Goal: Task Accomplishment & Management: Use online tool/utility

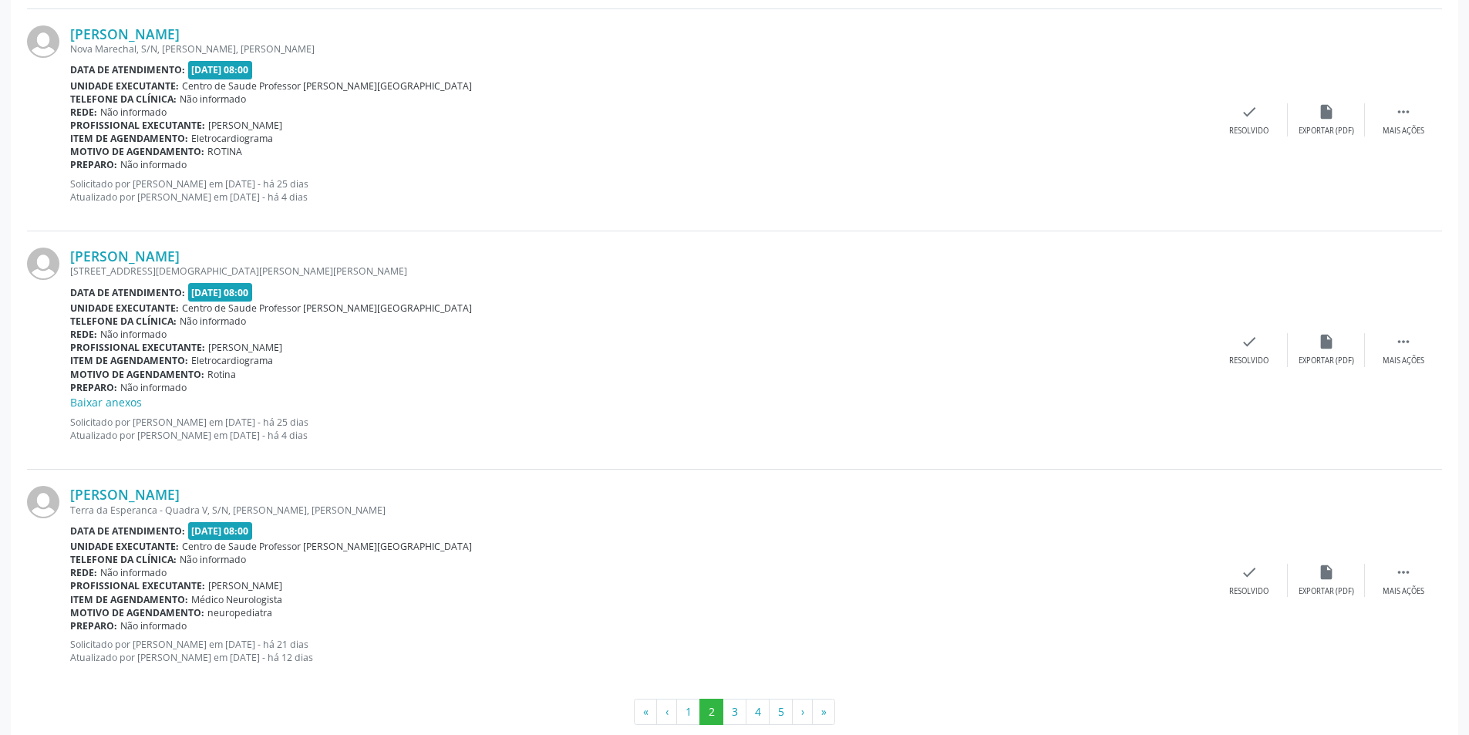
scroll to position [3164, 0]
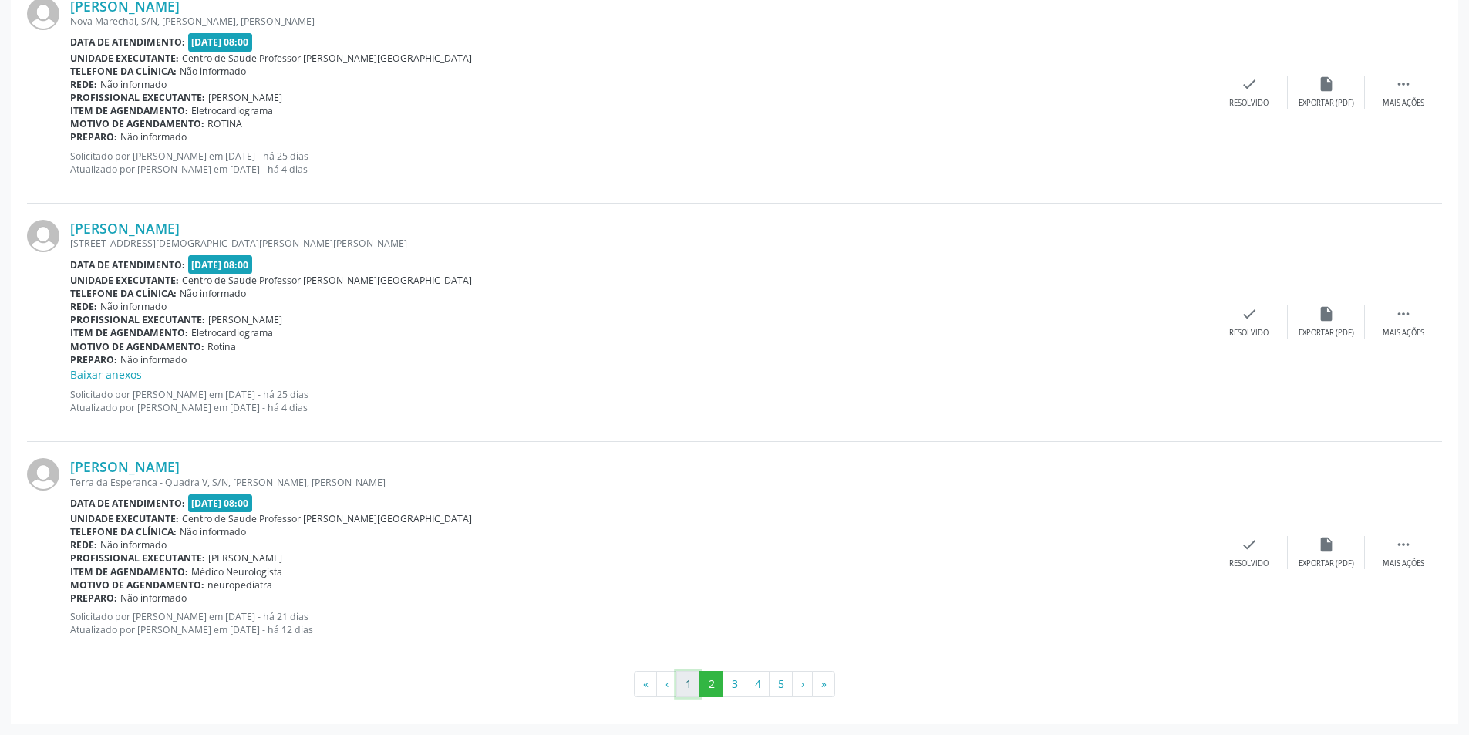
click at [685, 691] on button "1" at bounding box center [688, 684] width 24 height 26
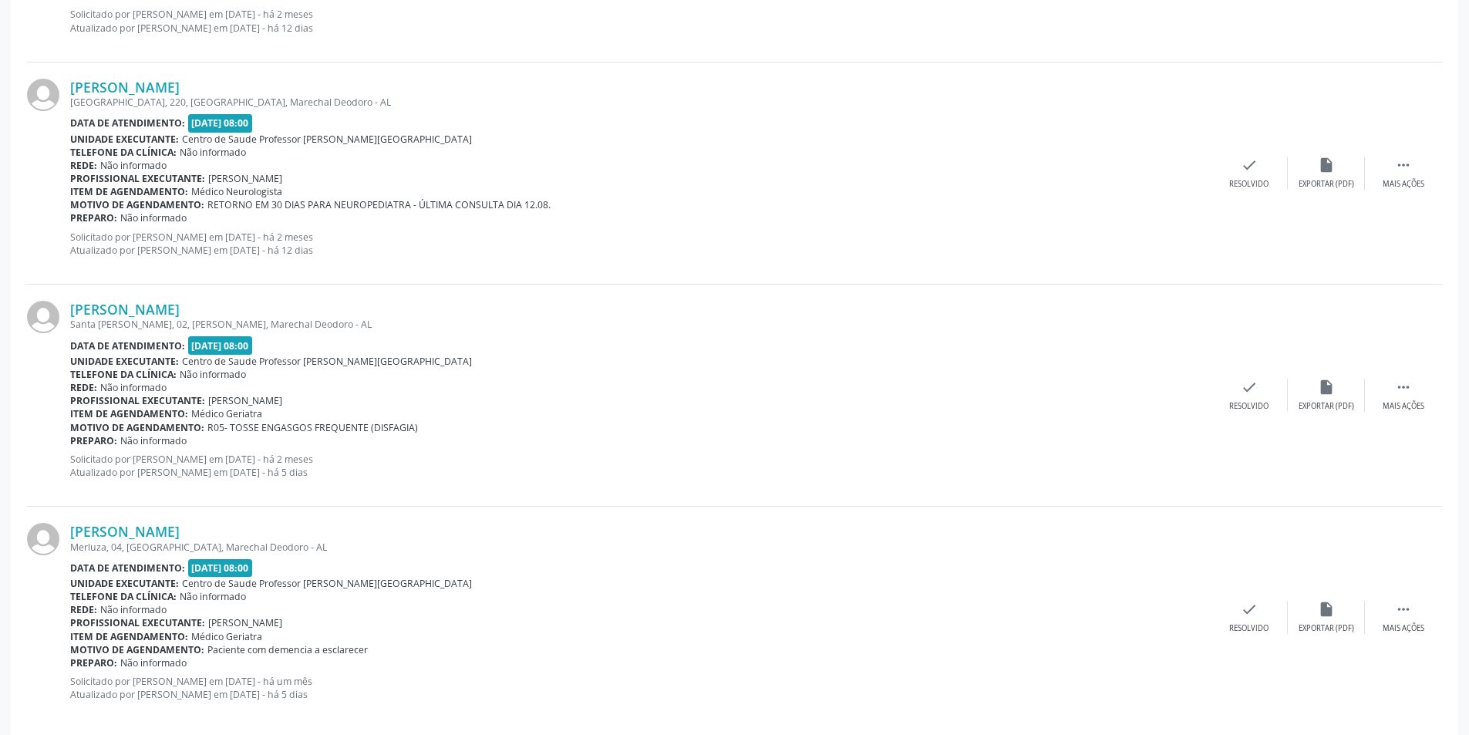
scroll to position [3148, 0]
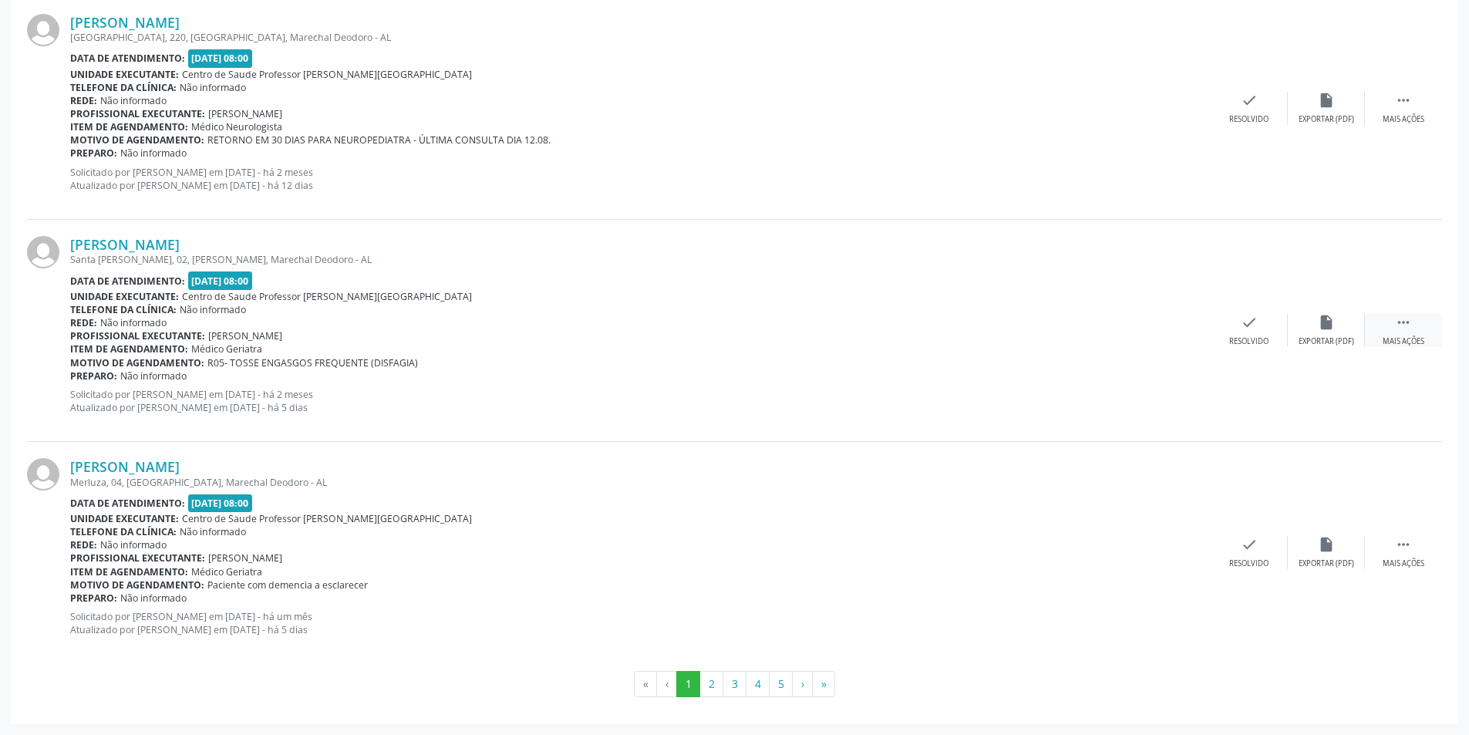
click at [1413, 335] on div " Mais ações" at bounding box center [1402, 330] width 77 height 33
click at [1346, 341] on div "Não compareceu" at bounding box center [1326, 341] width 66 height 11
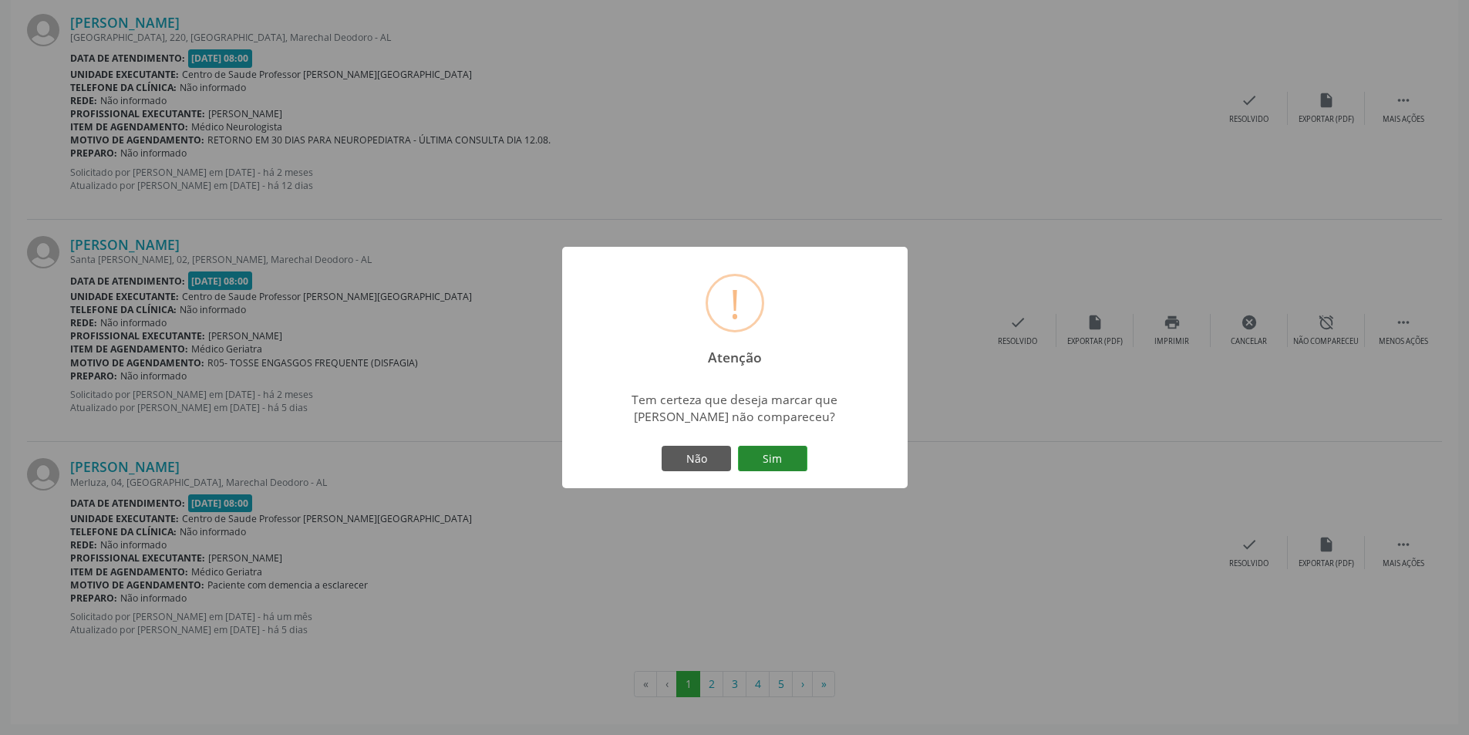
click at [784, 451] on button "Sim" at bounding box center [772, 459] width 69 height 26
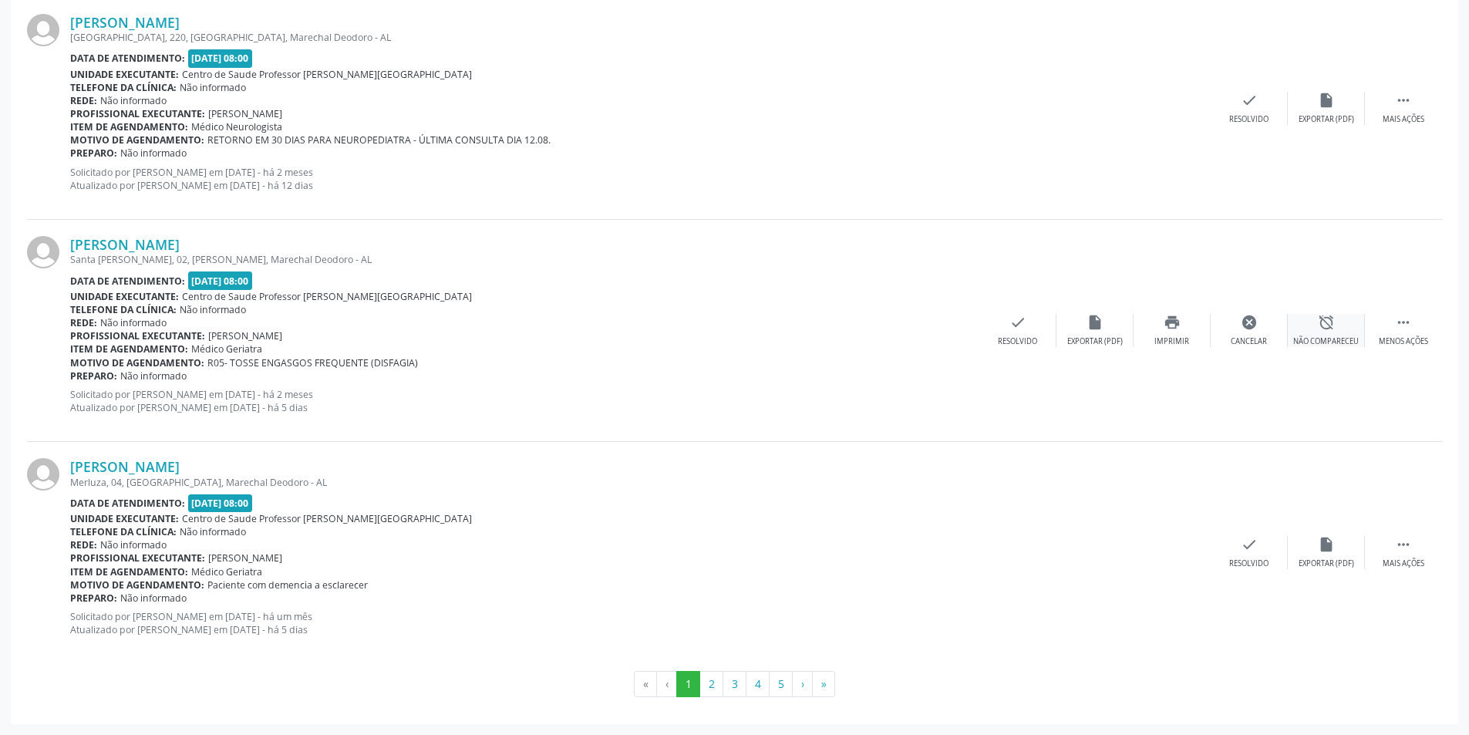
click at [1319, 343] on div "Não compareceu" at bounding box center [1326, 341] width 66 height 11
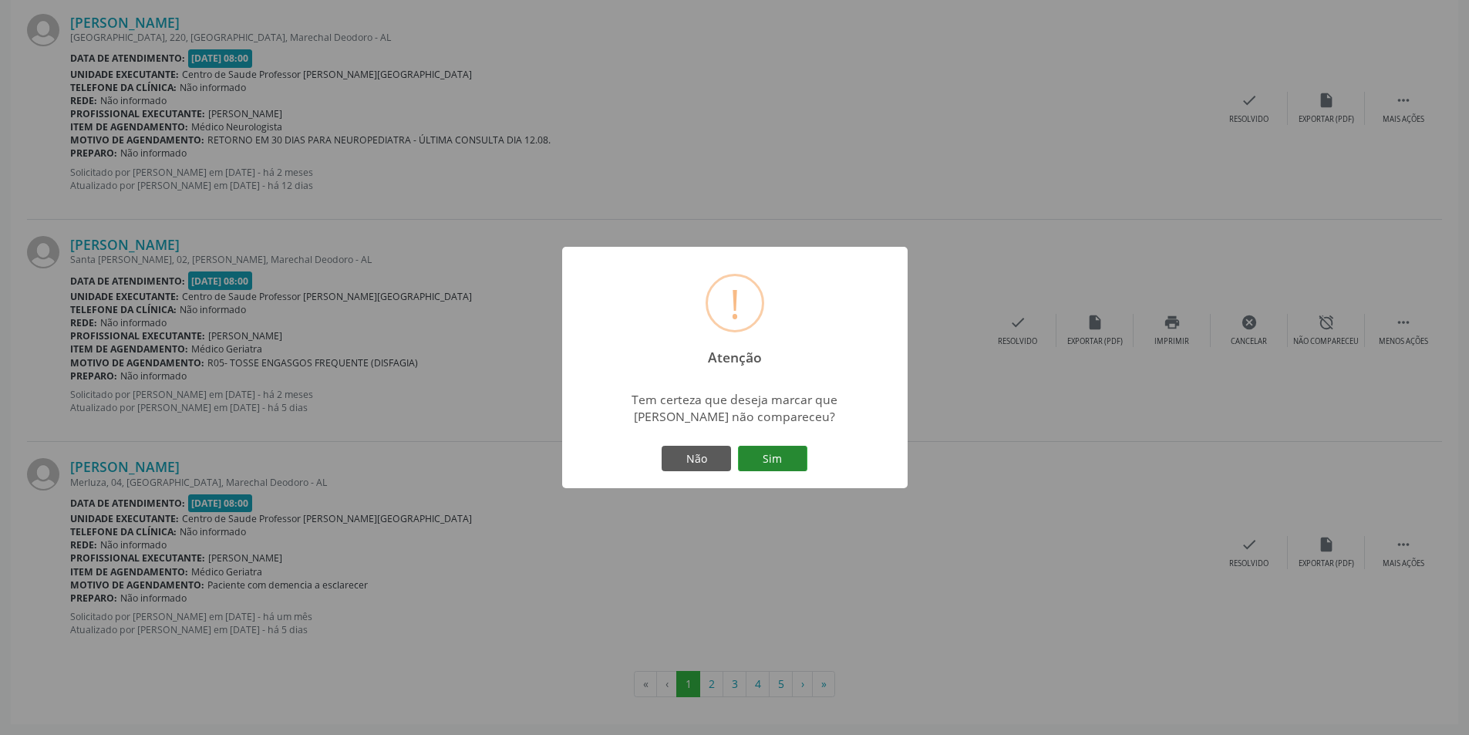
click at [797, 461] on button "Sim" at bounding box center [772, 459] width 69 height 26
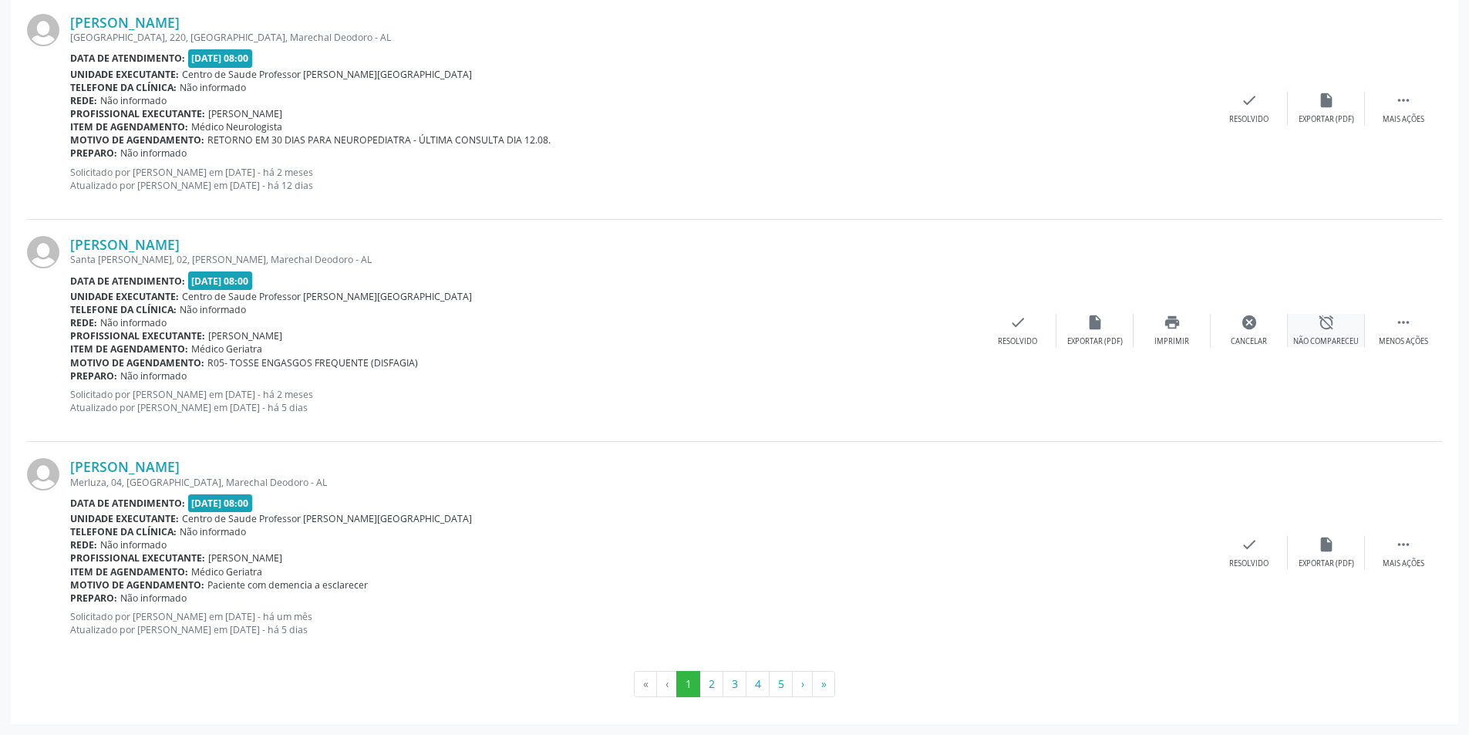
click at [1310, 324] on div "alarm_off Não compareceu" at bounding box center [1325, 330] width 77 height 33
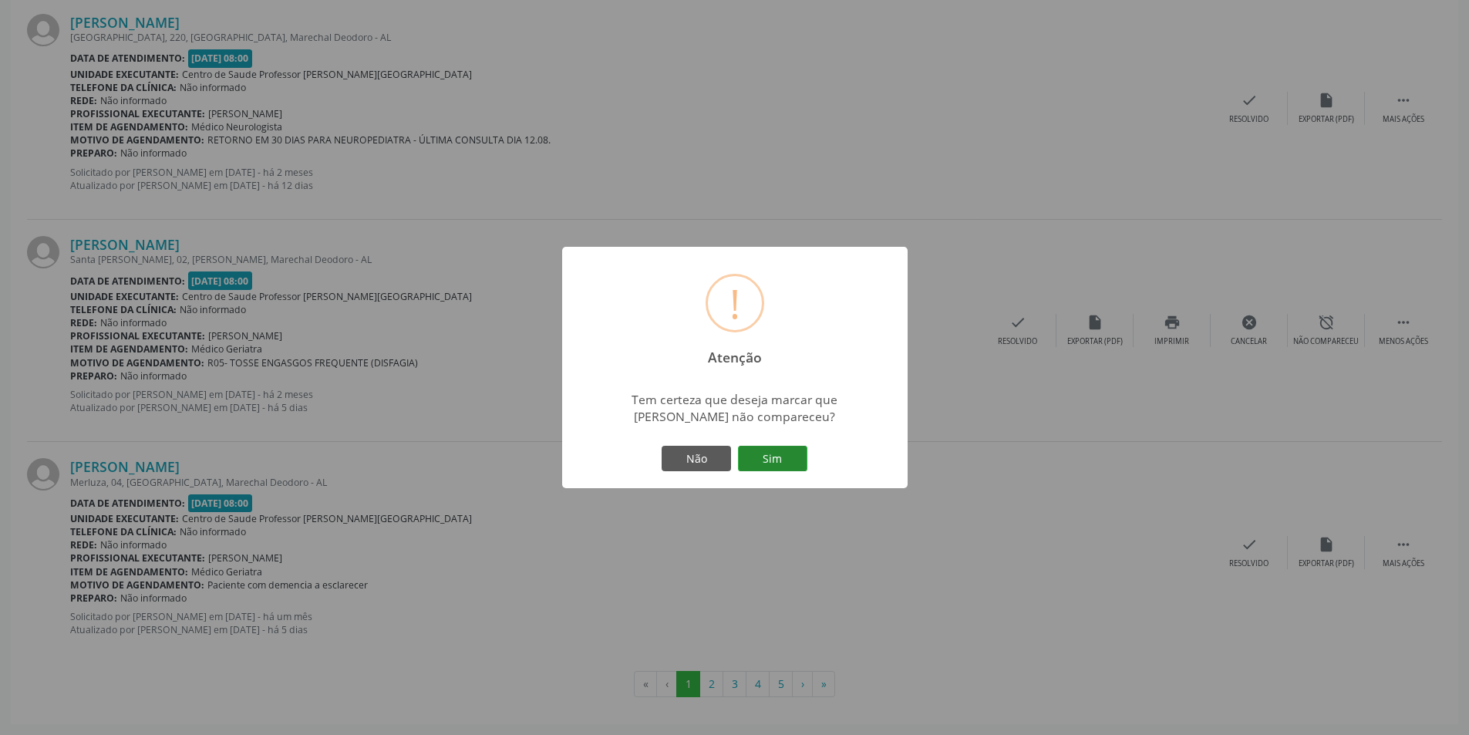
click at [774, 463] on button "Sim" at bounding box center [772, 459] width 69 height 26
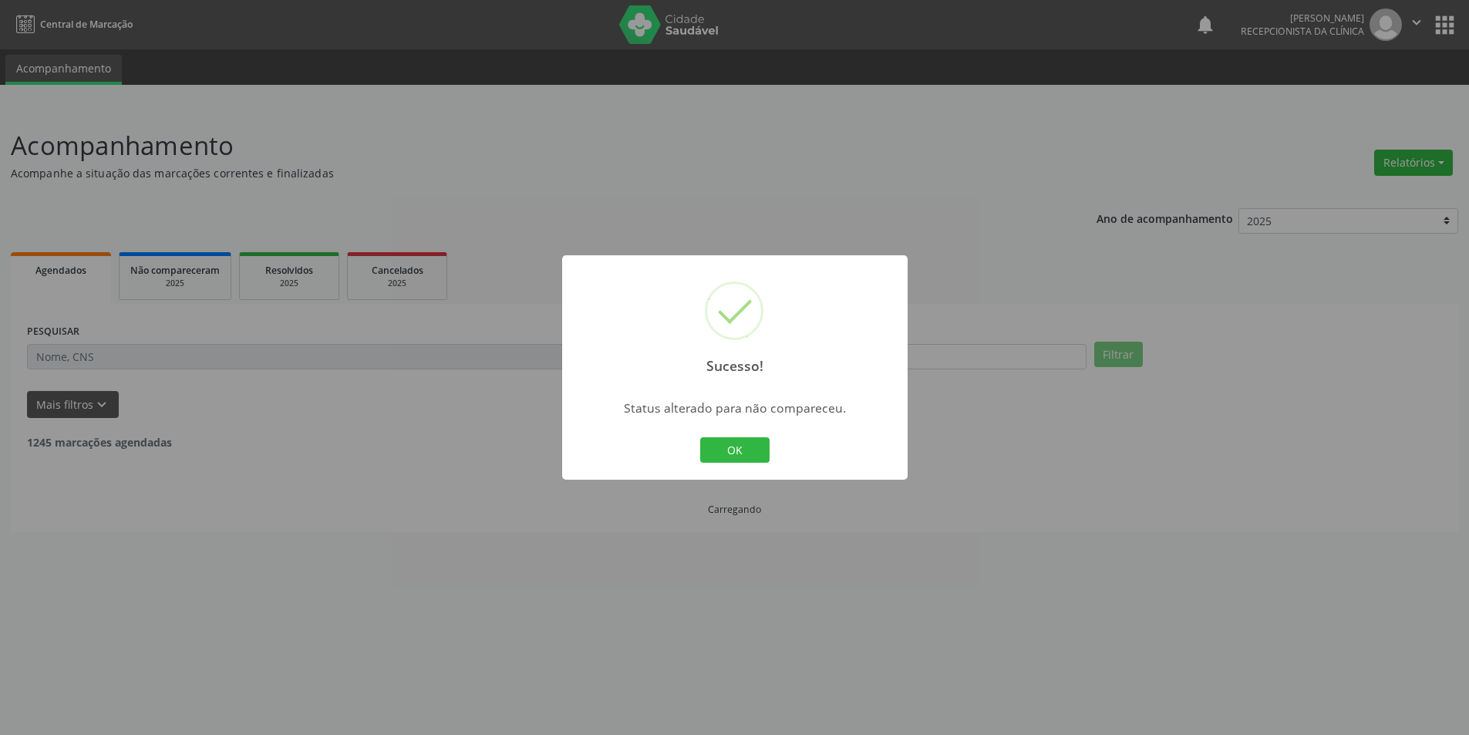
scroll to position [0, 0]
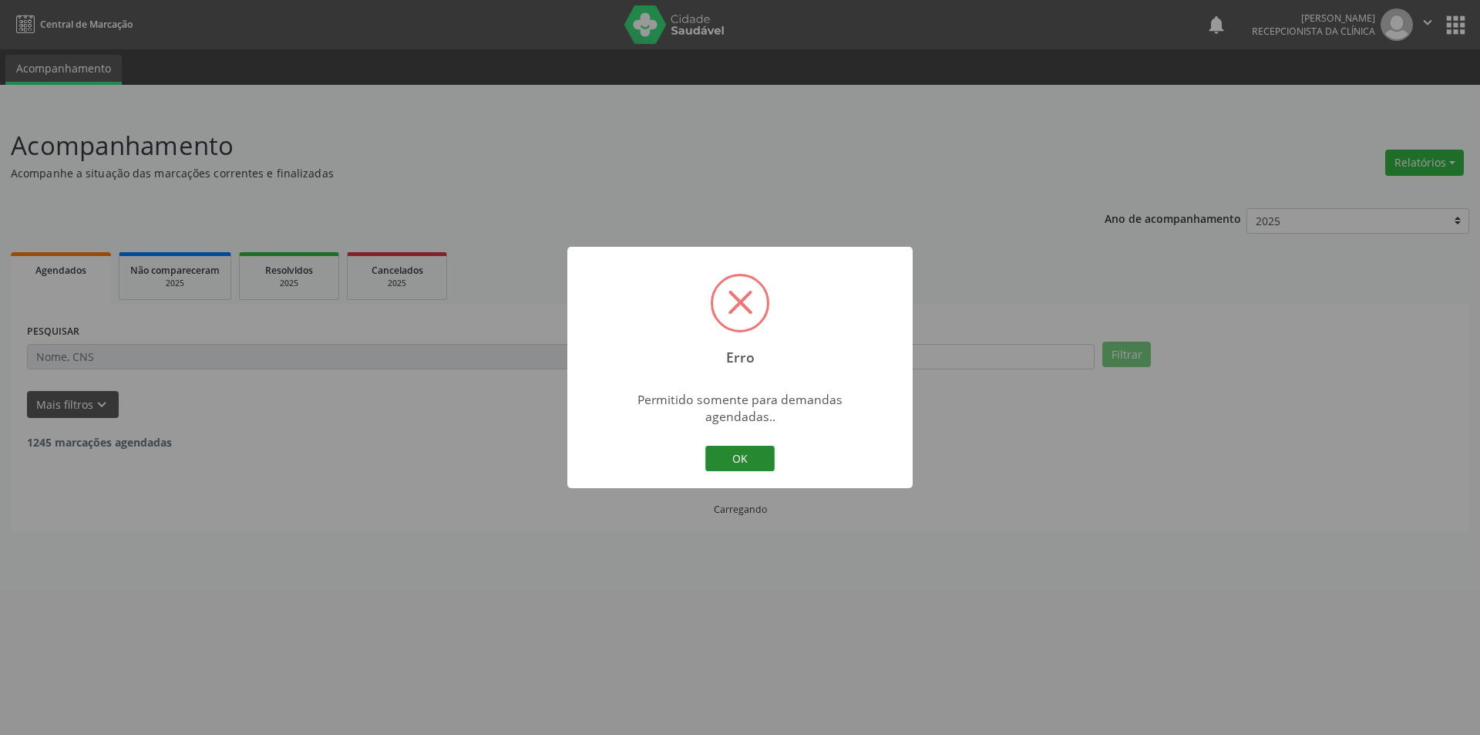
click at [742, 446] on button "OK" at bounding box center [739, 459] width 69 height 26
click at [749, 446] on button "OK" at bounding box center [739, 459] width 69 height 26
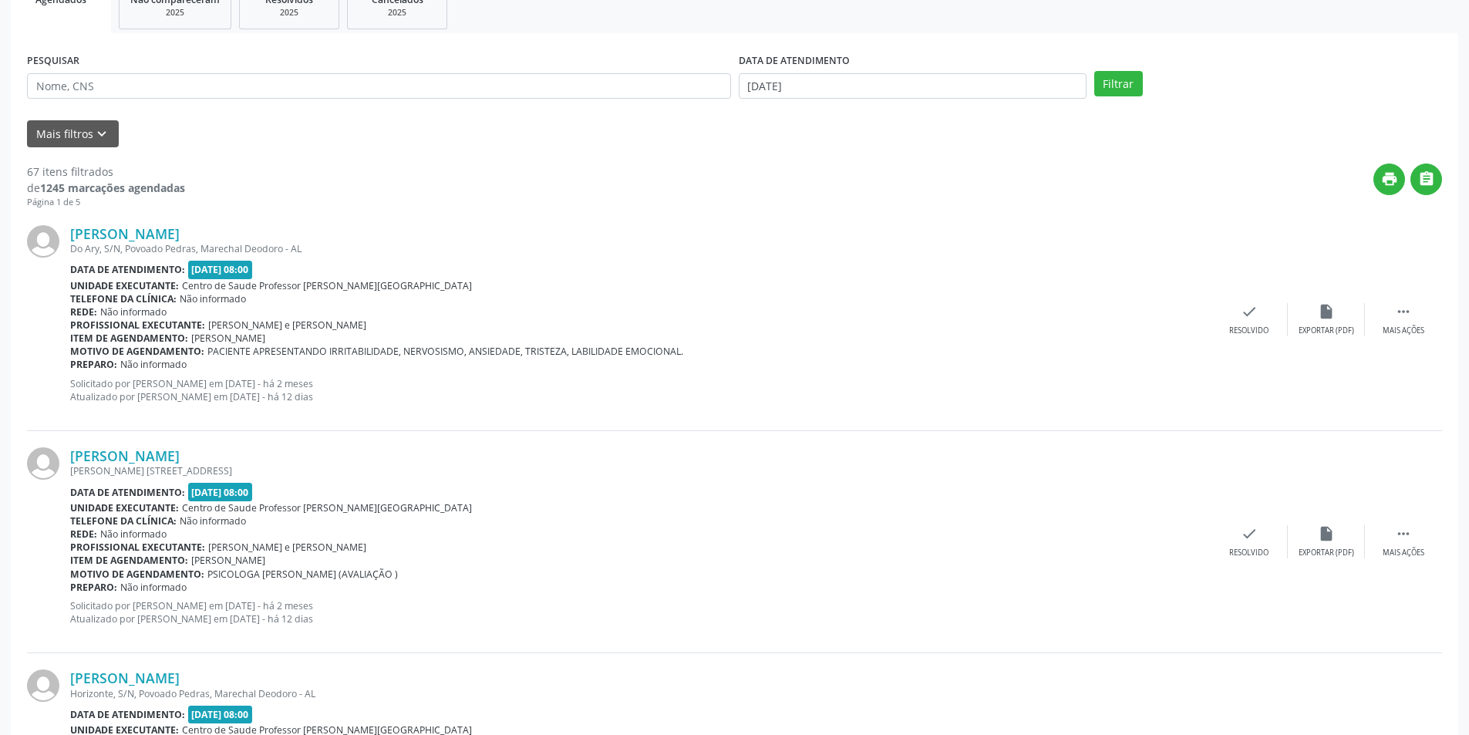
scroll to position [308, 0]
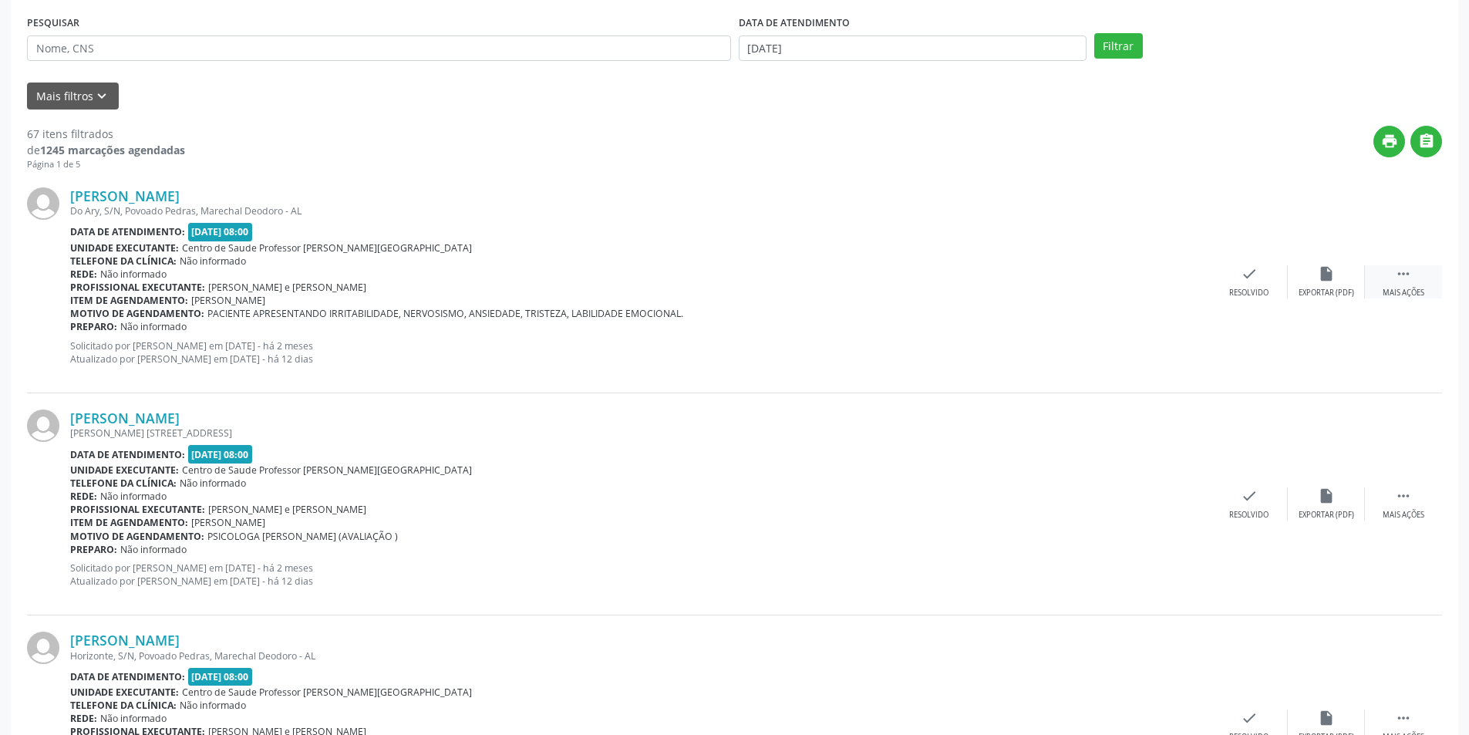
click at [1395, 288] on div "Mais ações" at bounding box center [1403, 293] width 42 height 11
click at [1324, 288] on div "Não compareceu" at bounding box center [1326, 293] width 66 height 11
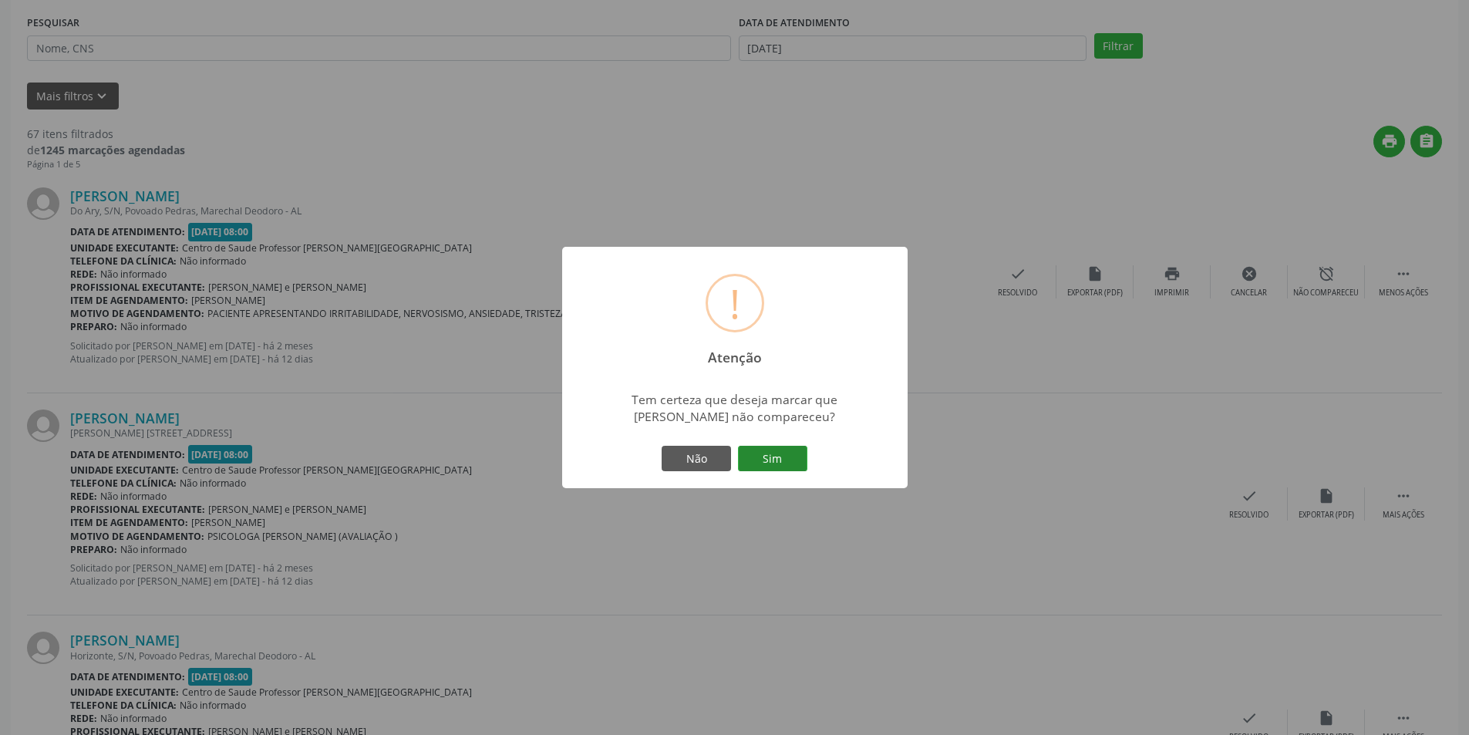
click at [792, 454] on button "Sim" at bounding box center [772, 459] width 69 height 26
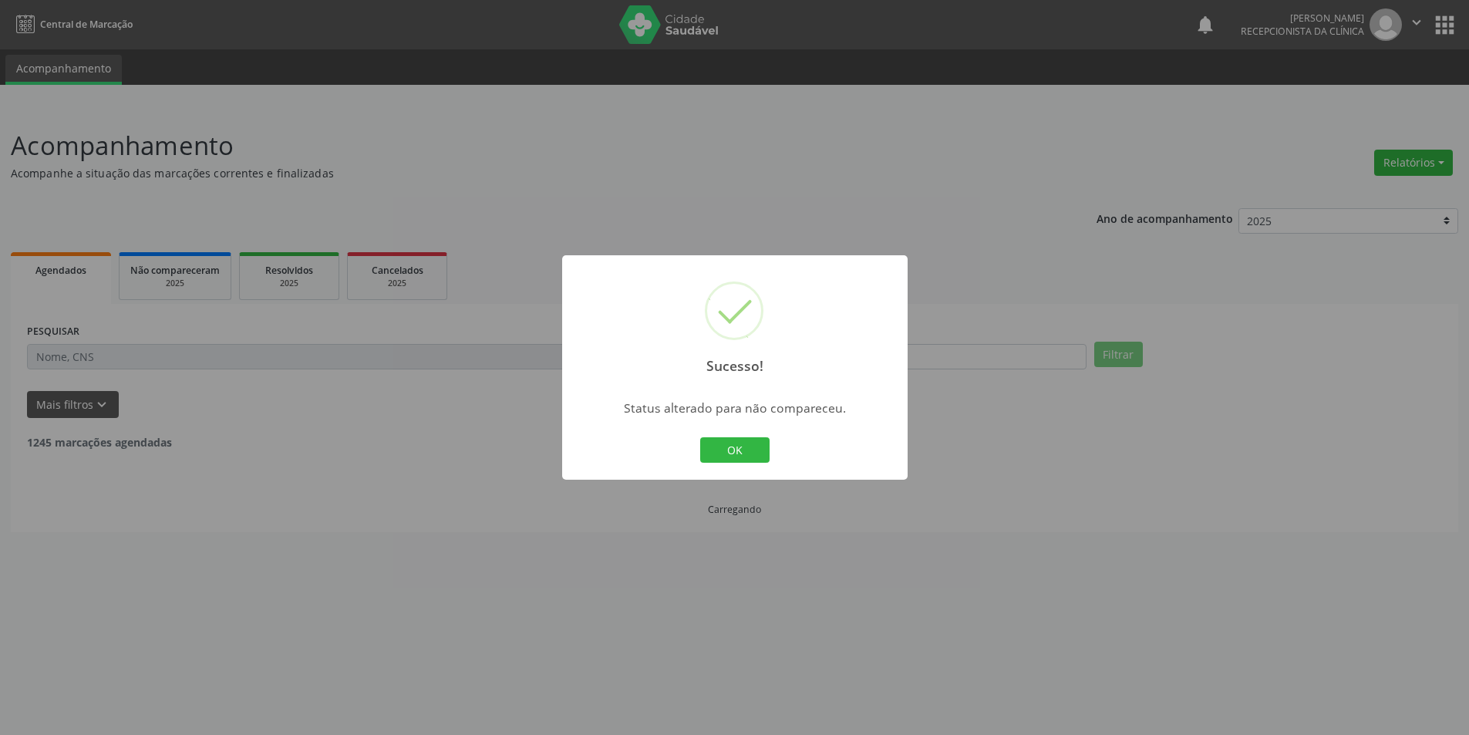
scroll to position [0, 0]
click at [767, 442] on button "OK" at bounding box center [739, 450] width 69 height 26
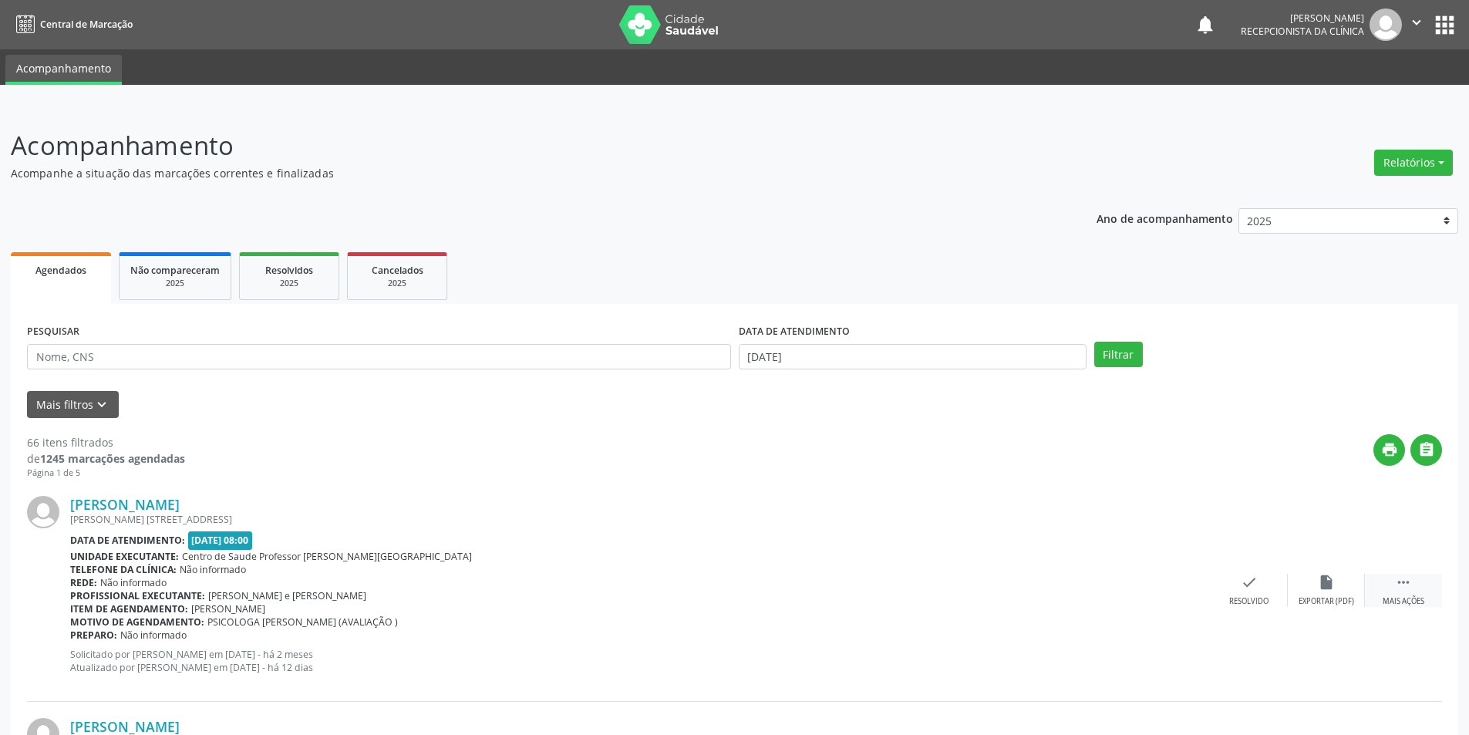
click at [1394, 587] on icon "" at bounding box center [1402, 582] width 17 height 17
click at [1327, 583] on icon "alarm_off" at bounding box center [1325, 582] width 17 height 17
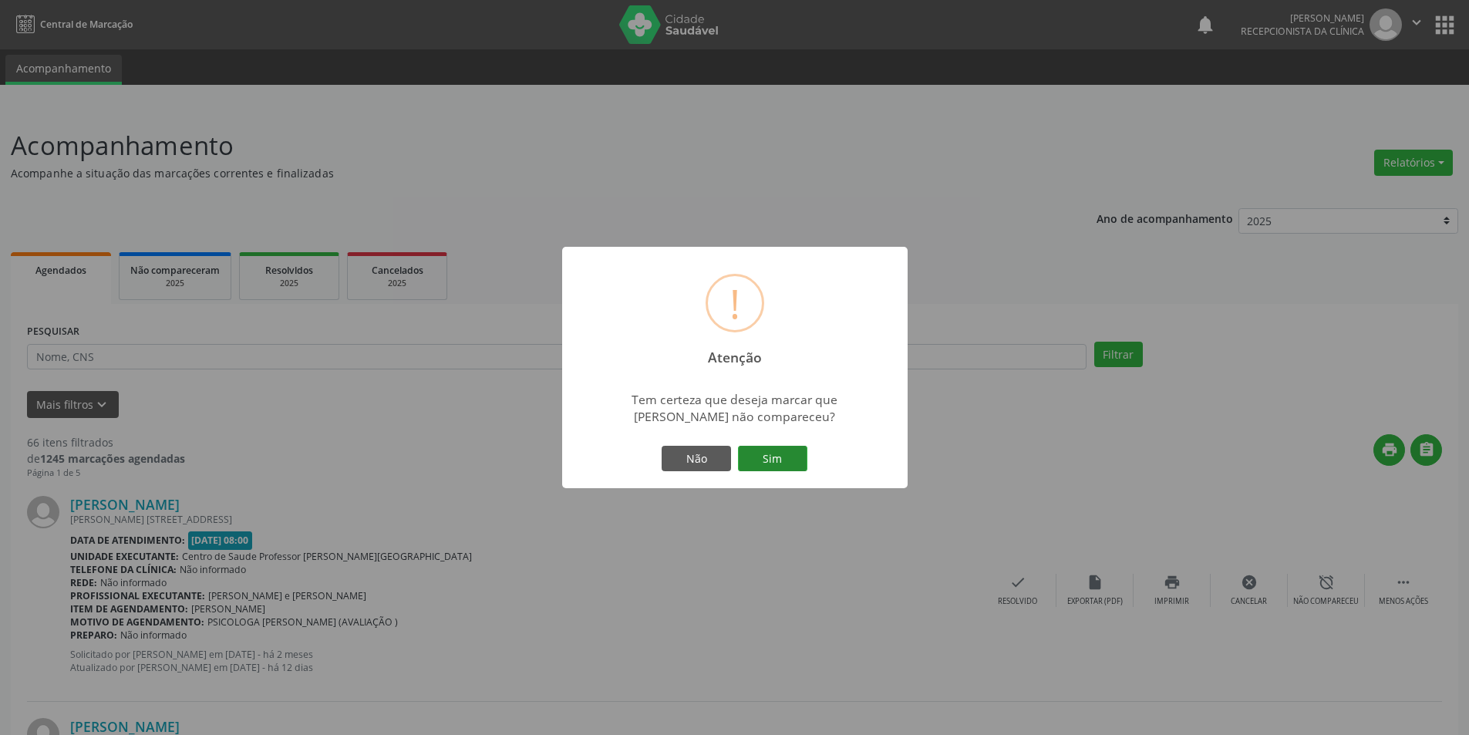
click at [783, 454] on button "Sim" at bounding box center [772, 459] width 69 height 26
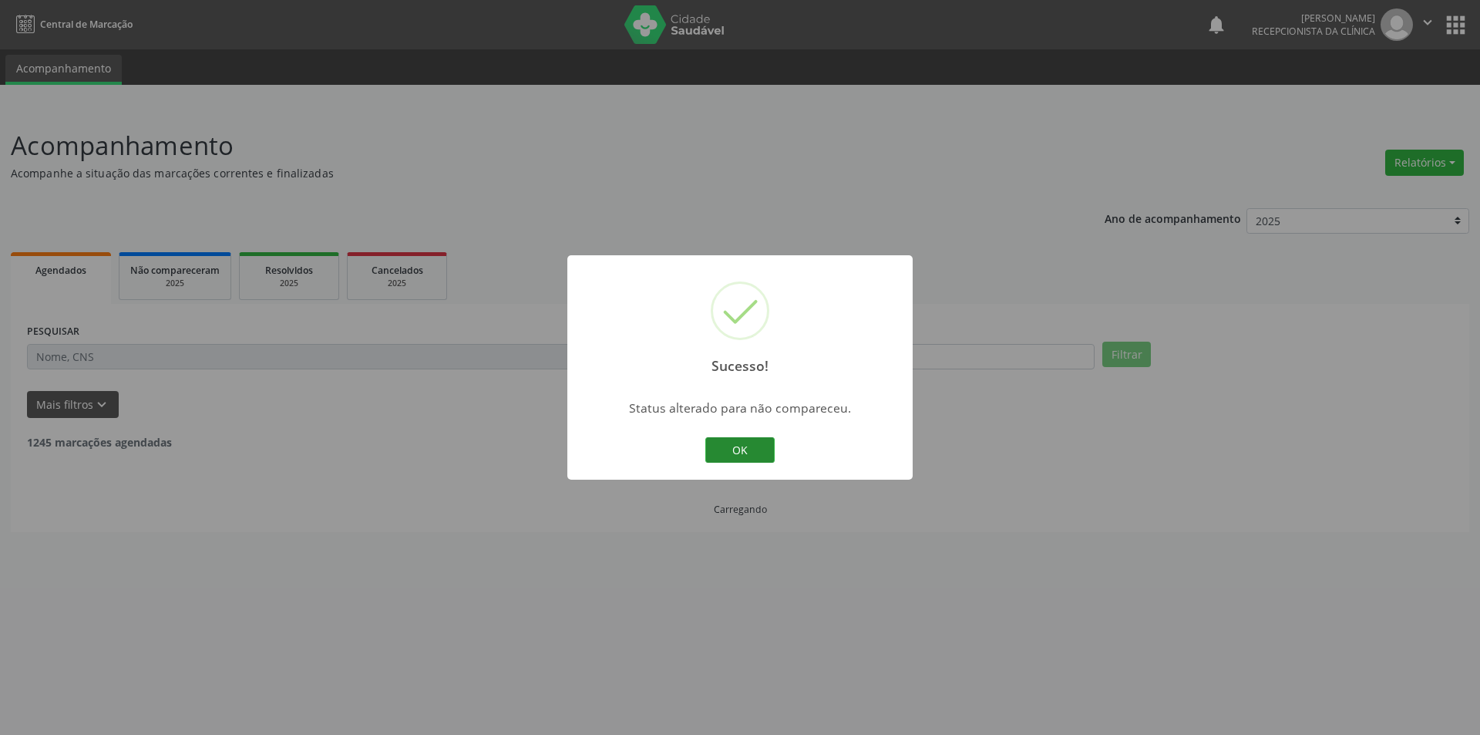
click at [752, 452] on button "OK" at bounding box center [739, 450] width 69 height 26
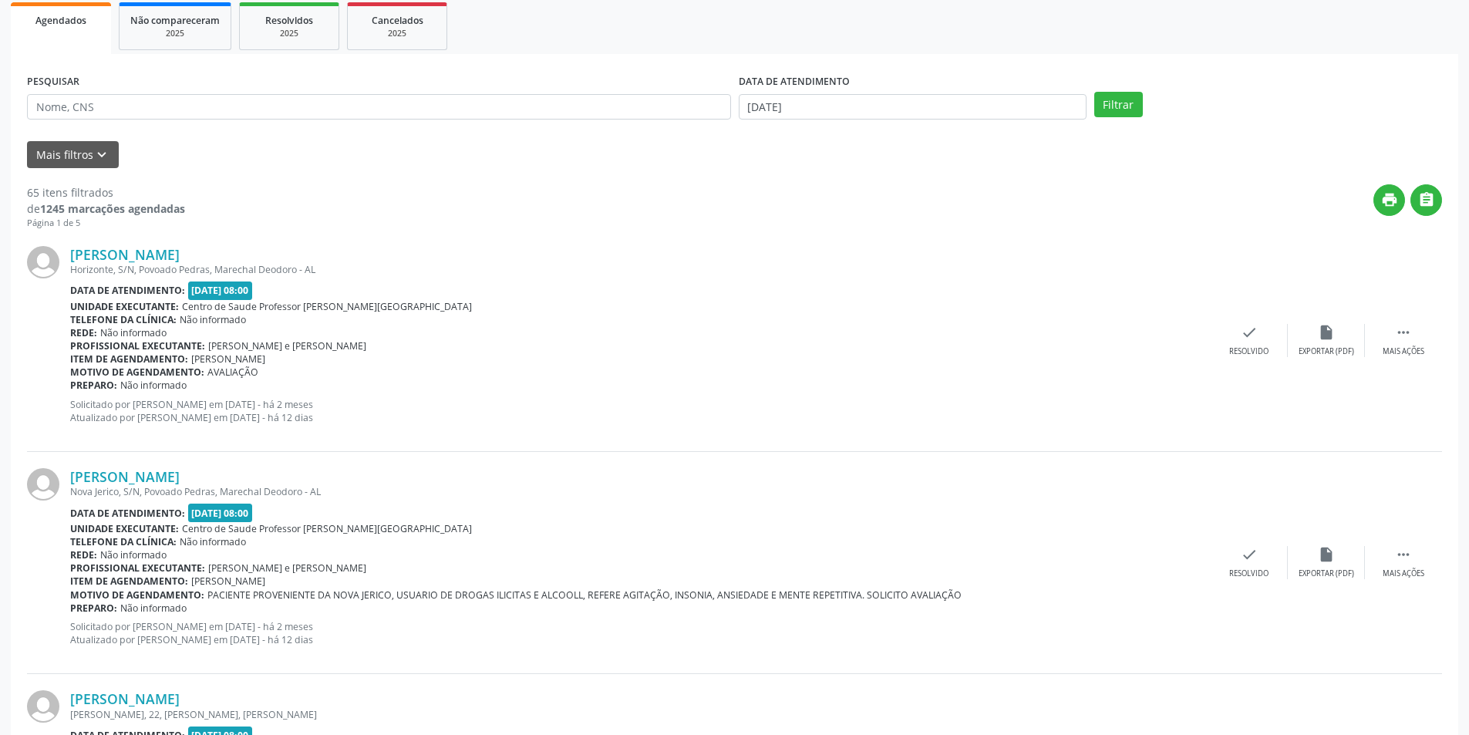
scroll to position [308, 0]
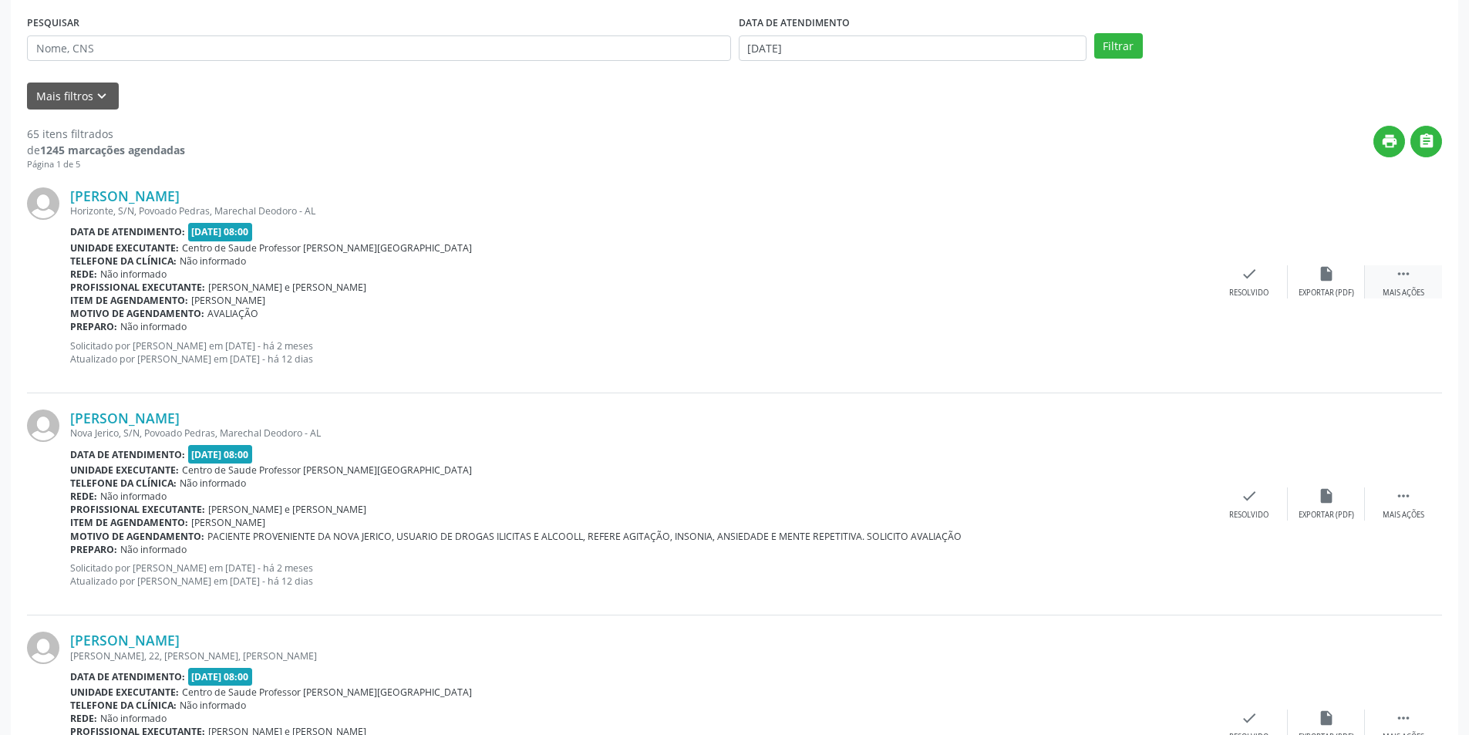
click at [1407, 274] on icon "" at bounding box center [1402, 273] width 17 height 17
click at [1357, 284] on div "alarm_off Não compareceu" at bounding box center [1325, 281] width 77 height 33
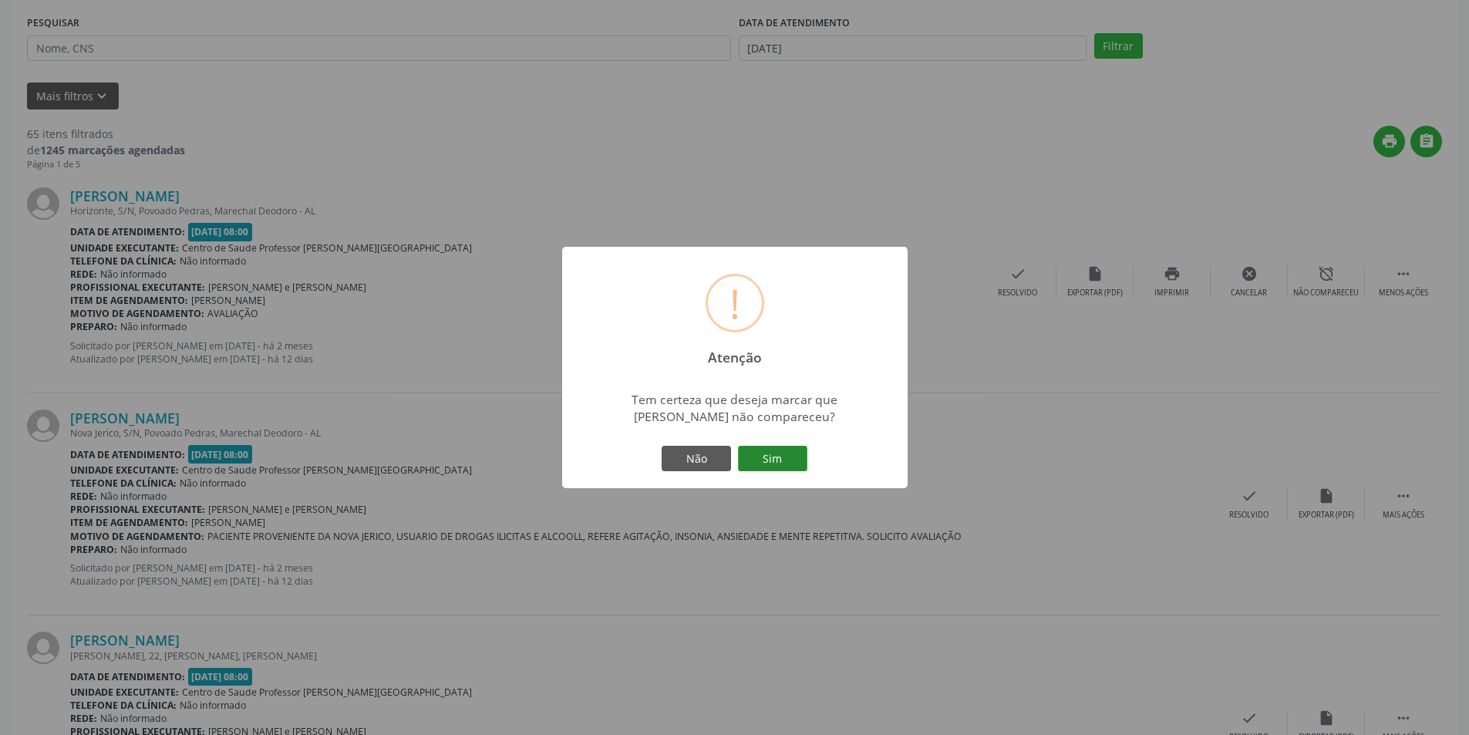
click at [799, 455] on button "Sim" at bounding box center [772, 459] width 69 height 26
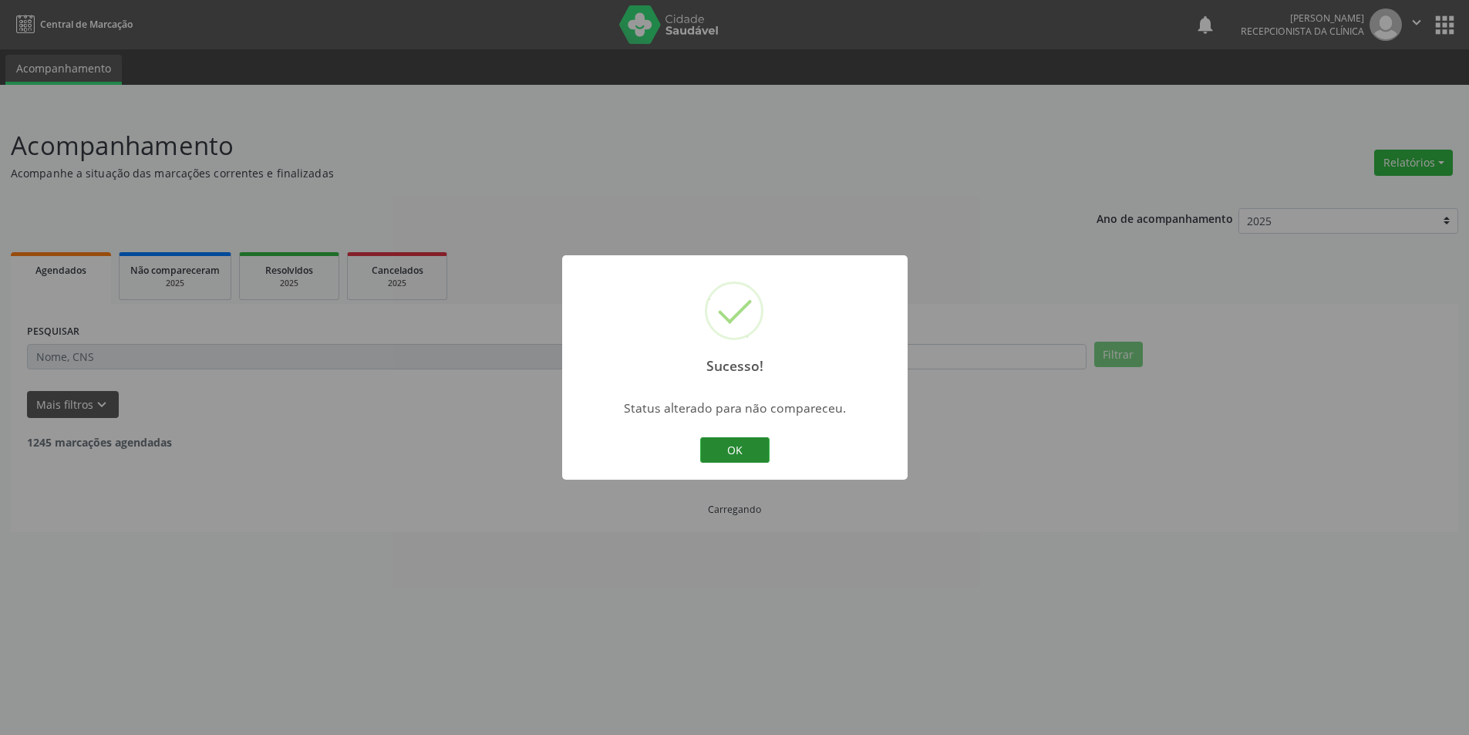
scroll to position [0, 0]
click at [766, 435] on div "OK Cancel" at bounding box center [740, 450] width 76 height 32
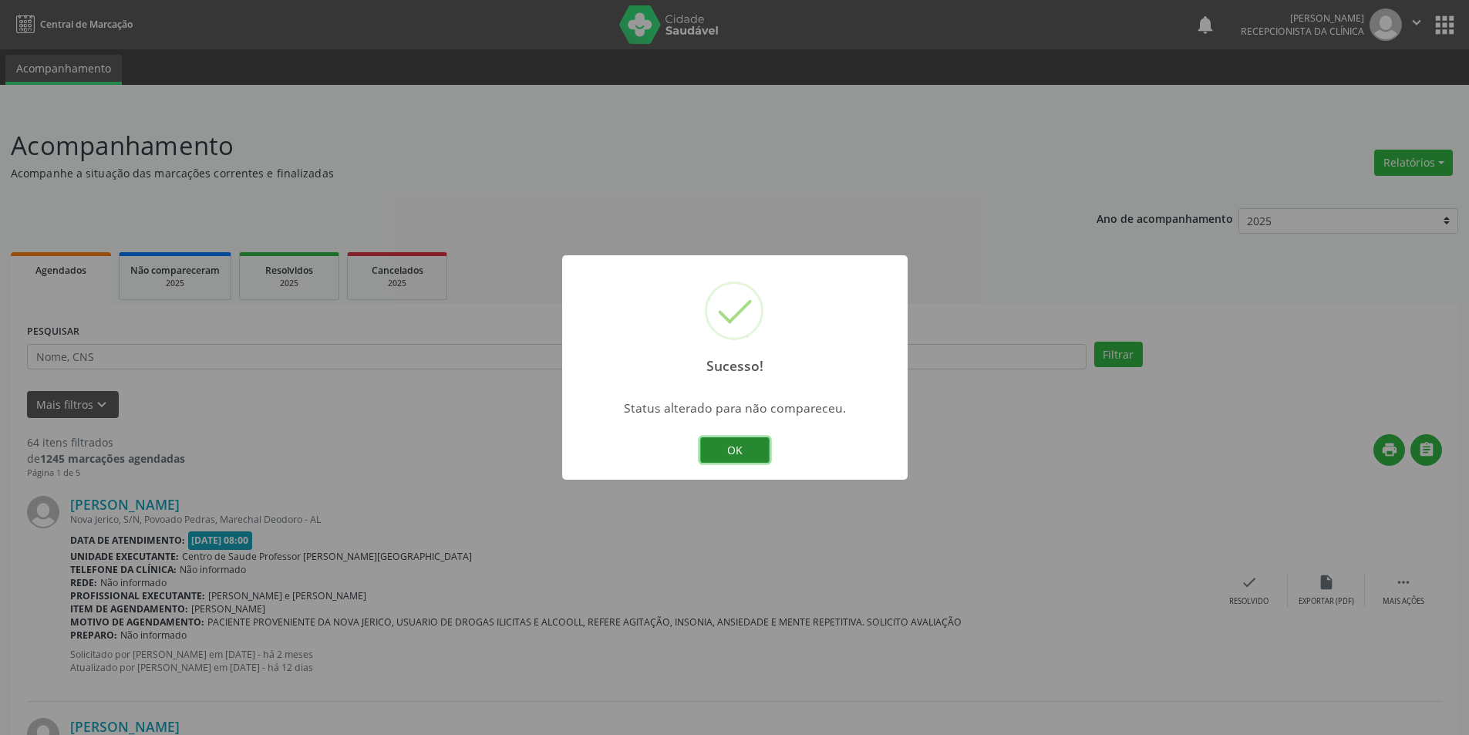
click at [766, 444] on button "OK" at bounding box center [734, 450] width 69 height 26
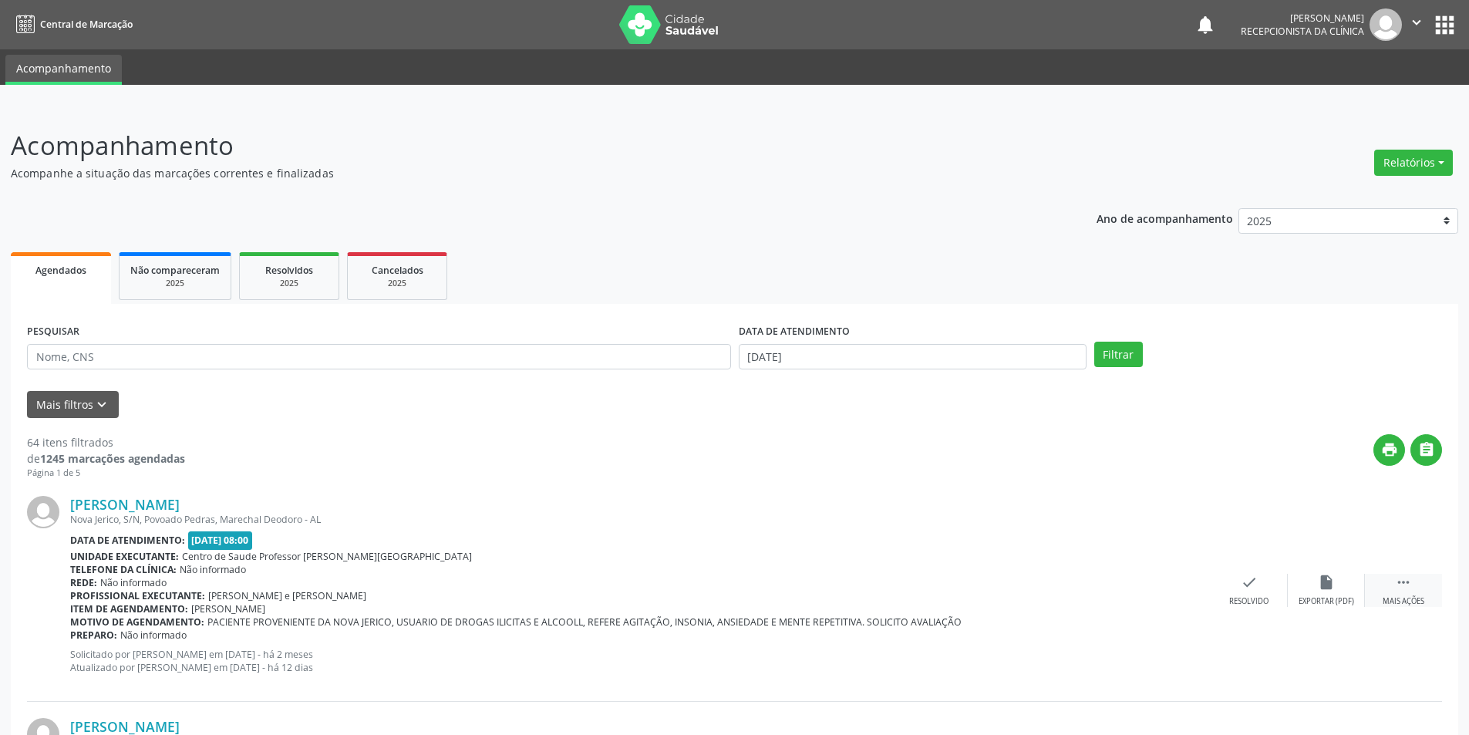
drag, startPoint x: 1401, startPoint y: 587, endPoint x: 1372, endPoint y: 585, distance: 29.4
click at [1402, 587] on icon "" at bounding box center [1402, 582] width 17 height 17
click at [1319, 574] on icon "alarm_off" at bounding box center [1325, 582] width 17 height 17
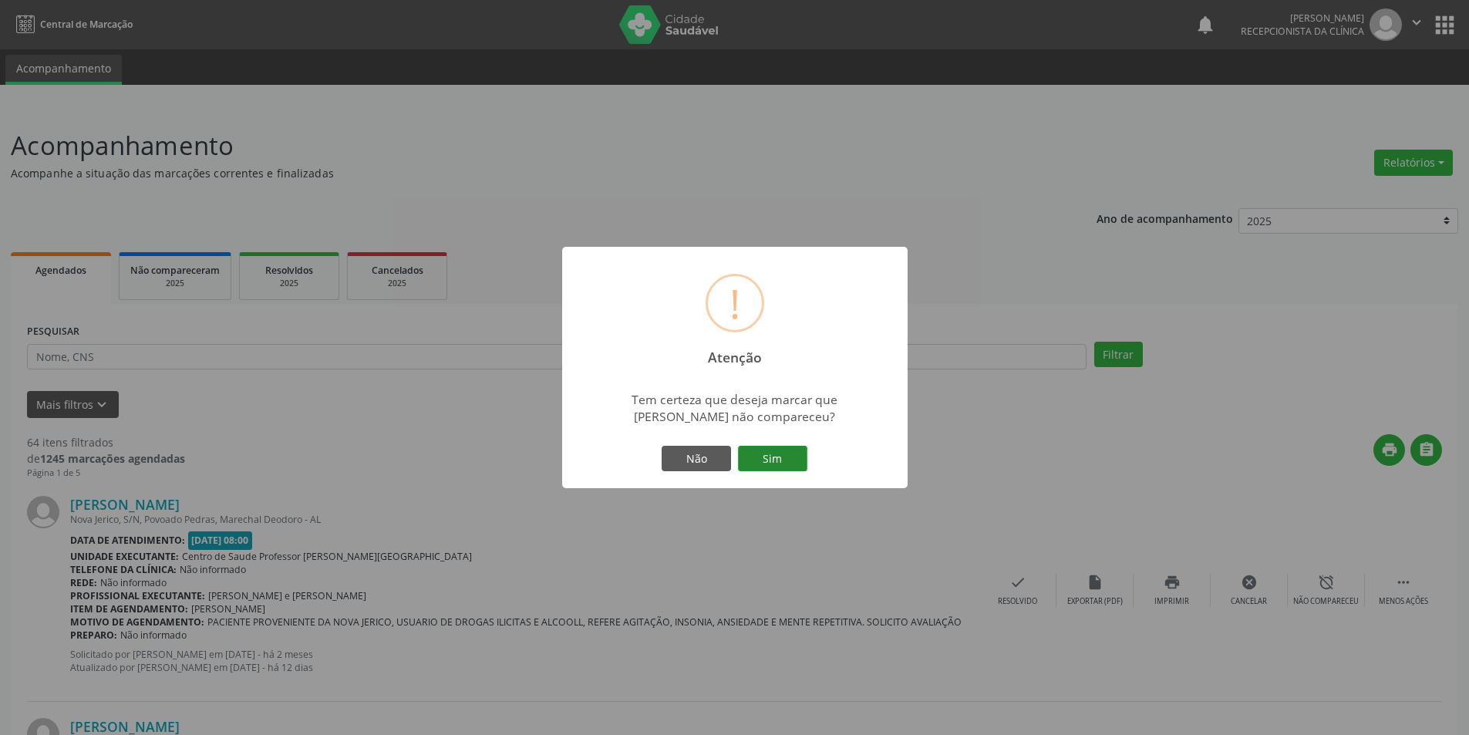
click at [786, 460] on button "Sim" at bounding box center [772, 459] width 69 height 26
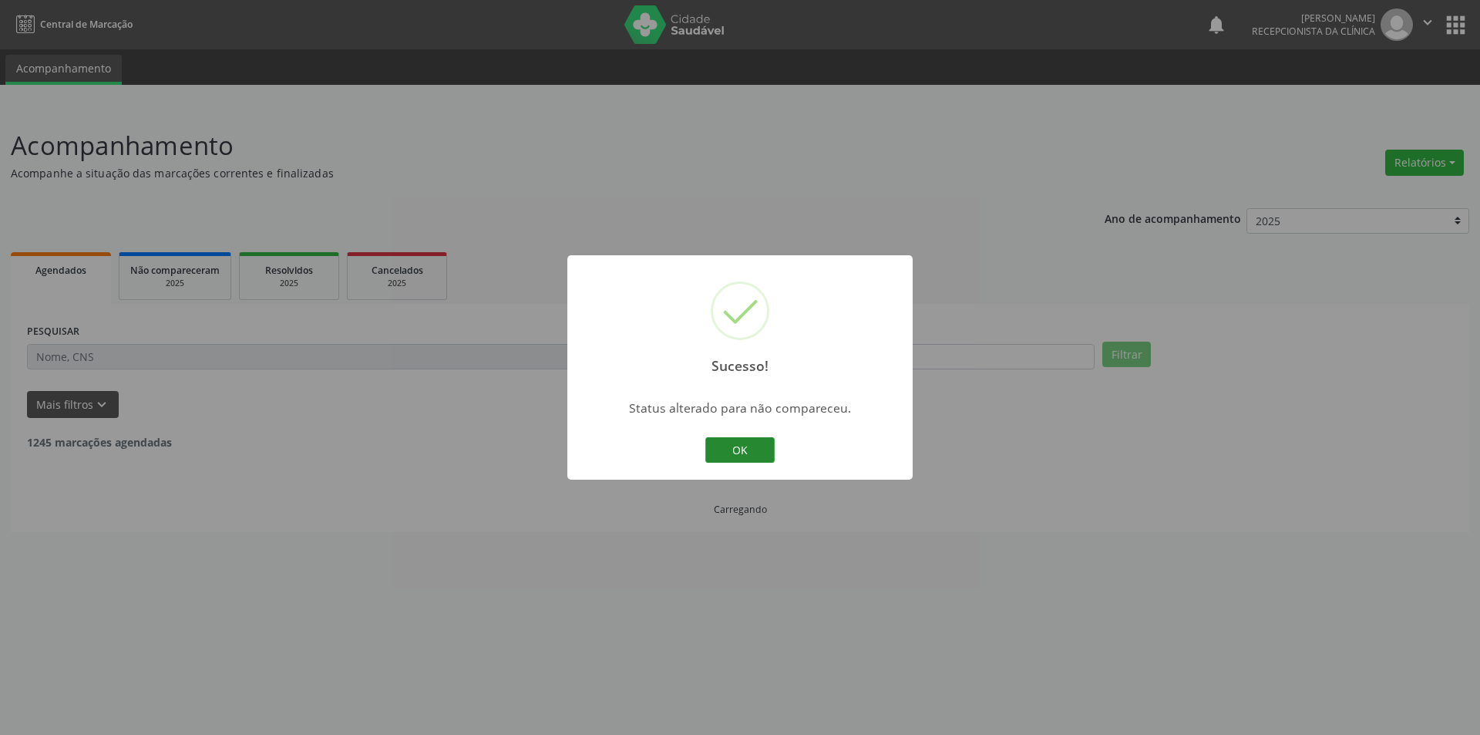
click at [755, 443] on button "OK" at bounding box center [739, 450] width 69 height 26
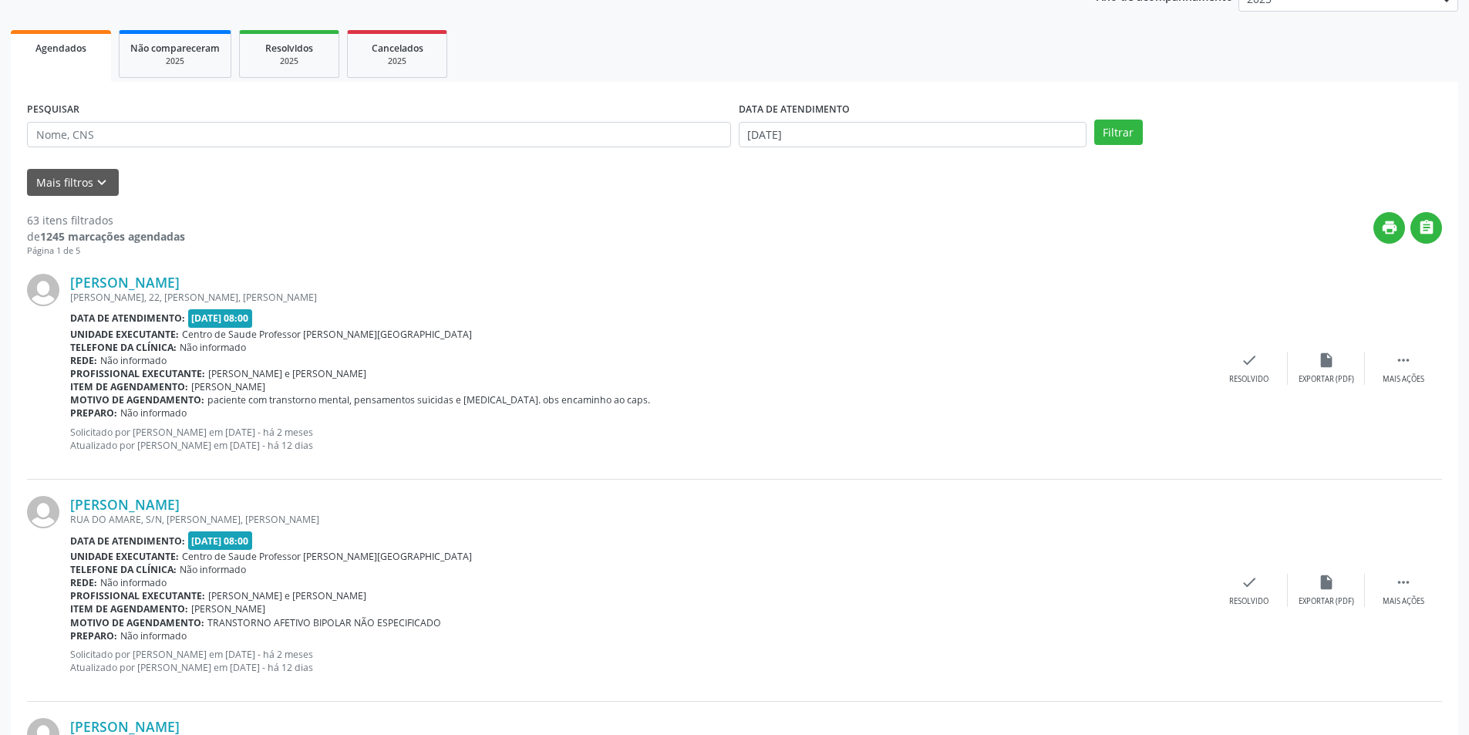
scroll to position [231, 0]
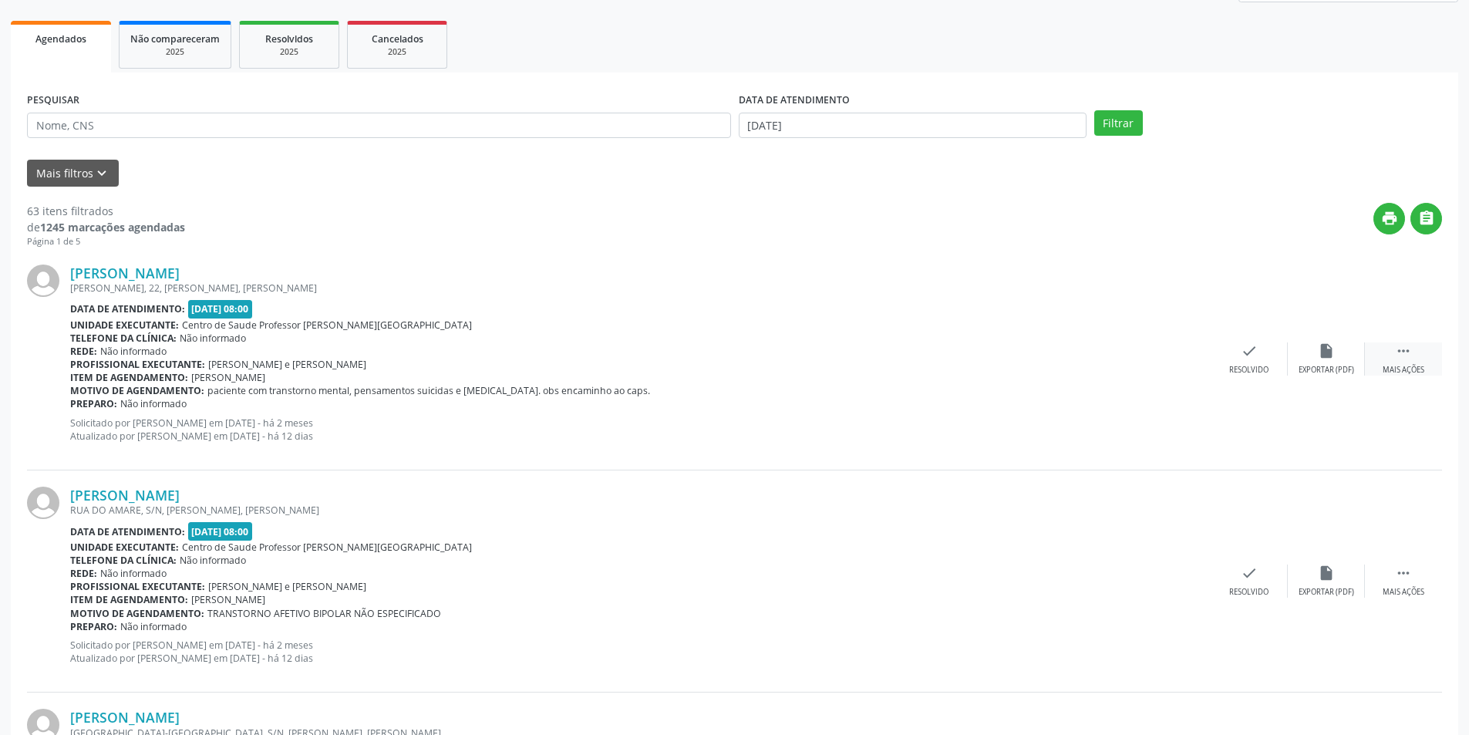
click at [1411, 369] on div "Mais ações" at bounding box center [1403, 370] width 42 height 11
click at [1332, 375] on div "[PERSON_NAME] [PERSON_NAME], 22, [PERSON_NAME], [PERSON_NAME] Data de atendimen…" at bounding box center [734, 359] width 1415 height 222
click at [1294, 361] on div "alarm_off Não compareceu" at bounding box center [1325, 358] width 77 height 33
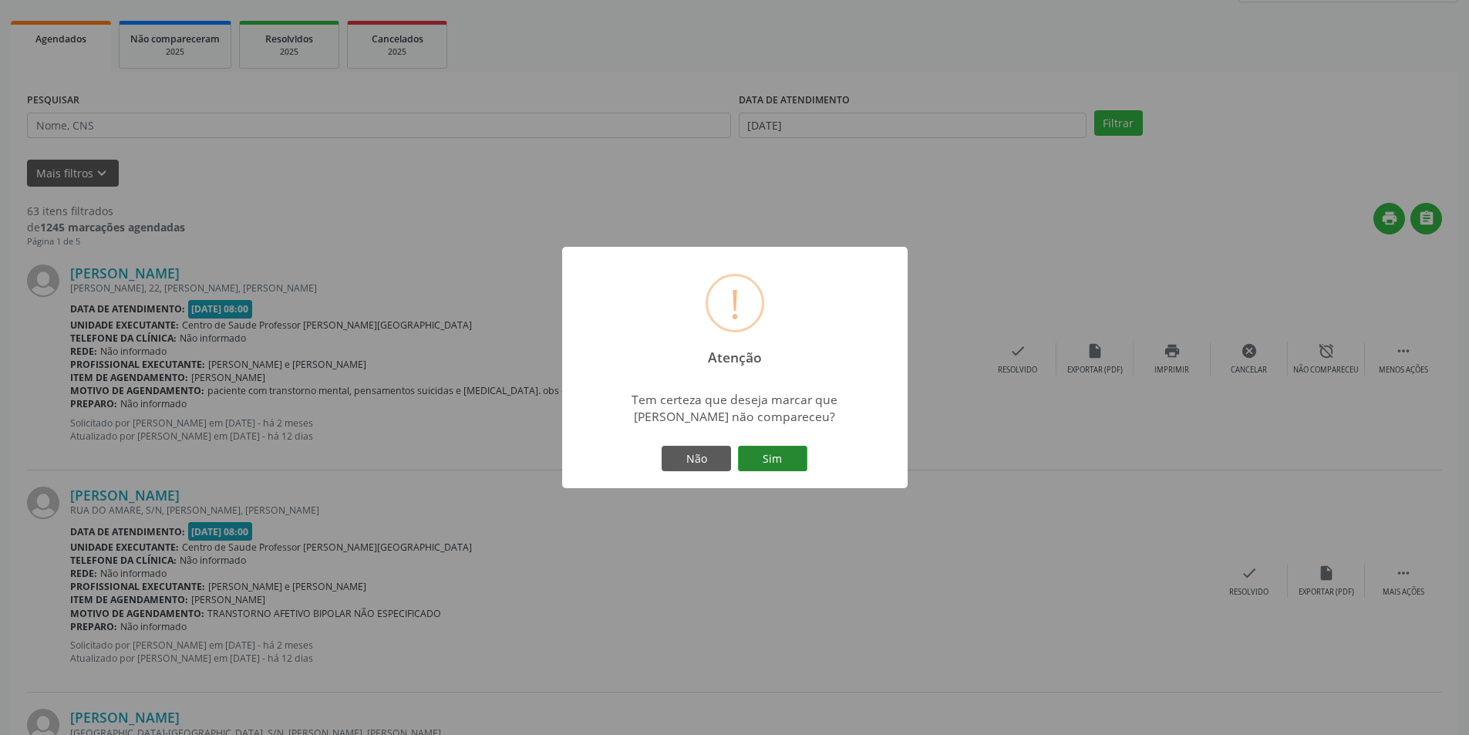
click at [782, 452] on button "Sim" at bounding box center [772, 459] width 69 height 26
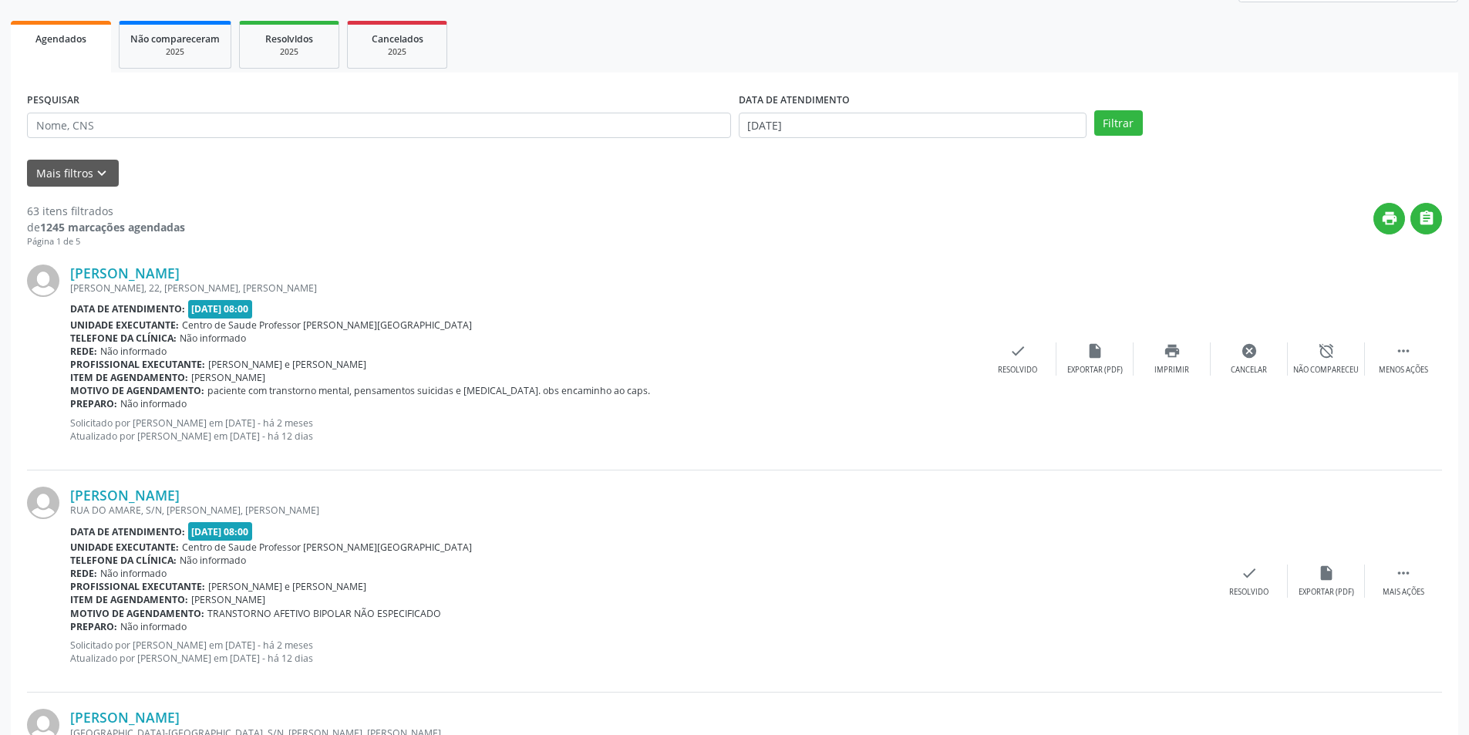
scroll to position [0, 0]
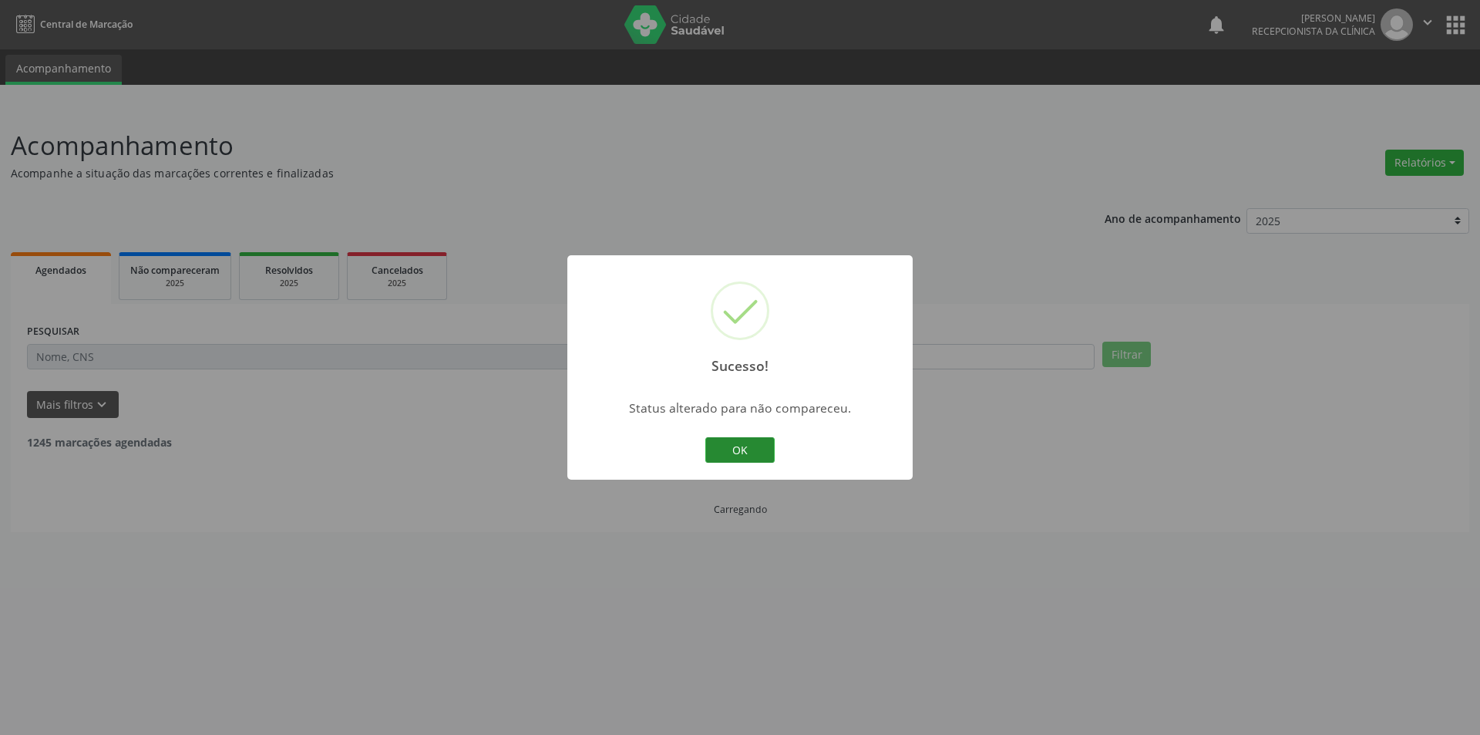
click at [721, 449] on button "OK" at bounding box center [739, 450] width 69 height 26
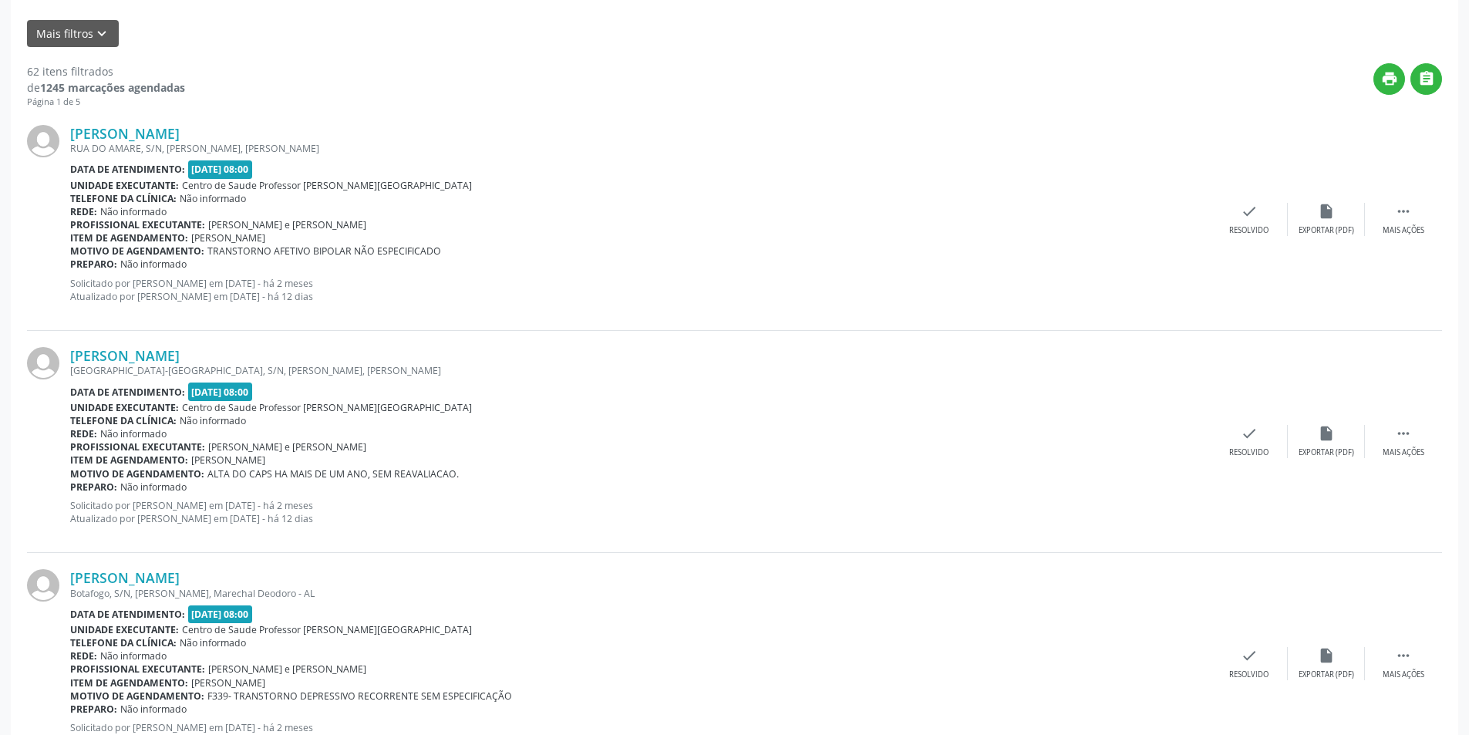
scroll to position [385, 0]
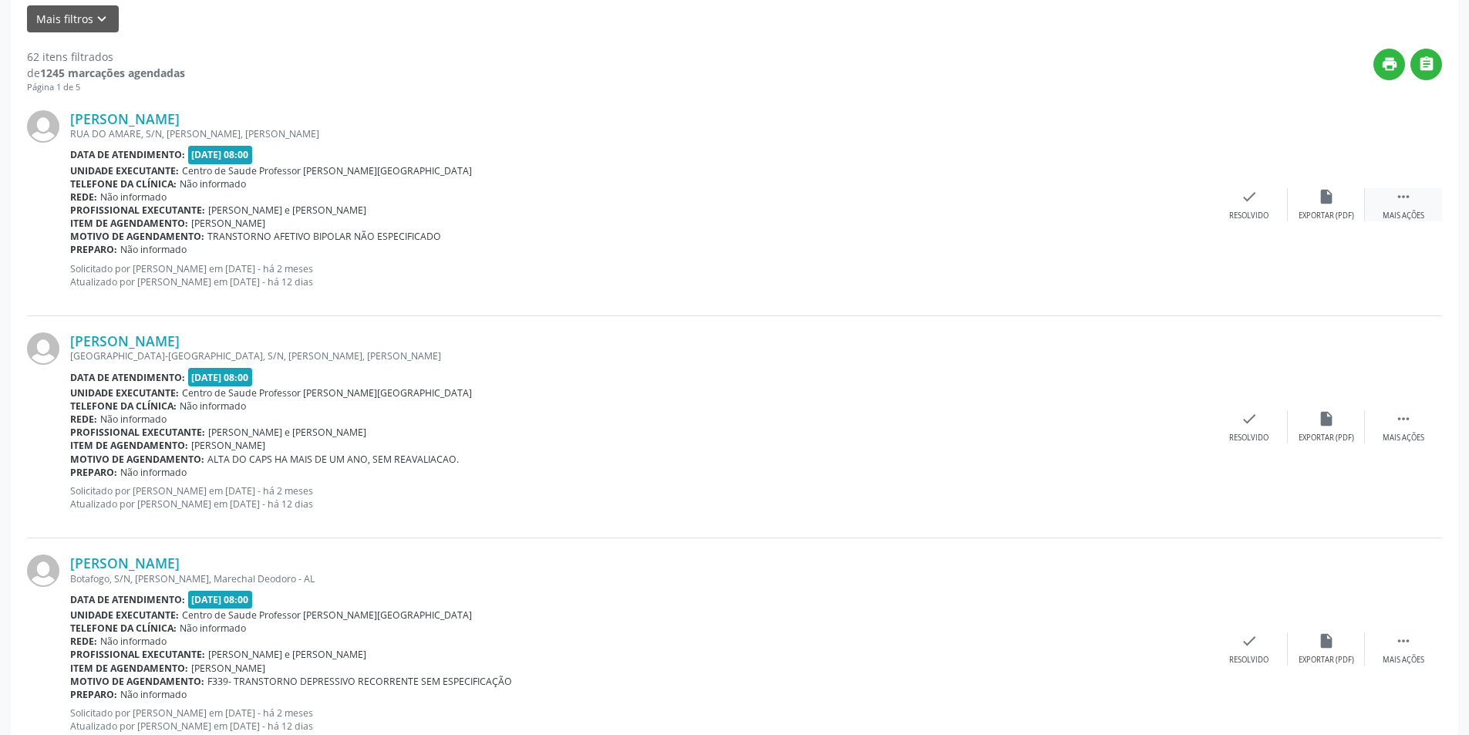
click at [1400, 189] on icon "" at bounding box center [1402, 196] width 17 height 17
click at [1331, 191] on icon "alarm_off" at bounding box center [1325, 196] width 17 height 17
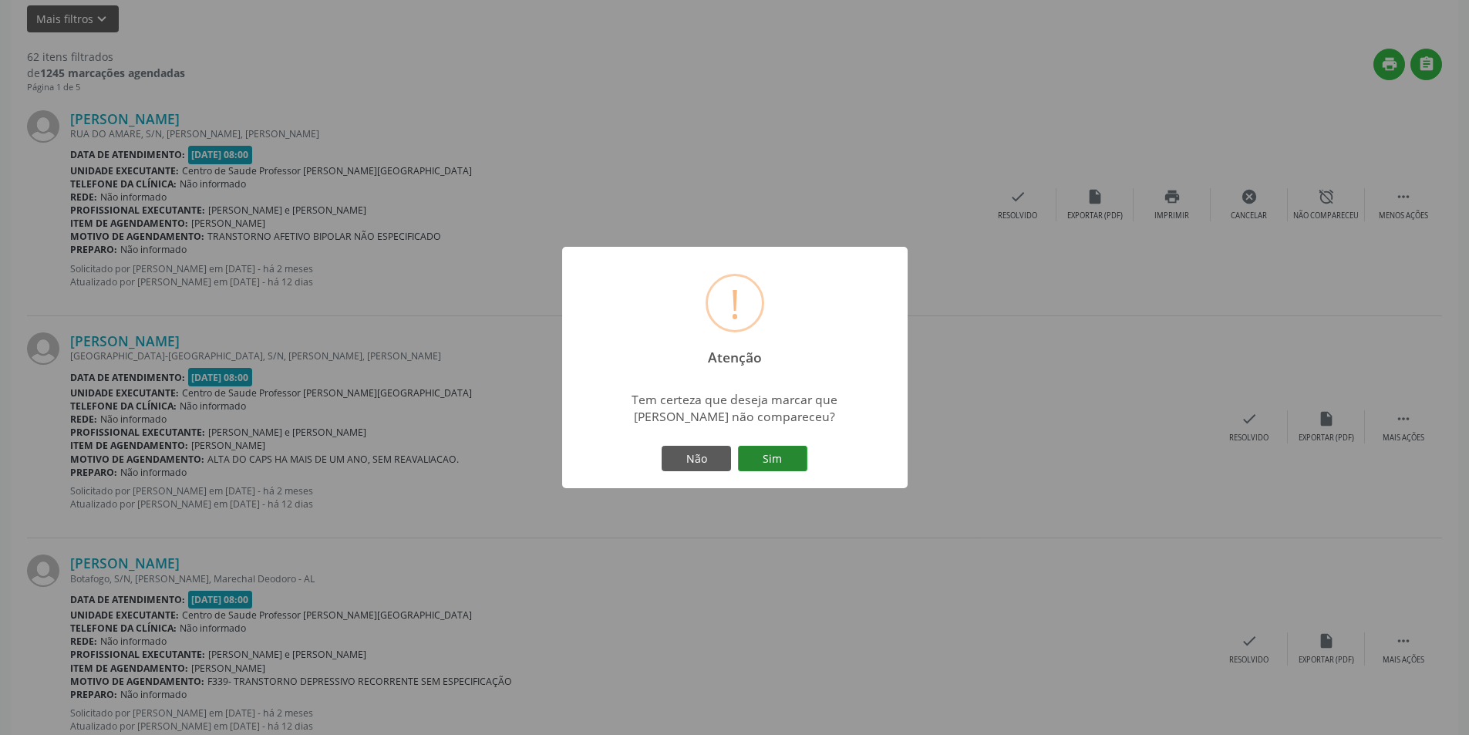
click at [764, 461] on button "Sim" at bounding box center [772, 459] width 69 height 26
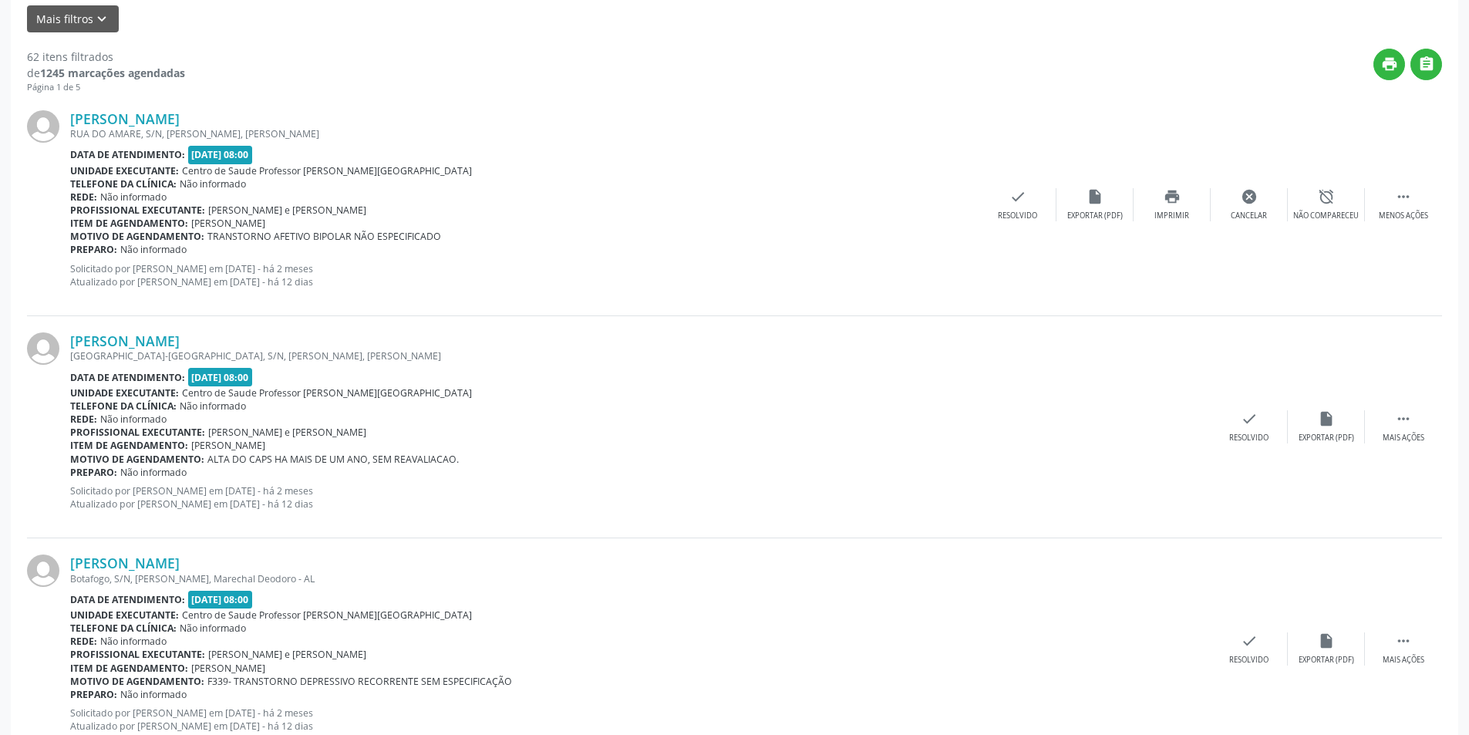
scroll to position [0, 0]
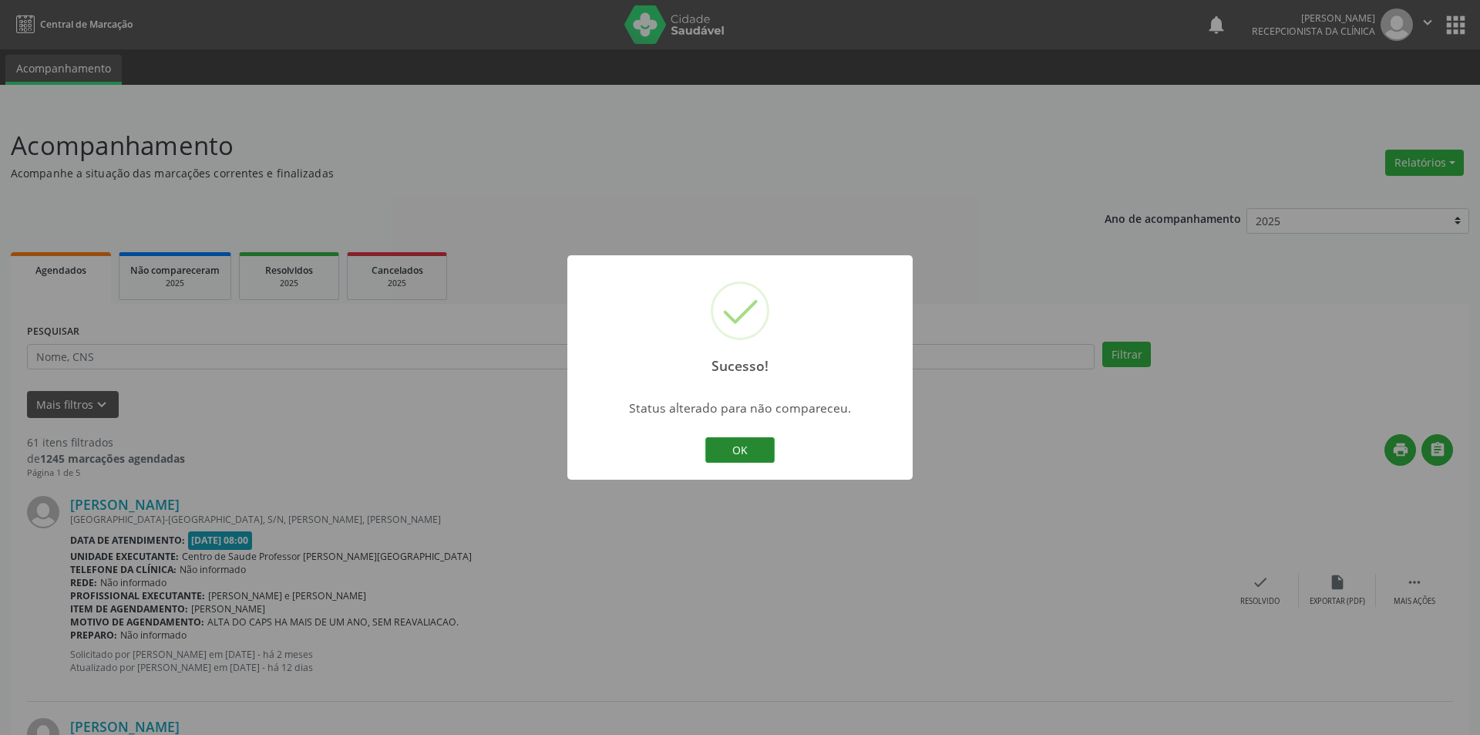
click at [742, 441] on button "OK" at bounding box center [739, 450] width 69 height 26
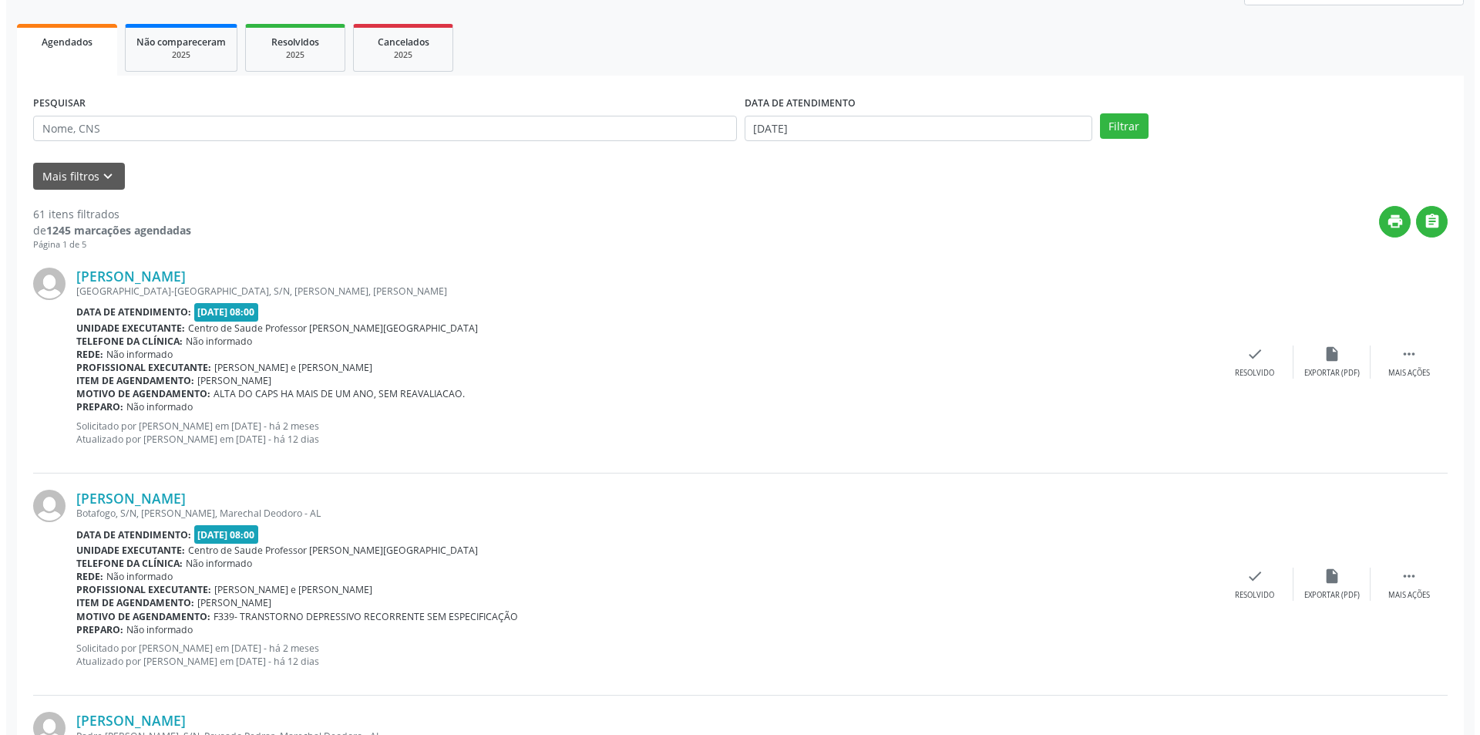
scroll to position [231, 0]
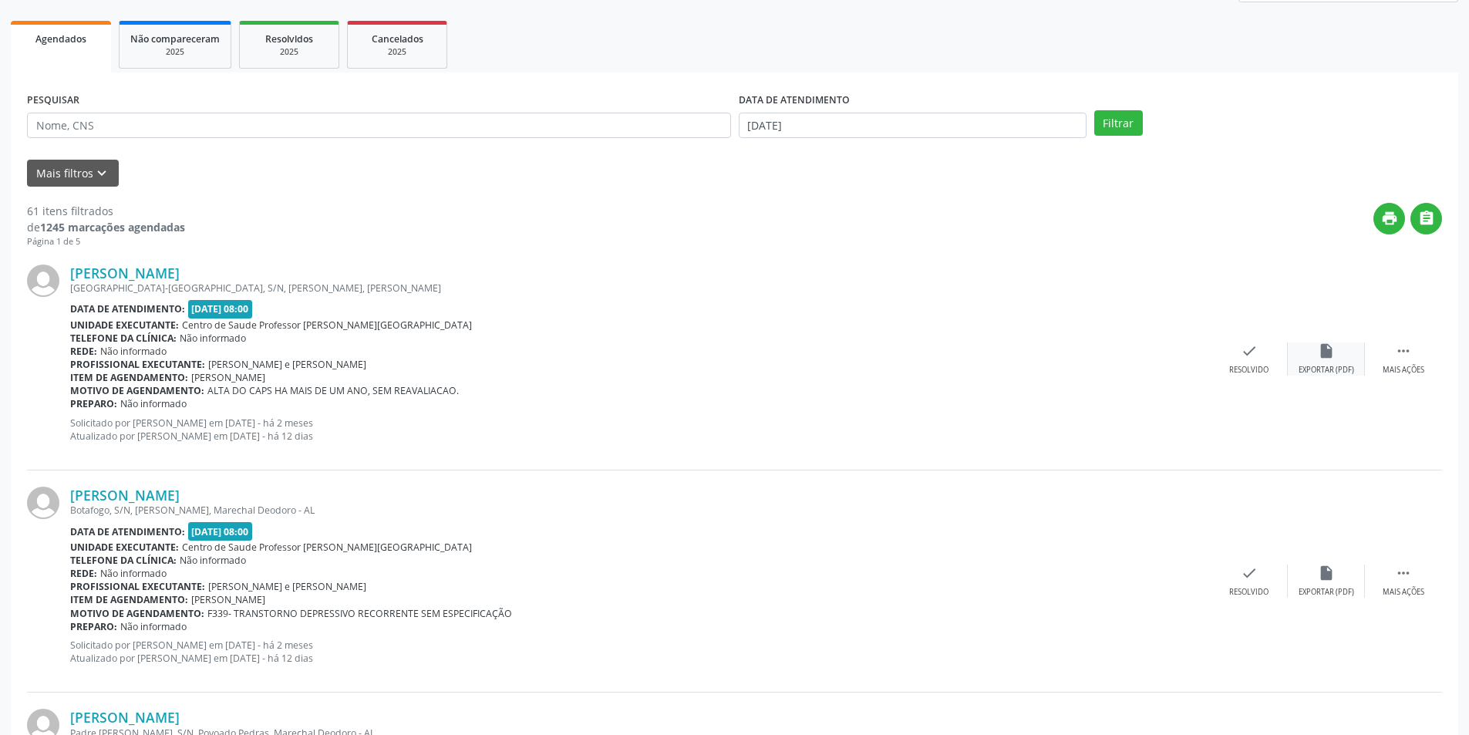
click at [1350, 369] on div "Exportar (PDF)" at bounding box center [1326, 370] width 56 height 11
click at [1258, 365] on div "Resolvido" at bounding box center [1248, 370] width 39 height 11
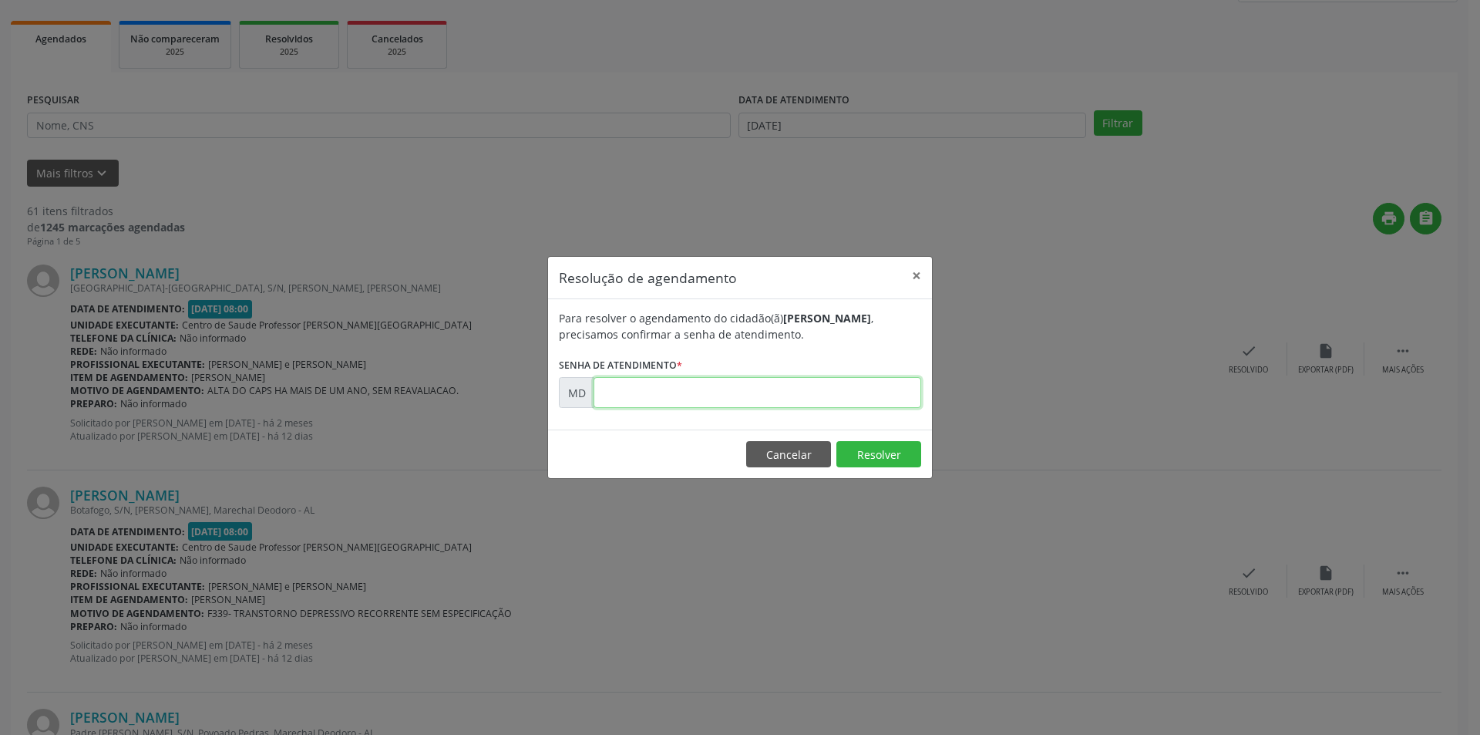
paste input "00004368"
type input "00004368"
click at [876, 446] on button "Resolver" at bounding box center [878, 454] width 85 height 26
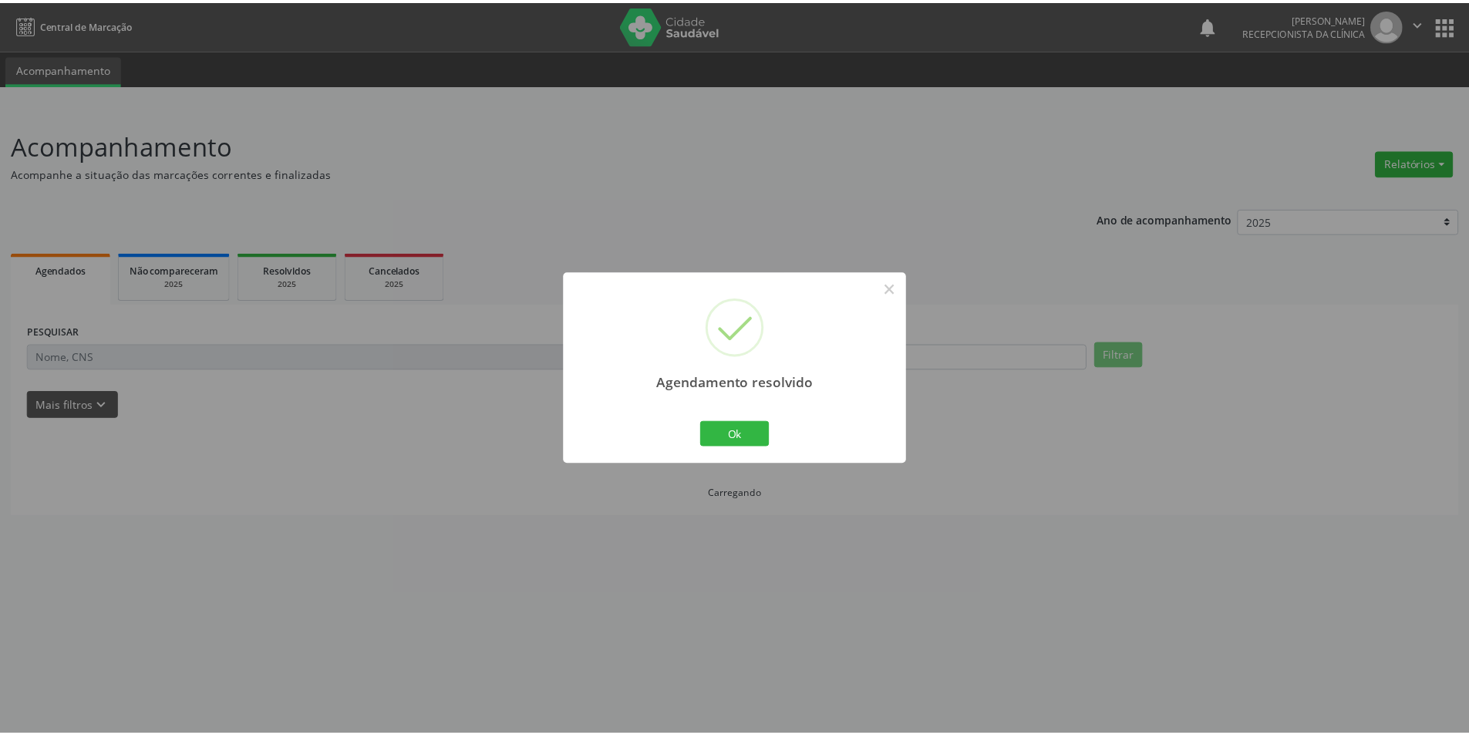
scroll to position [0, 0]
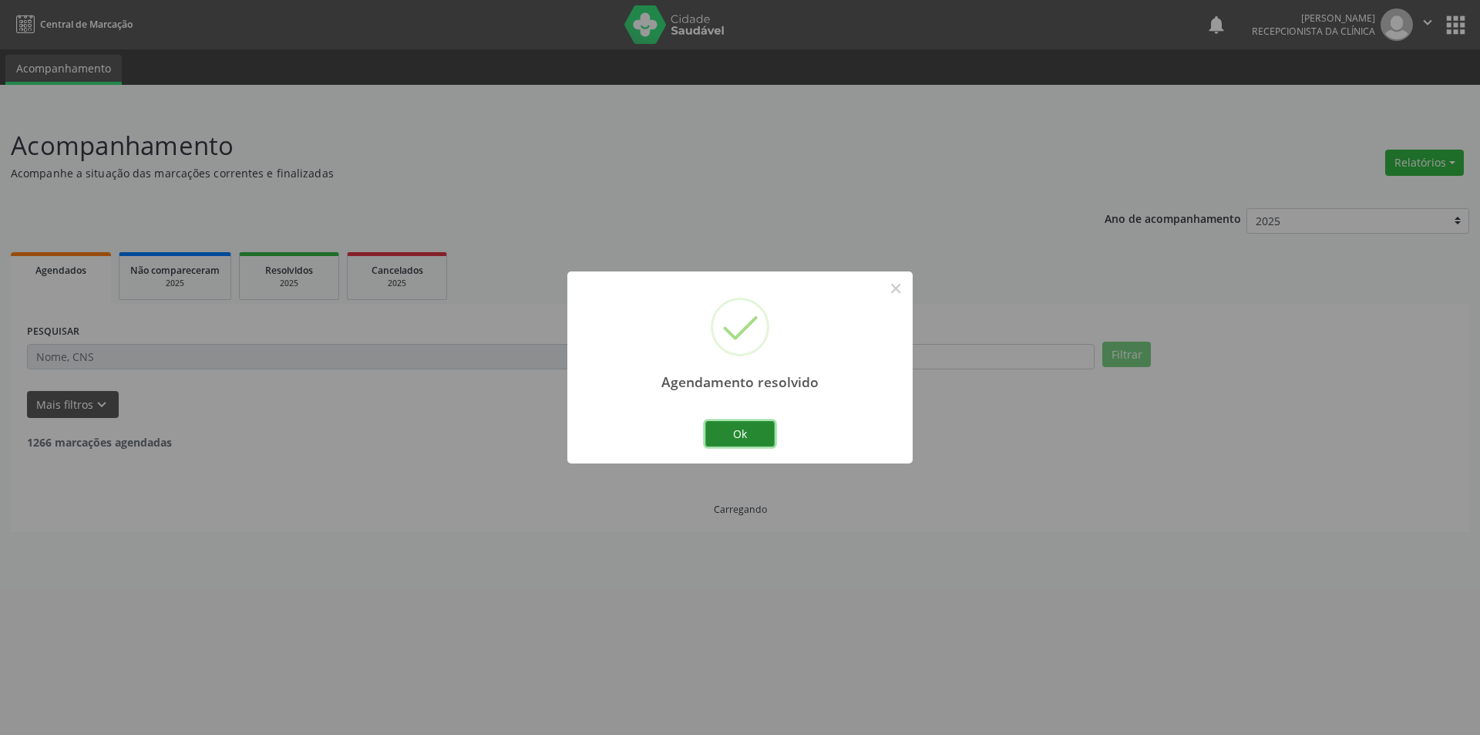
click at [738, 430] on button "Ok" at bounding box center [739, 434] width 69 height 26
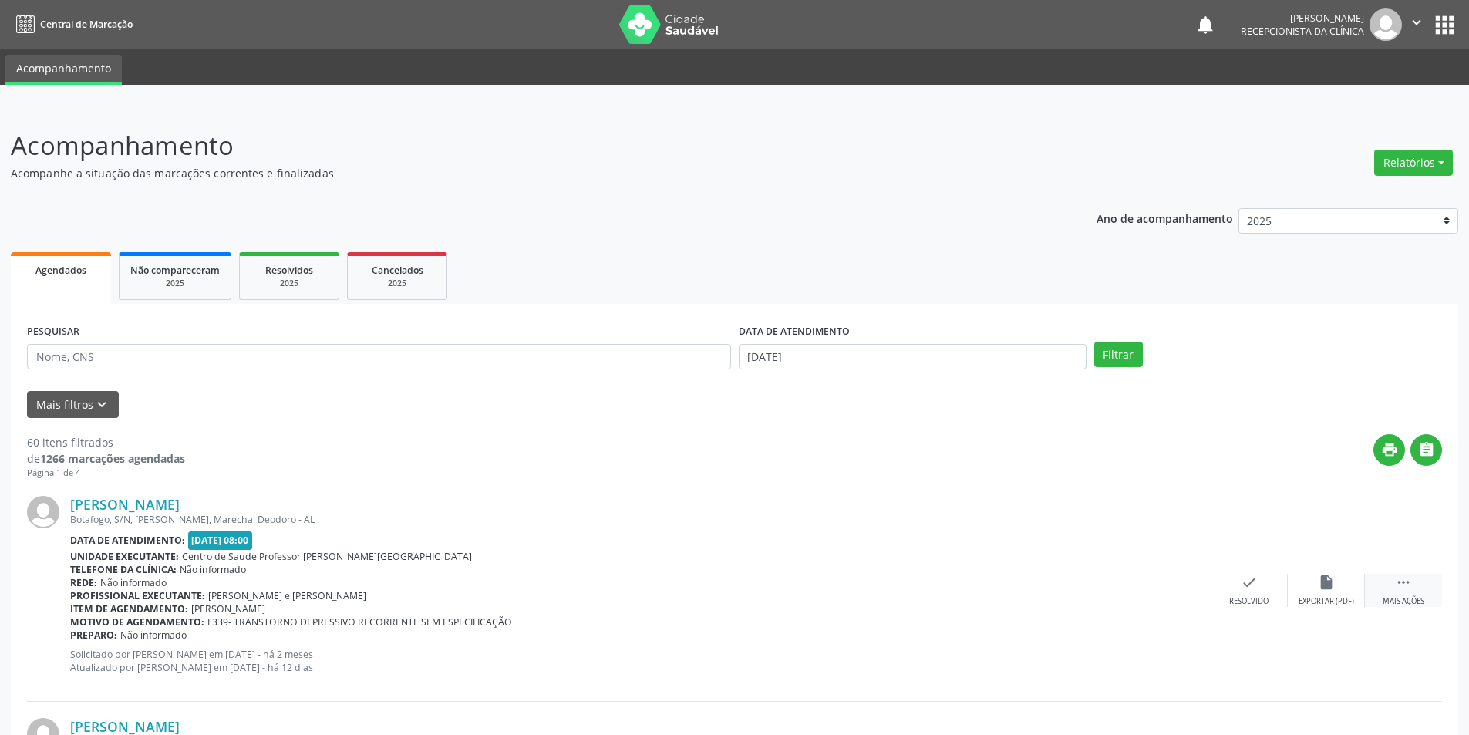
click at [1410, 604] on div "Mais ações" at bounding box center [1403, 601] width 42 height 11
click at [1317, 580] on icon "alarm_off" at bounding box center [1325, 582] width 17 height 17
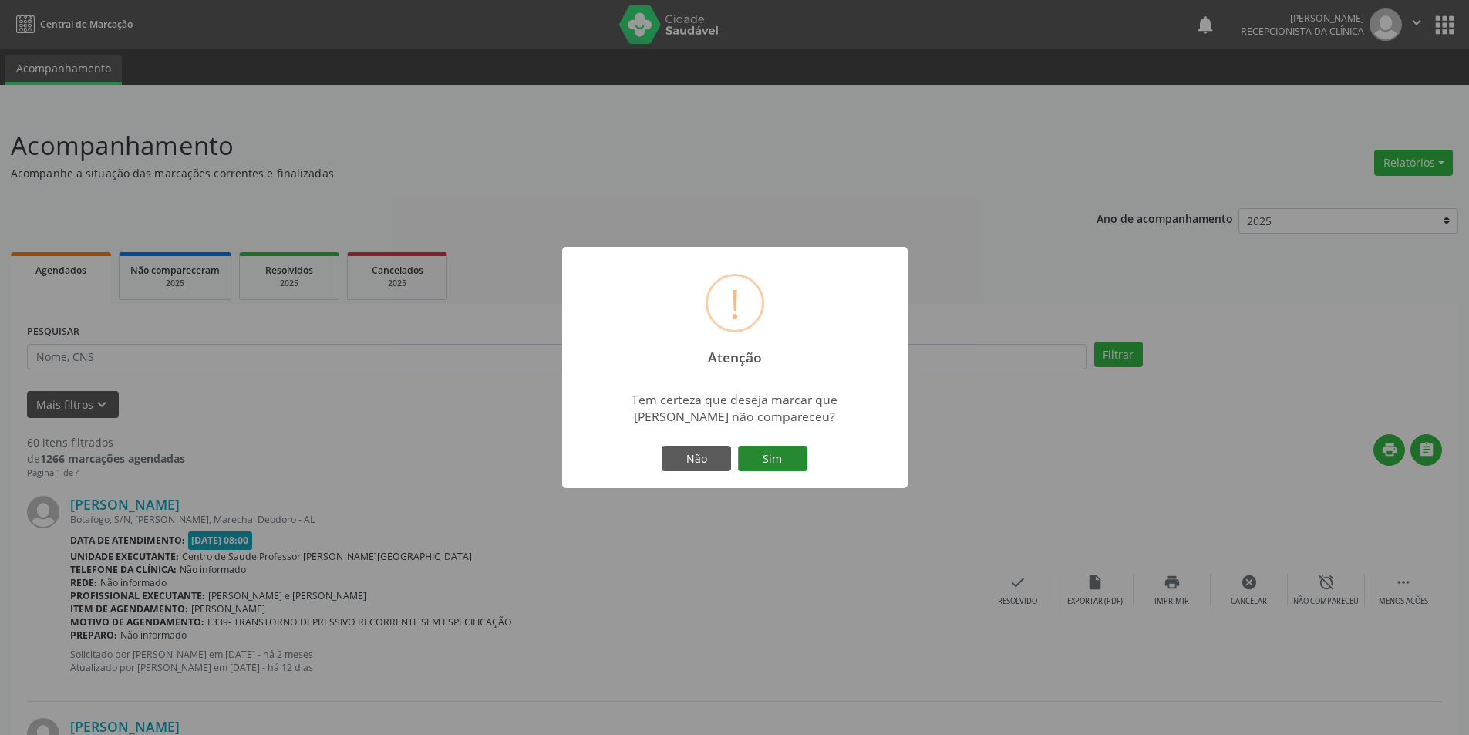
click at [751, 460] on button "Sim" at bounding box center [772, 459] width 69 height 26
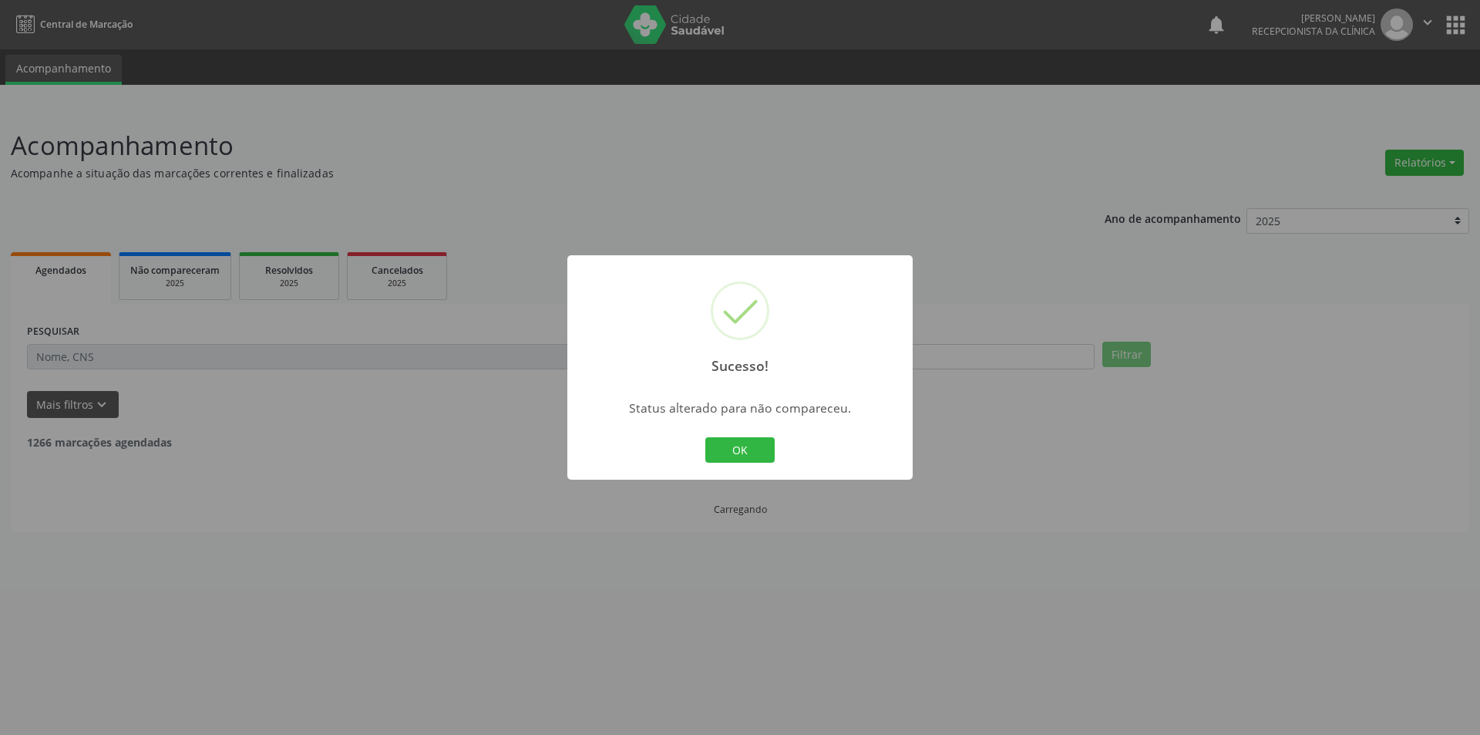
click at [756, 456] on button "OK" at bounding box center [739, 450] width 69 height 26
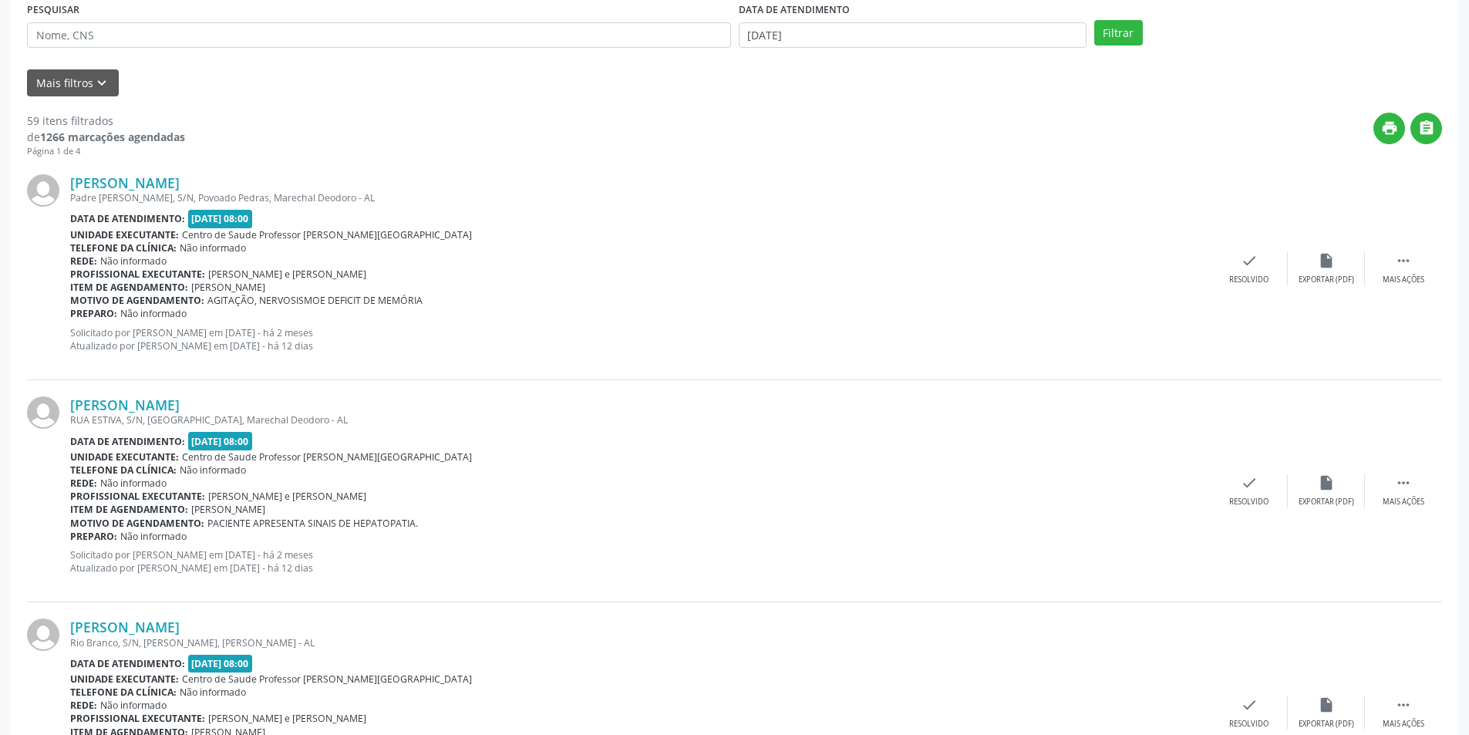
scroll to position [385, 0]
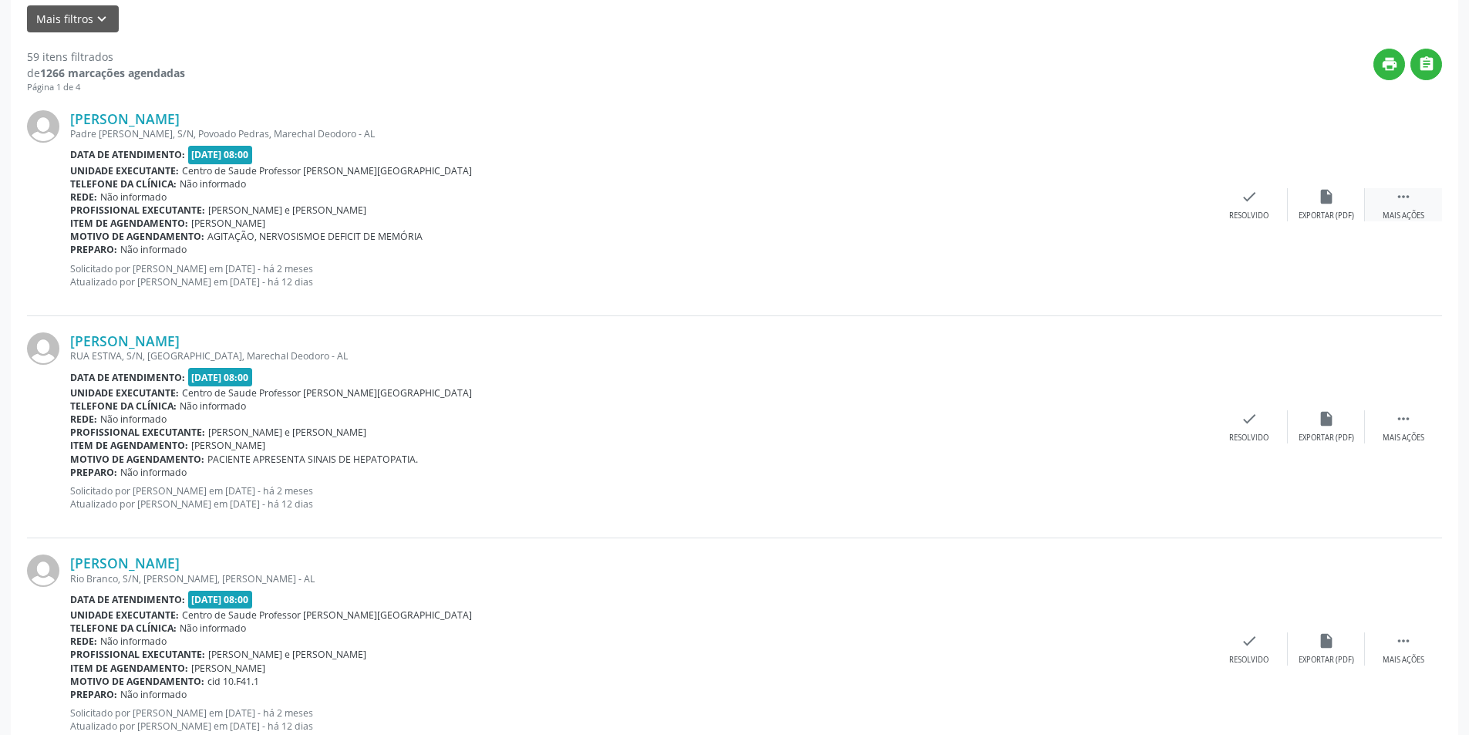
click at [1405, 202] on icon "" at bounding box center [1402, 196] width 17 height 17
click at [1332, 211] on div "Não compareceu" at bounding box center [1326, 215] width 66 height 11
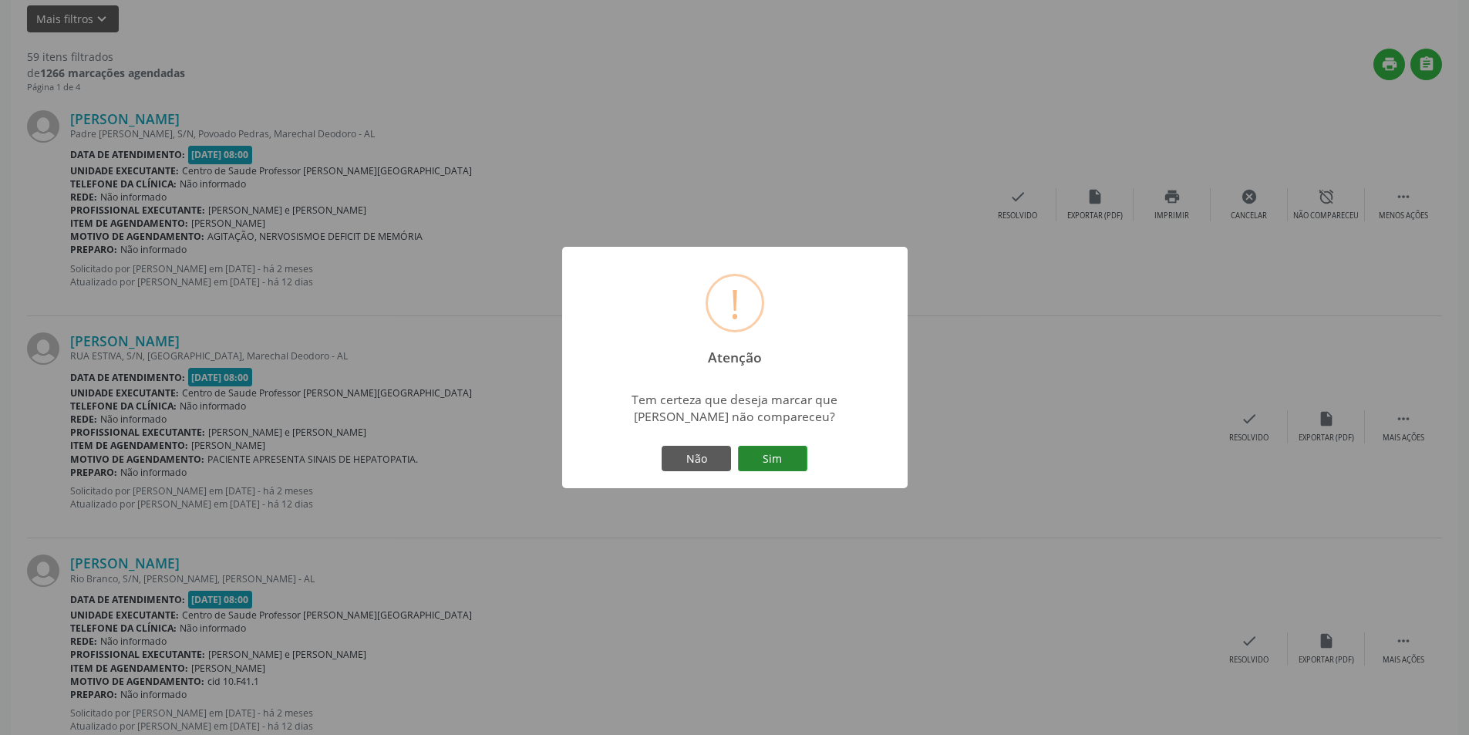
click at [801, 454] on button "Sim" at bounding box center [772, 459] width 69 height 26
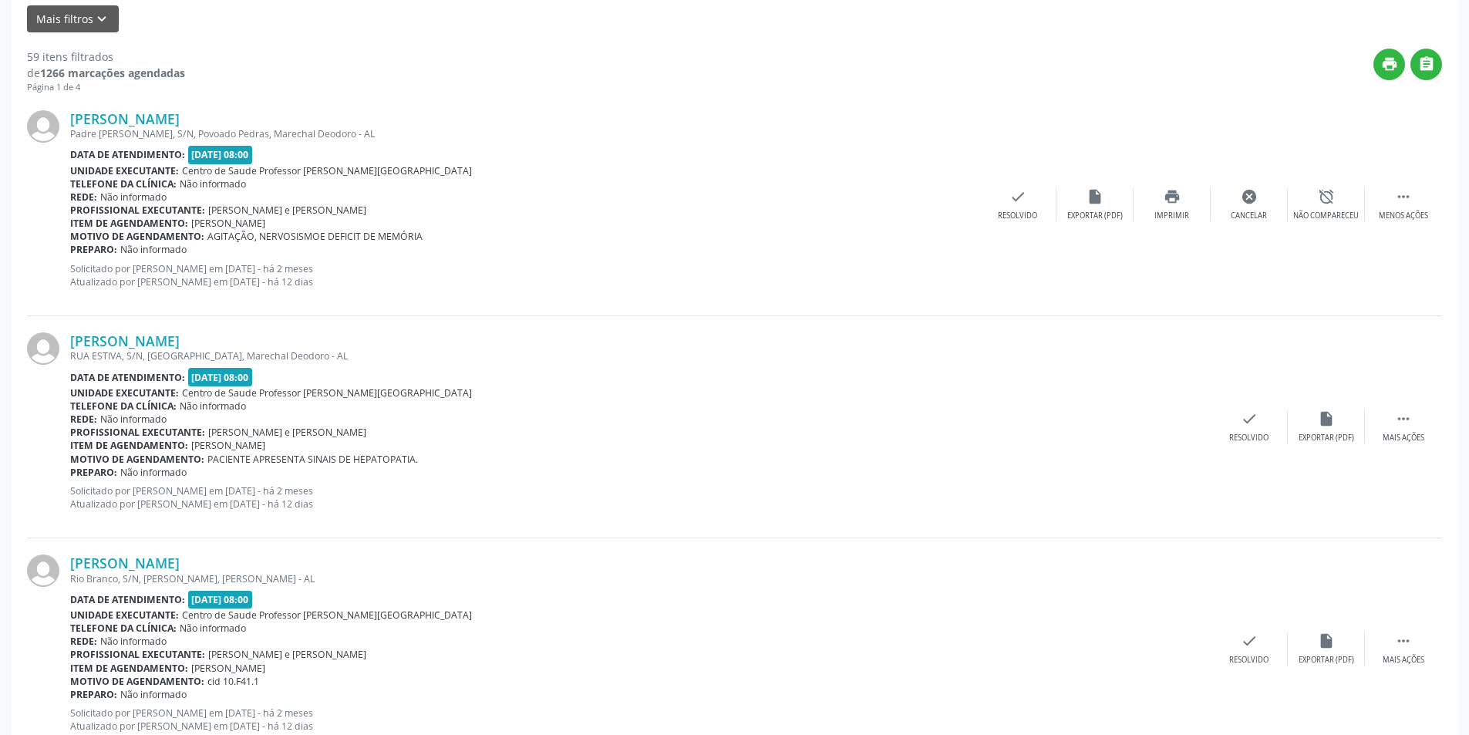
scroll to position [0, 0]
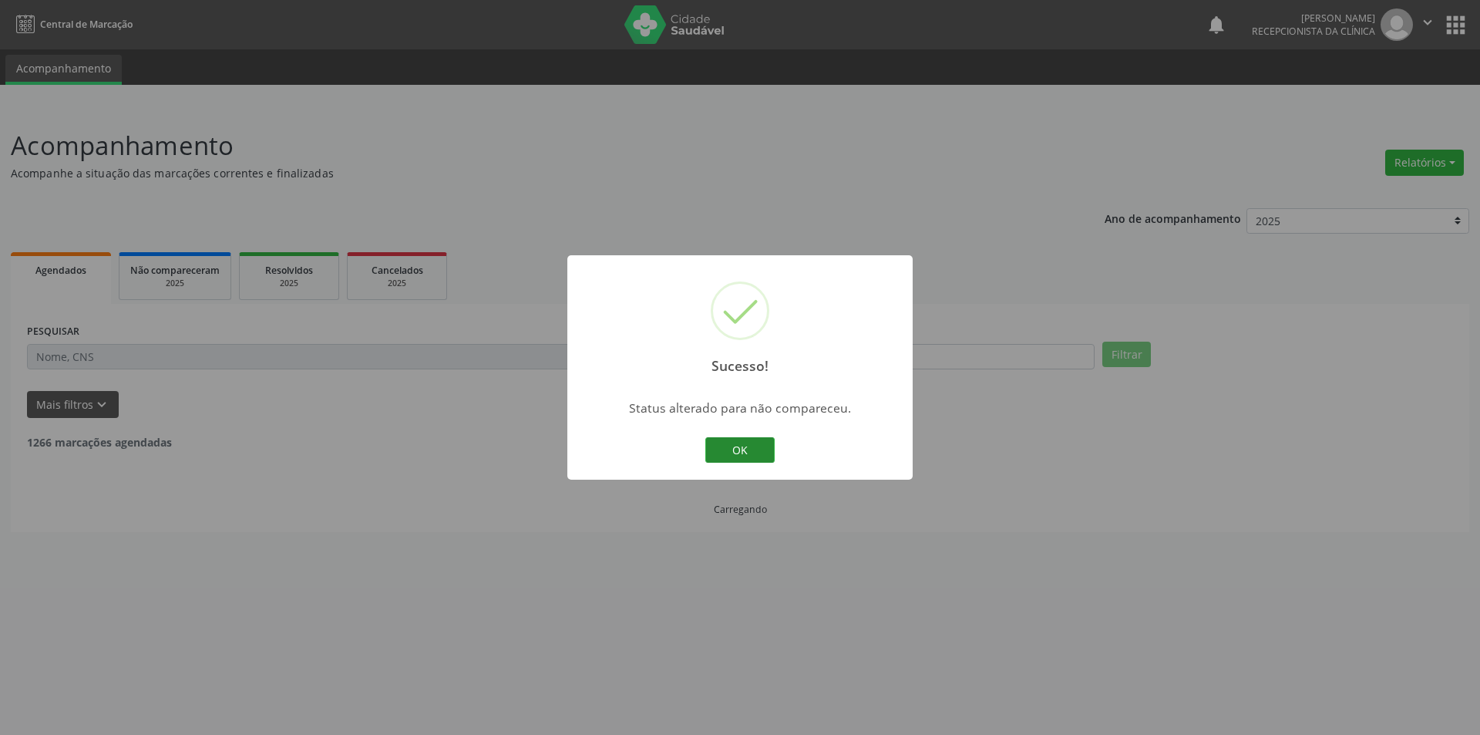
click at [729, 444] on button "OK" at bounding box center [739, 450] width 69 height 26
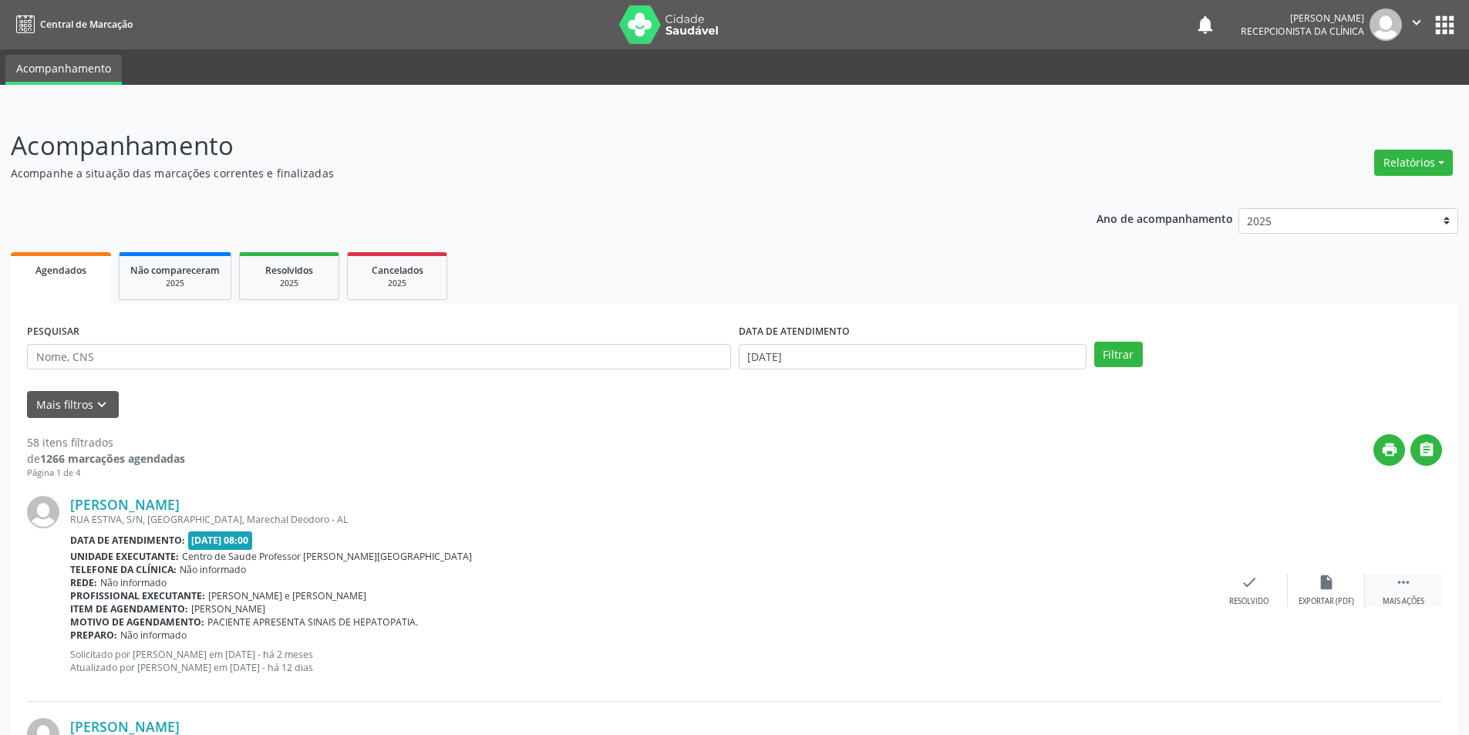
click at [1403, 603] on div "Mais ações" at bounding box center [1403, 601] width 42 height 11
click at [1308, 594] on div "alarm_off Não compareceu" at bounding box center [1325, 590] width 77 height 33
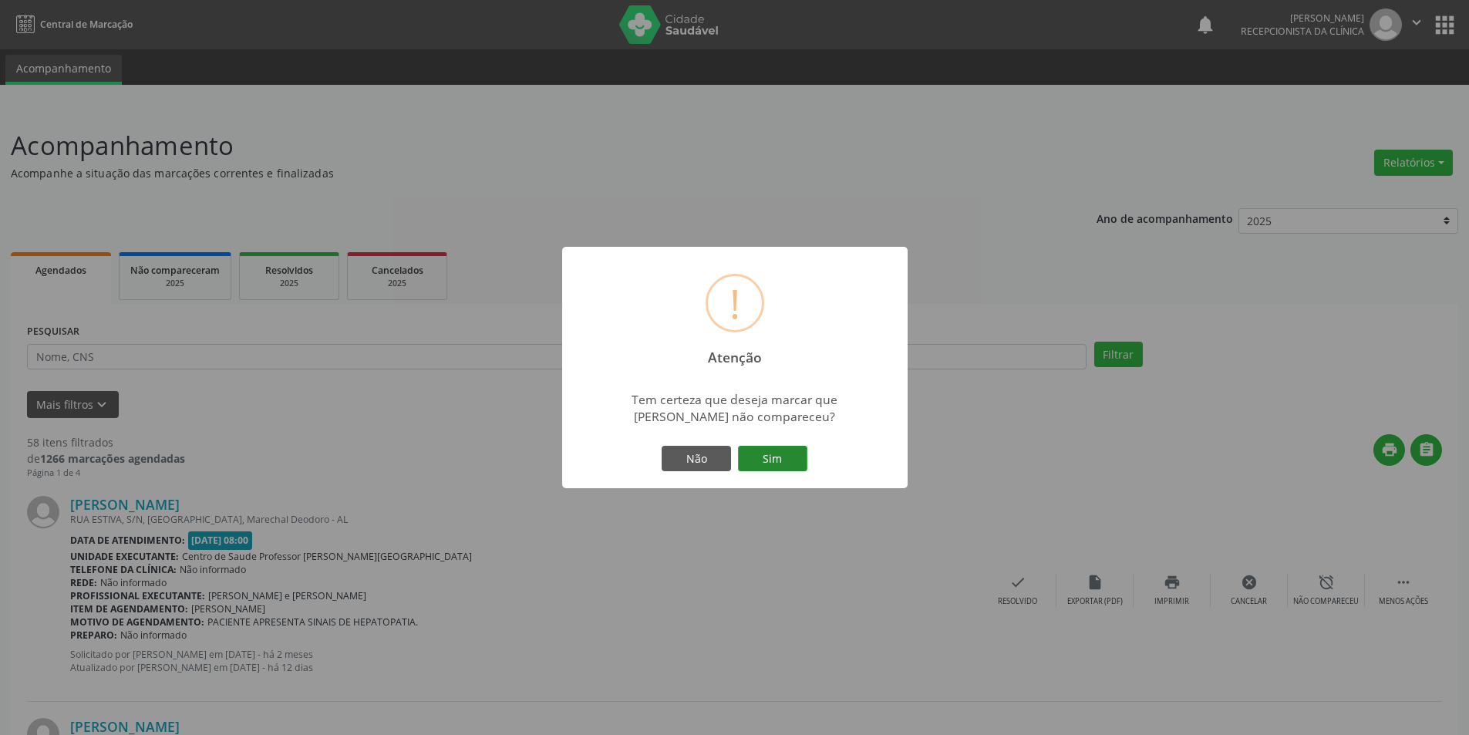
click at [787, 450] on button "Sim" at bounding box center [772, 459] width 69 height 26
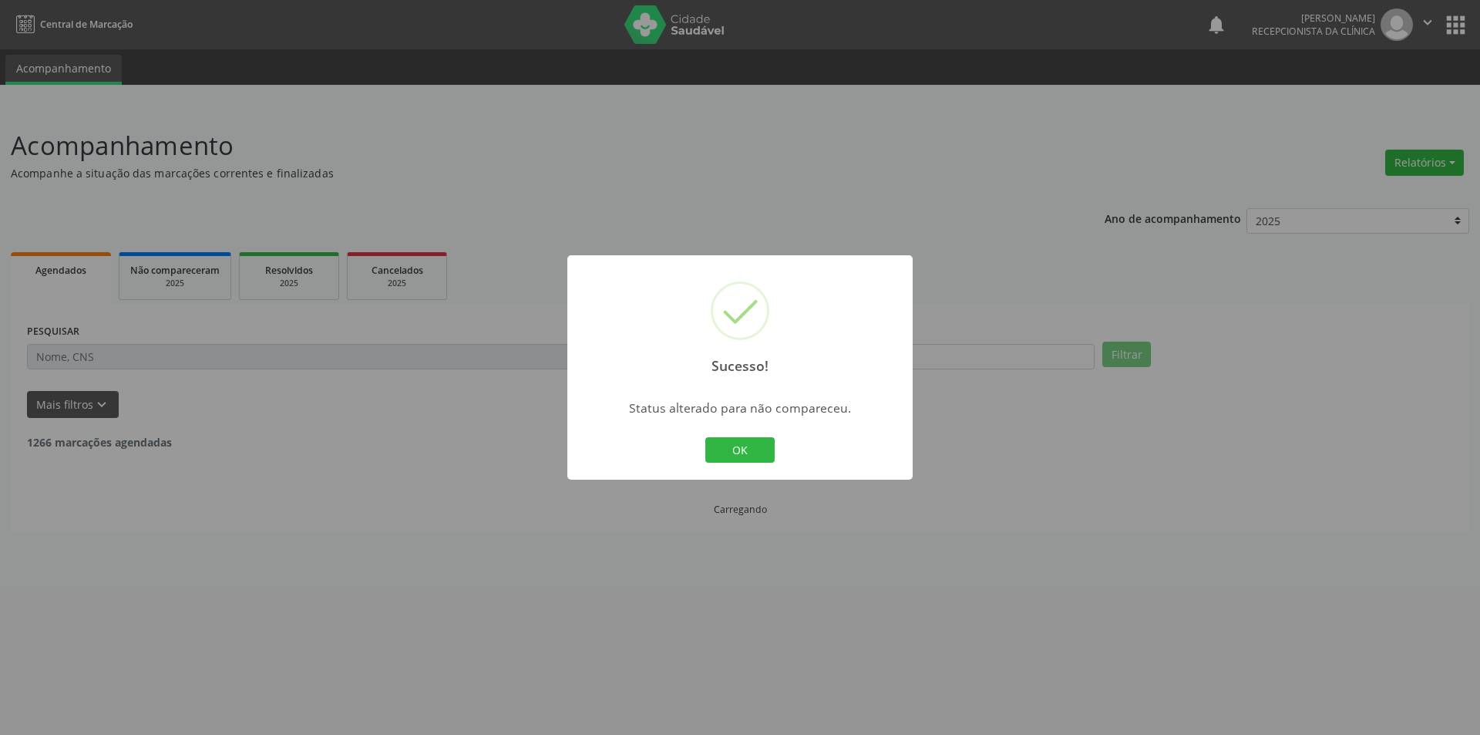
click at [1344, 588] on div "Sucesso! × Status alterado para não compareceu. OK Cancel" at bounding box center [740, 367] width 1480 height 735
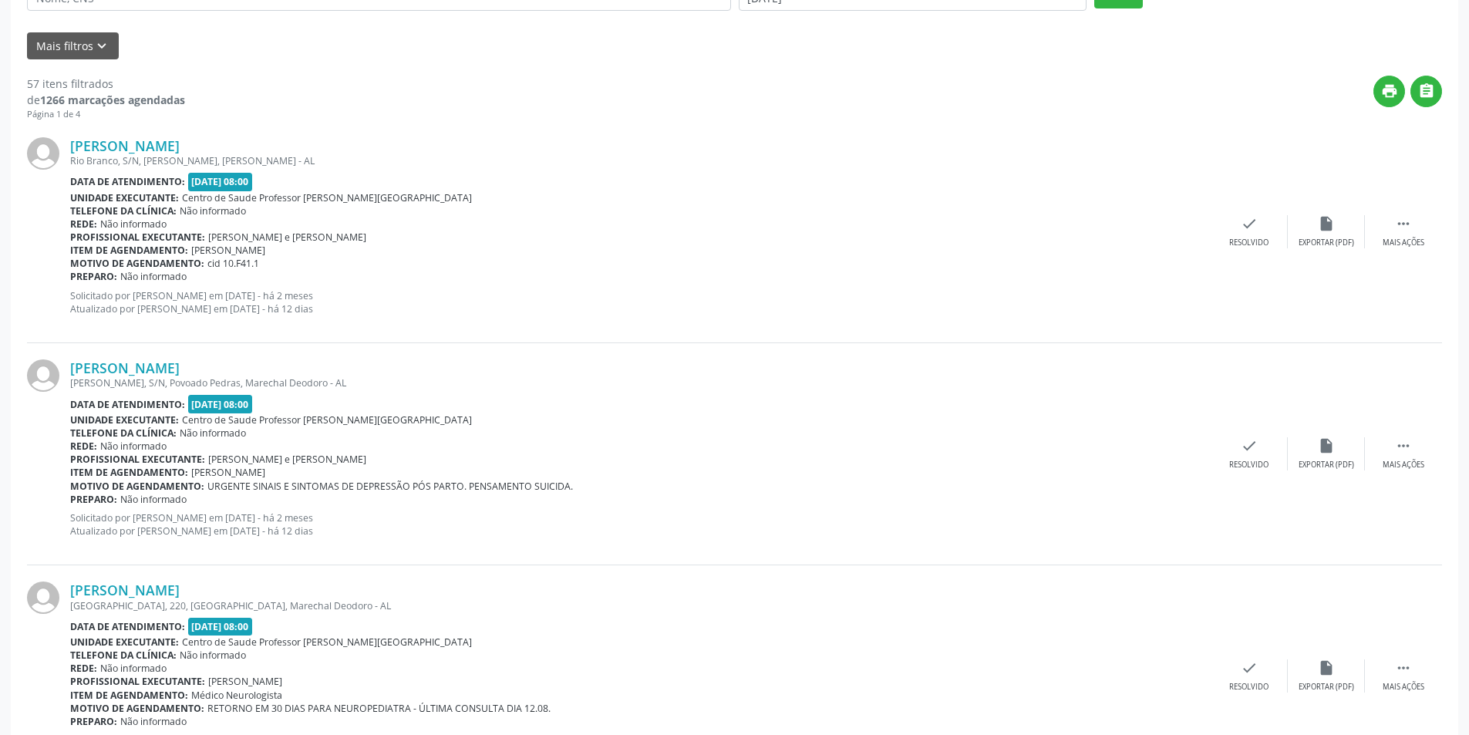
scroll to position [385, 0]
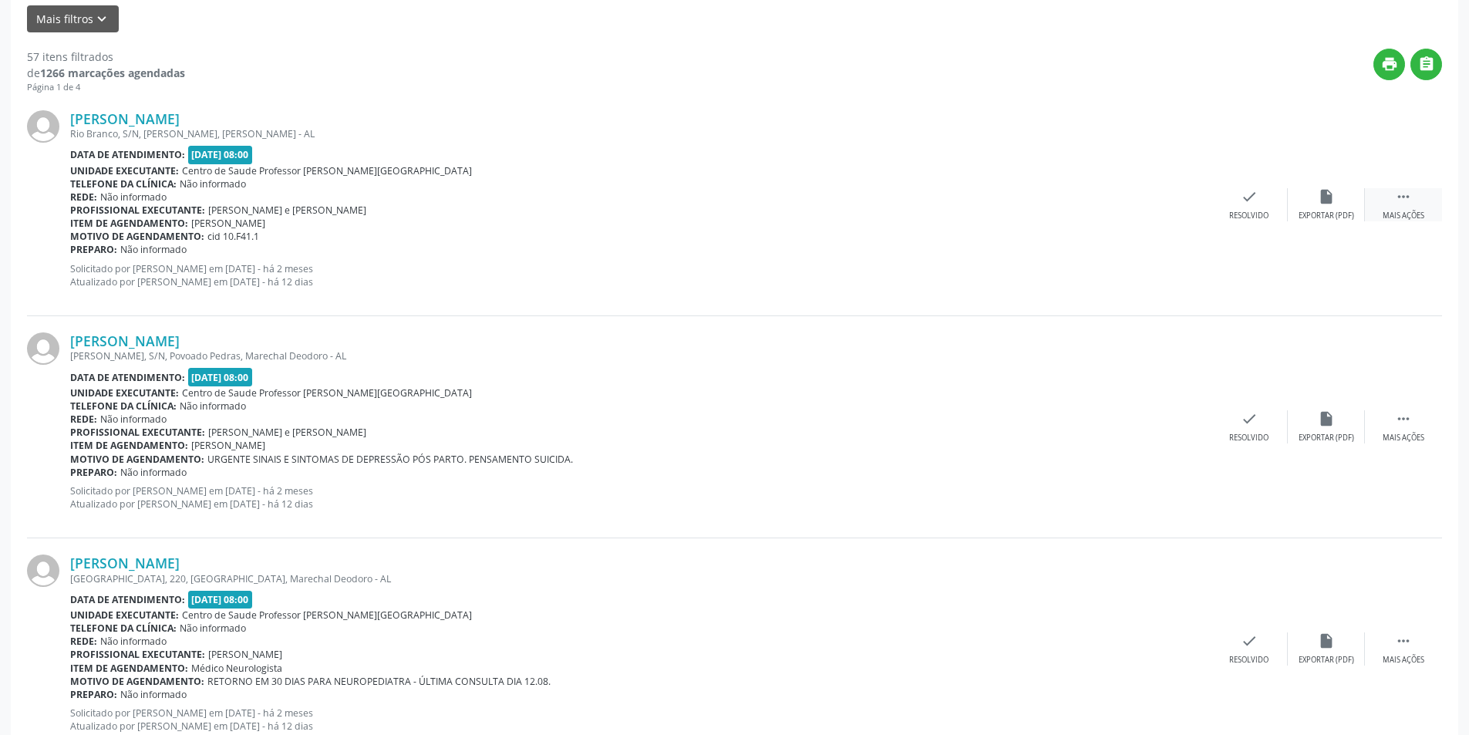
click at [1394, 196] on div " Mais ações" at bounding box center [1402, 204] width 77 height 33
click at [1330, 219] on div "Não compareceu" at bounding box center [1326, 215] width 66 height 11
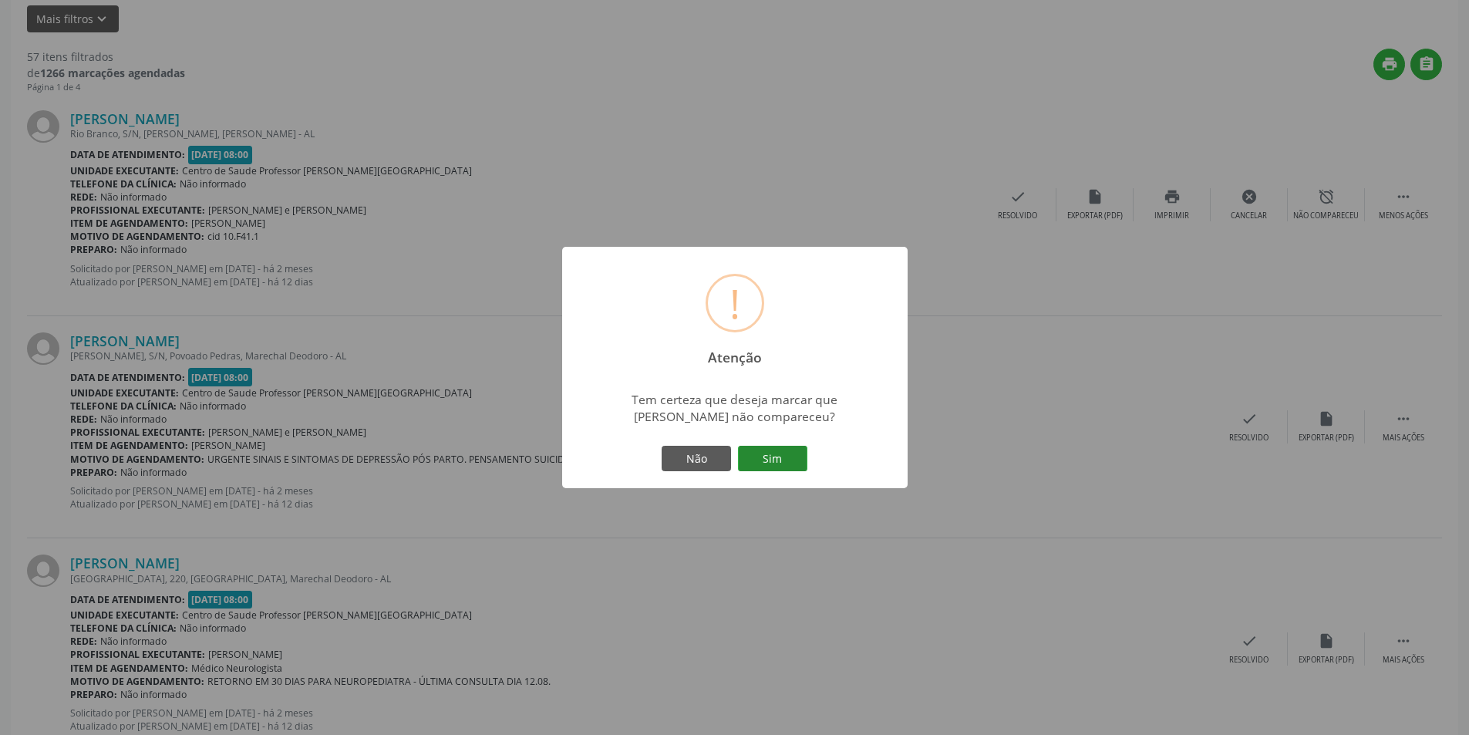
click at [765, 456] on button "Sim" at bounding box center [772, 459] width 69 height 26
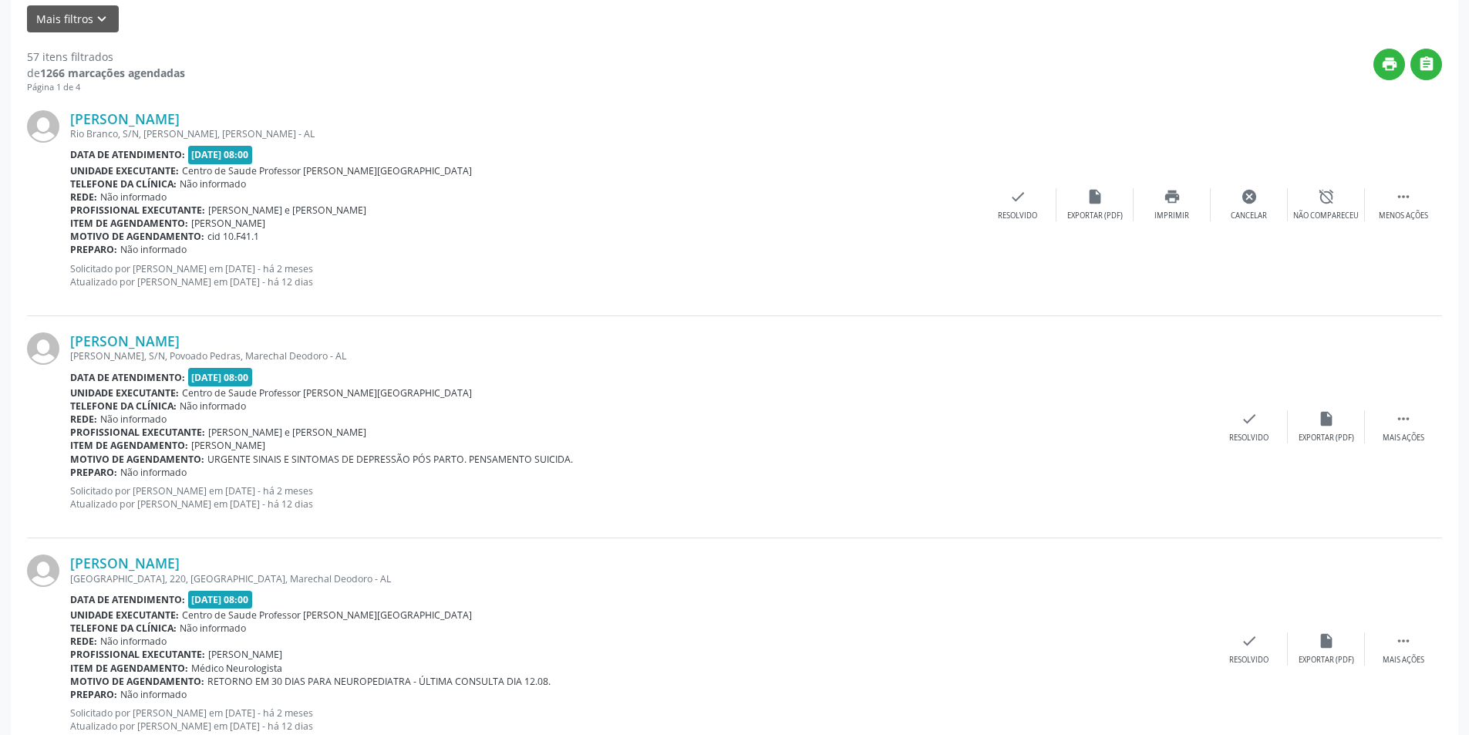
scroll to position [0, 0]
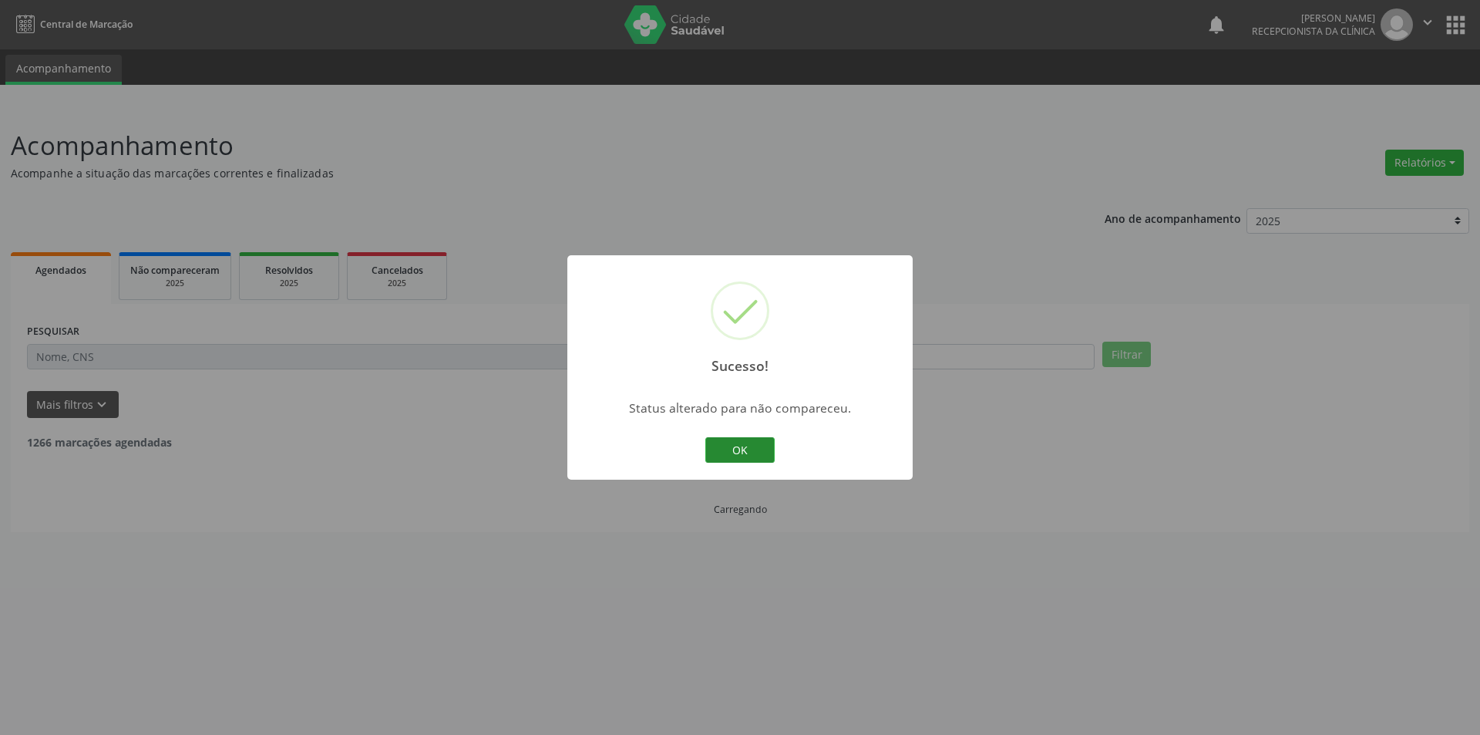
click at [757, 454] on button "OK" at bounding box center [739, 450] width 69 height 26
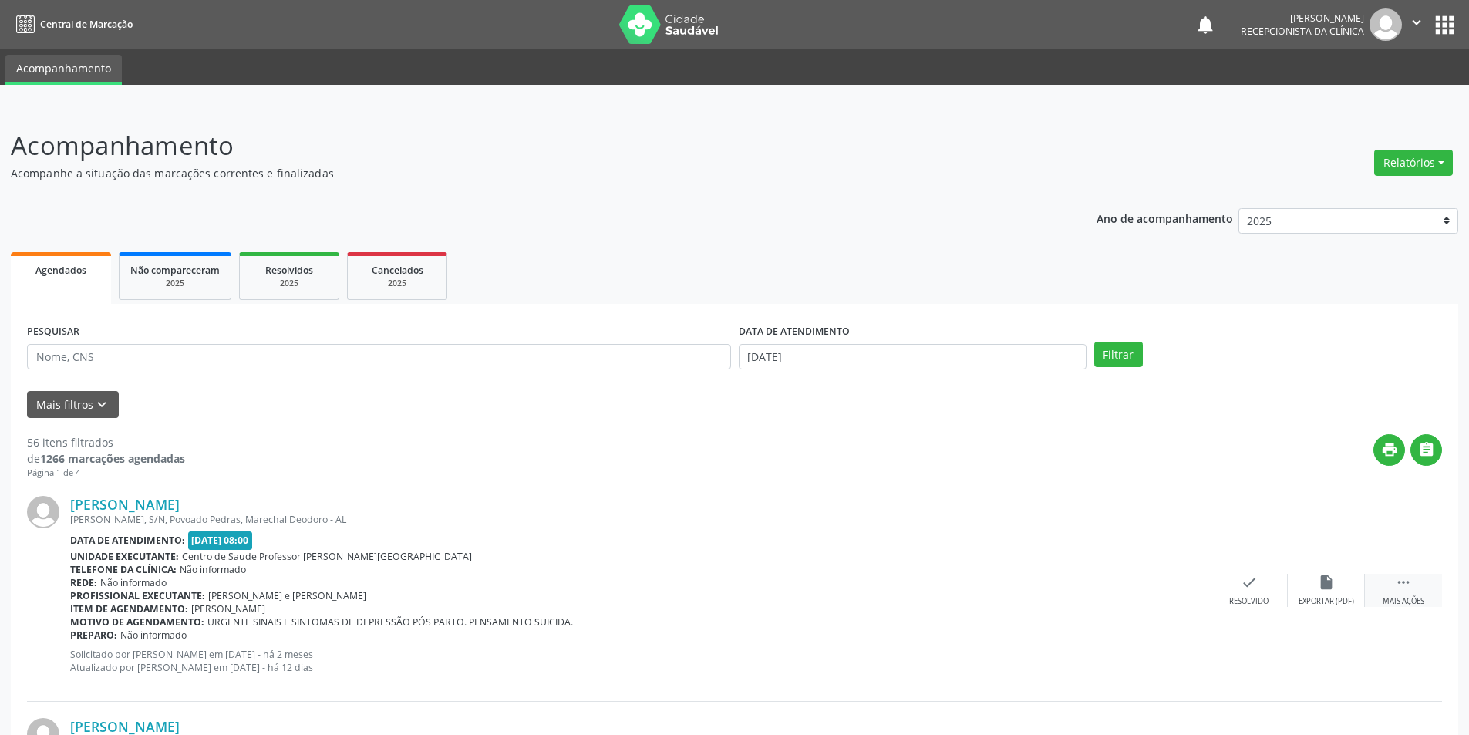
click at [1403, 598] on div "Mais ações" at bounding box center [1403, 601] width 42 height 11
click at [1343, 590] on div "alarm_off Não compareceu" at bounding box center [1325, 590] width 77 height 33
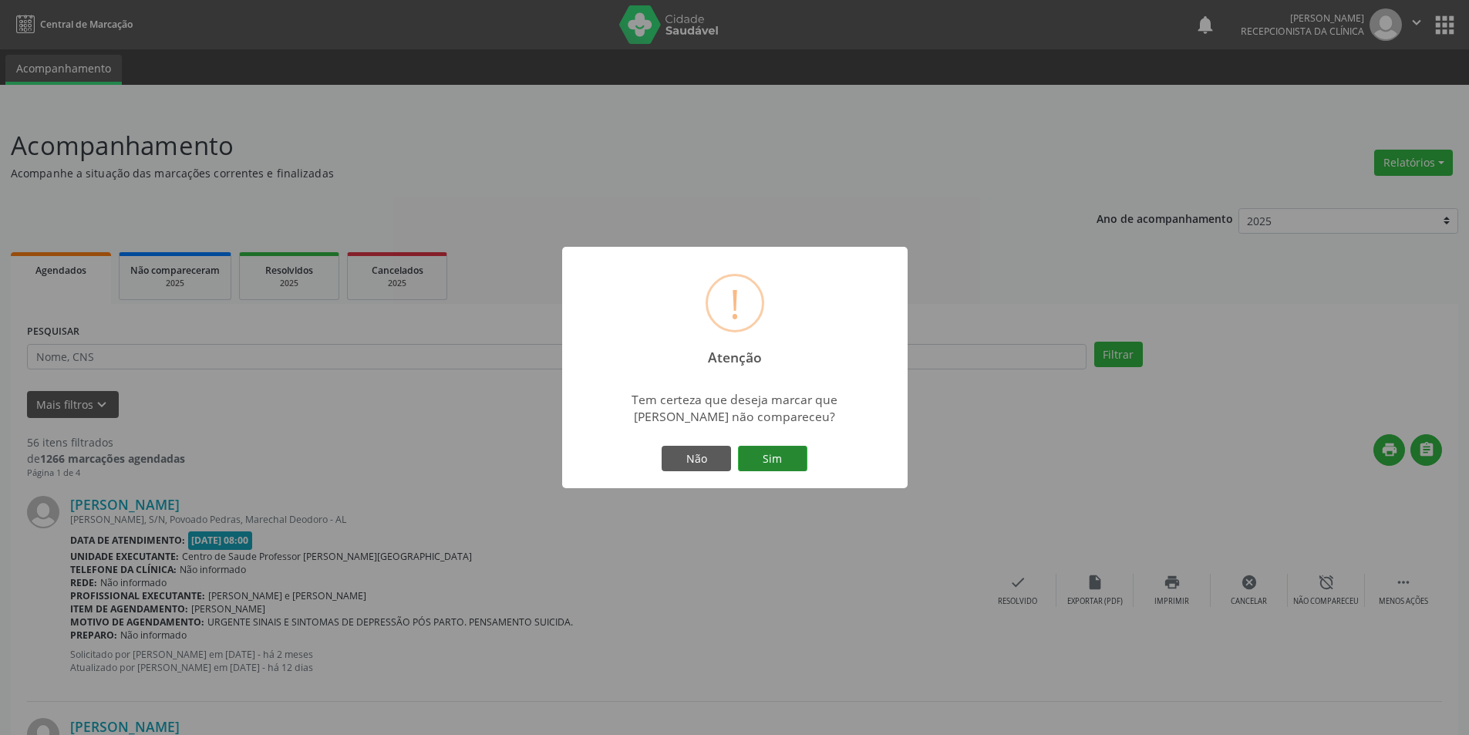
click at [767, 459] on button "Sim" at bounding box center [772, 459] width 69 height 26
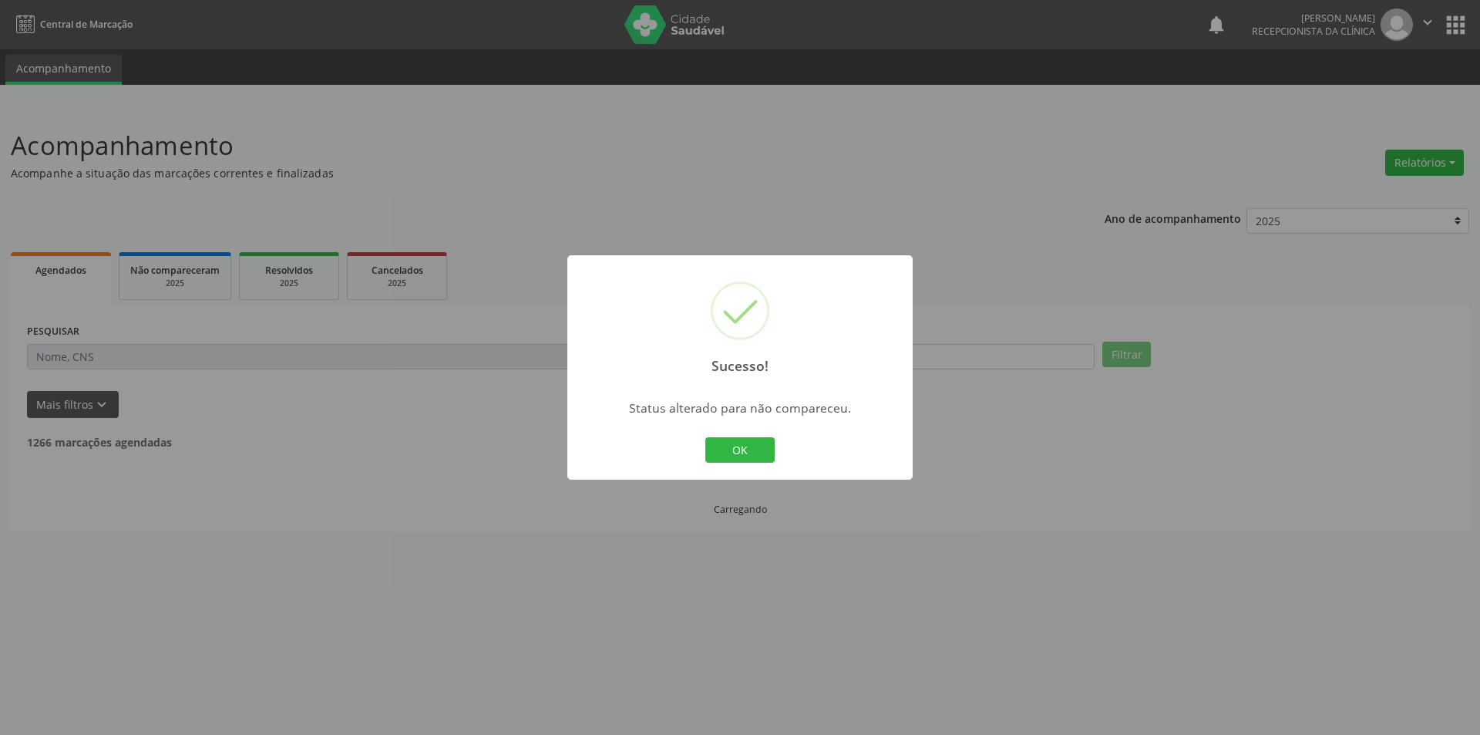
click at [767, 459] on button "OK" at bounding box center [739, 450] width 69 height 26
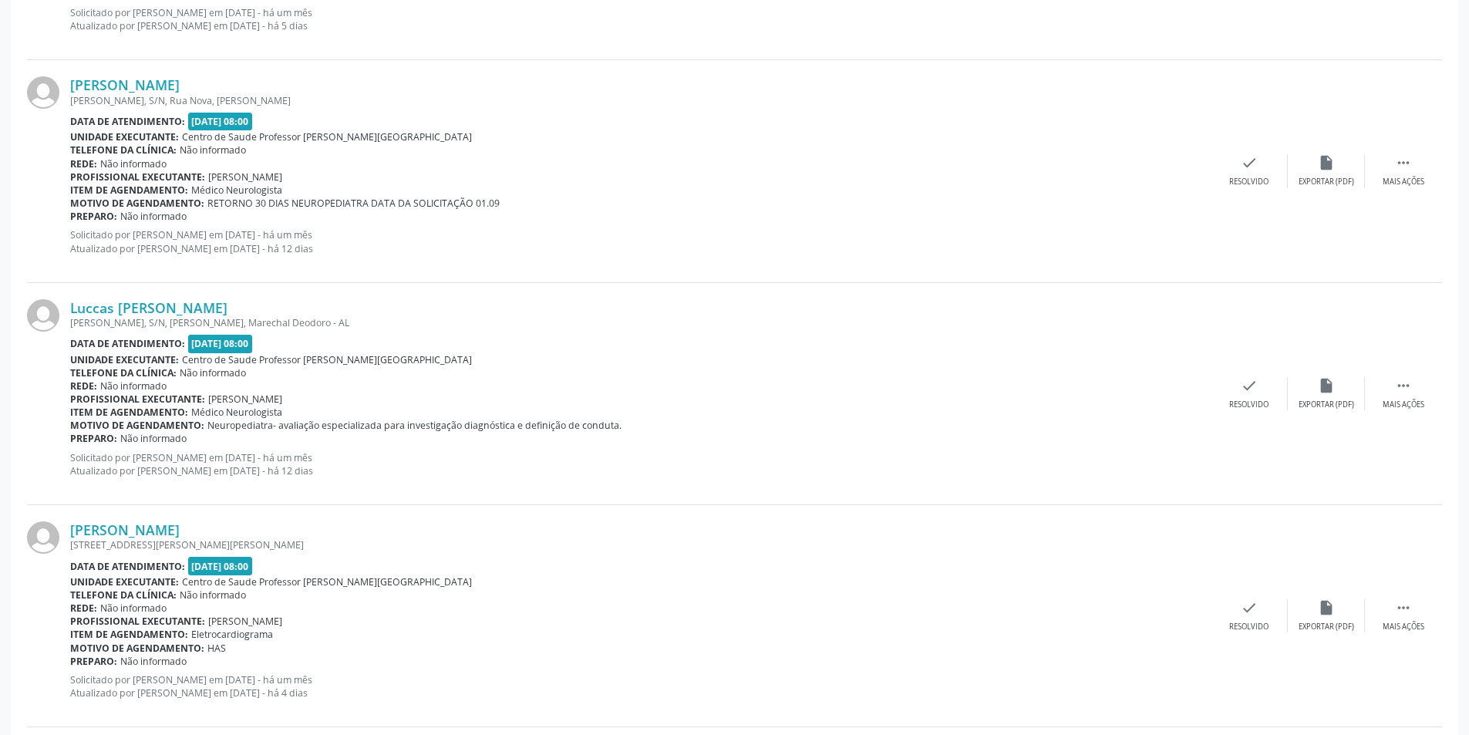
scroll to position [1079, 0]
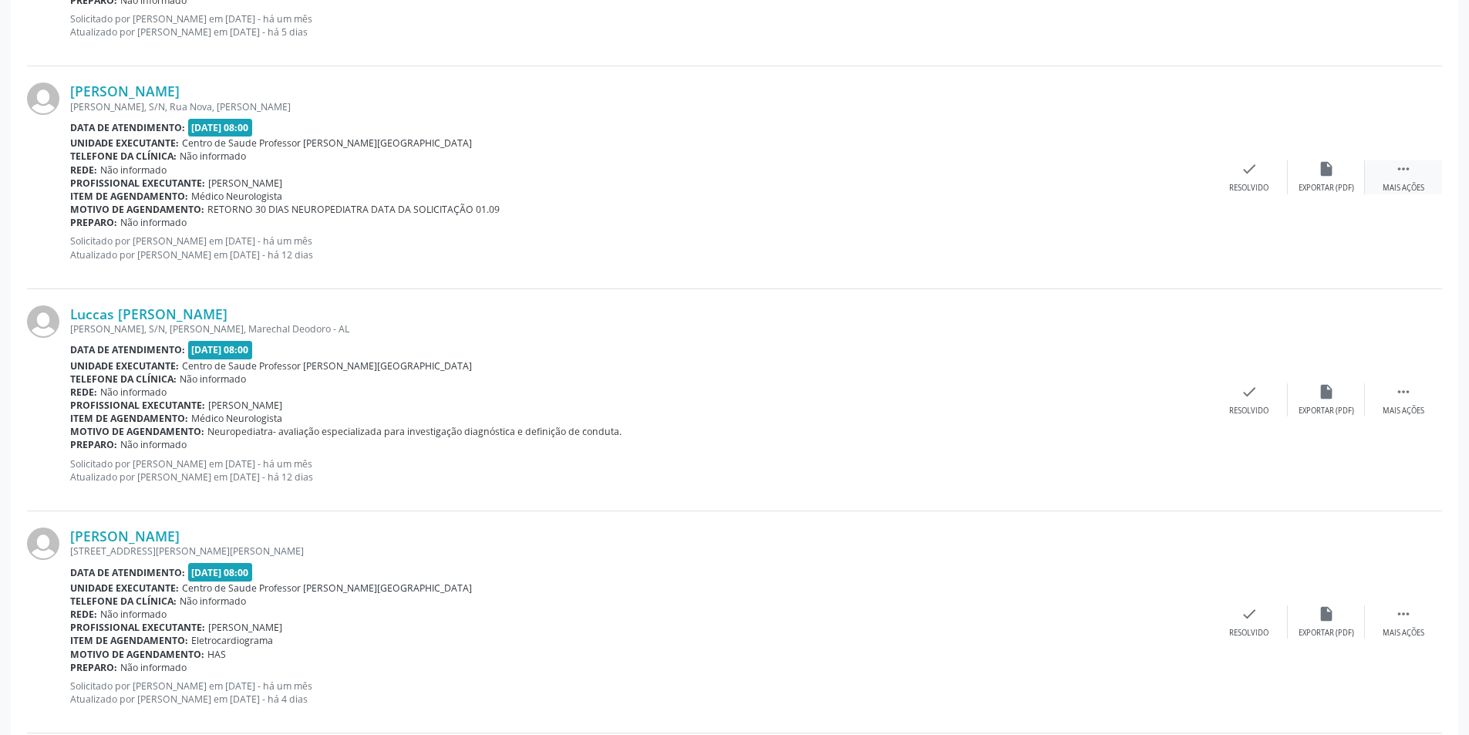
click at [1405, 178] on div " Mais ações" at bounding box center [1402, 176] width 77 height 33
click at [1340, 175] on div "alarm_off Não compareceu" at bounding box center [1325, 176] width 77 height 33
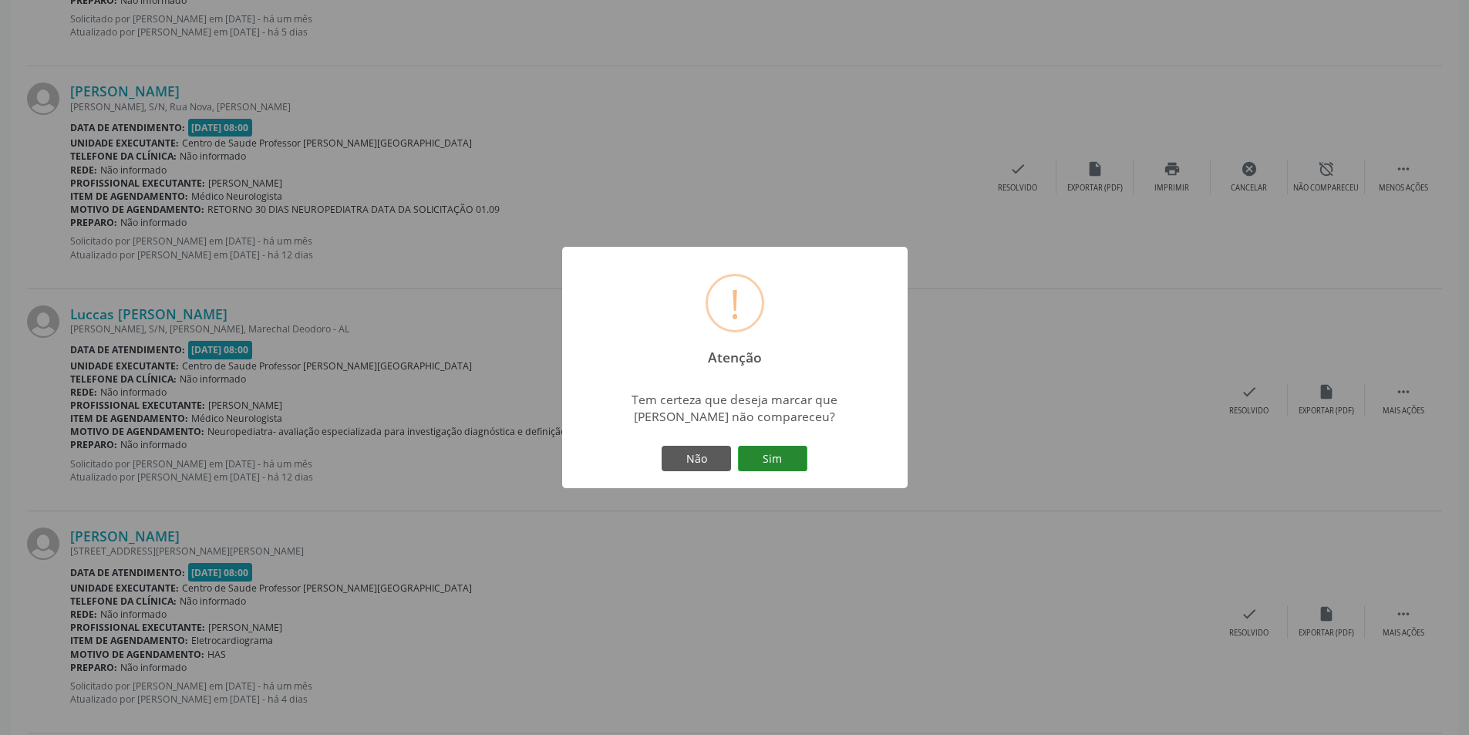
click at [791, 449] on button "Sim" at bounding box center [772, 459] width 69 height 26
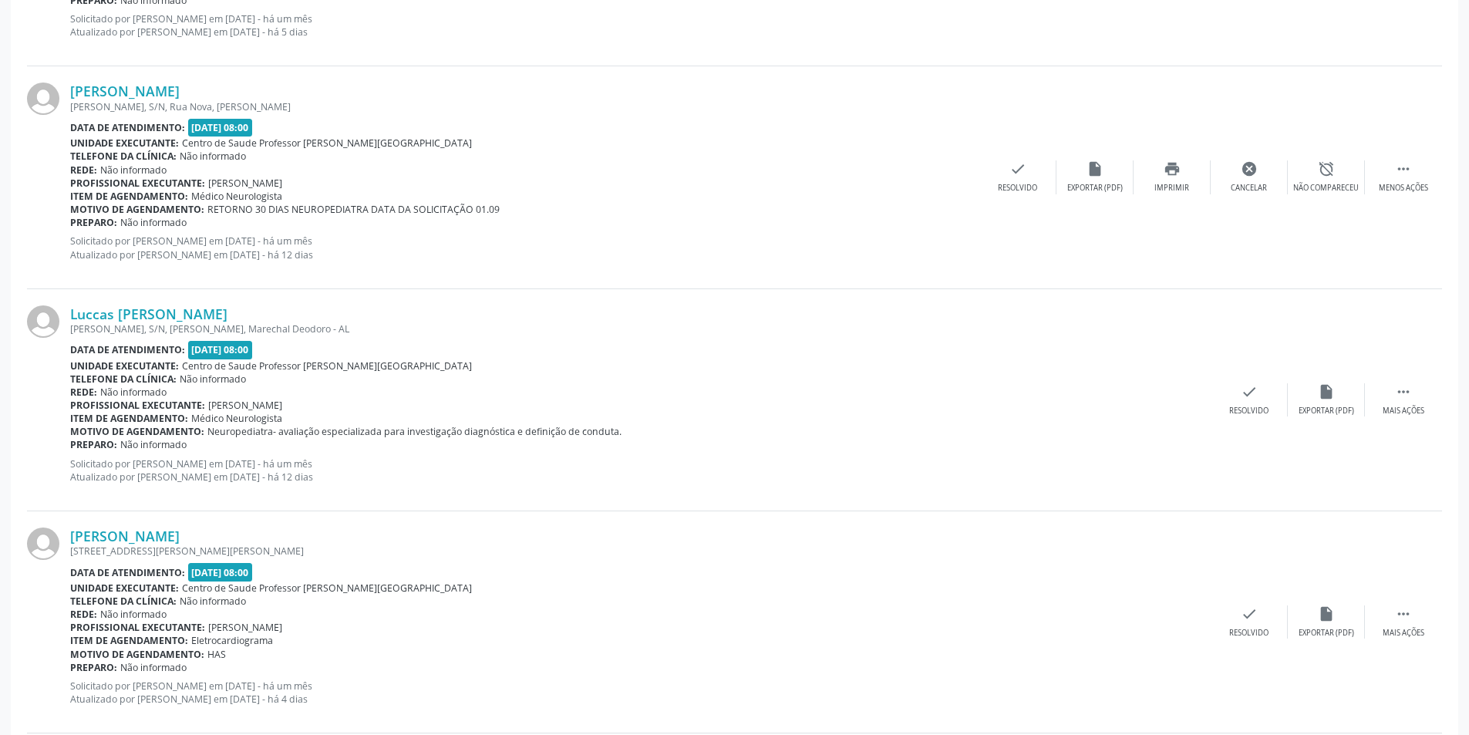
scroll to position [0, 0]
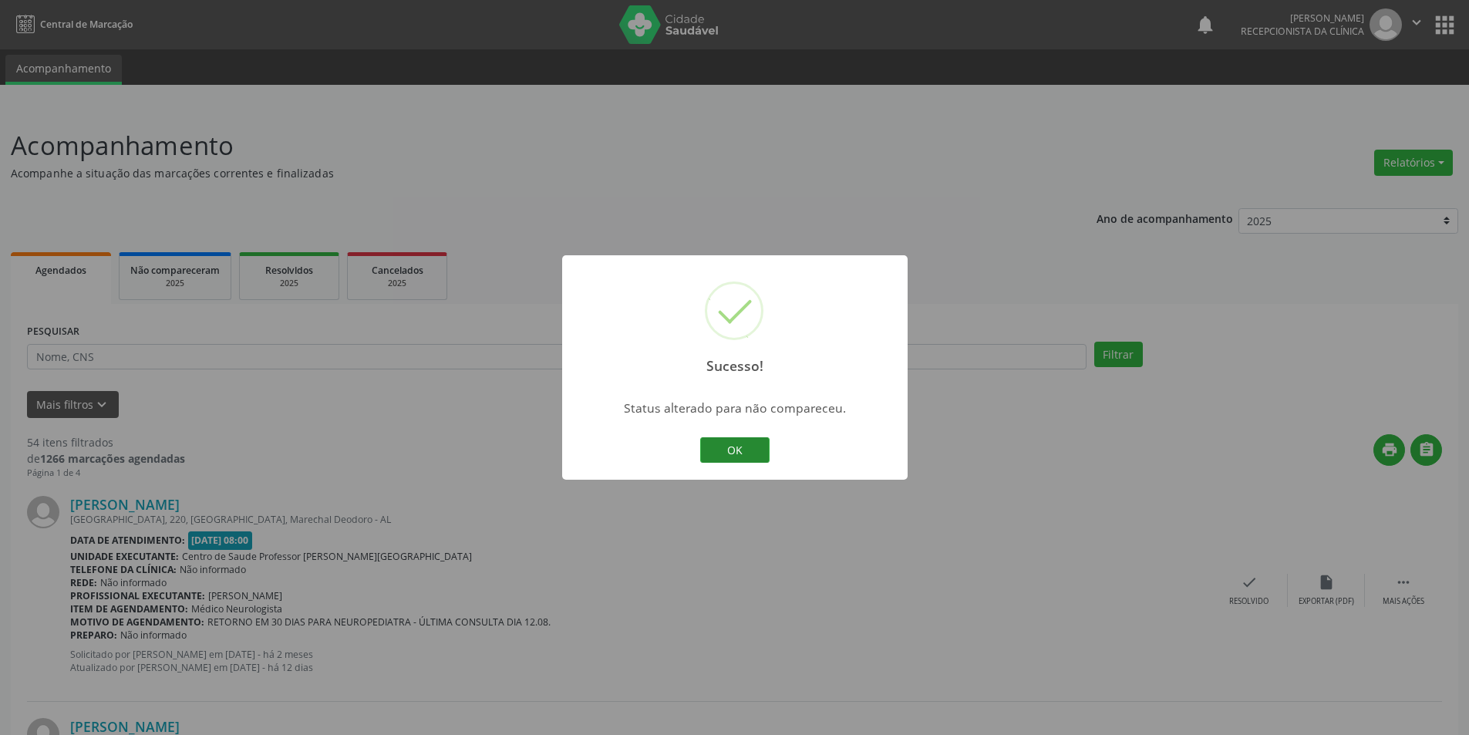
click at [735, 442] on button "OK" at bounding box center [734, 450] width 69 height 26
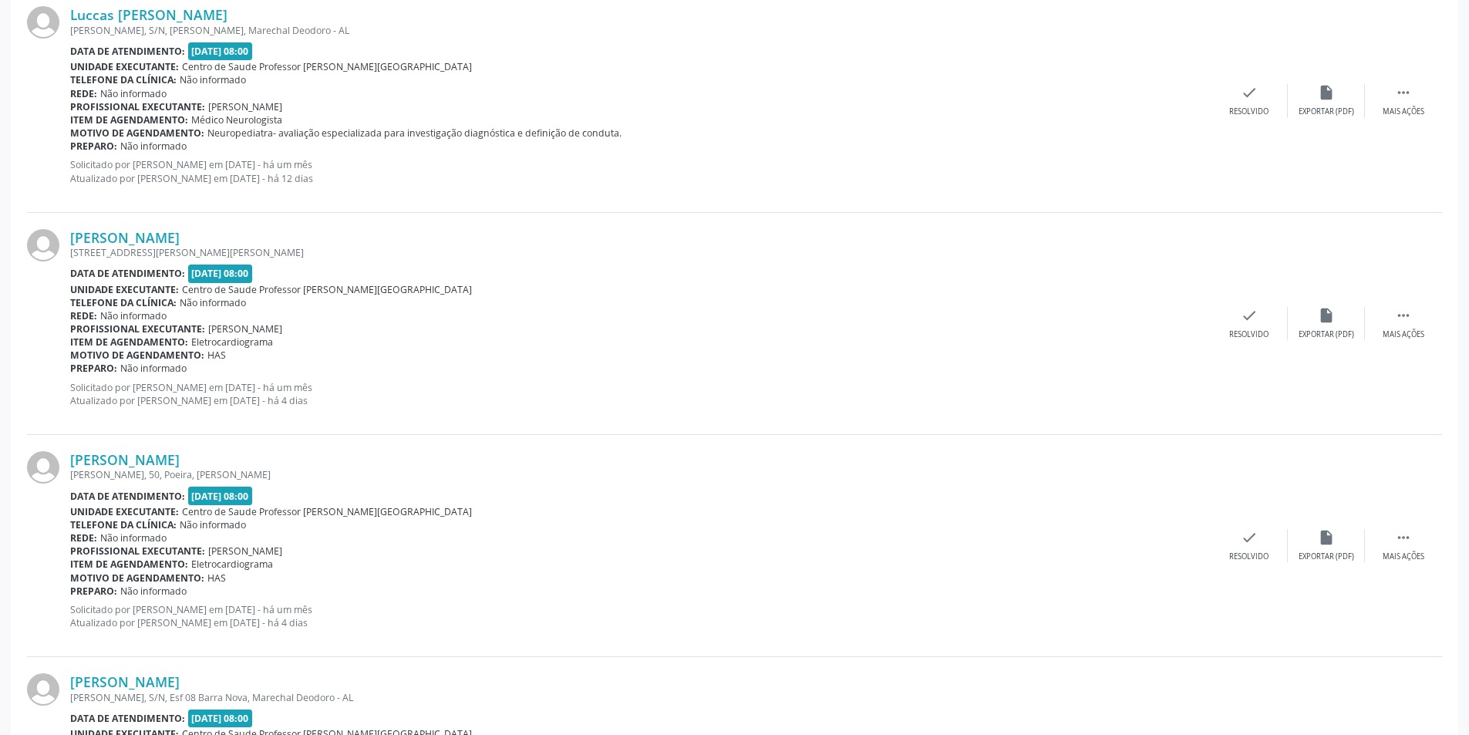
scroll to position [1156, 0]
click at [1405, 325] on div " Mais ações" at bounding box center [1402, 322] width 77 height 33
click at [1355, 332] on div "Não compareceu" at bounding box center [1326, 333] width 66 height 11
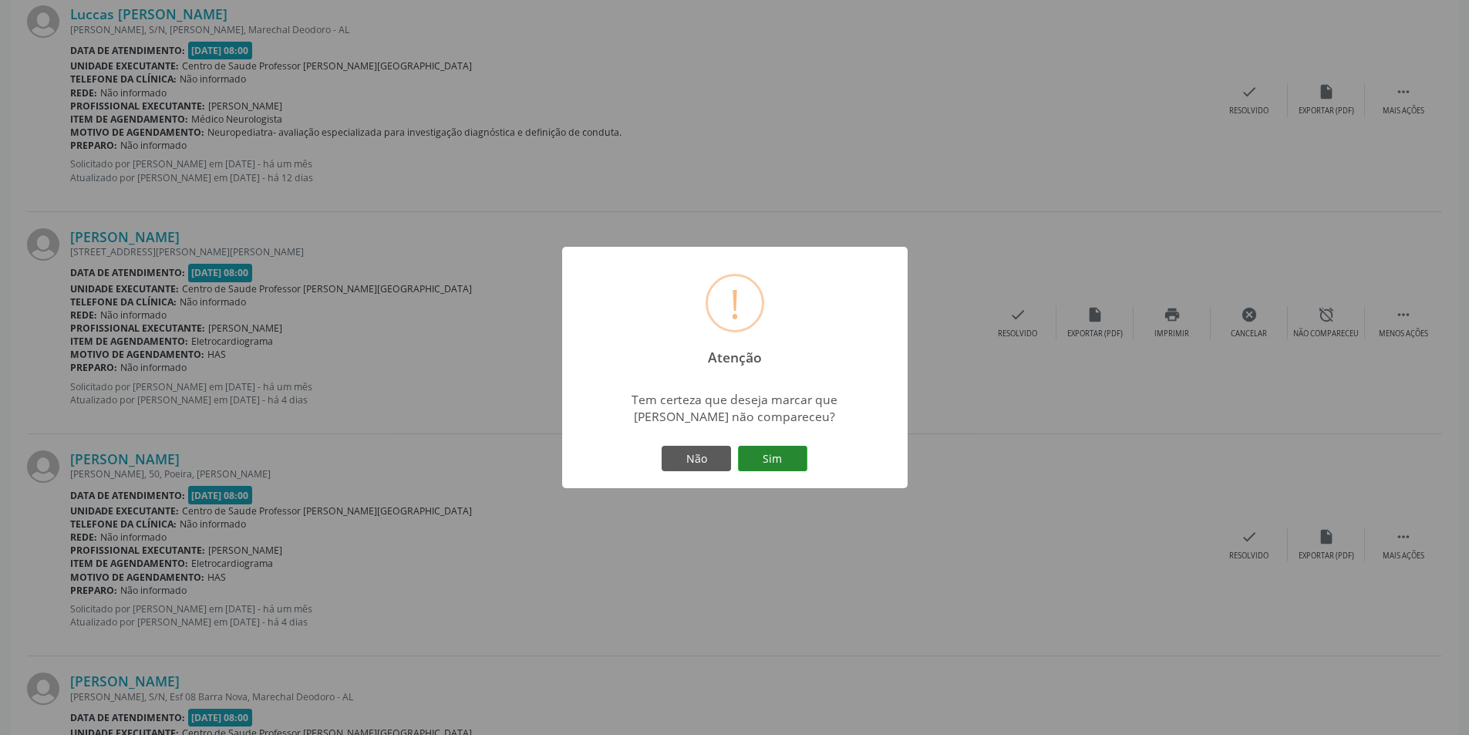
click at [779, 460] on button "Sim" at bounding box center [772, 459] width 69 height 26
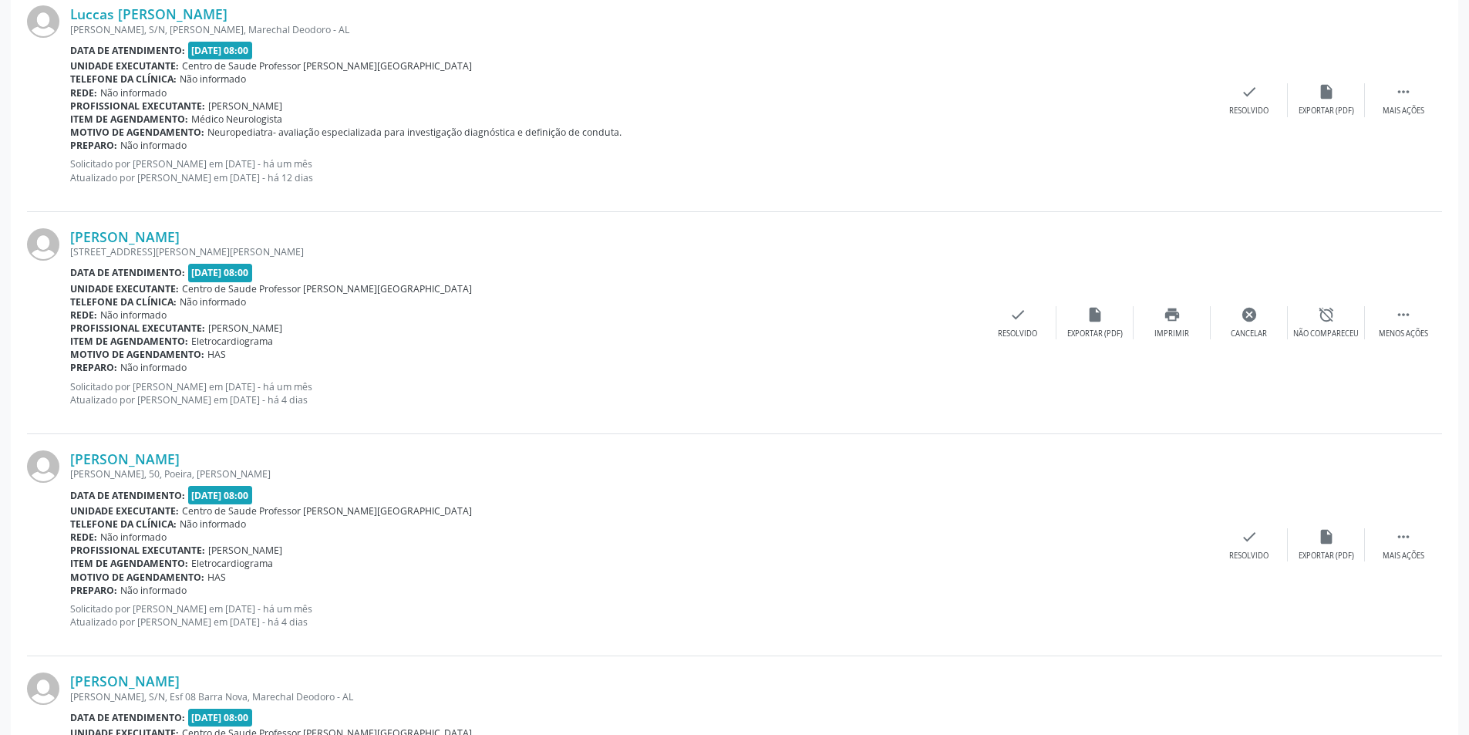
scroll to position [0, 0]
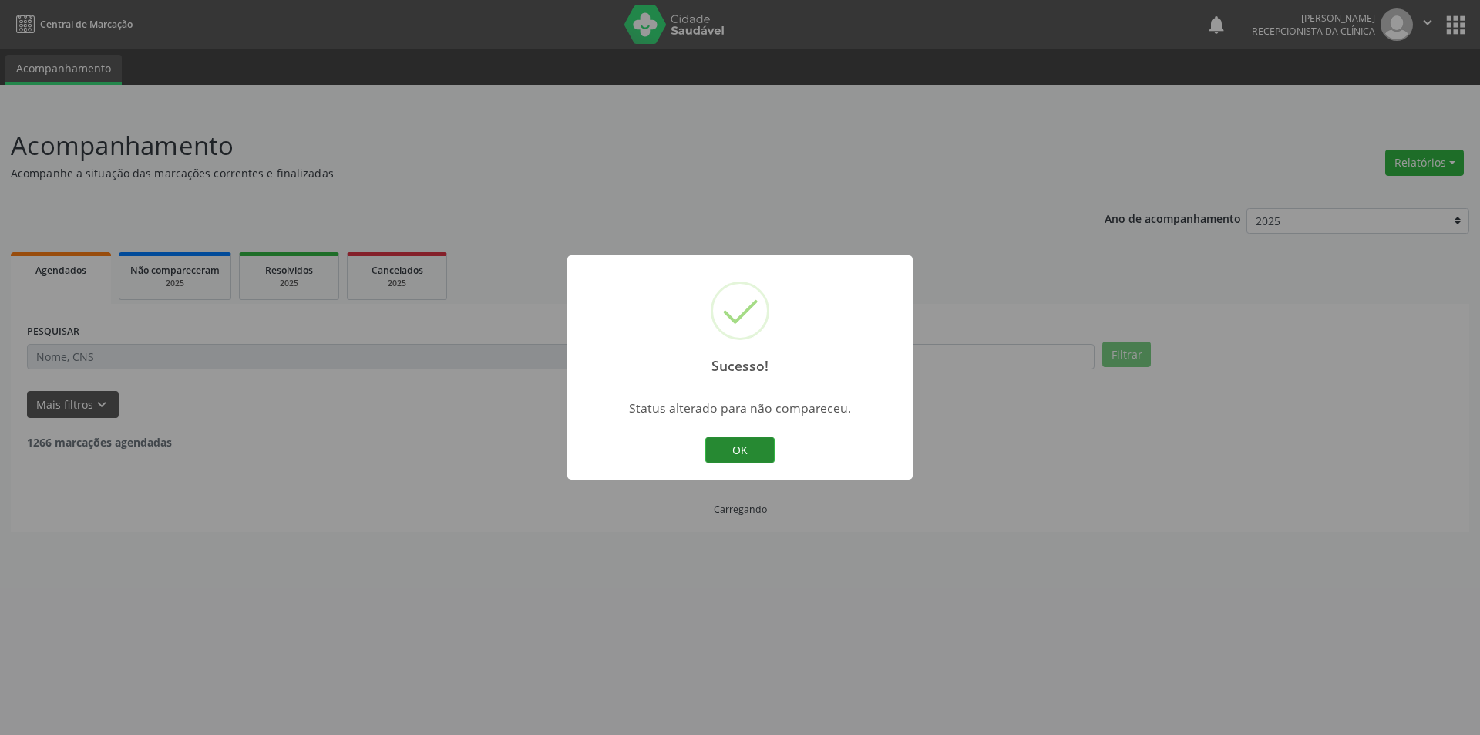
click at [772, 456] on button "OK" at bounding box center [739, 450] width 69 height 26
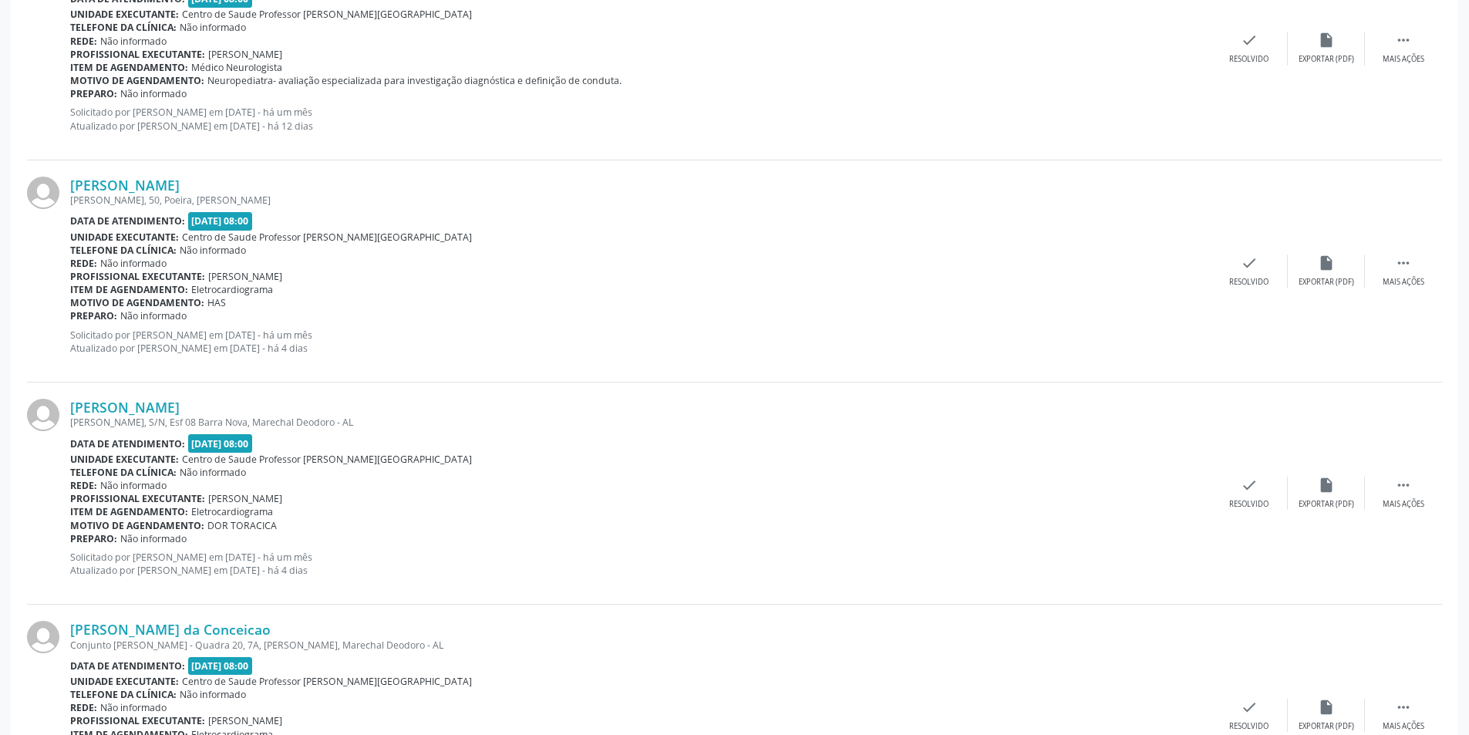
scroll to position [1233, 0]
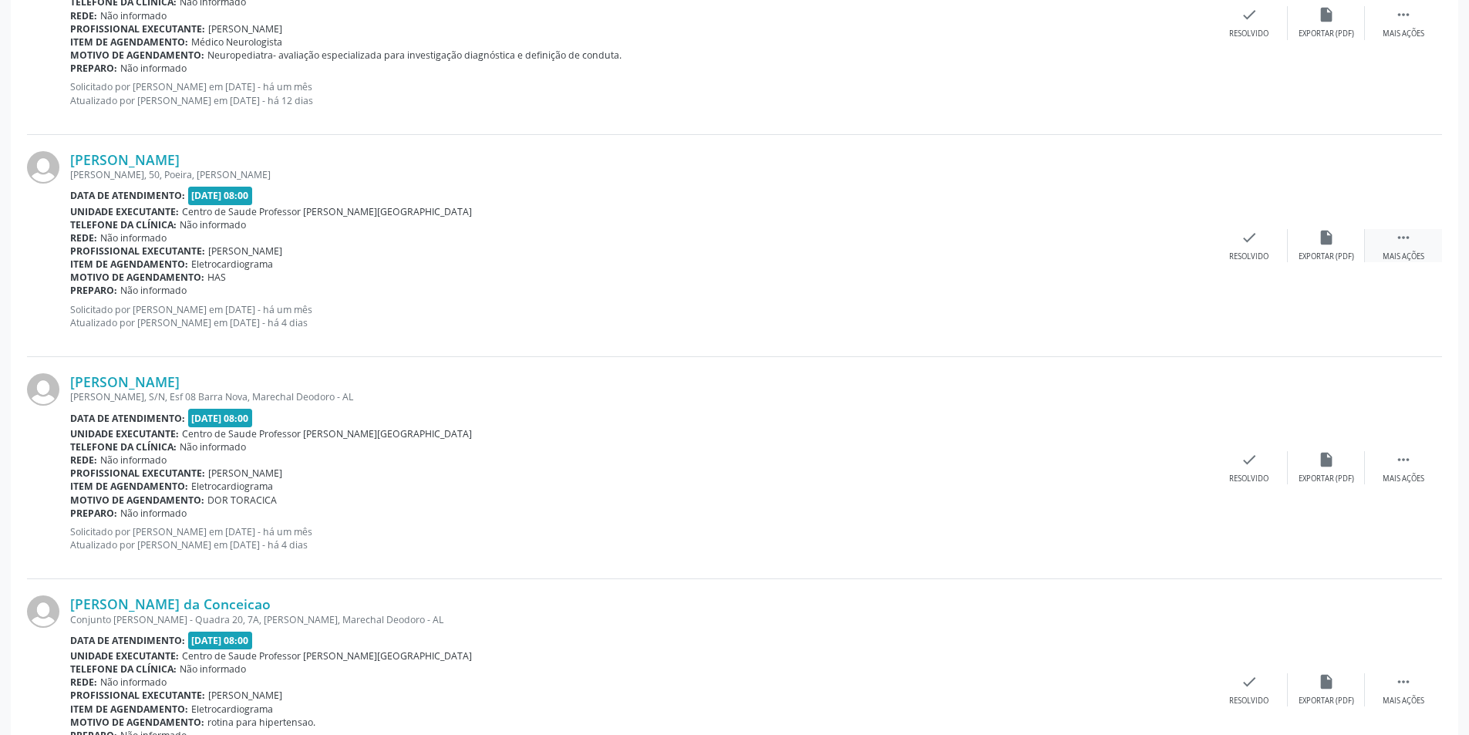
click at [1394, 251] on div "Mais ações" at bounding box center [1403, 256] width 42 height 11
click at [1341, 246] on div "alarm_off Não compareceu" at bounding box center [1325, 245] width 77 height 33
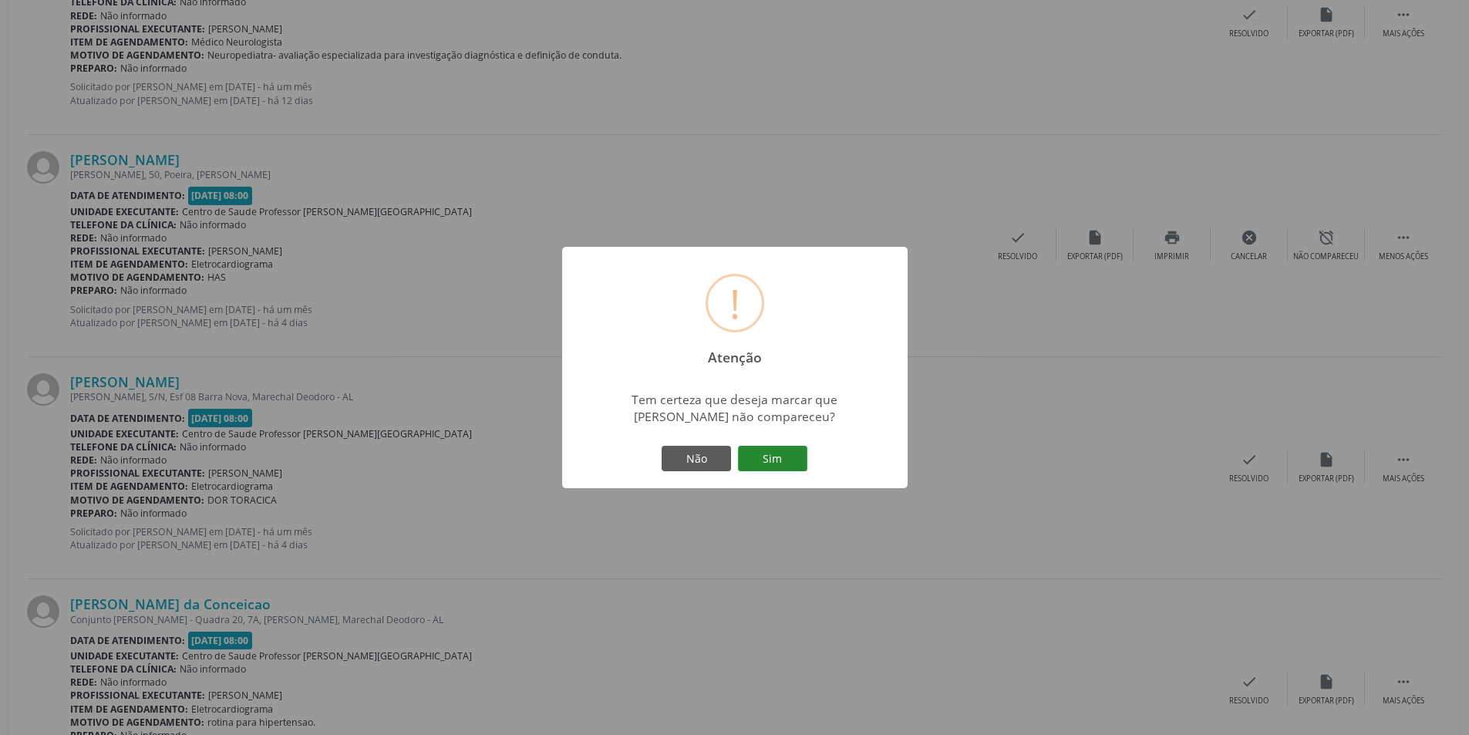
click at [768, 451] on button "Sim" at bounding box center [772, 459] width 69 height 26
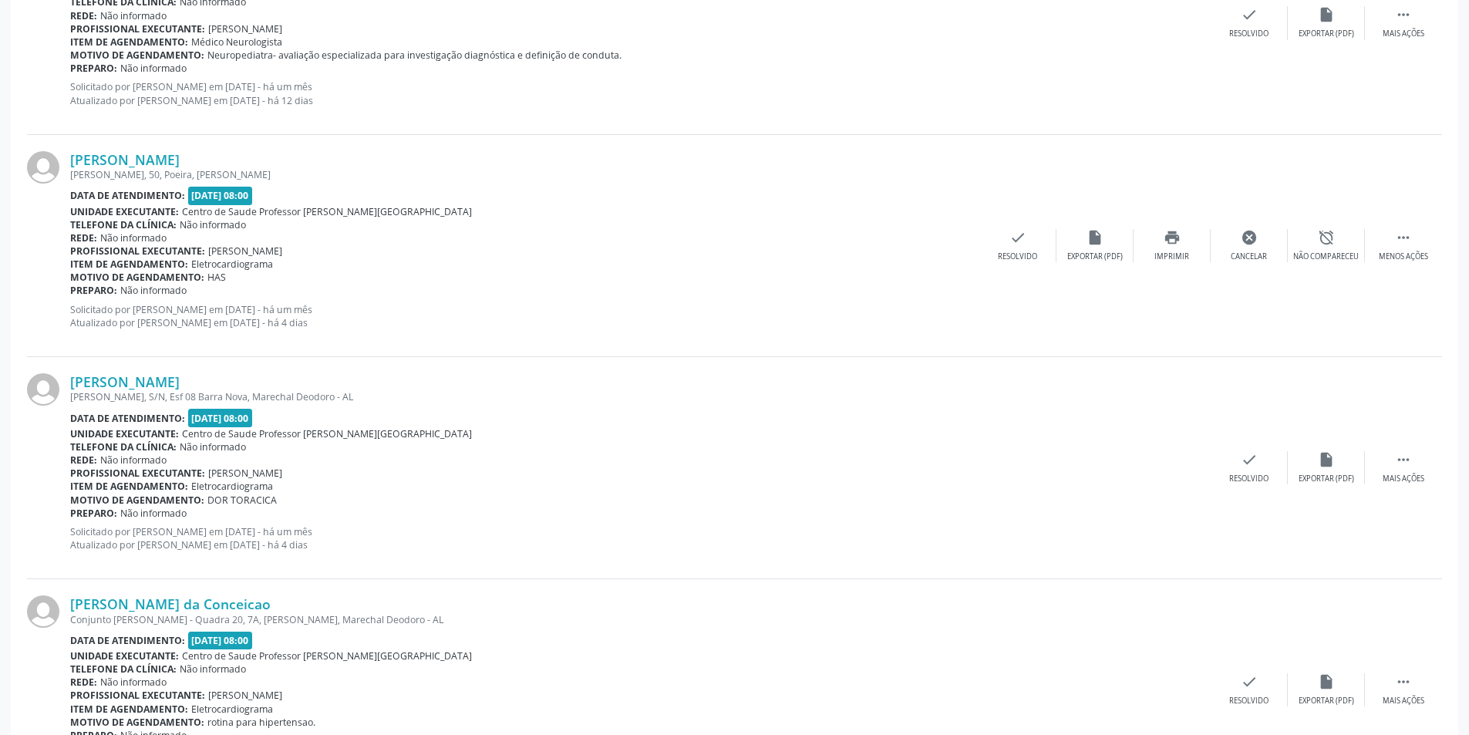
scroll to position [0, 0]
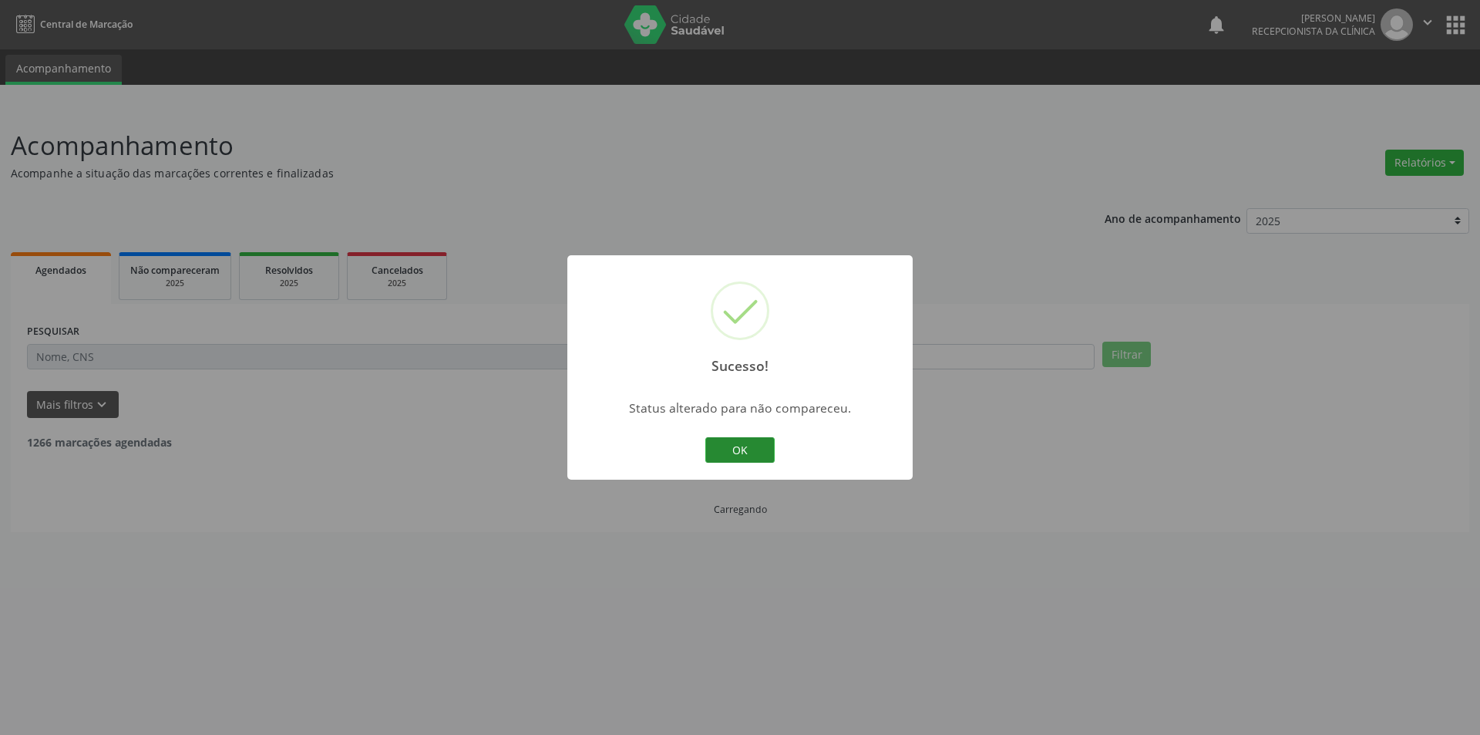
click at [730, 452] on button "OK" at bounding box center [739, 450] width 69 height 26
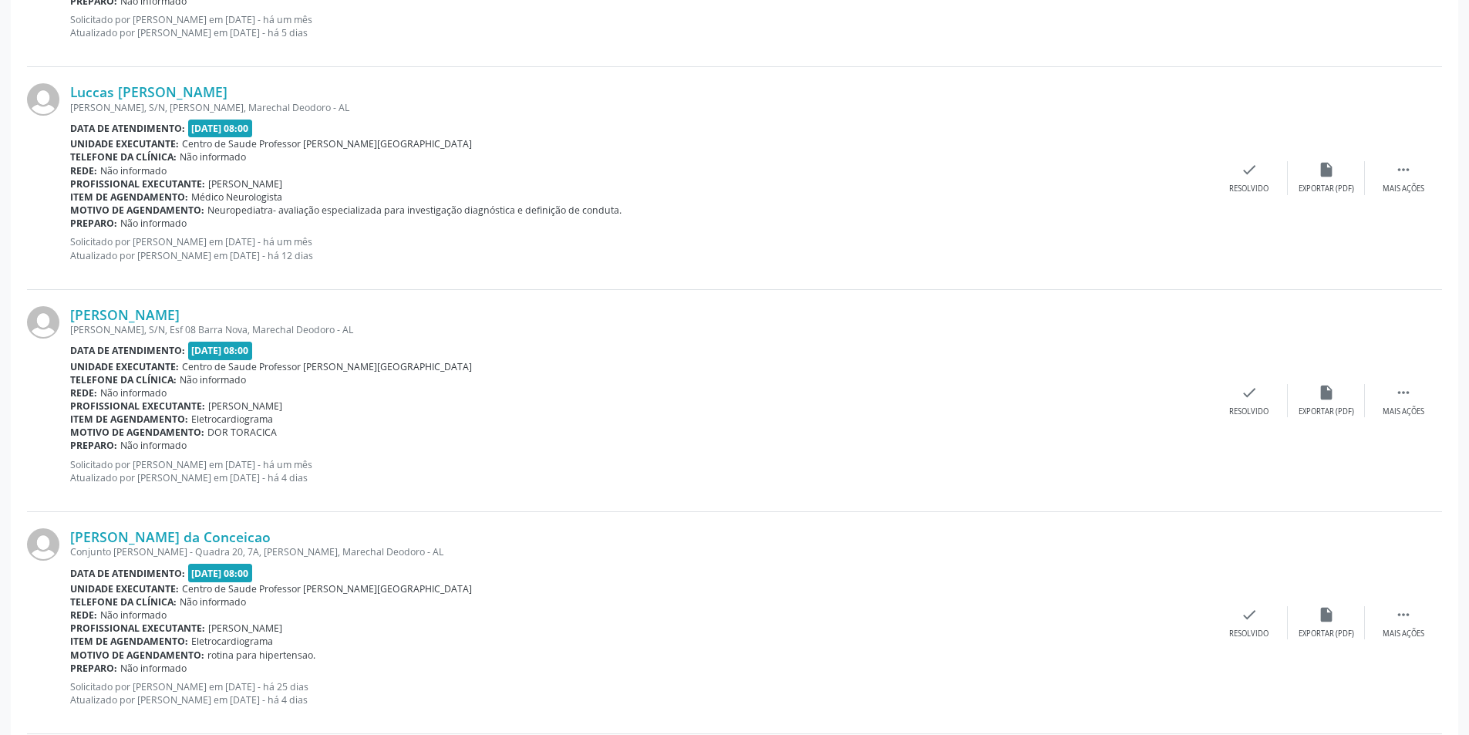
scroll to position [1079, 0]
click at [1415, 399] on div " Mais ações" at bounding box center [1402, 399] width 77 height 33
click at [1338, 408] on div "Não compareceu" at bounding box center [1326, 410] width 66 height 11
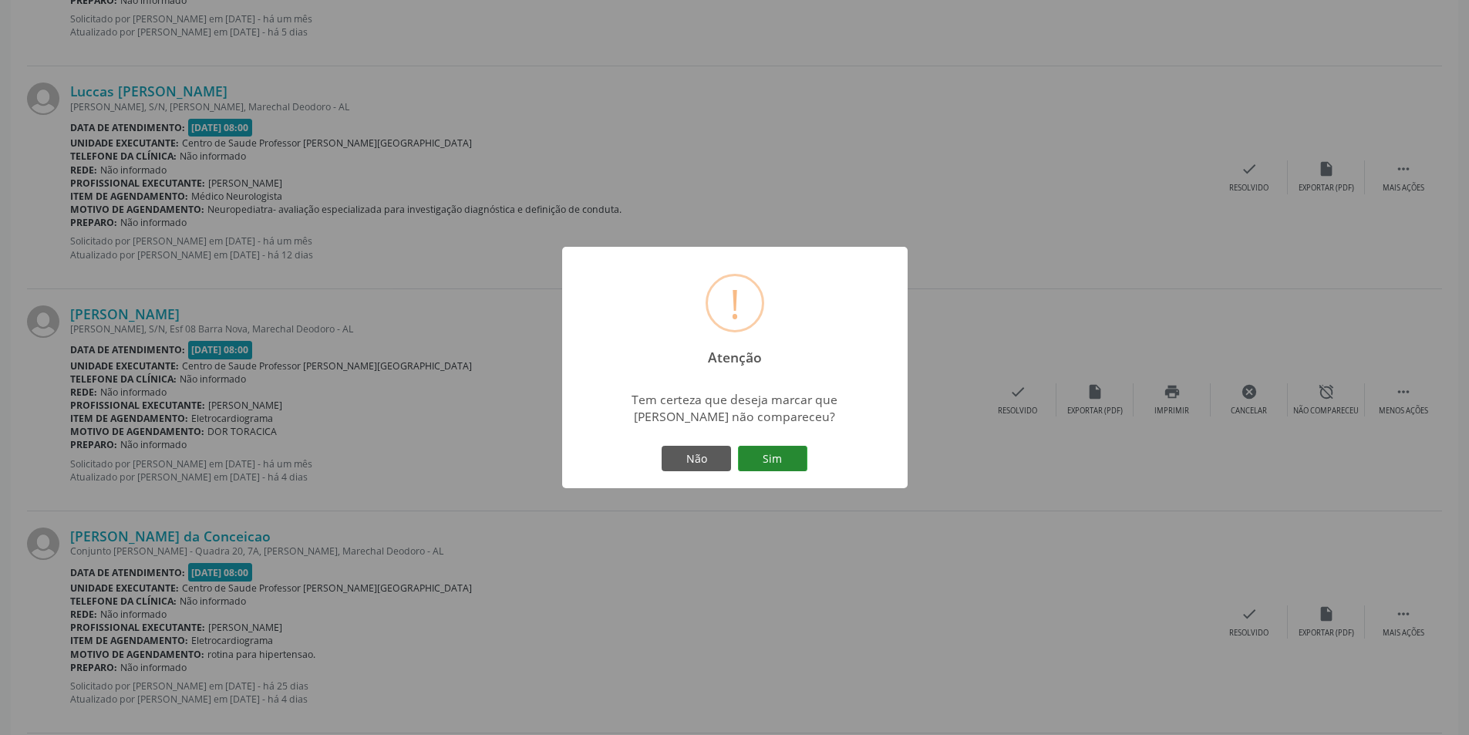
click at [786, 452] on button "Sim" at bounding box center [772, 459] width 69 height 26
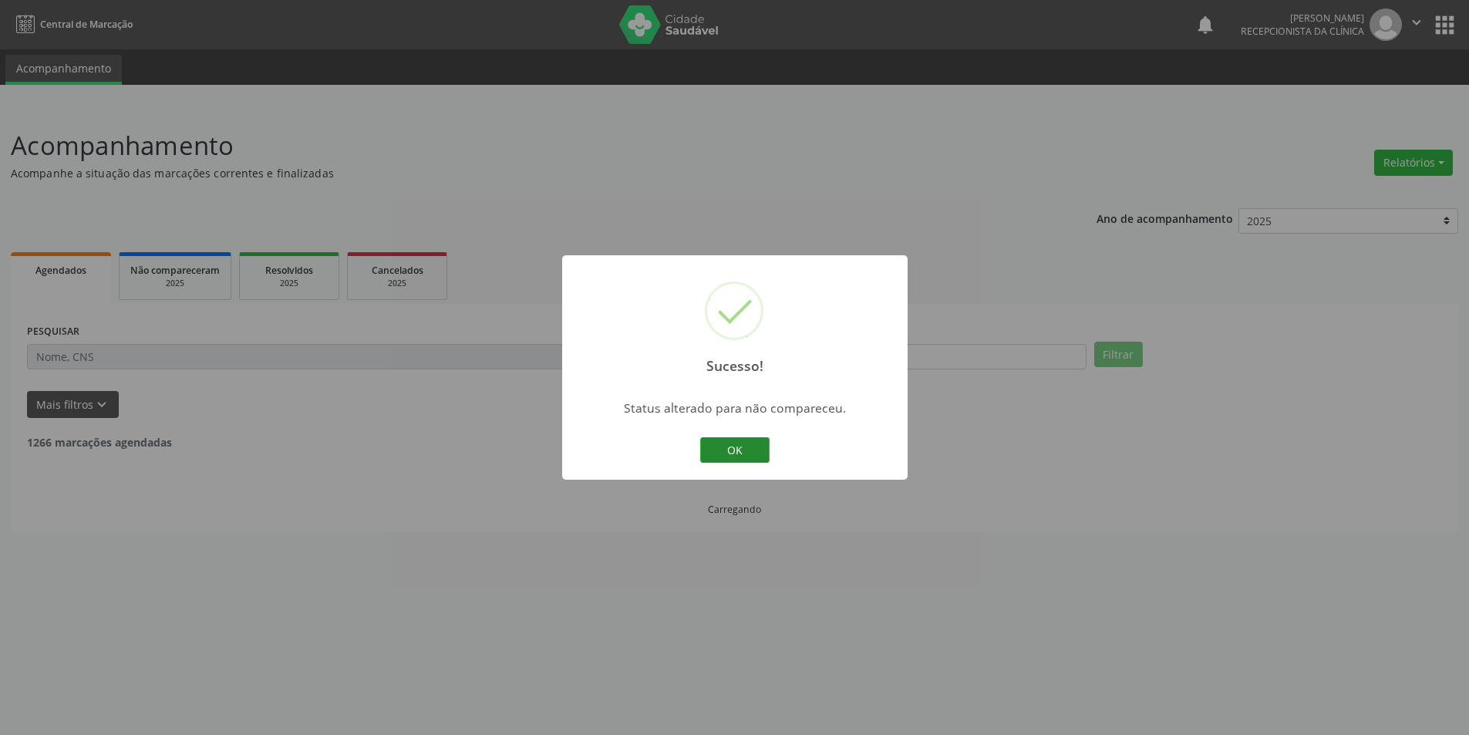
scroll to position [0, 0]
click at [770, 446] on button "OK" at bounding box center [739, 450] width 69 height 26
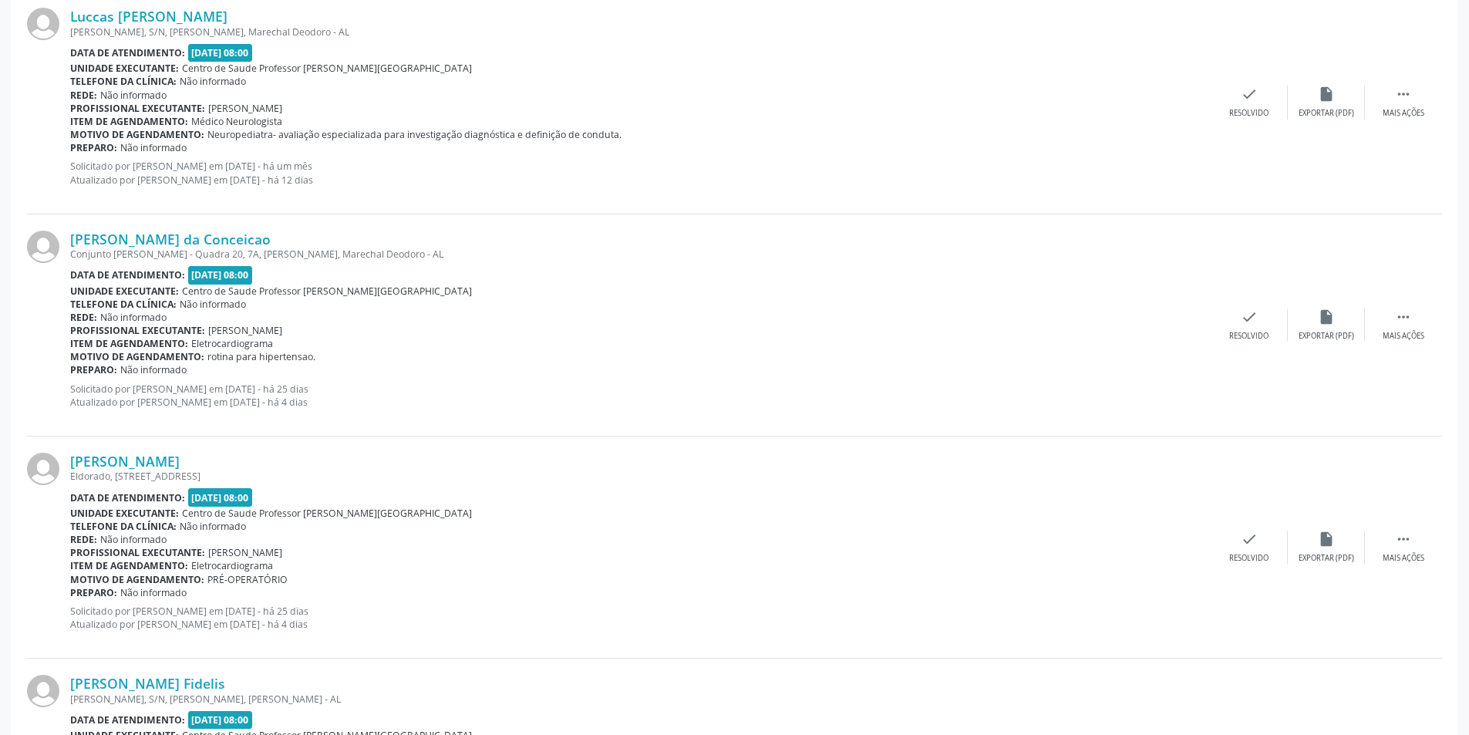
scroll to position [1233, 0]
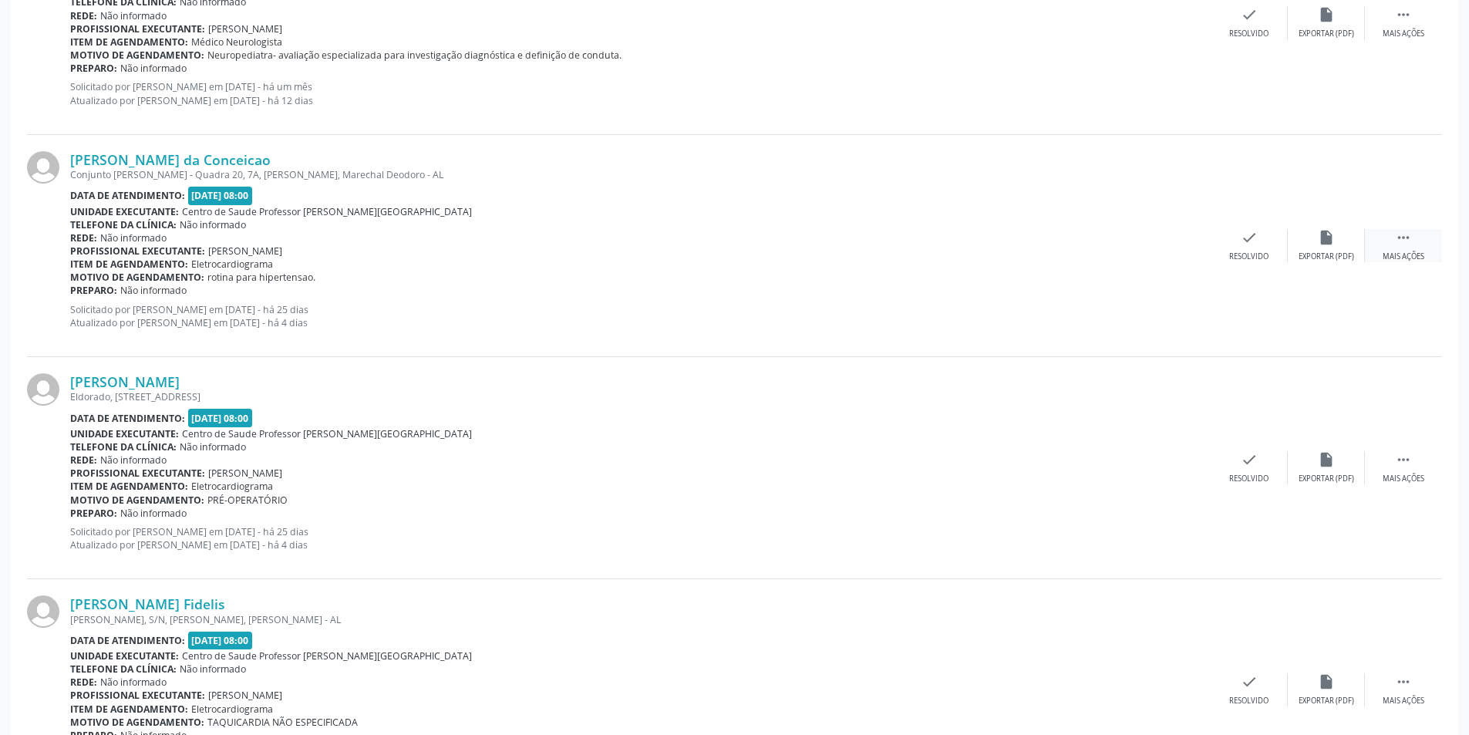
click at [1429, 247] on div " Mais ações" at bounding box center [1402, 245] width 77 height 33
click at [1333, 258] on div "Não compareceu" at bounding box center [1326, 256] width 66 height 11
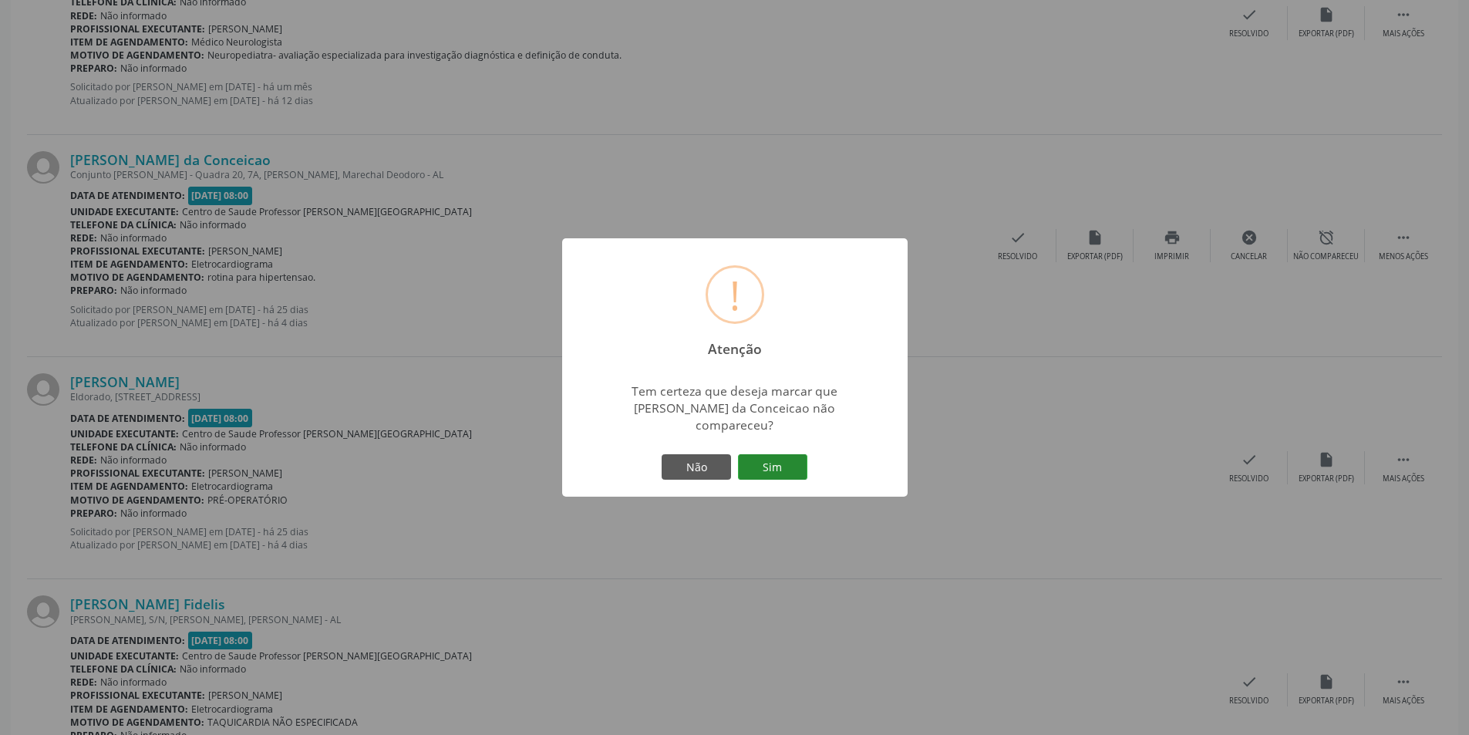
click at [771, 457] on button "Sim" at bounding box center [772, 467] width 69 height 26
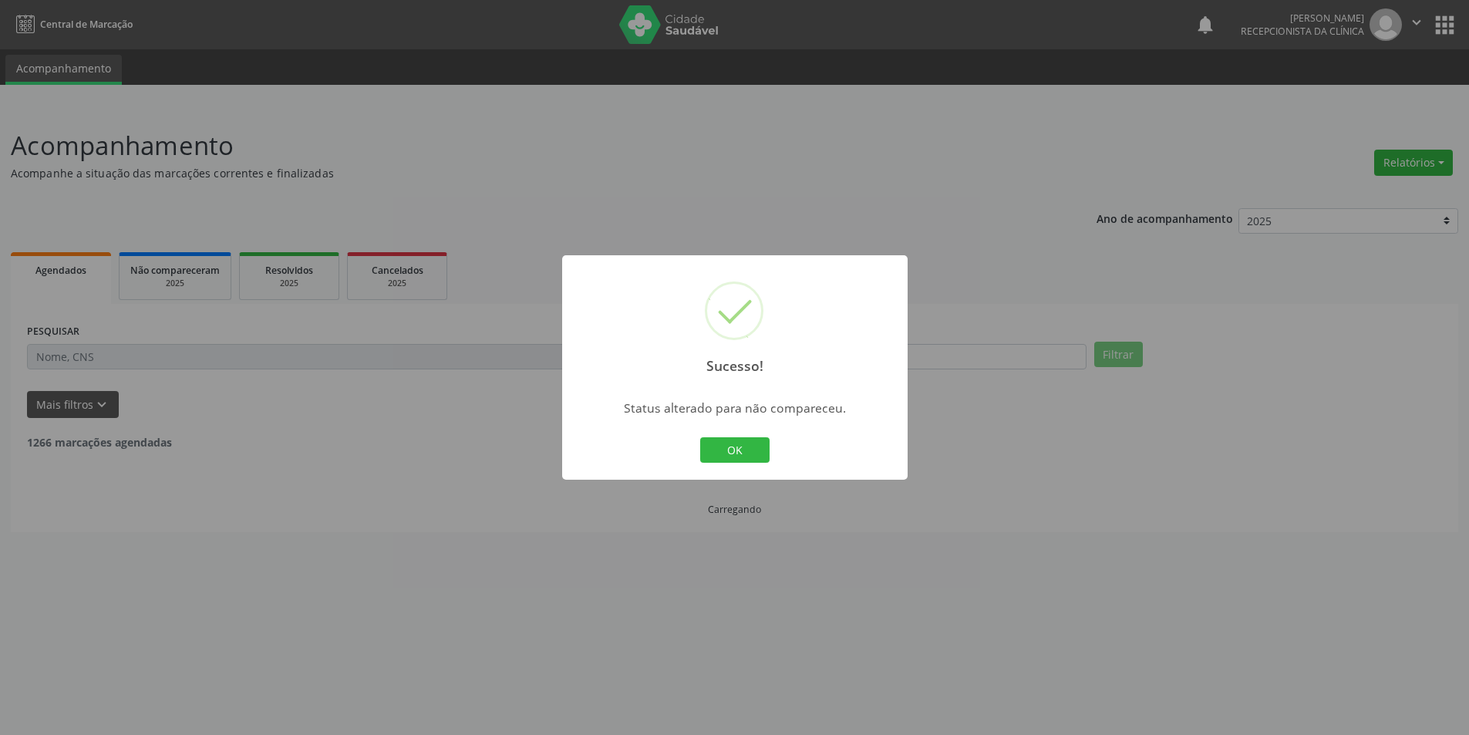
scroll to position [0, 0]
click at [745, 445] on button "OK" at bounding box center [739, 450] width 69 height 26
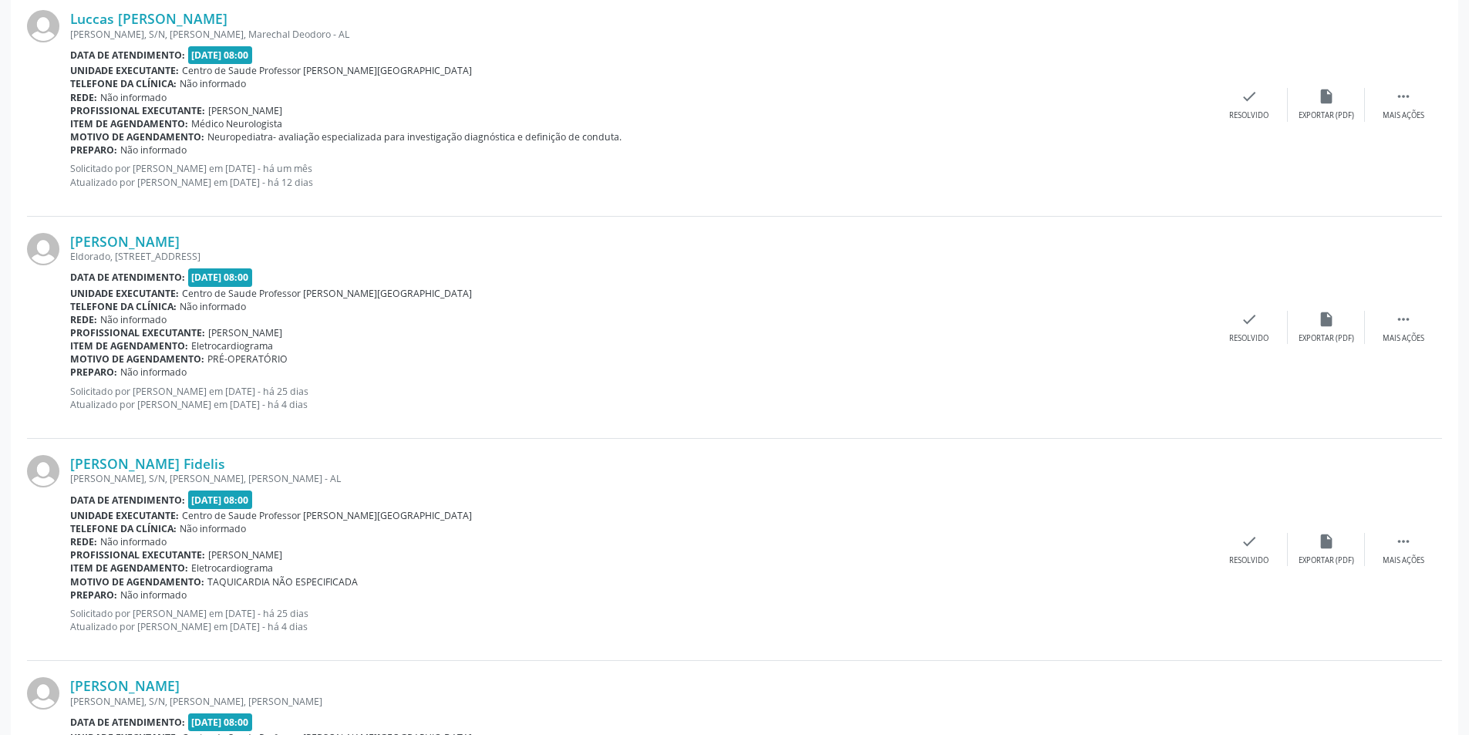
scroll to position [1156, 0]
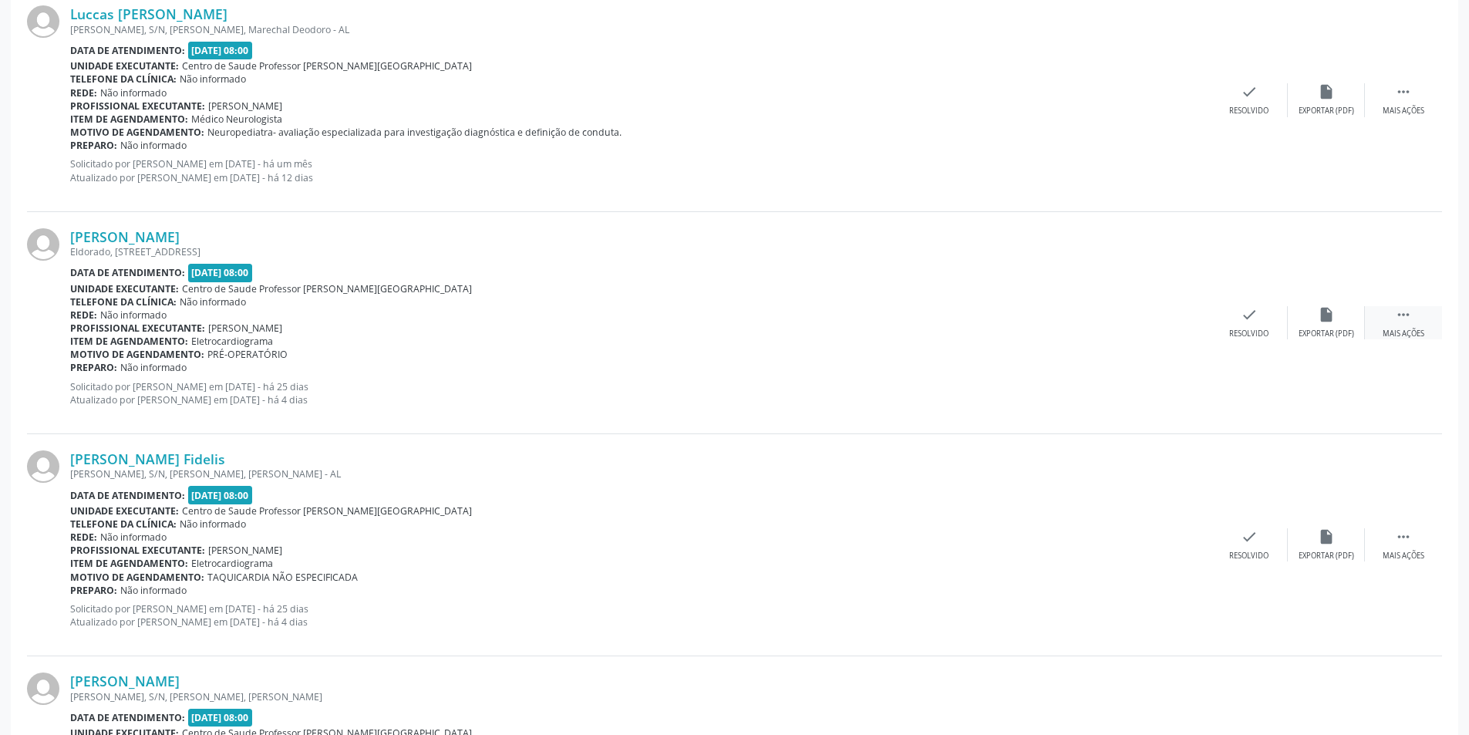
click at [1402, 324] on div " Mais ações" at bounding box center [1402, 322] width 77 height 33
click at [1341, 331] on div "Não compareceu" at bounding box center [1326, 333] width 66 height 11
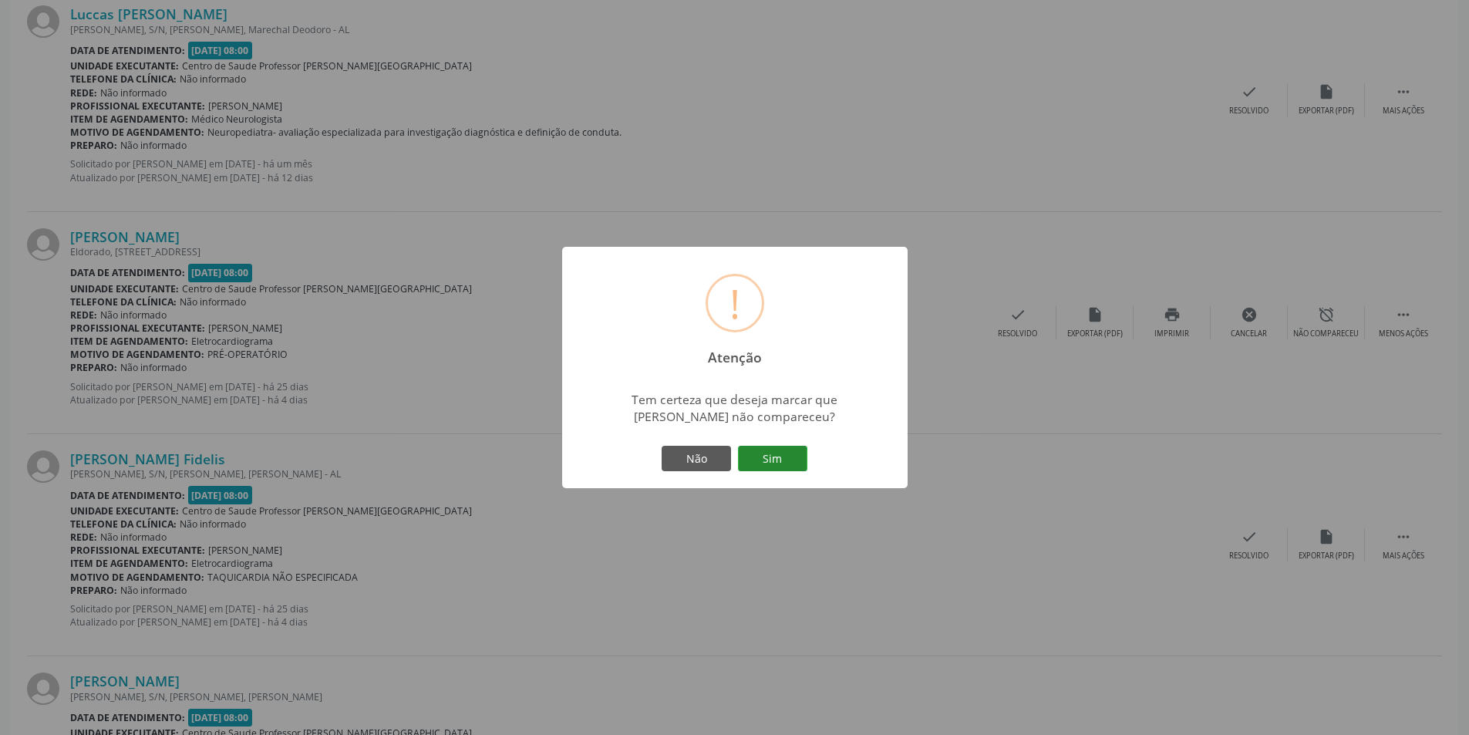
click at [756, 456] on button "Sim" at bounding box center [772, 459] width 69 height 26
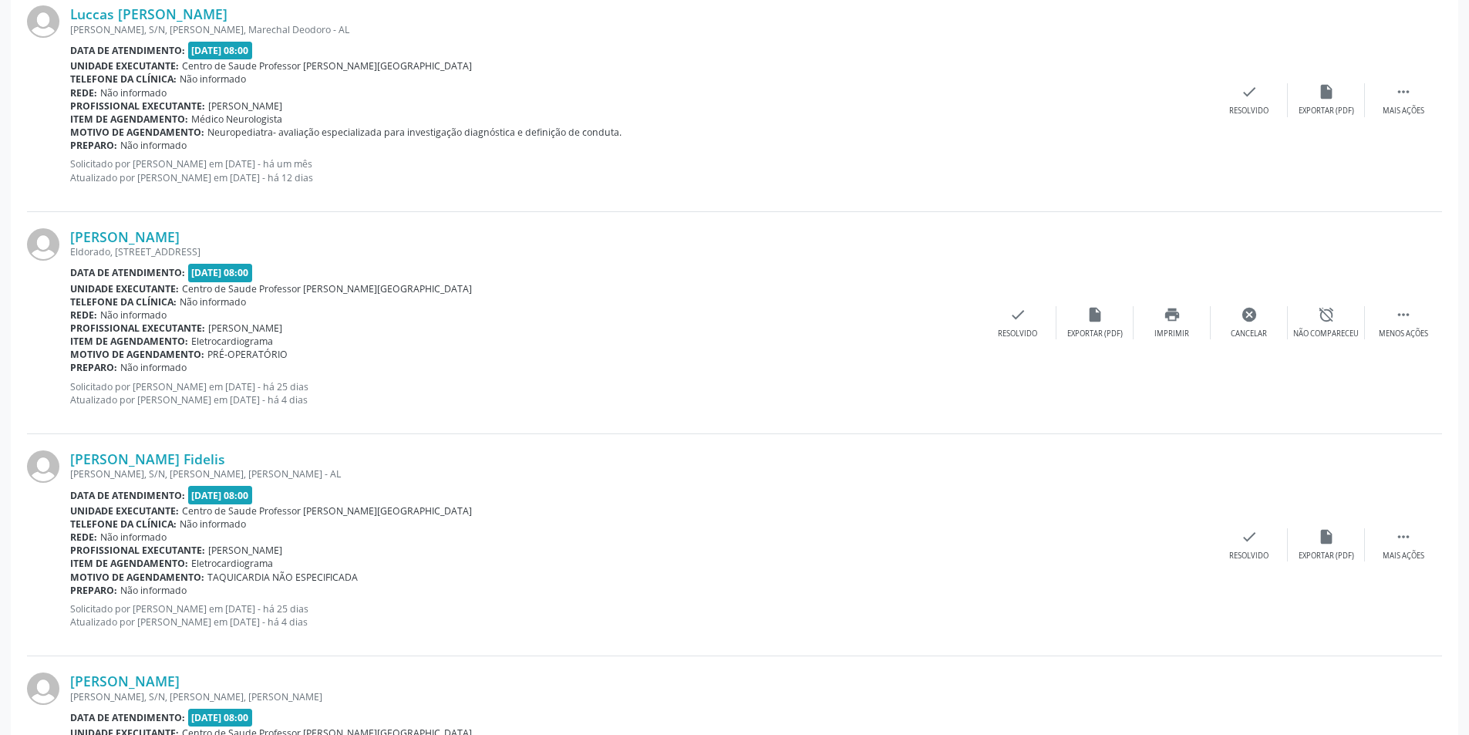
scroll to position [0, 0]
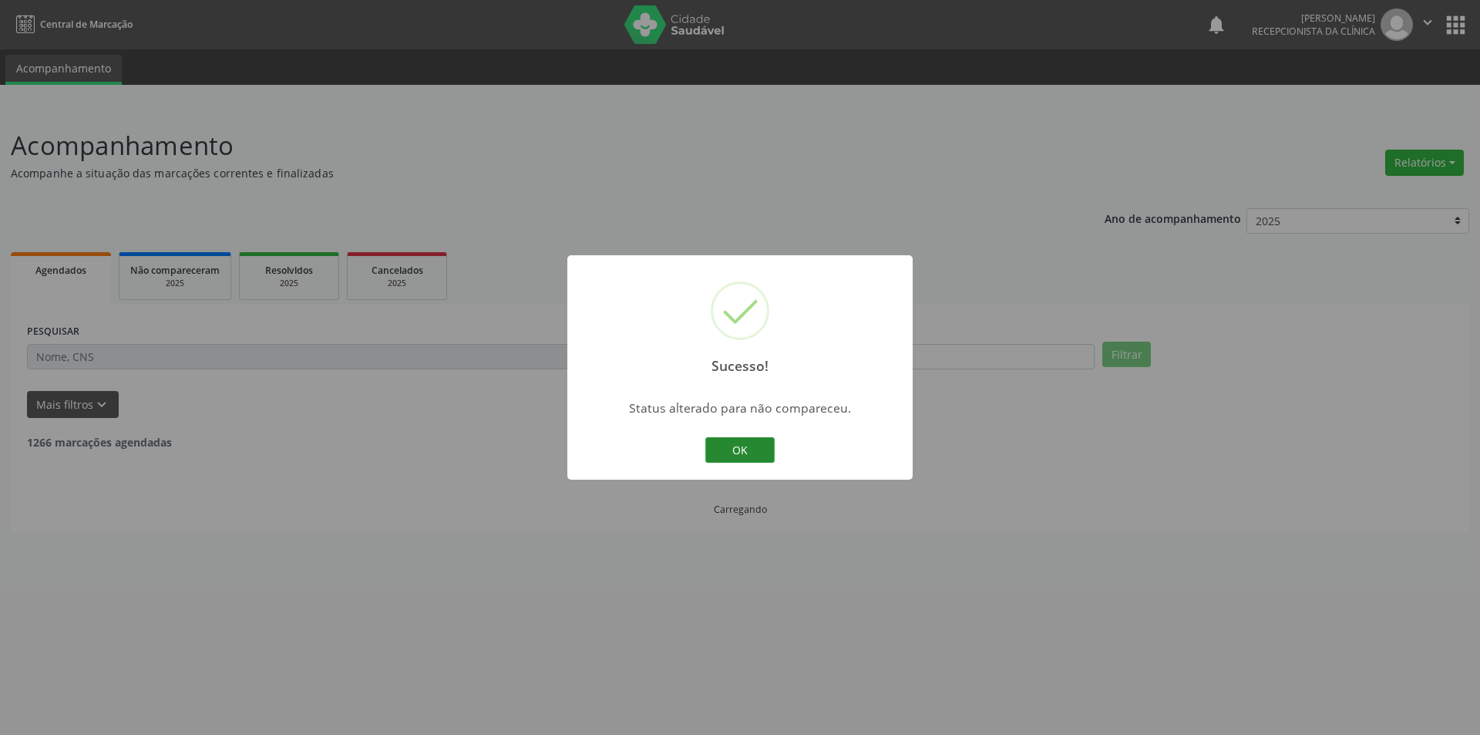
click at [731, 441] on button "OK" at bounding box center [739, 450] width 69 height 26
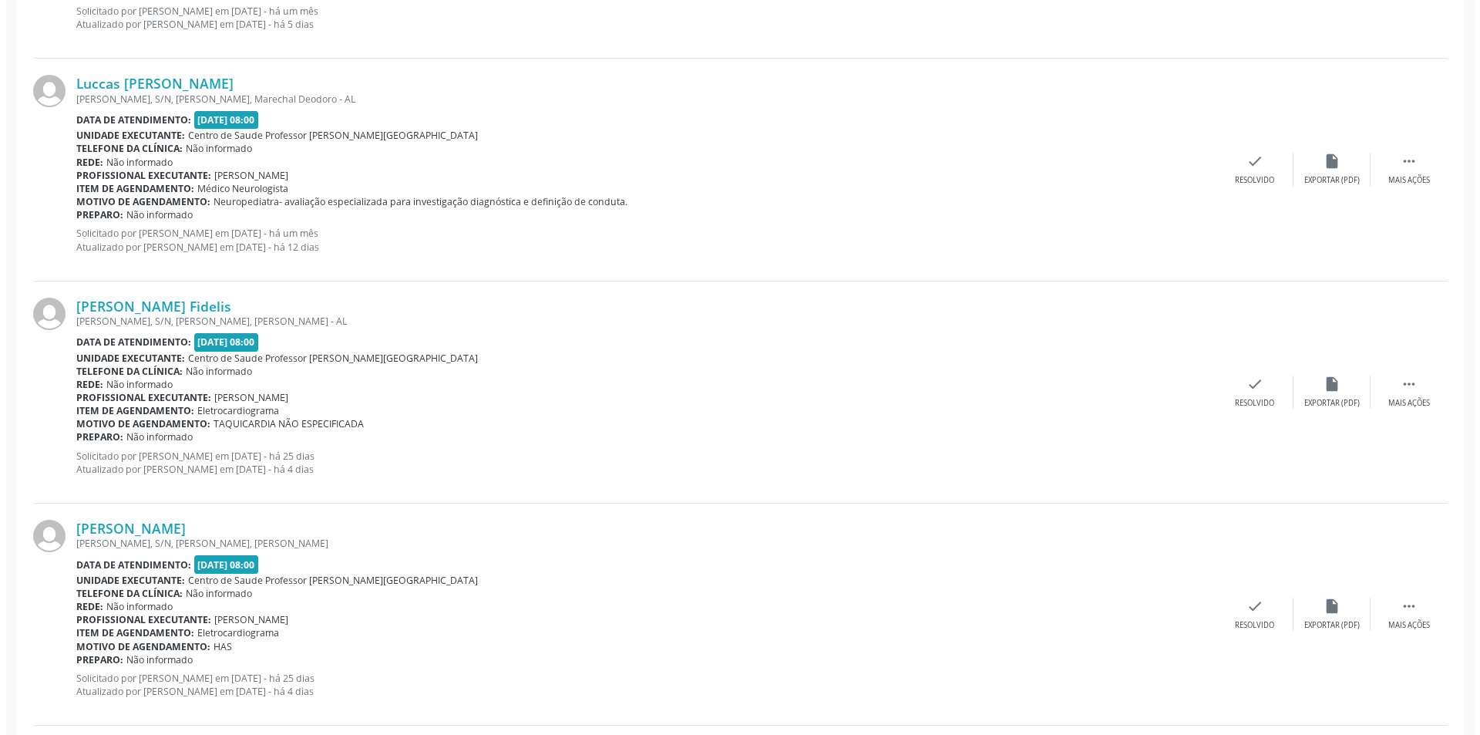
scroll to position [1079, 0]
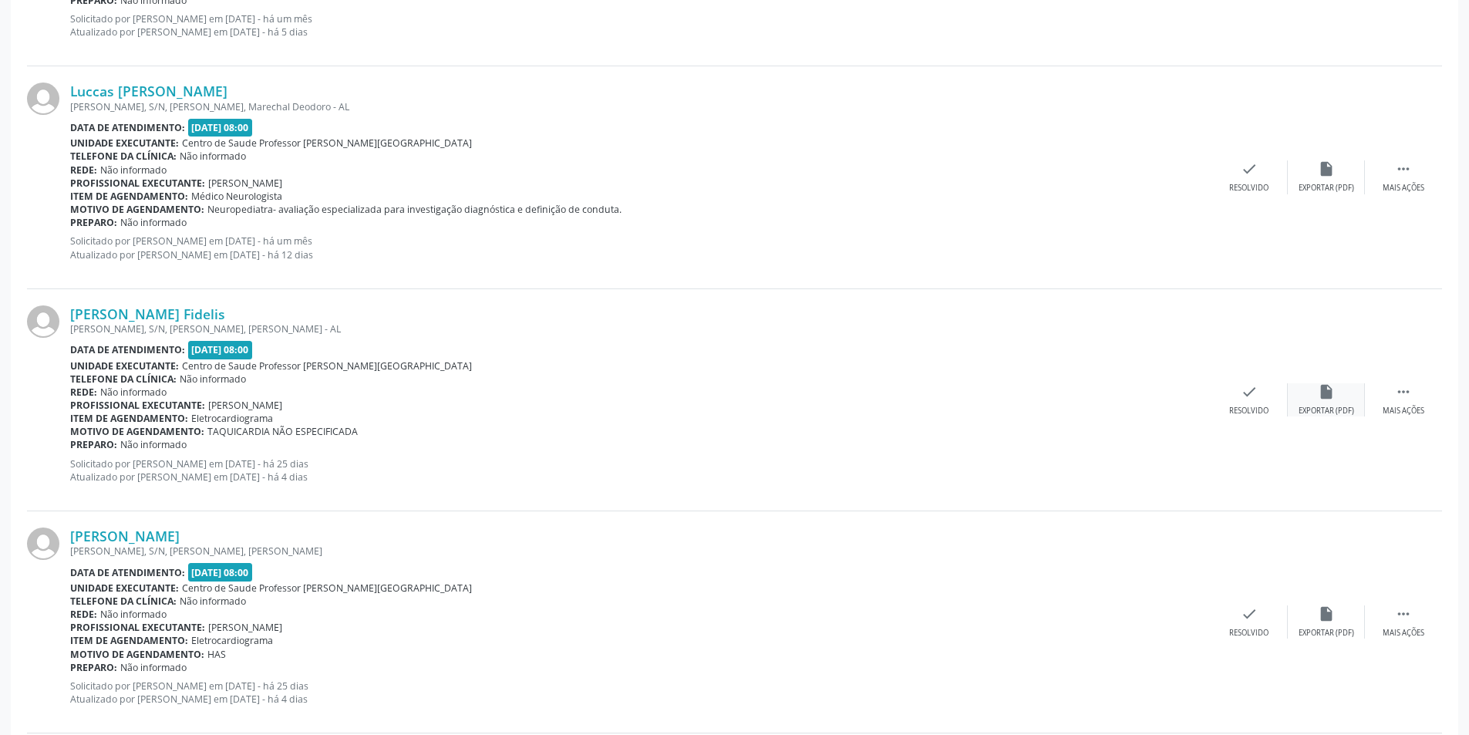
click at [1341, 405] on div "Exportar (PDF)" at bounding box center [1326, 410] width 56 height 11
click at [1242, 412] on div "Resolvido" at bounding box center [1248, 410] width 39 height 11
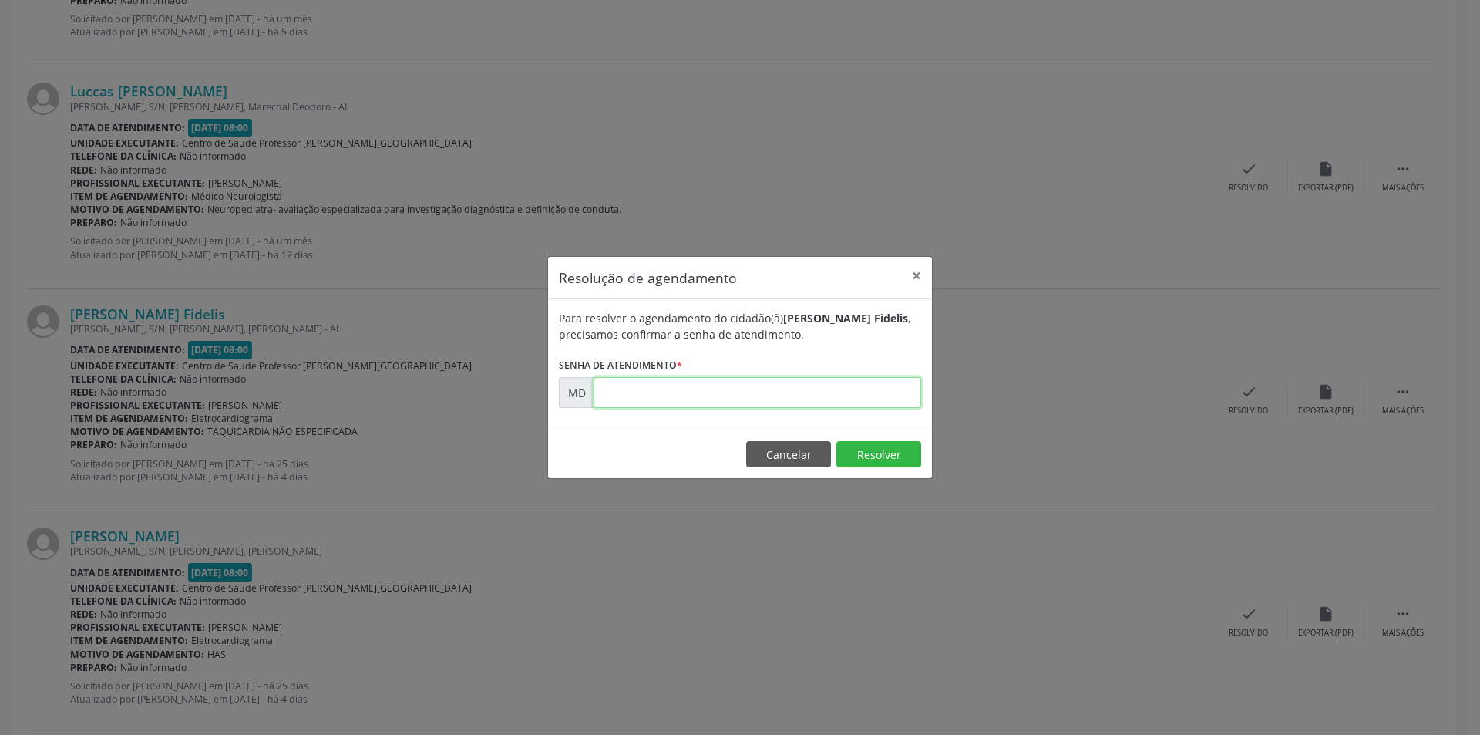
paste input "00010795"
type input "00010795"
click at [865, 465] on button "Resolver" at bounding box center [878, 454] width 85 height 26
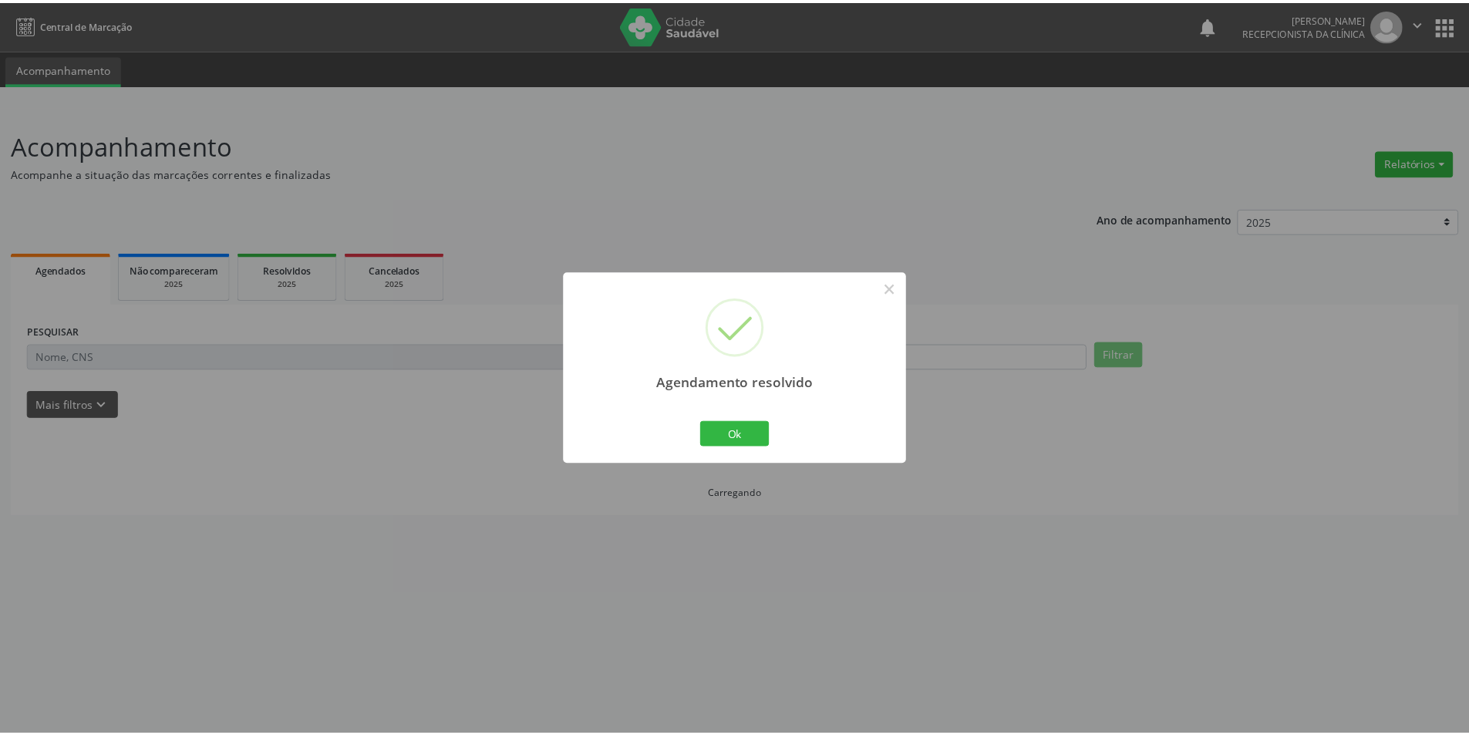
scroll to position [0, 0]
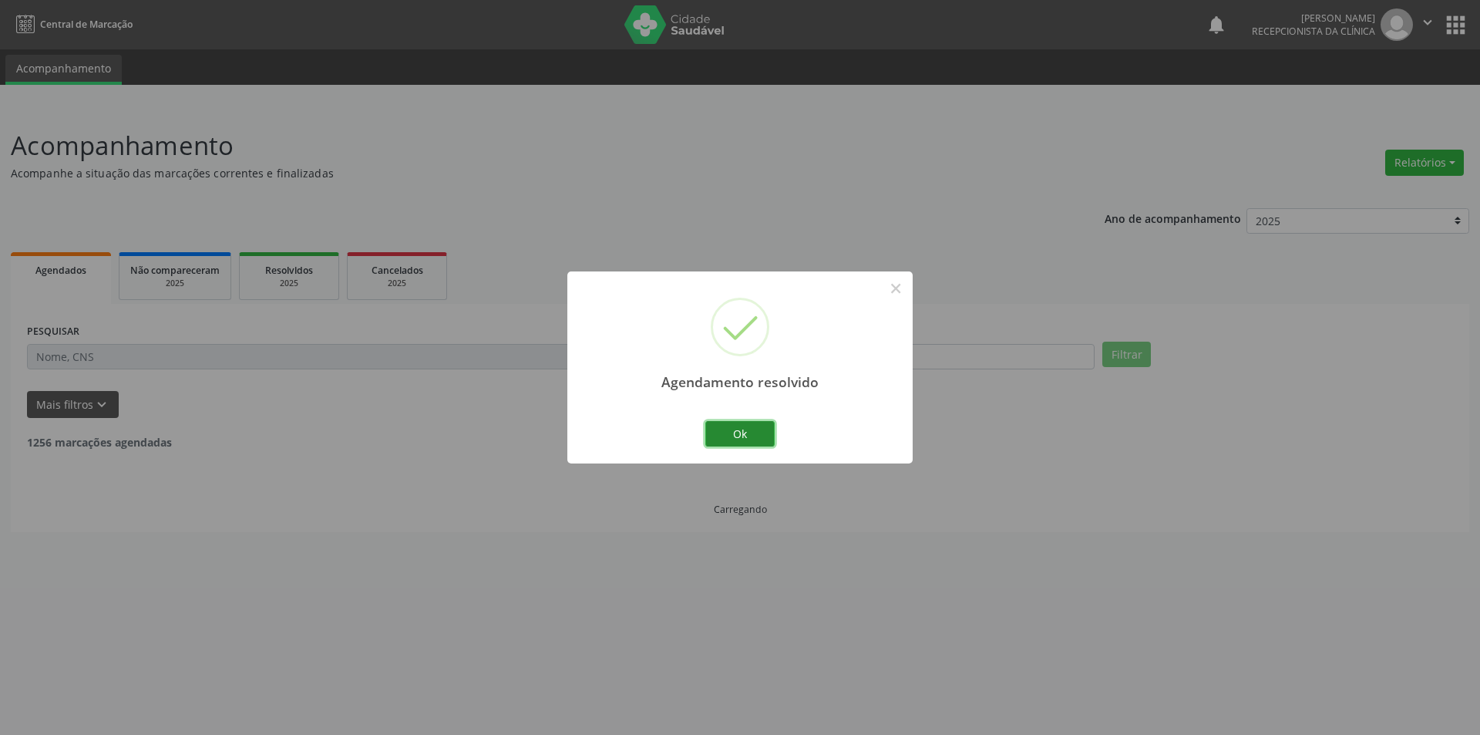
click at [752, 446] on button "Ok" at bounding box center [739, 434] width 69 height 26
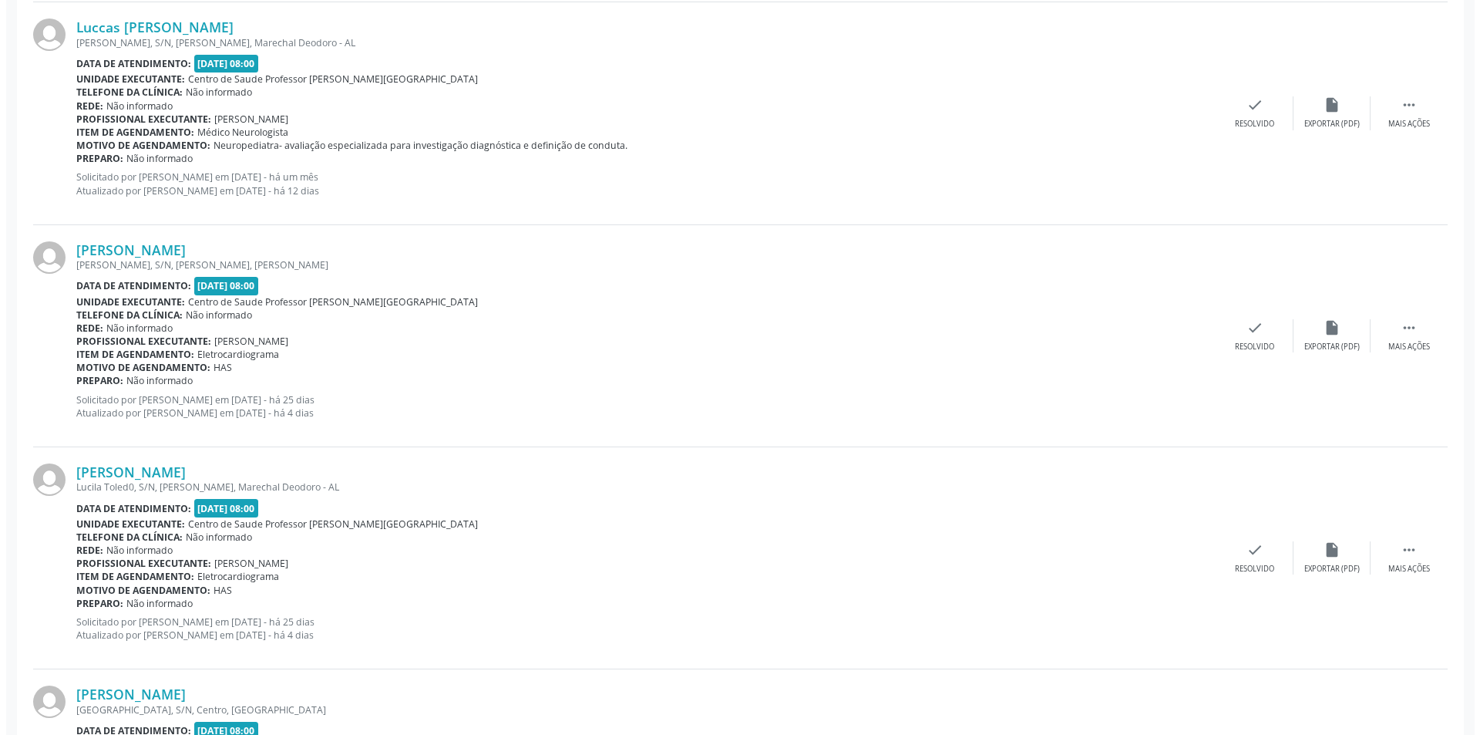
scroll to position [1156, 0]
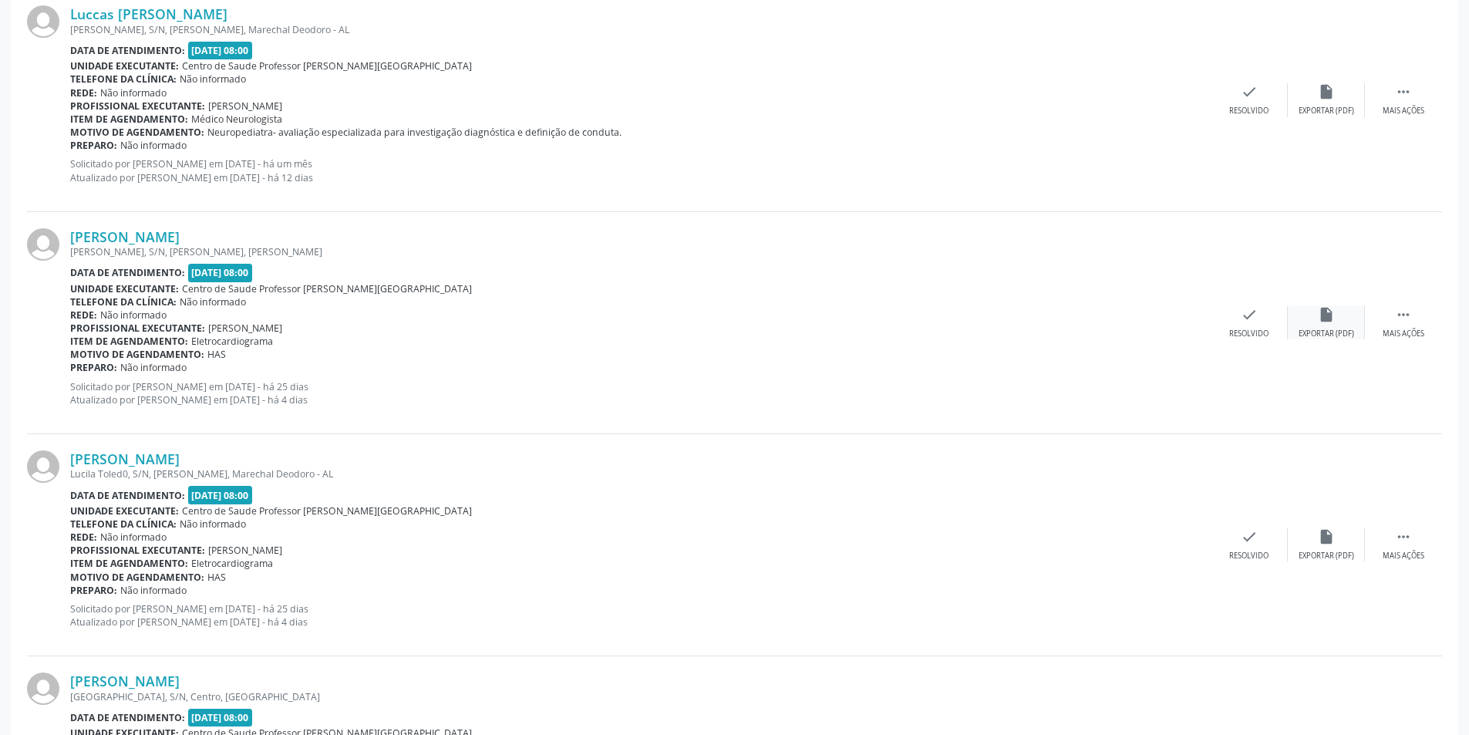
click at [1320, 321] on icon "insert_drive_file" at bounding box center [1325, 314] width 17 height 17
click at [1252, 323] on div "check Resolvido" at bounding box center [1248, 322] width 77 height 33
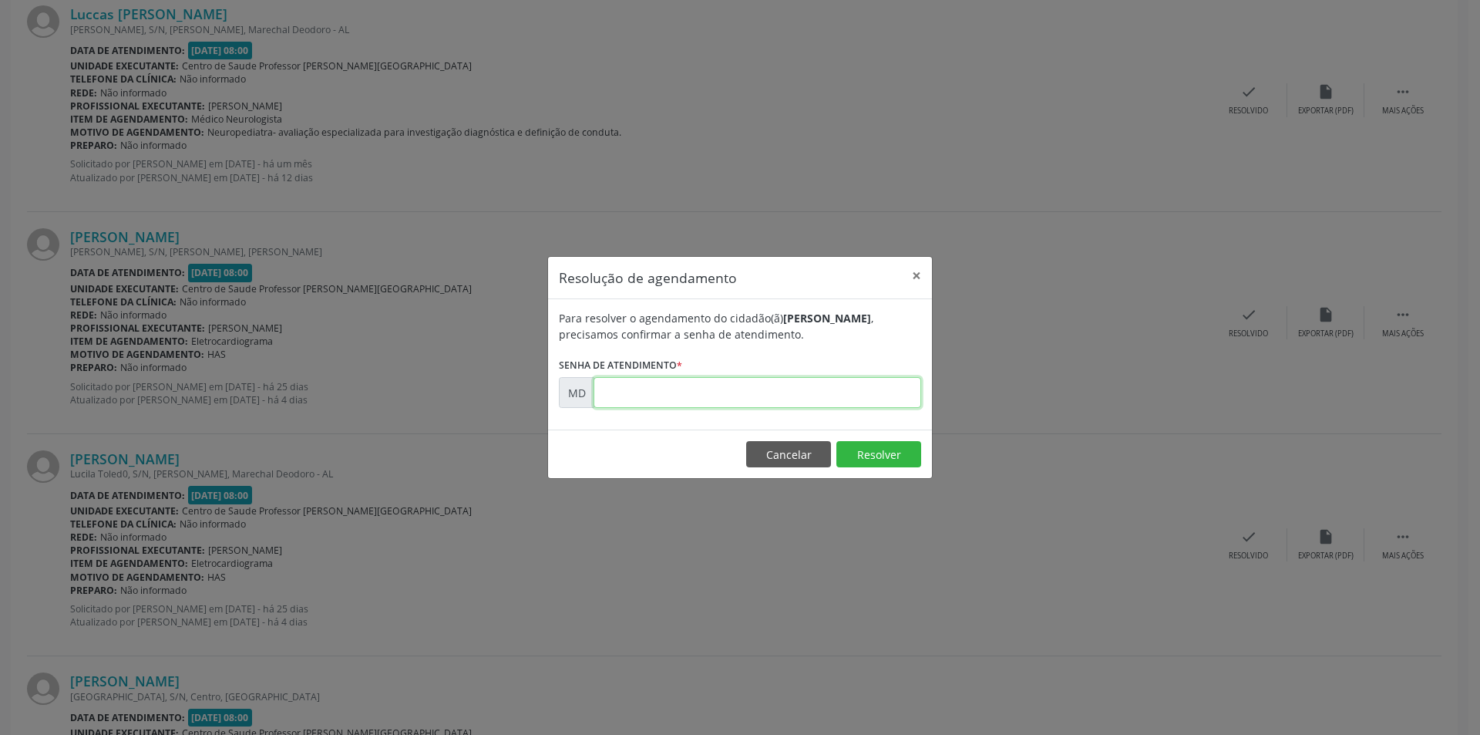
paste input "00010812"
type input "00010812"
click at [870, 454] on button "Resolver" at bounding box center [878, 454] width 85 height 26
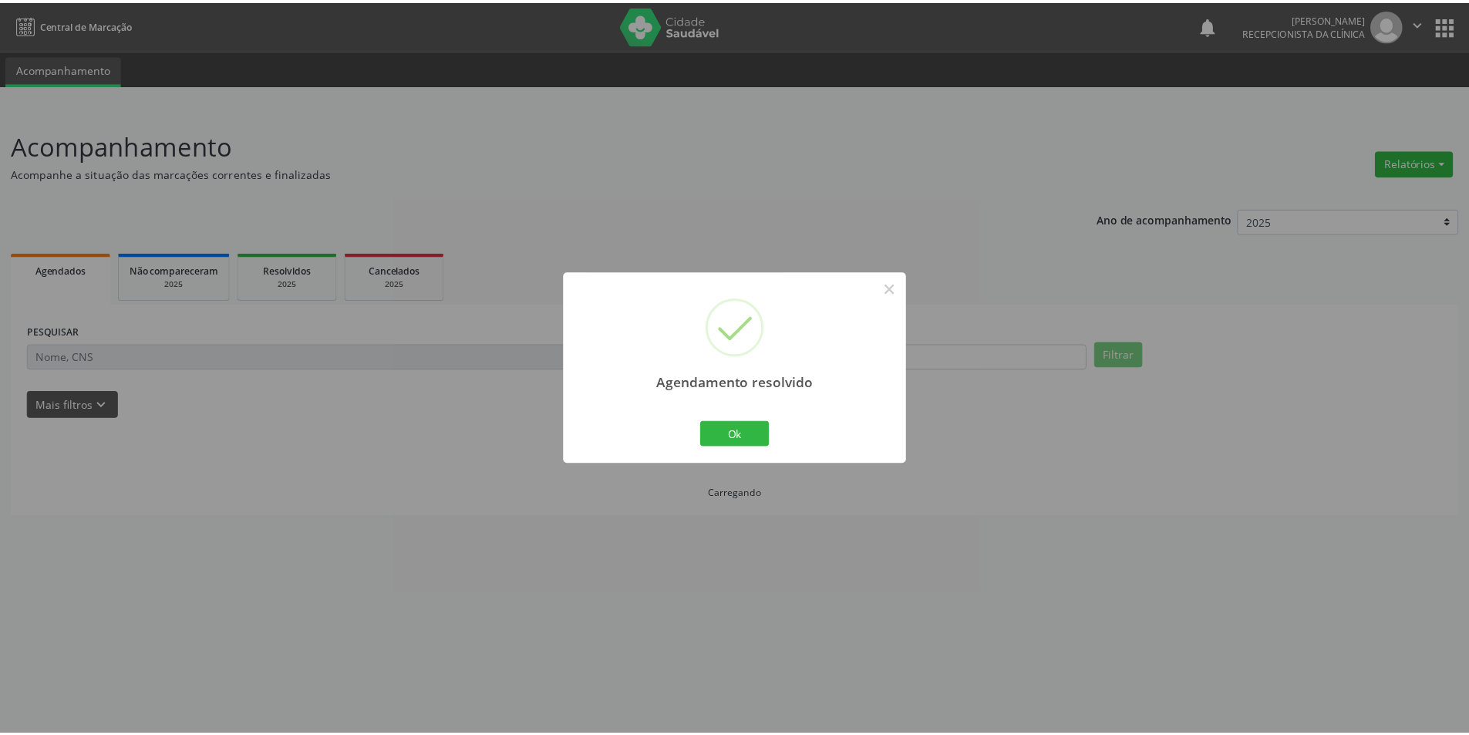
scroll to position [0, 0]
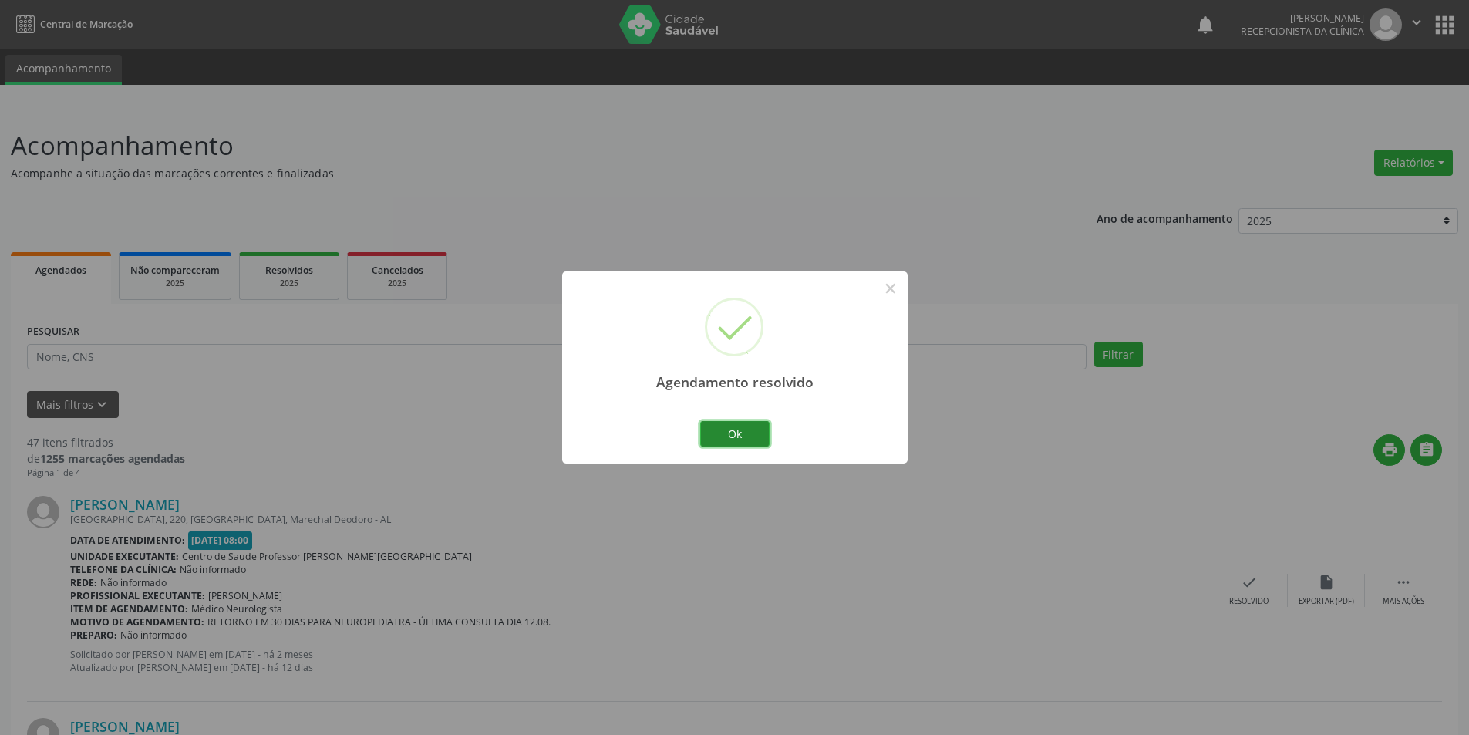
click at [746, 431] on button "Ok" at bounding box center [734, 434] width 69 height 26
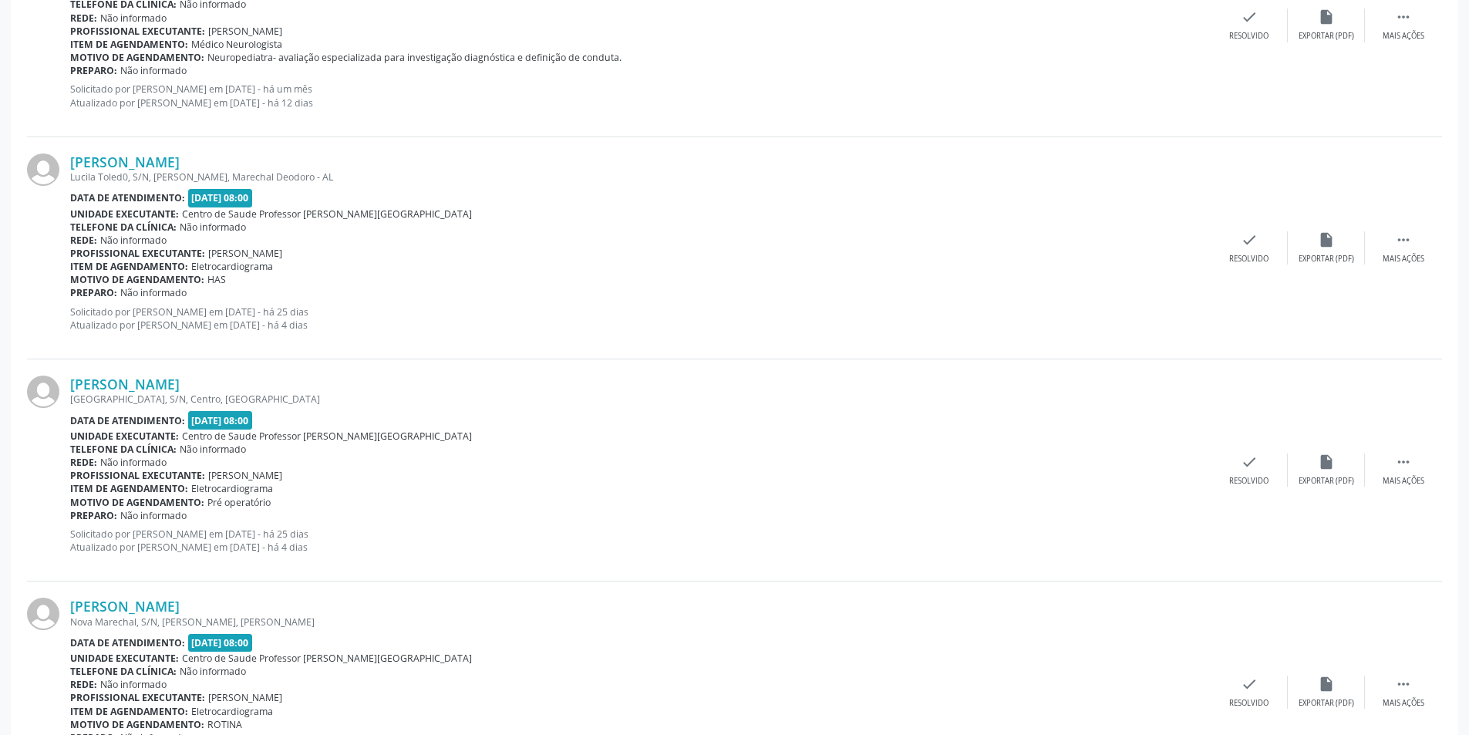
scroll to position [1233, 0]
click at [1398, 238] on icon "" at bounding box center [1402, 237] width 17 height 17
click at [1328, 252] on div "Não compareceu" at bounding box center [1326, 256] width 66 height 11
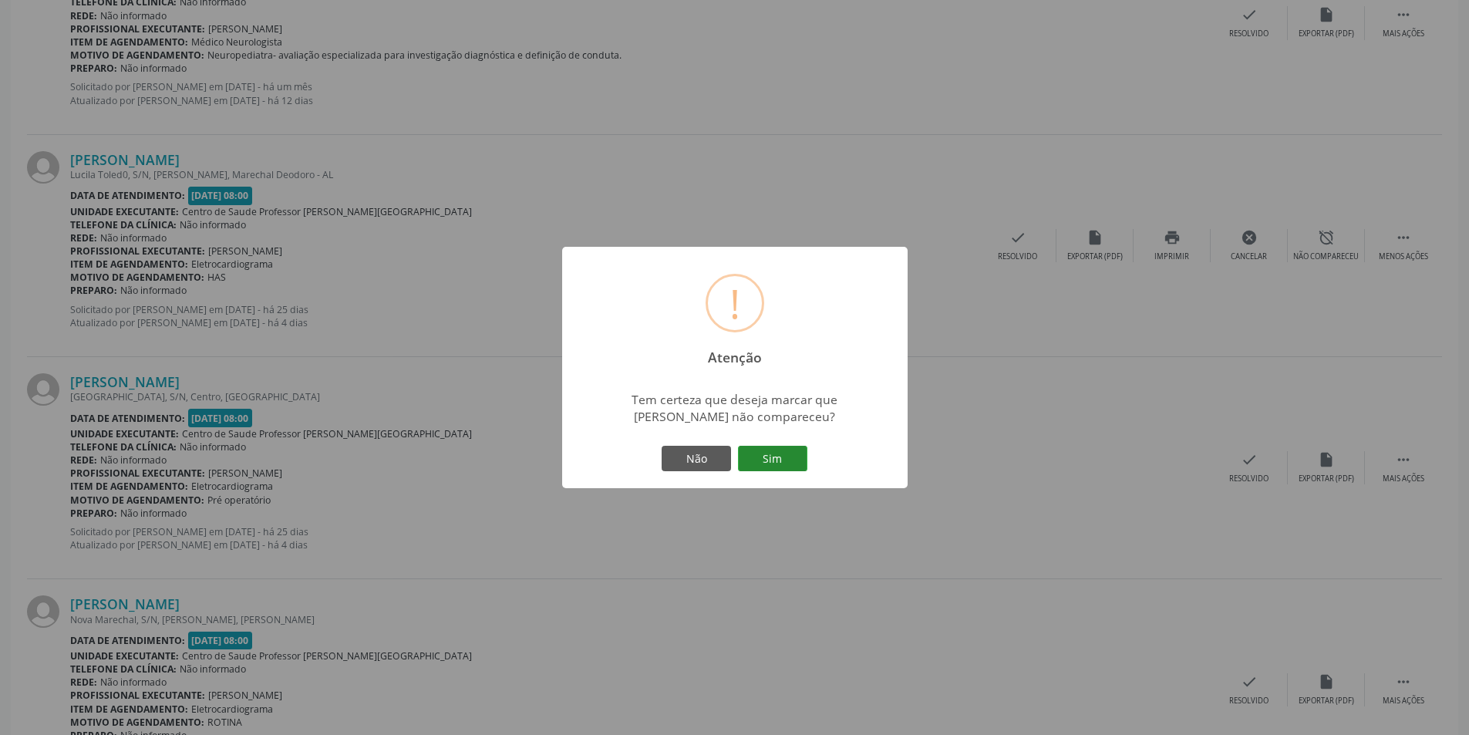
click at [759, 460] on button "Sim" at bounding box center [772, 459] width 69 height 26
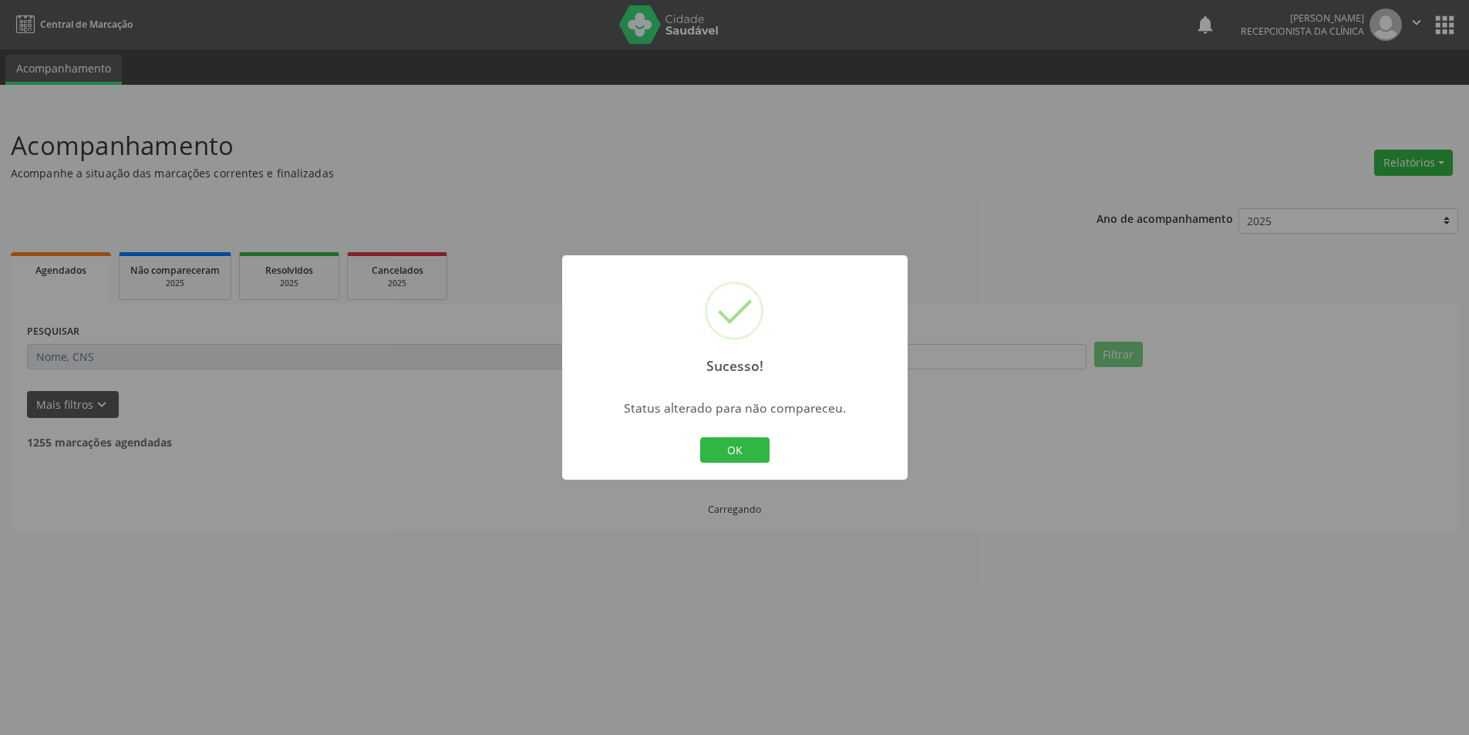
scroll to position [0, 0]
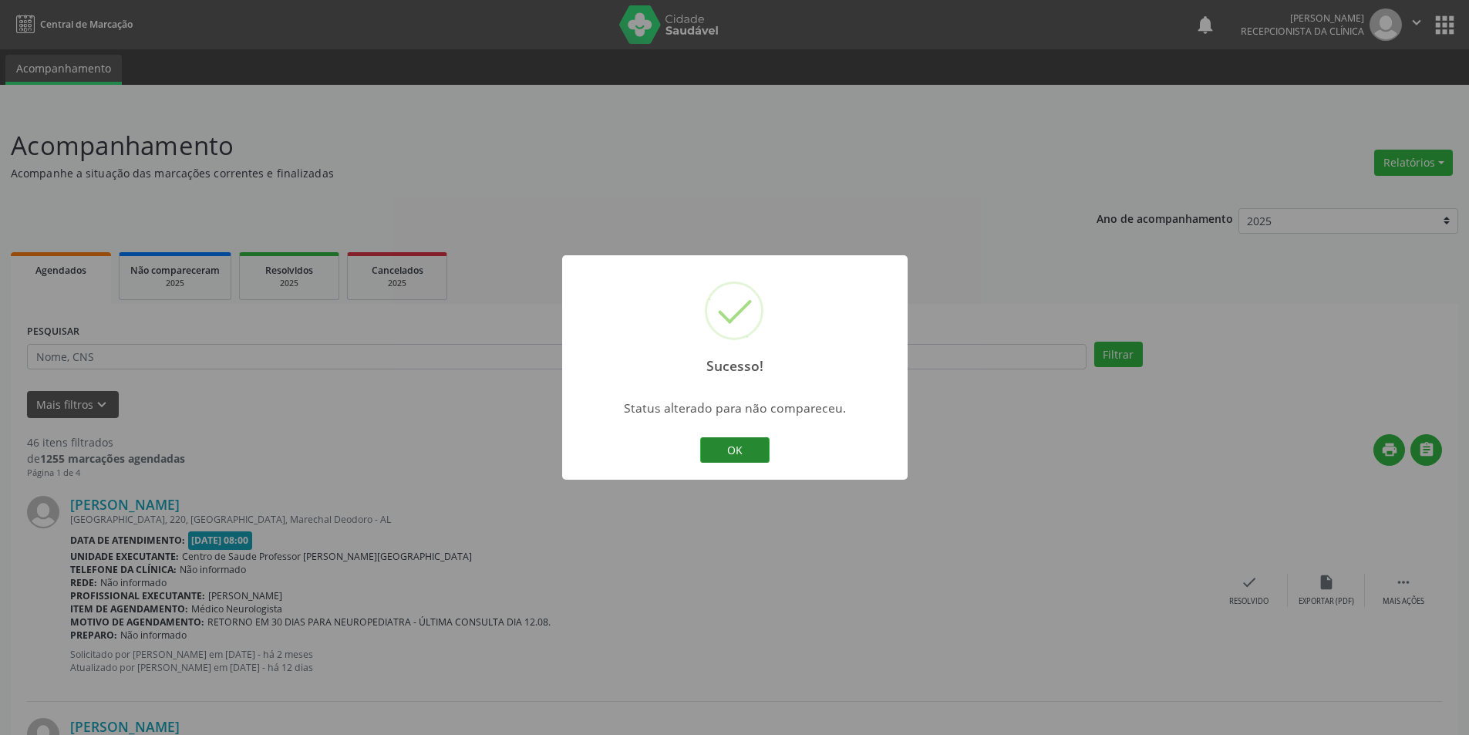
click at [738, 447] on button "OK" at bounding box center [734, 450] width 69 height 26
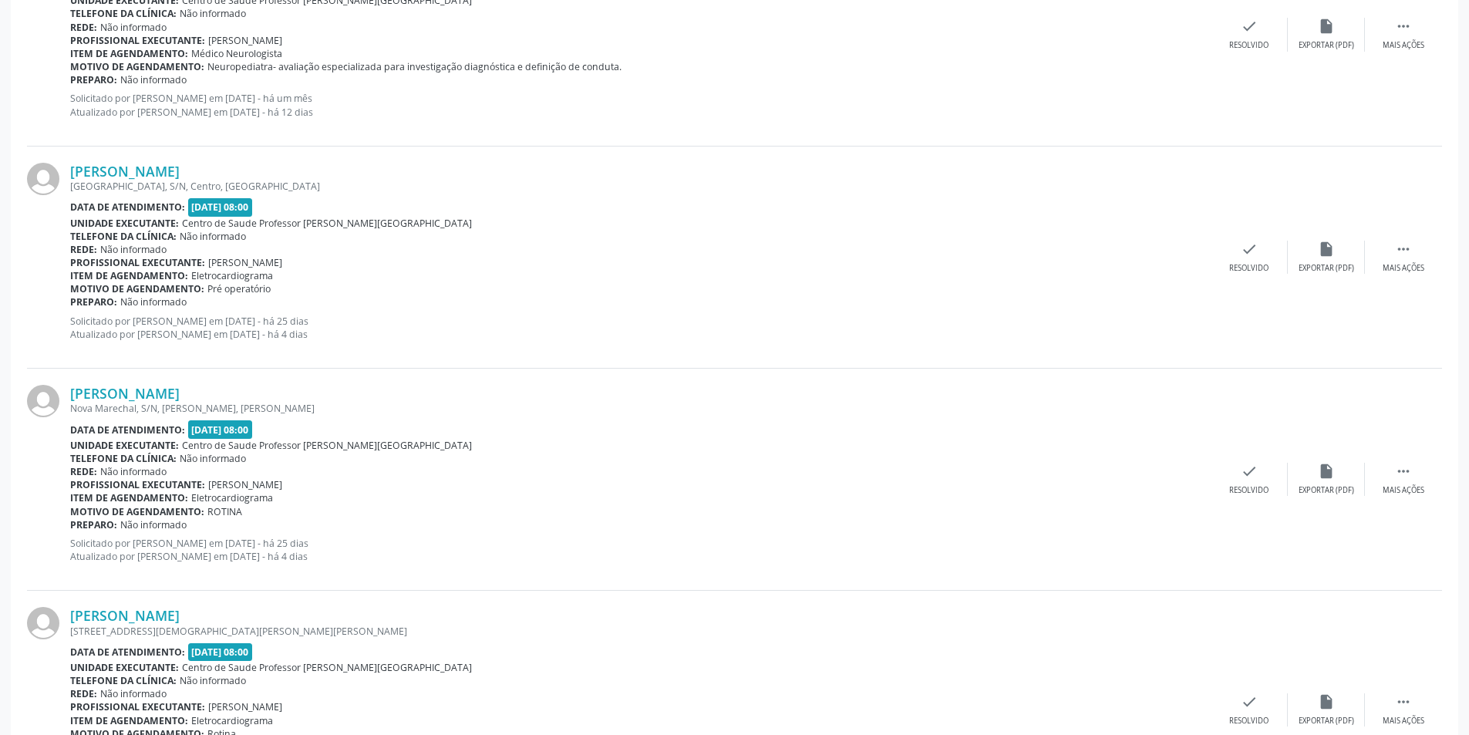
scroll to position [1233, 0]
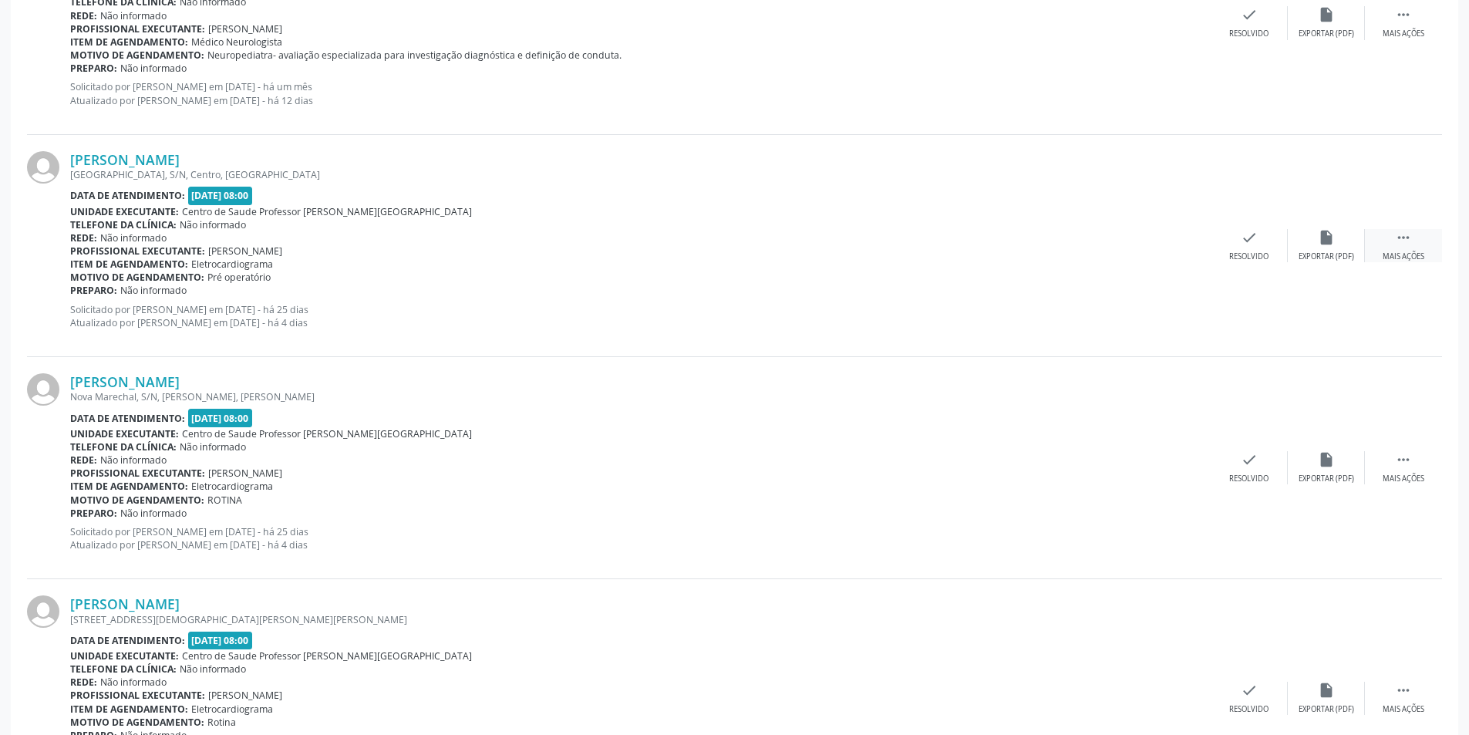
click at [1394, 253] on div "Mais ações" at bounding box center [1403, 256] width 42 height 11
click at [1320, 261] on div "Não compareceu" at bounding box center [1326, 256] width 66 height 11
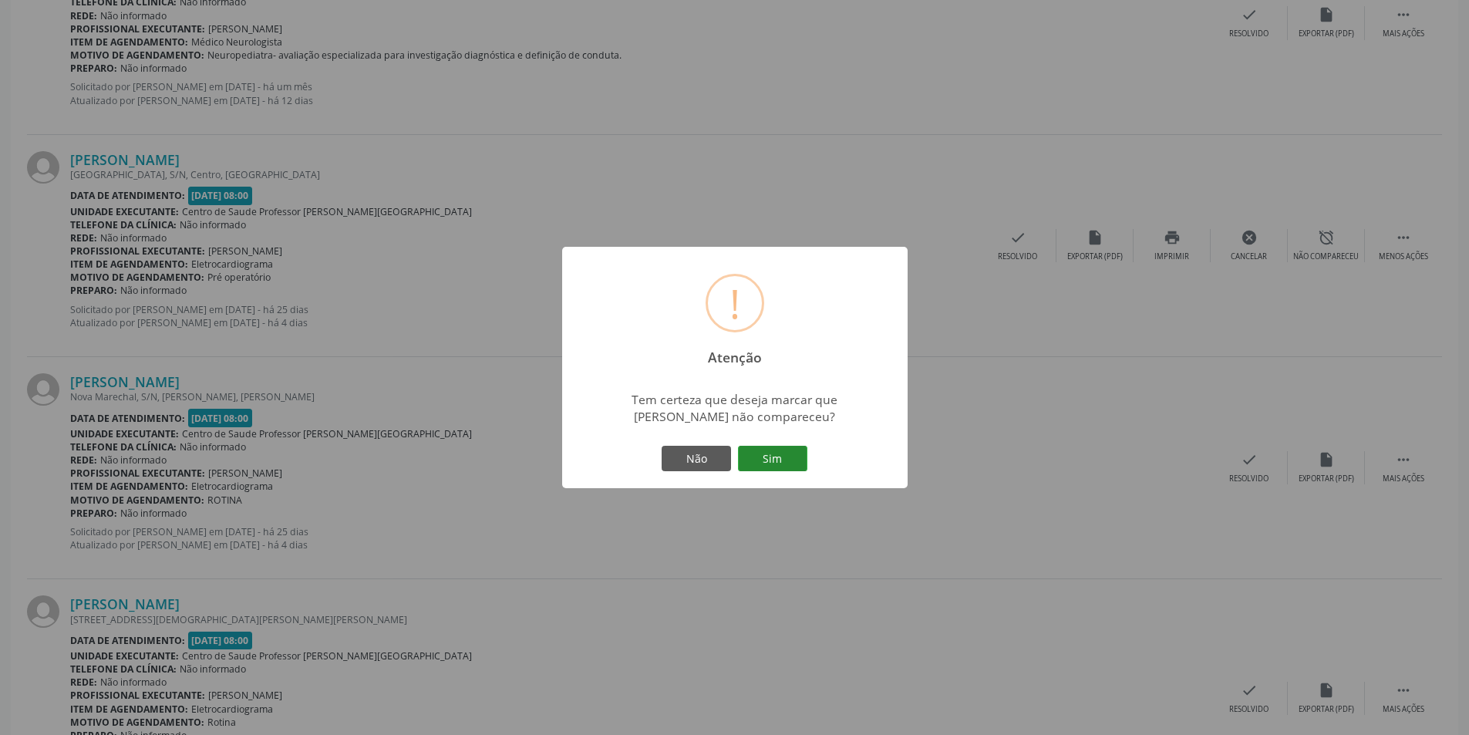
click at [775, 452] on button "Sim" at bounding box center [772, 459] width 69 height 26
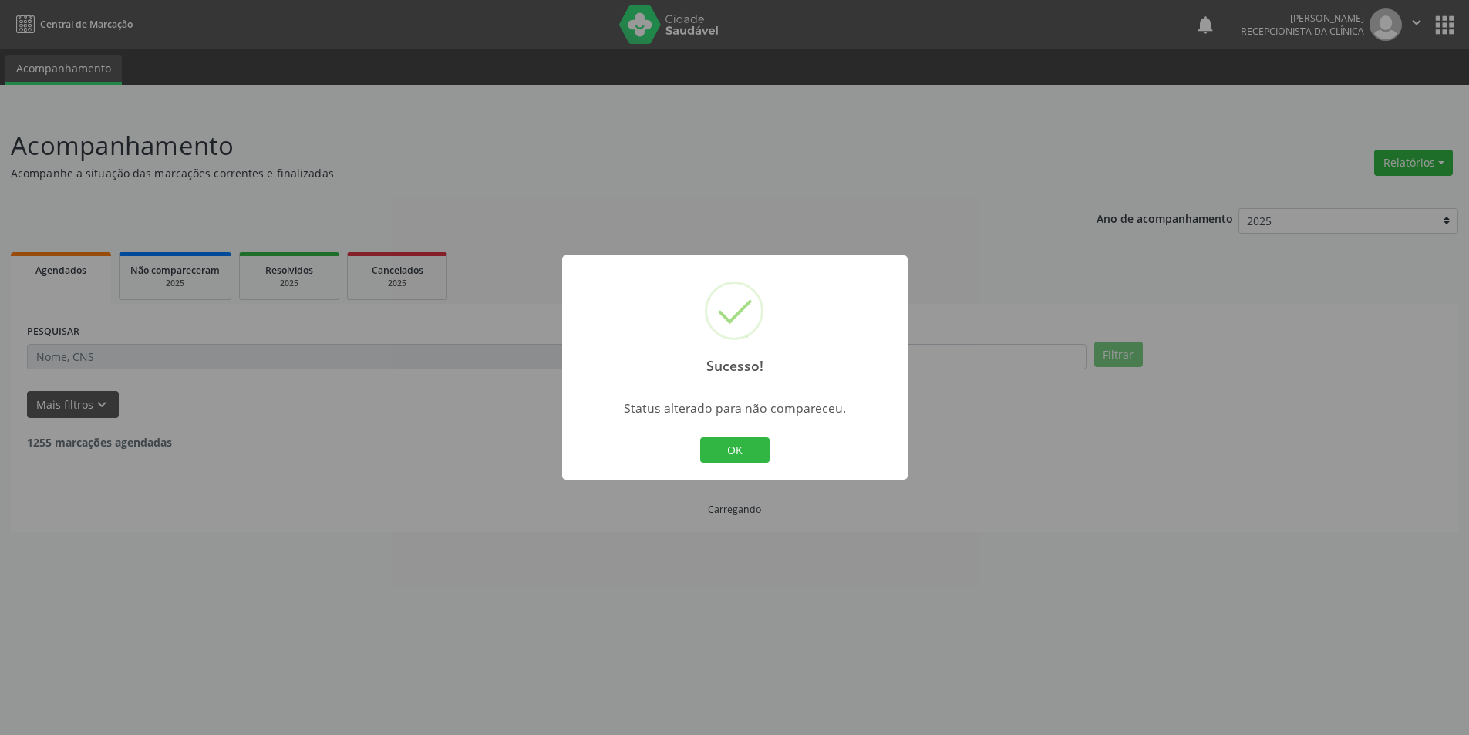
scroll to position [0, 0]
click at [738, 454] on button "OK" at bounding box center [739, 450] width 69 height 26
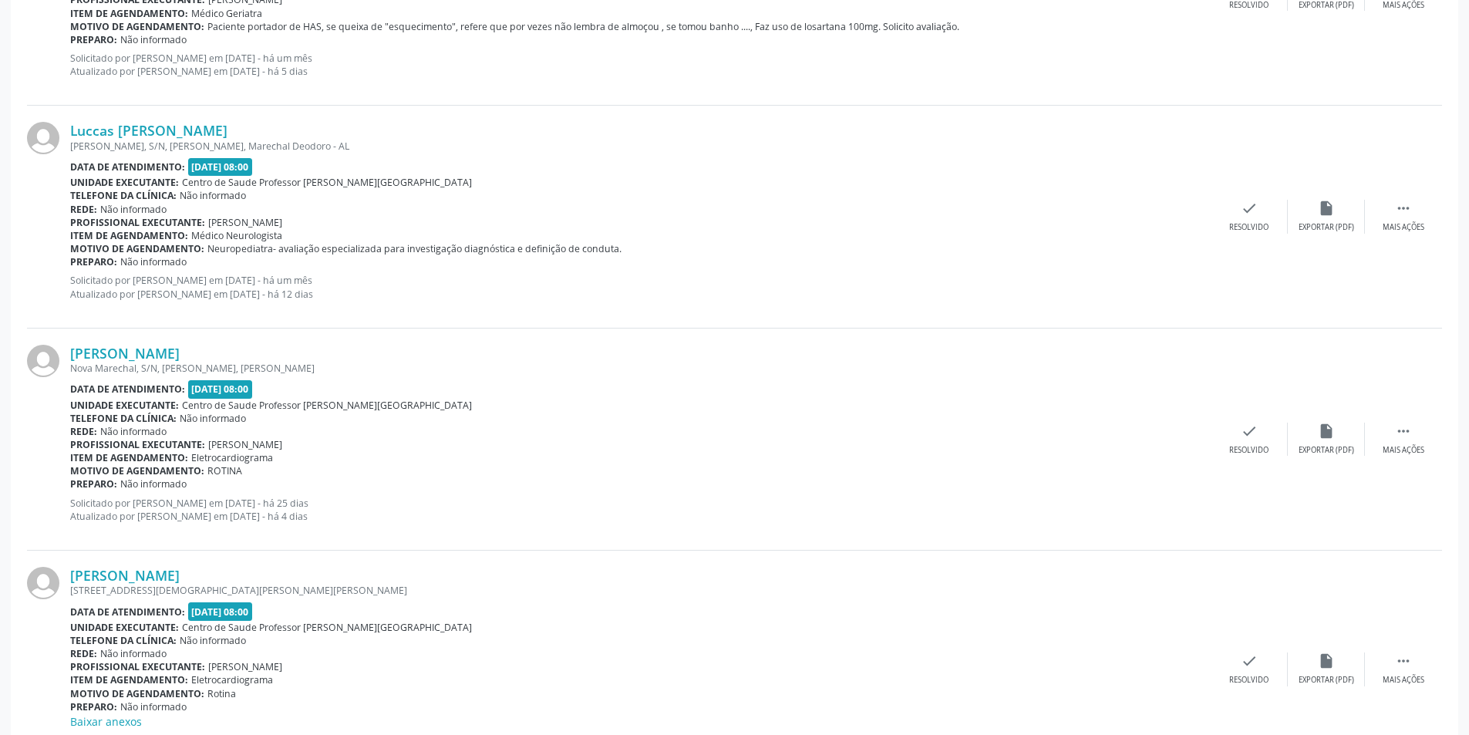
scroll to position [1079, 0]
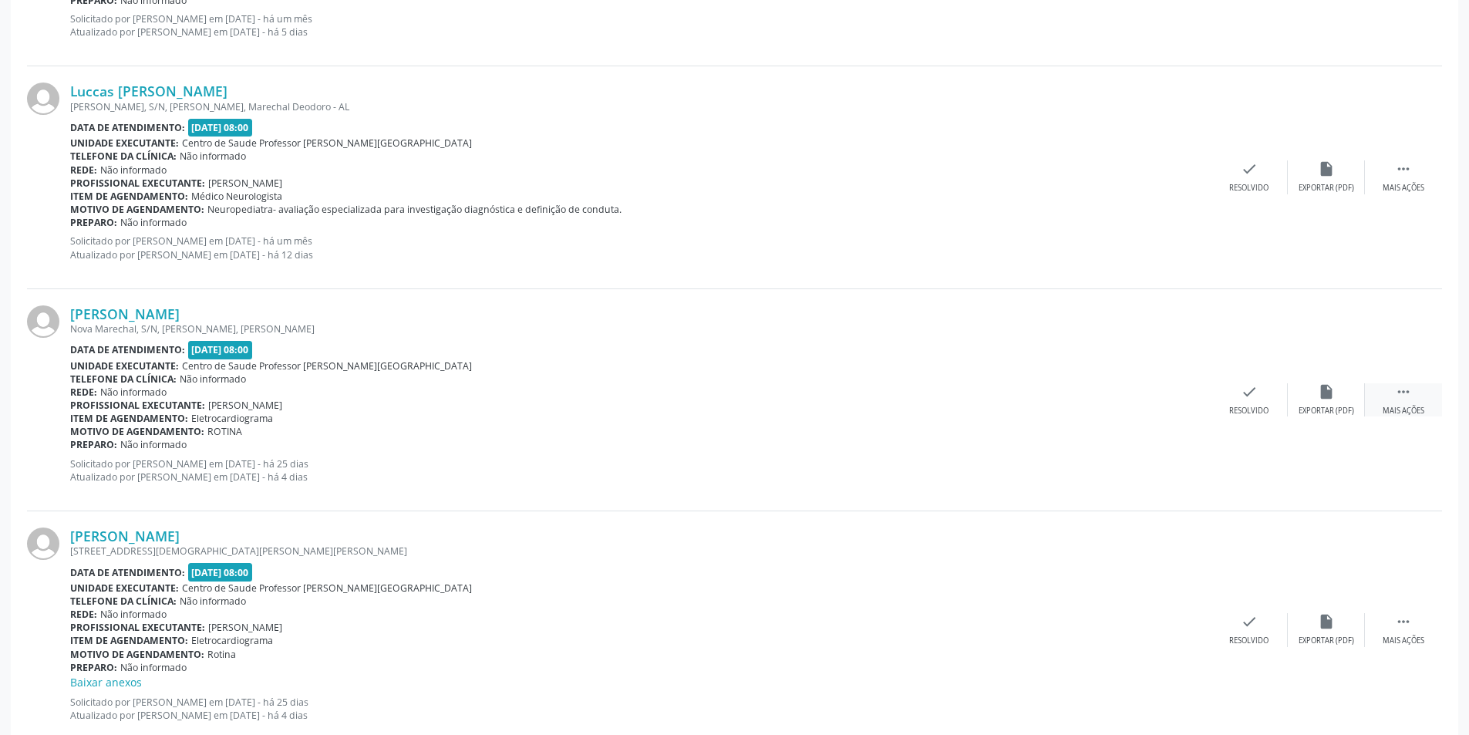
click at [1420, 404] on div " Mais ações" at bounding box center [1402, 399] width 77 height 33
click at [1333, 412] on div "Não compareceu" at bounding box center [1326, 410] width 66 height 11
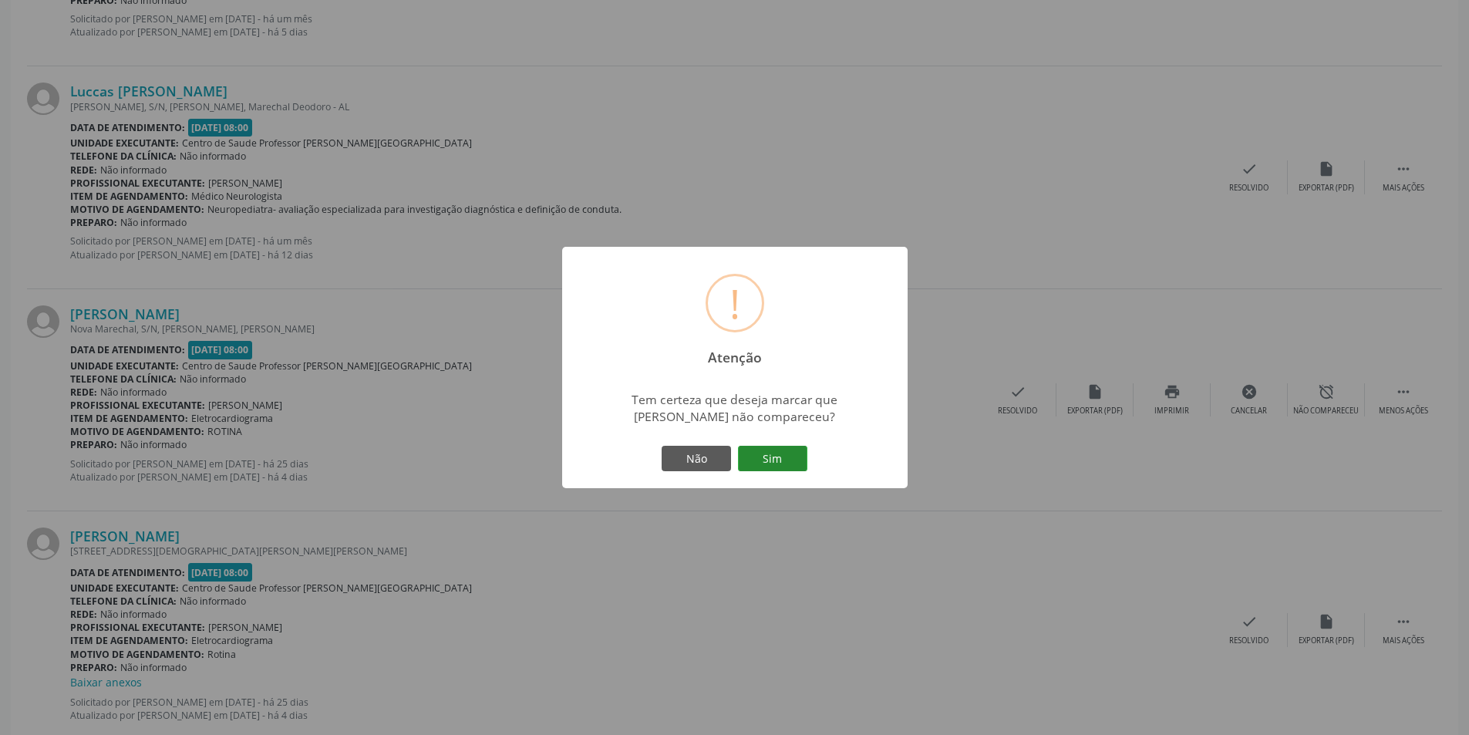
click at [766, 456] on button "Sim" at bounding box center [772, 459] width 69 height 26
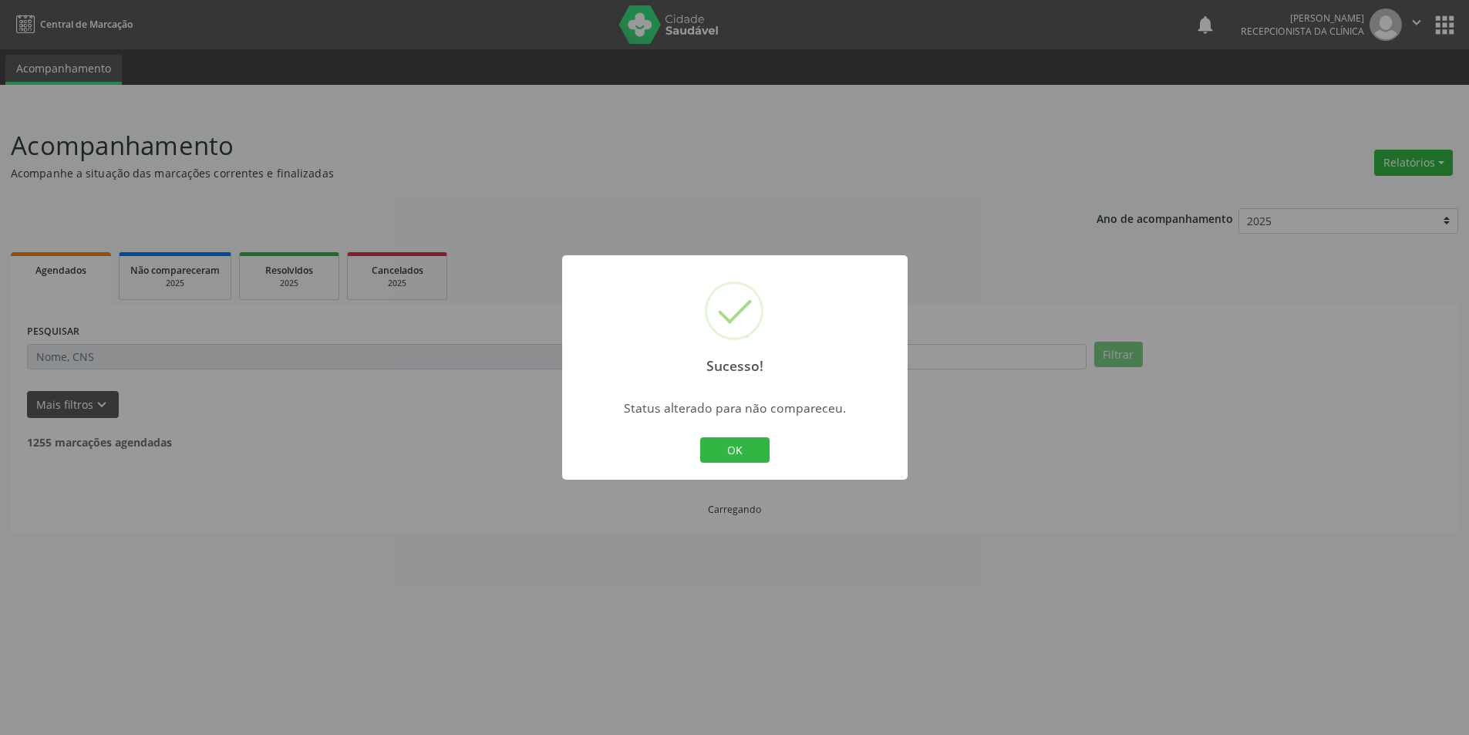
scroll to position [0, 0]
click at [766, 446] on button "OK" at bounding box center [739, 450] width 69 height 26
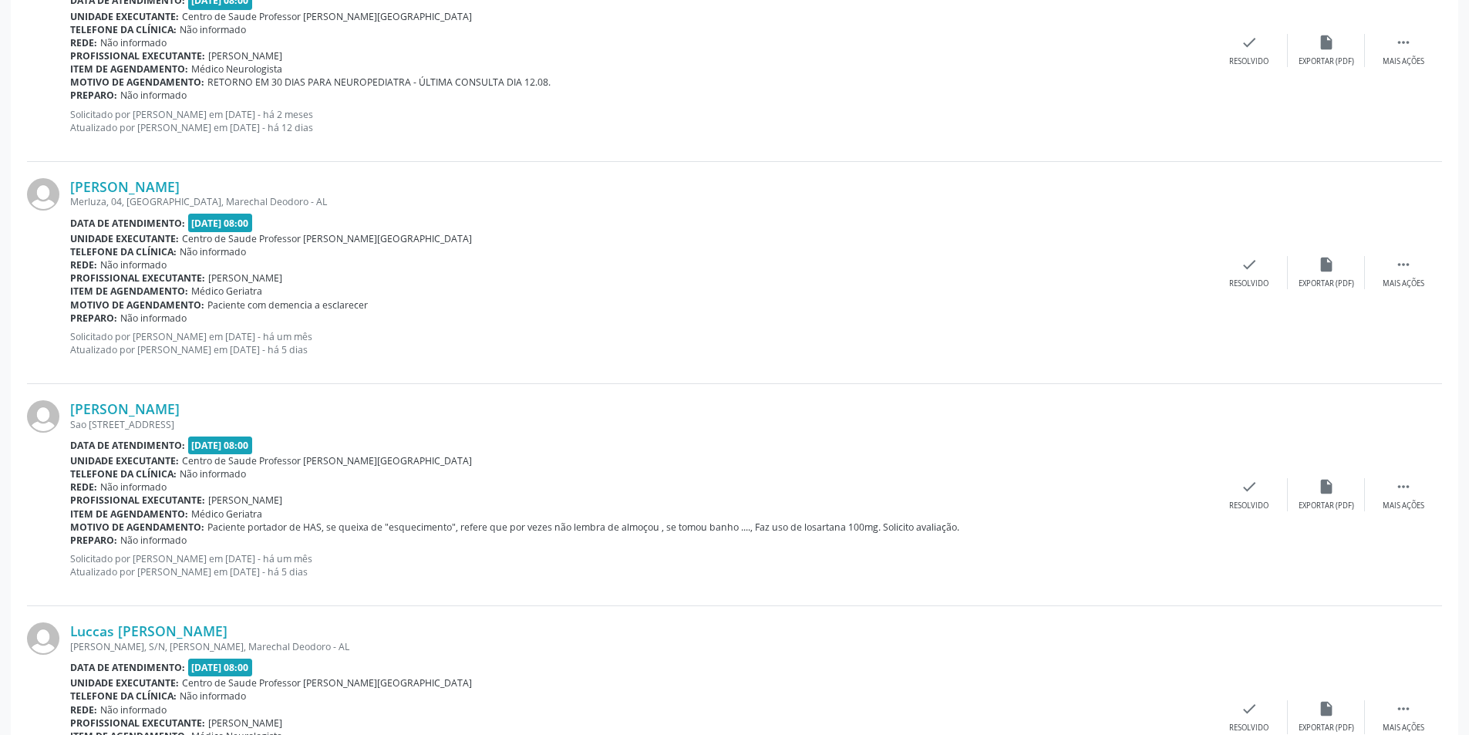
scroll to position [1002, 0]
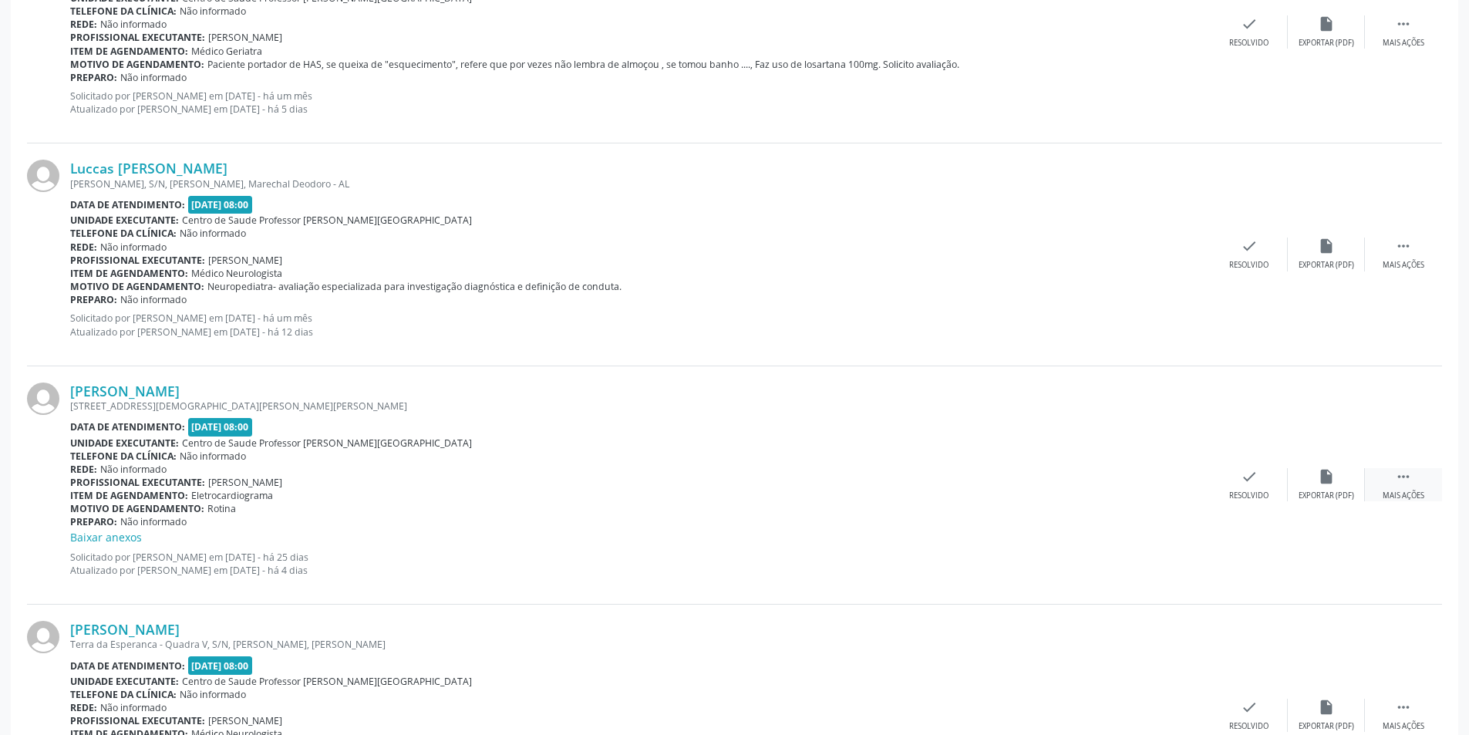
click at [1414, 500] on div "Mais ações" at bounding box center [1403, 495] width 42 height 11
click at [1309, 483] on div "alarm_off Não compareceu" at bounding box center [1325, 484] width 77 height 33
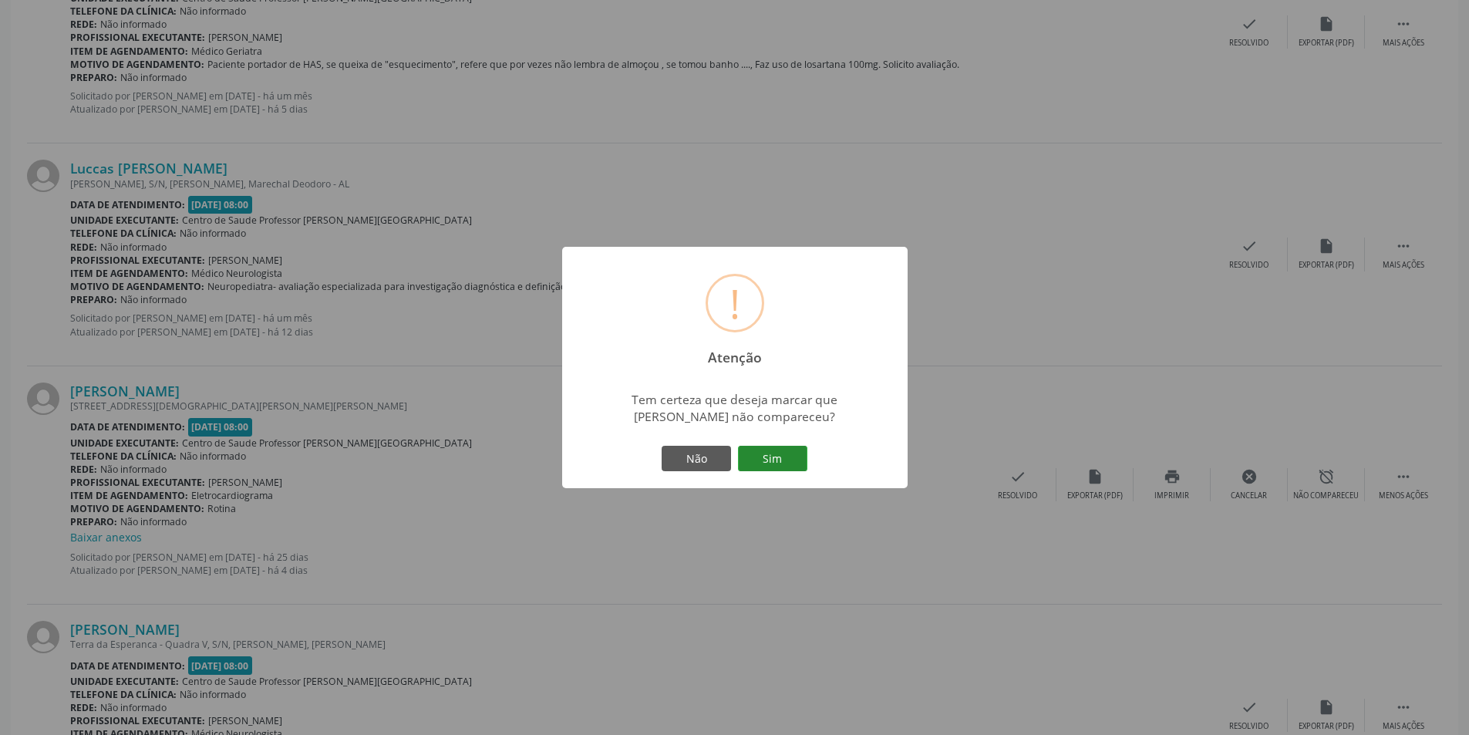
click at [776, 451] on button "Sim" at bounding box center [772, 459] width 69 height 26
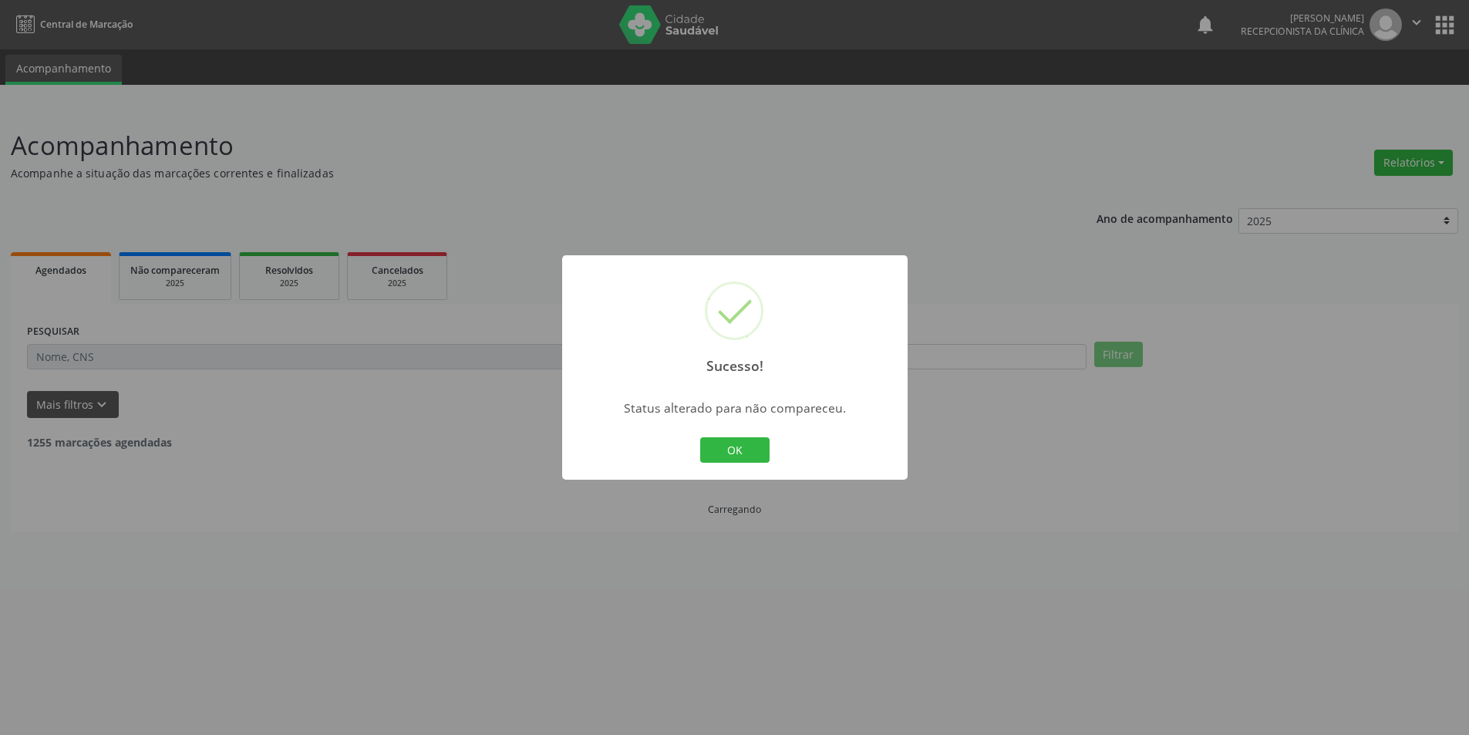
scroll to position [0, 0]
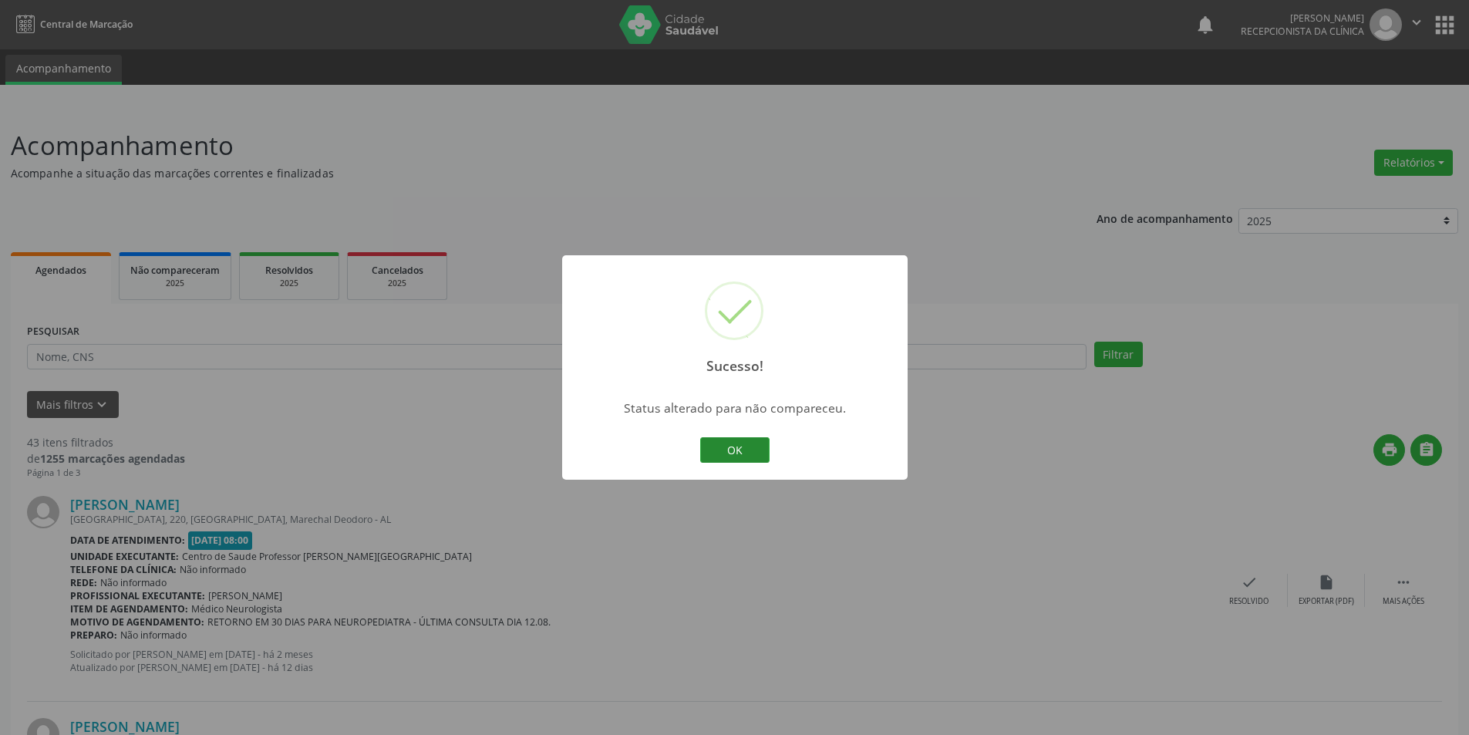
click at [734, 456] on button "OK" at bounding box center [734, 450] width 69 height 26
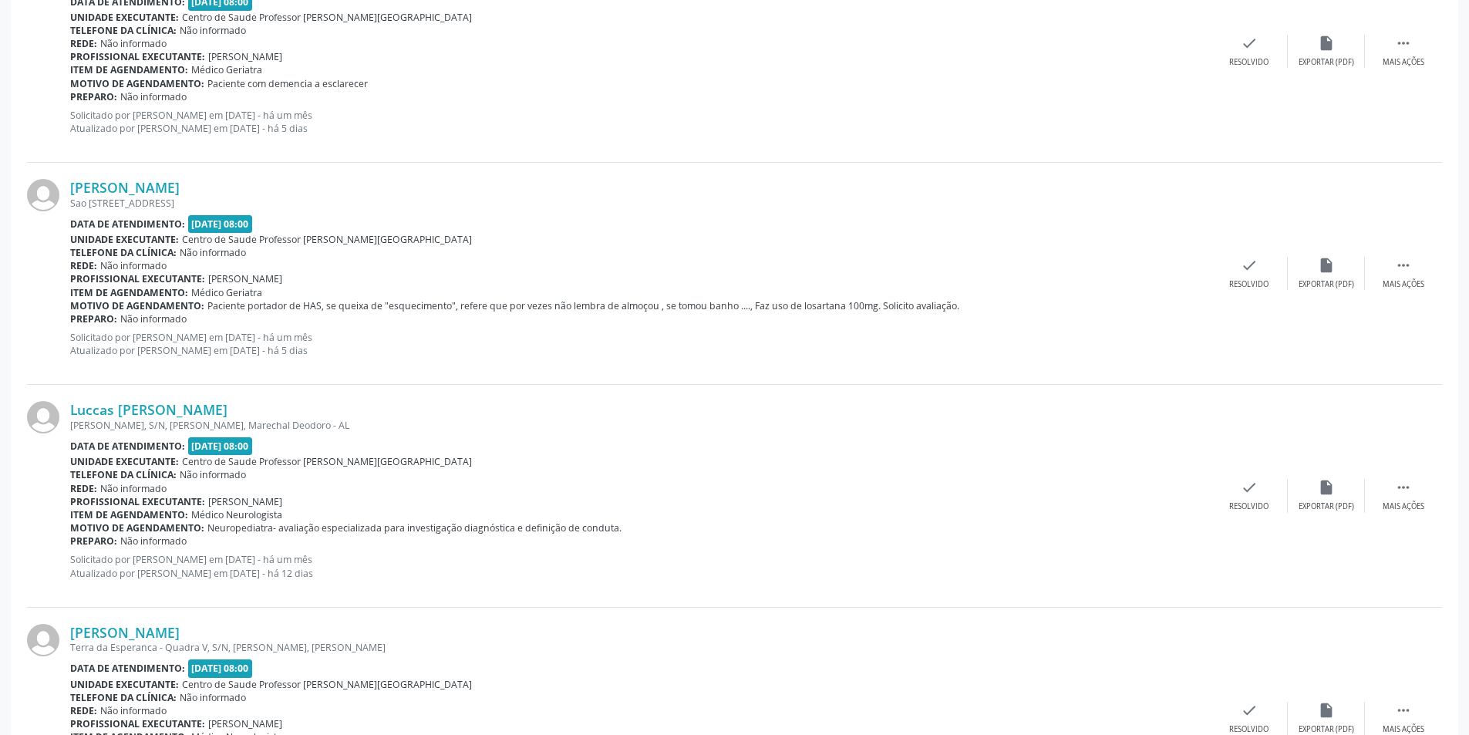
scroll to position [848, 0]
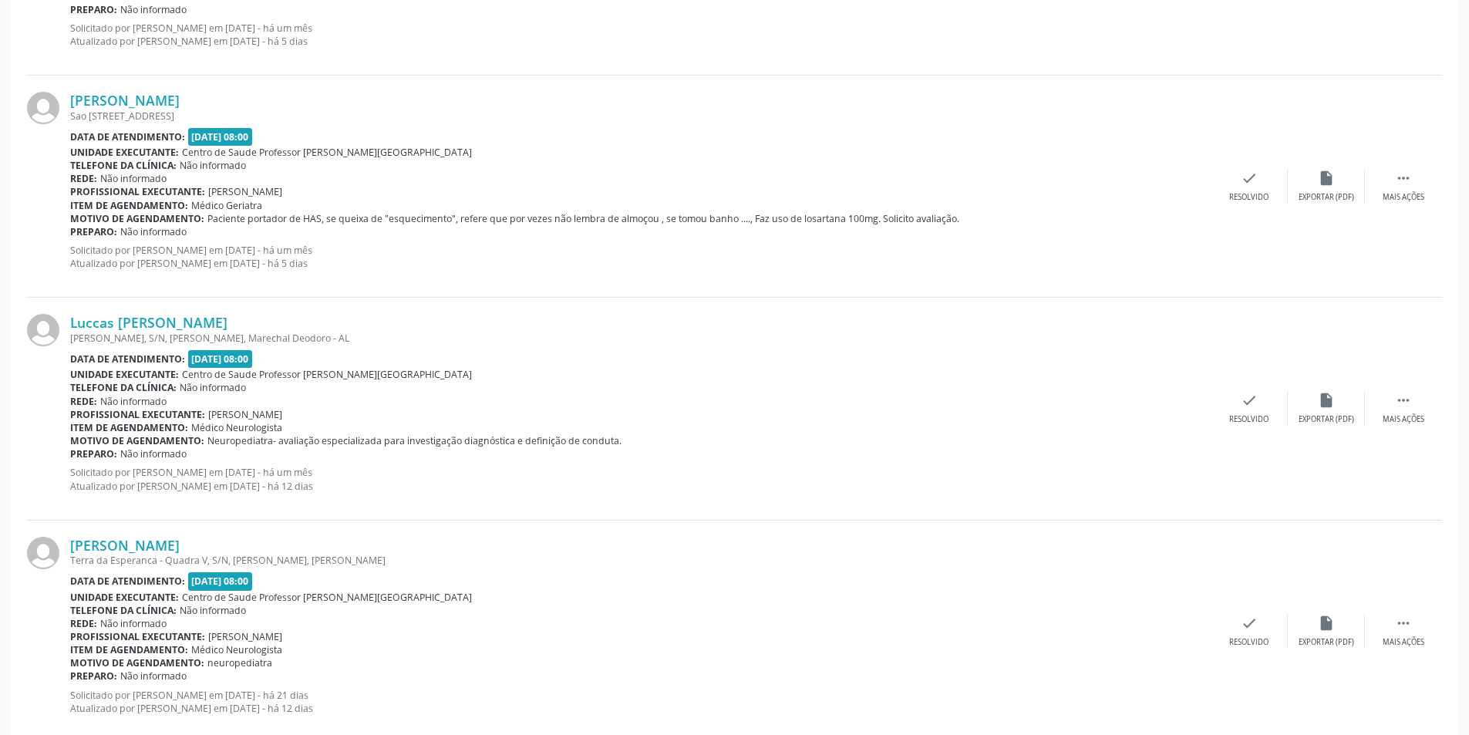
click at [900, 139] on div "Data de atendimento: [DATE] 08:00" at bounding box center [640, 137] width 1140 height 18
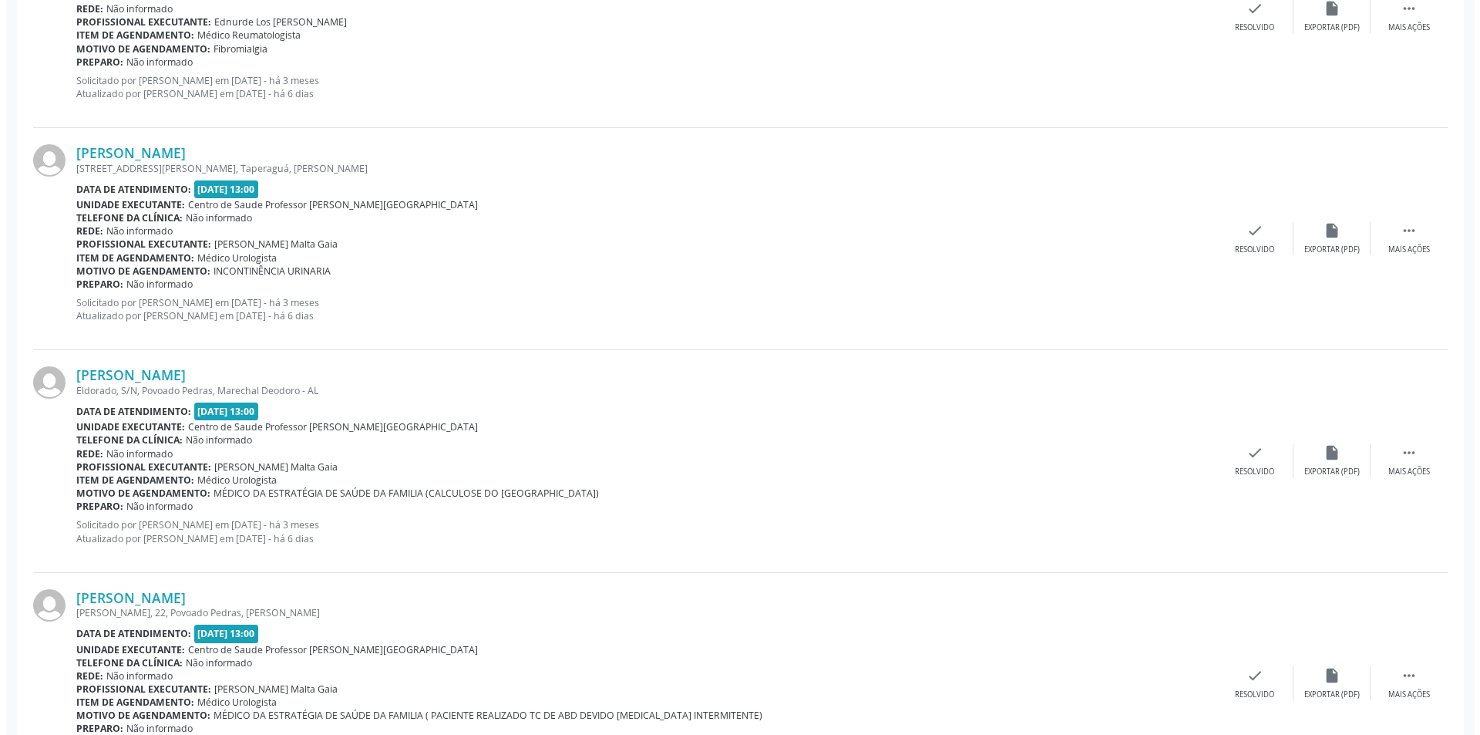
scroll to position [1684, 0]
click at [1352, 241] on div "insert_drive_file Exportar (PDF)" at bounding box center [1325, 239] width 77 height 33
click at [1240, 249] on div "Resolvido" at bounding box center [1248, 250] width 39 height 11
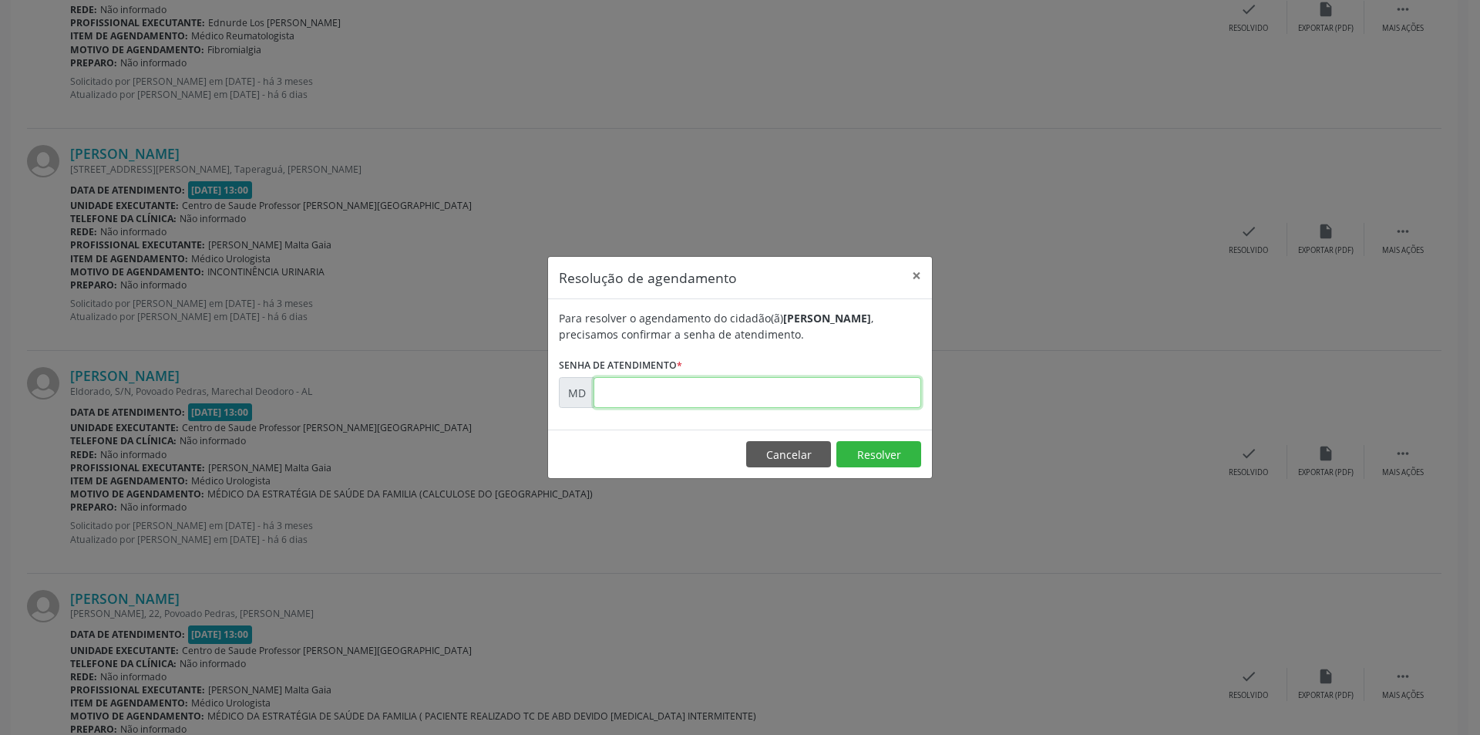
paste input "00002116"
type input "00002116"
click at [885, 438] on footer "Cancelar Resolver" at bounding box center [740, 453] width 384 height 49
click at [911, 449] on button "Resolver" at bounding box center [878, 454] width 85 height 26
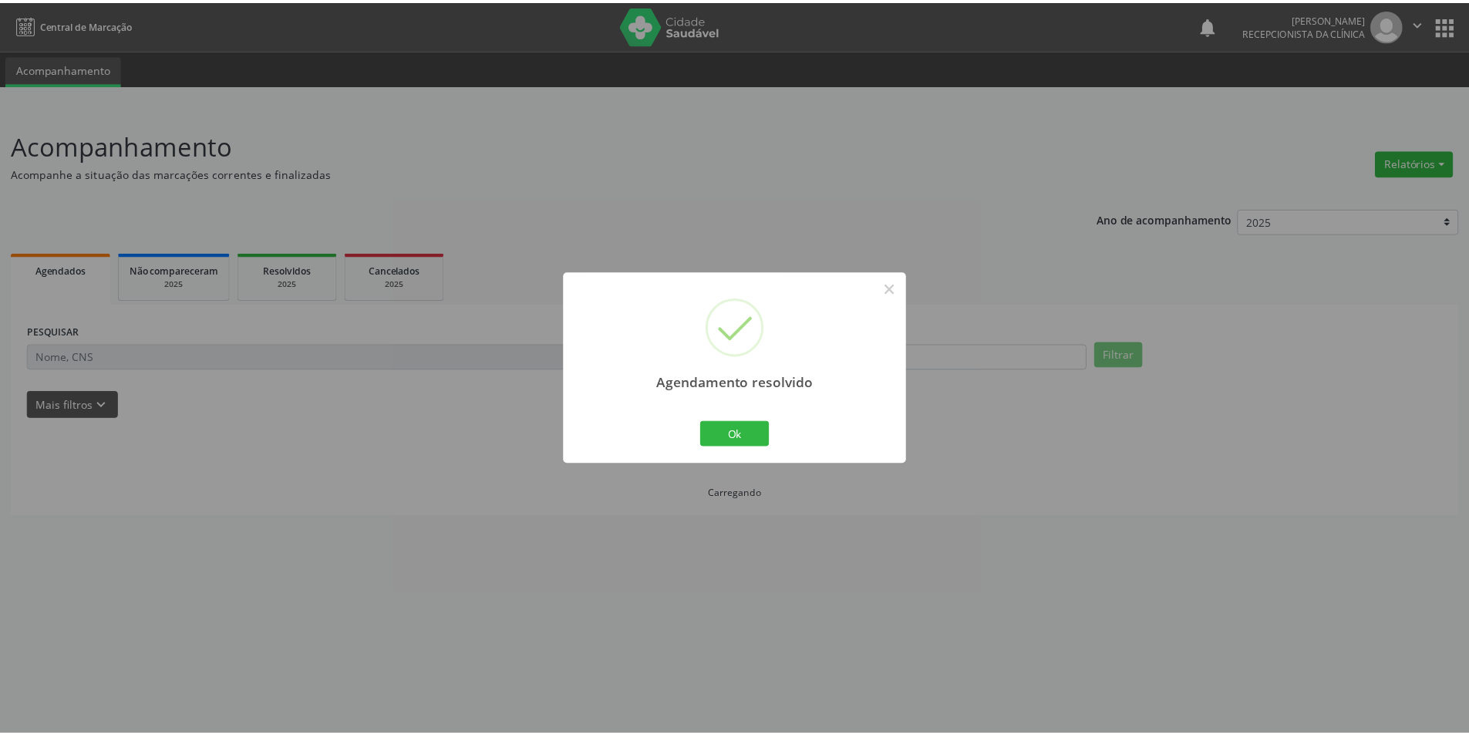
scroll to position [0, 0]
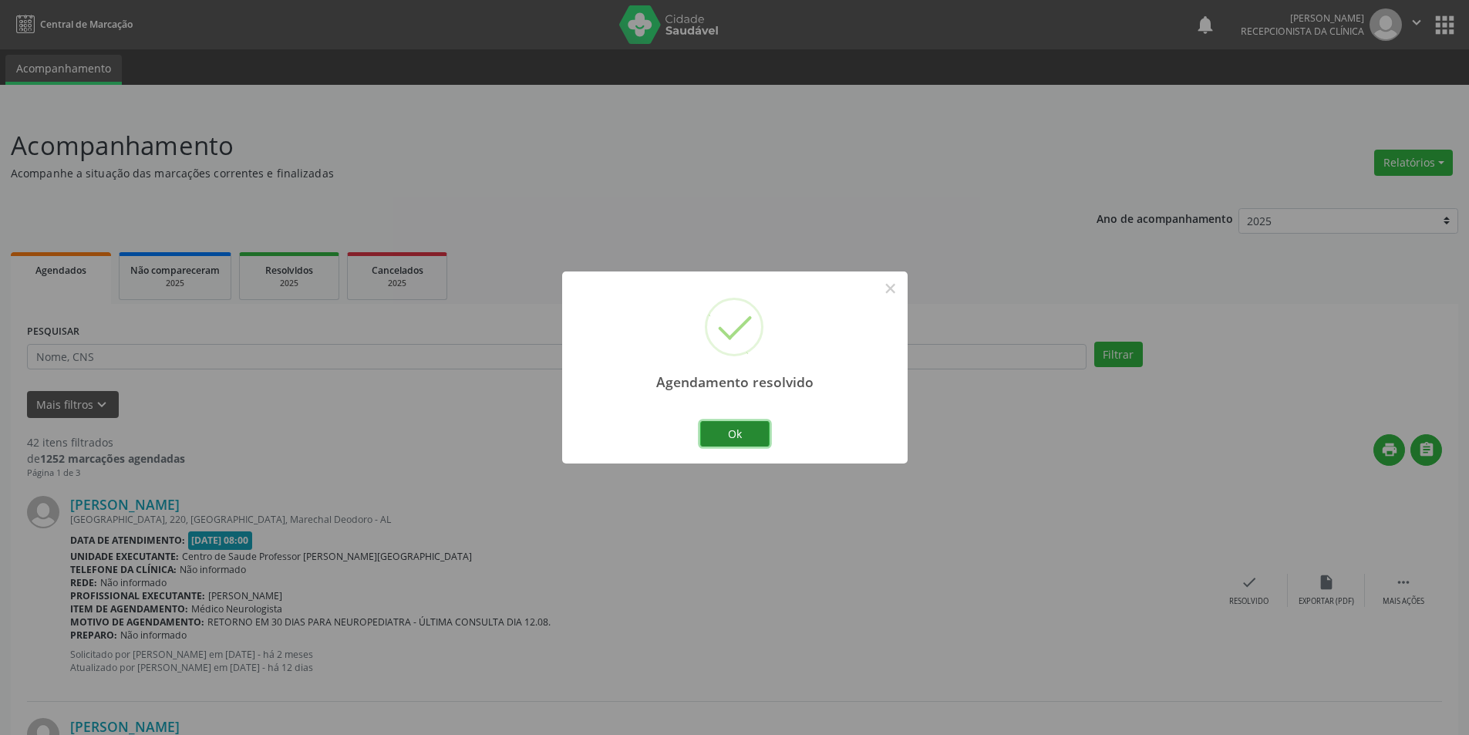
click at [730, 438] on button "Ok" at bounding box center [734, 434] width 69 height 26
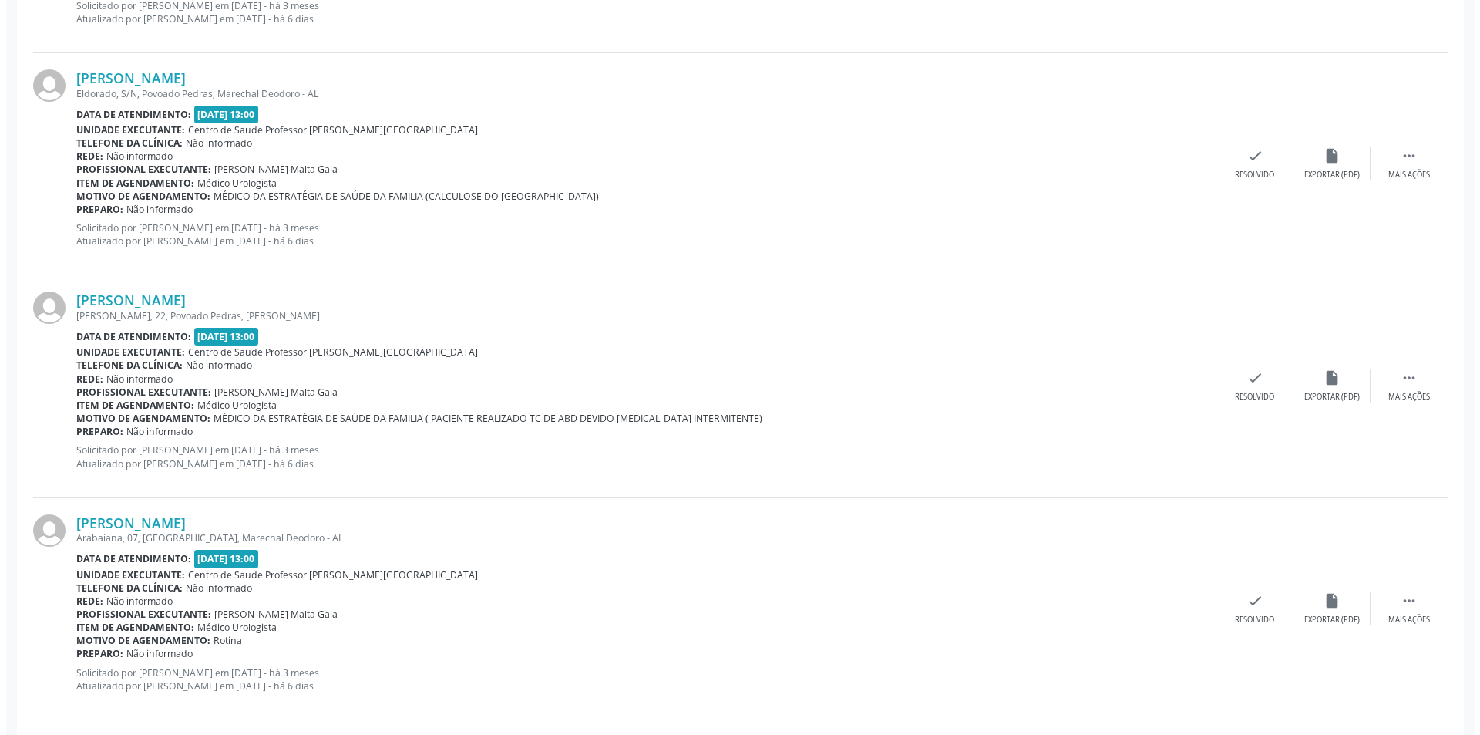
scroll to position [1773, 0]
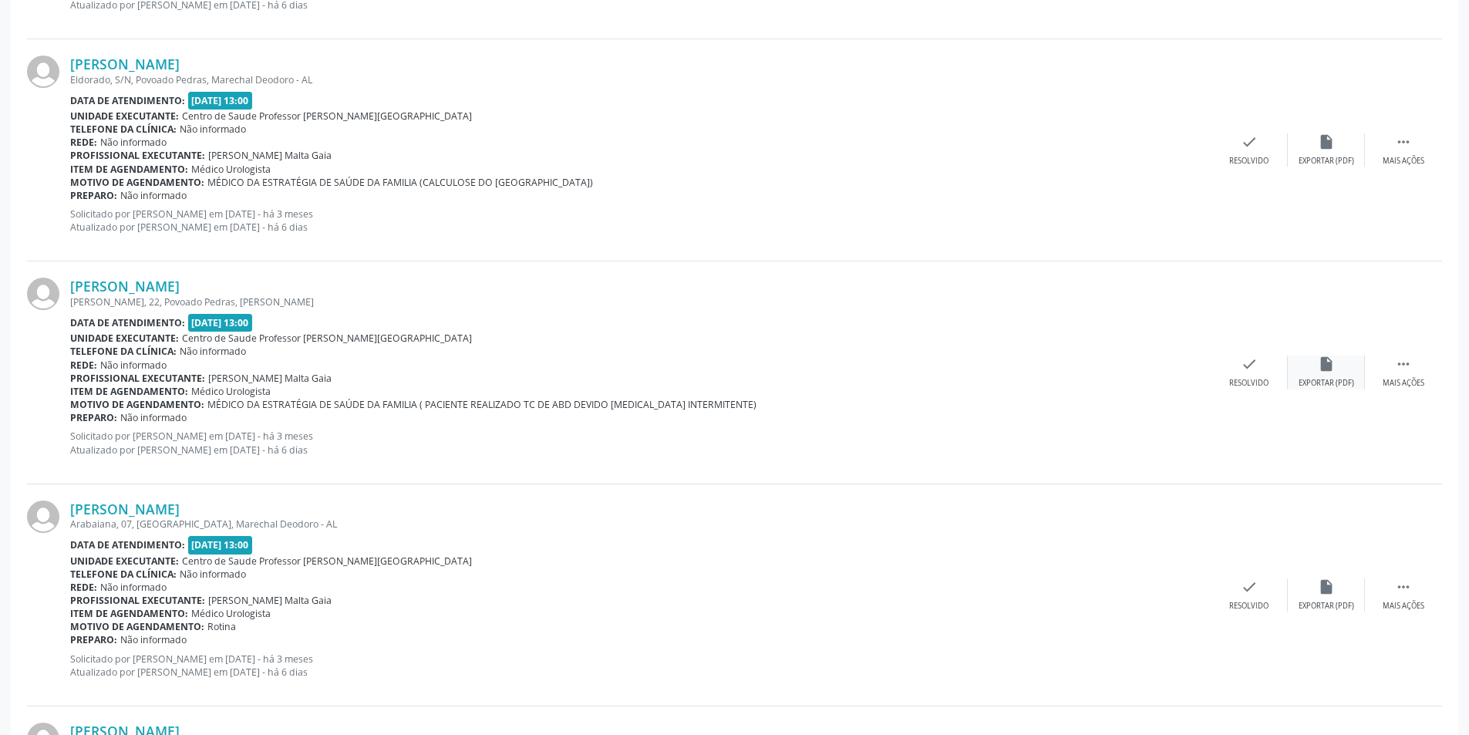
click at [1307, 362] on div "insert_drive_file Exportar (PDF)" at bounding box center [1325, 371] width 77 height 33
click at [1269, 378] on div "check Resolvido" at bounding box center [1248, 371] width 77 height 33
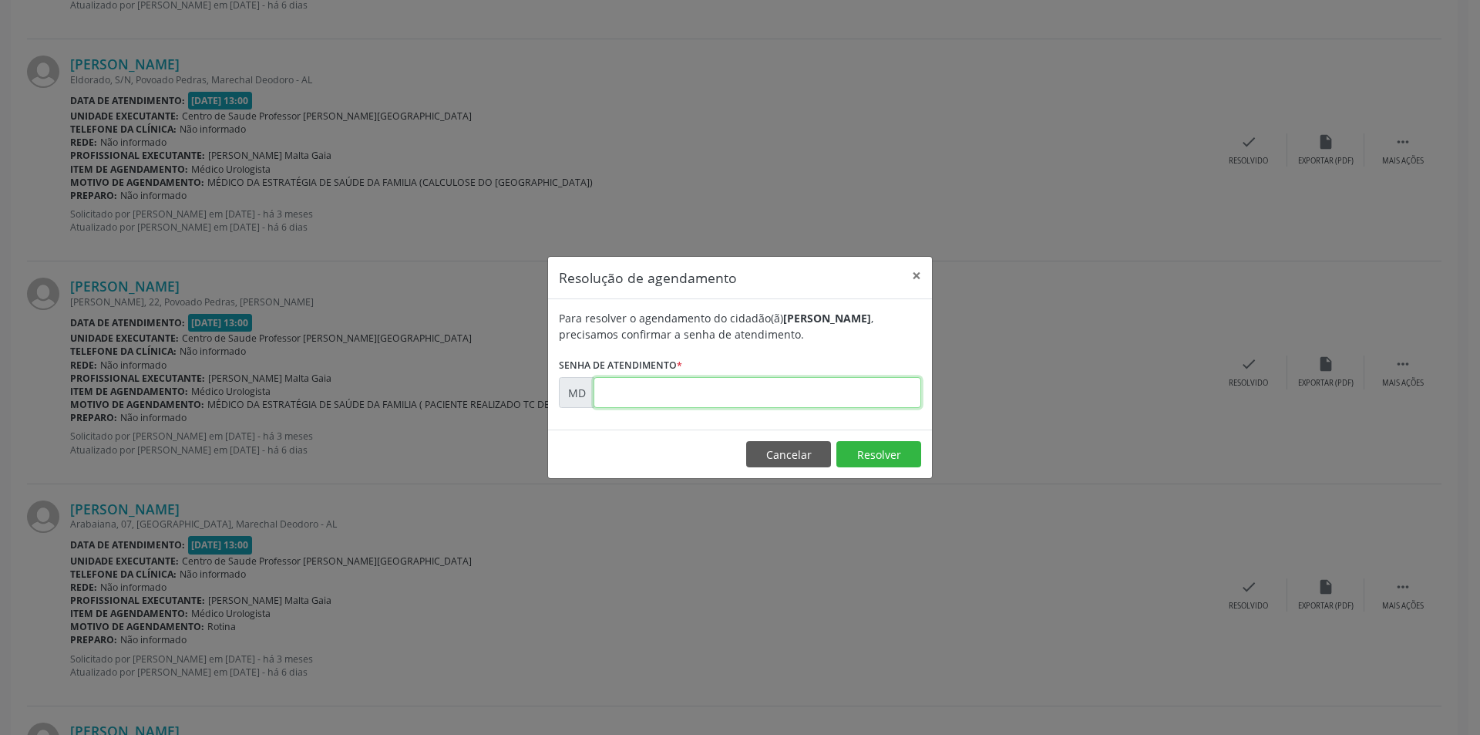
paste input "00002352"
type input "00002352"
click at [860, 449] on button "Resolver" at bounding box center [878, 454] width 85 height 26
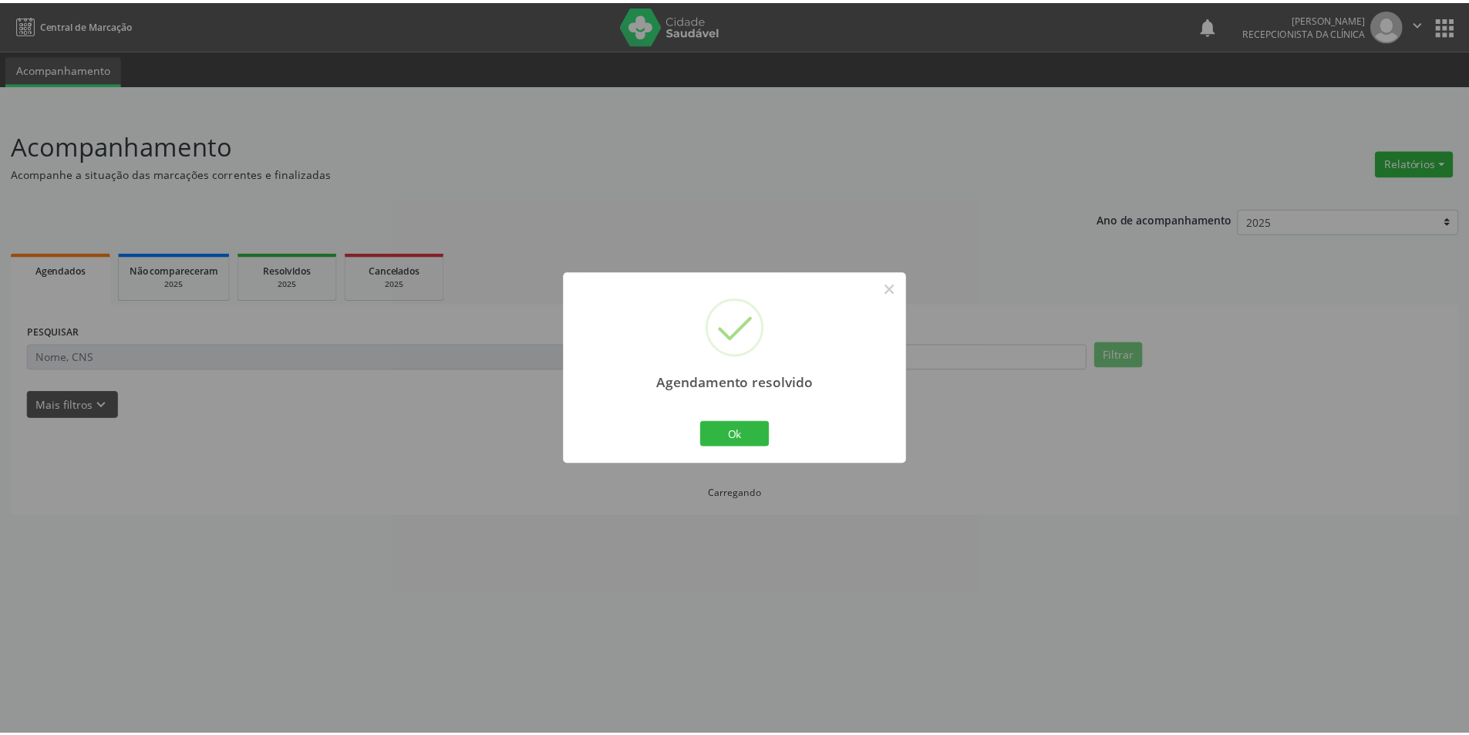
scroll to position [0, 0]
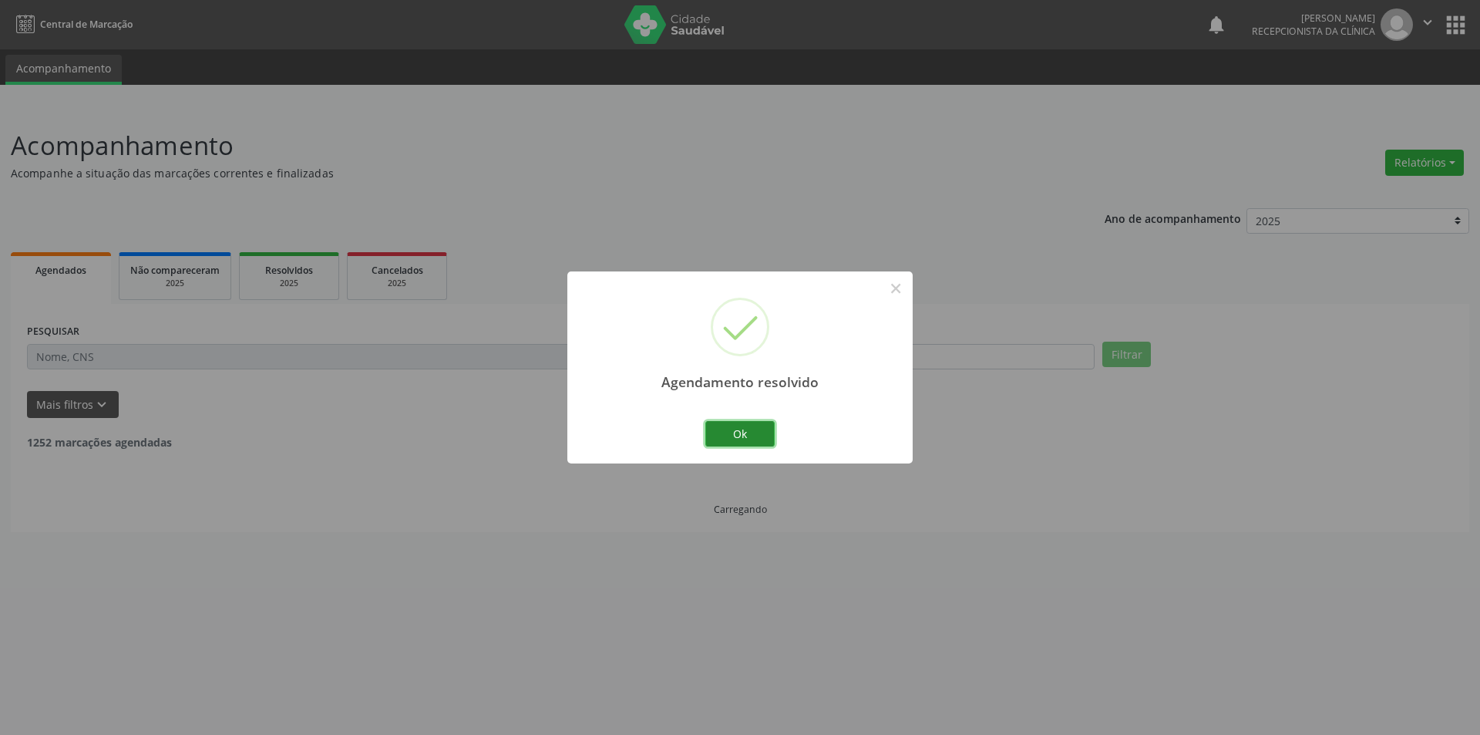
click at [750, 430] on button "Ok" at bounding box center [739, 434] width 69 height 26
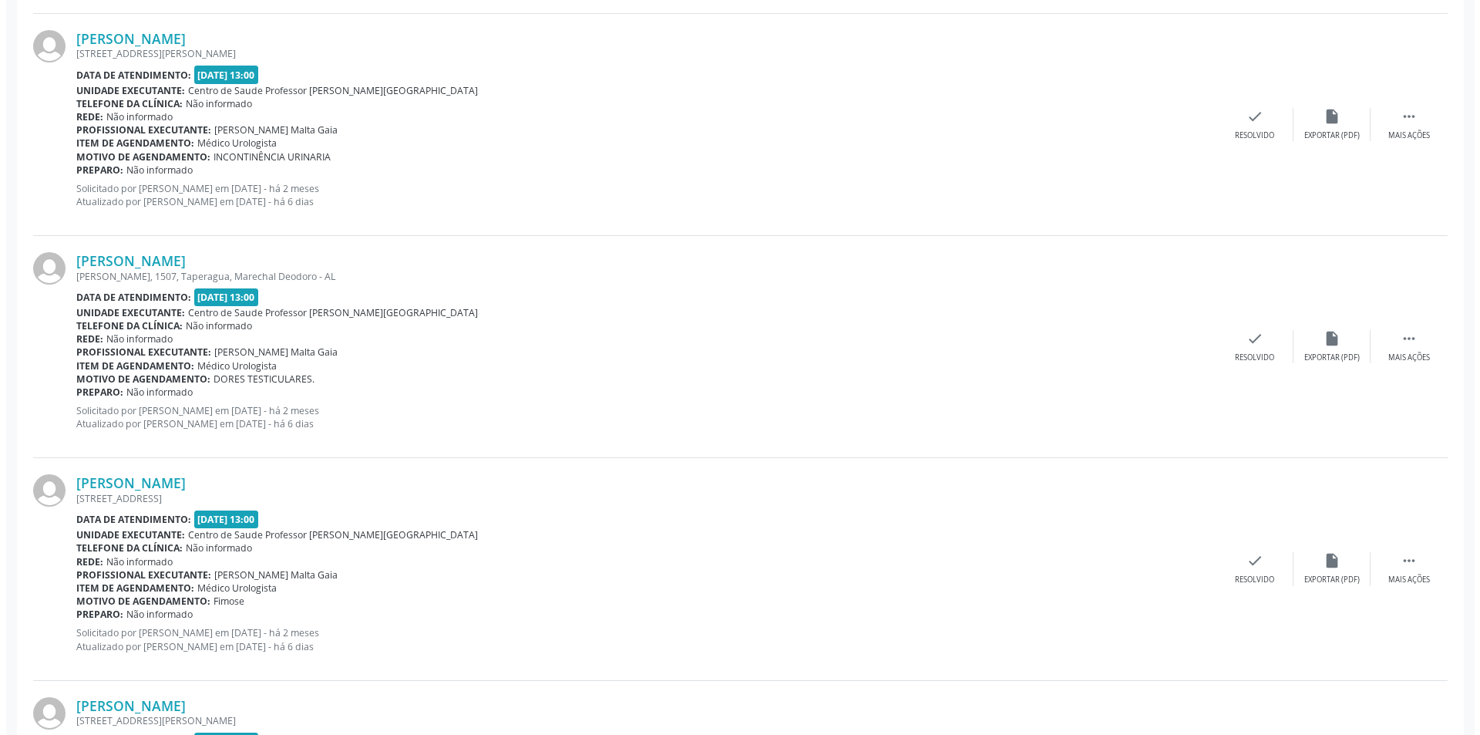
scroll to position [2467, 0]
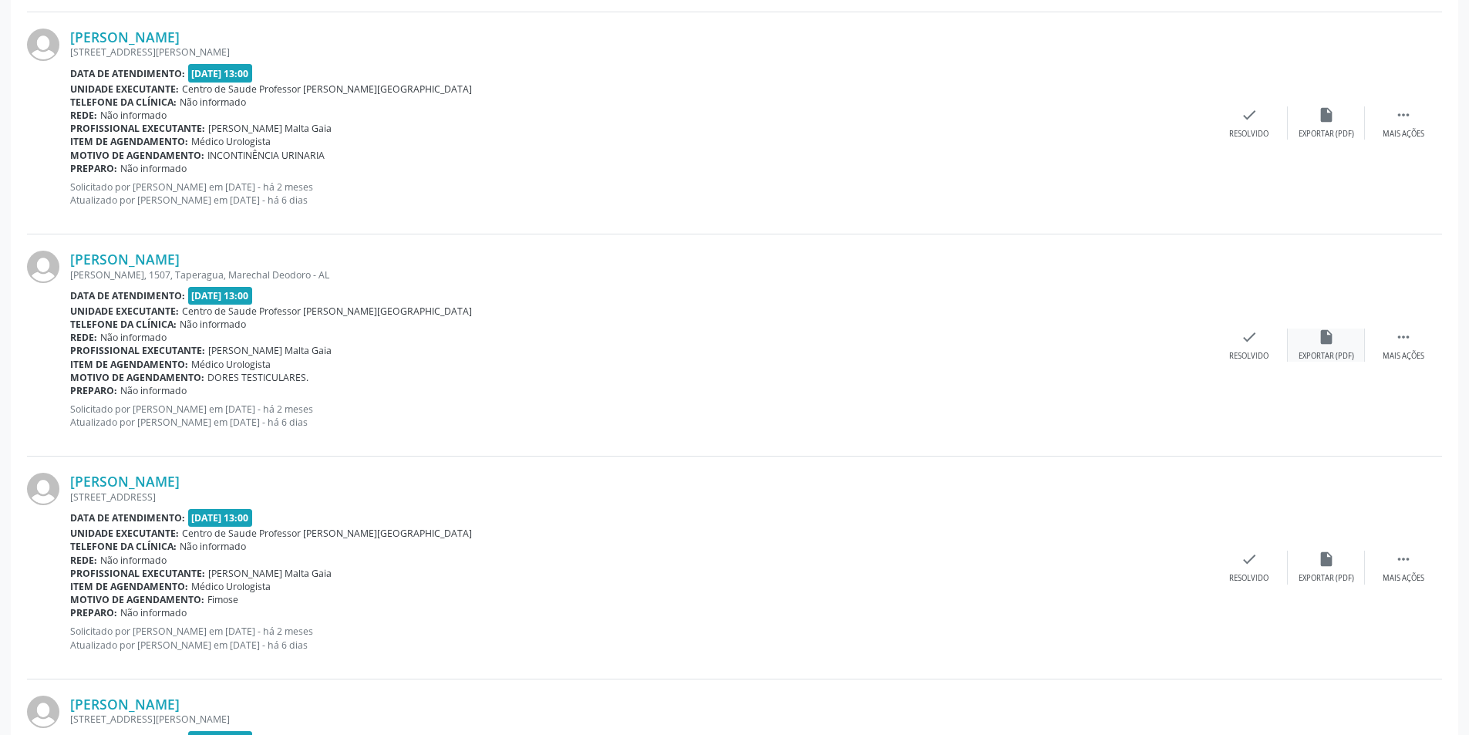
click at [1324, 349] on div "insert_drive_file Exportar (PDF)" at bounding box center [1325, 344] width 77 height 33
click at [1229, 354] on div "Resolvido" at bounding box center [1248, 356] width 39 height 11
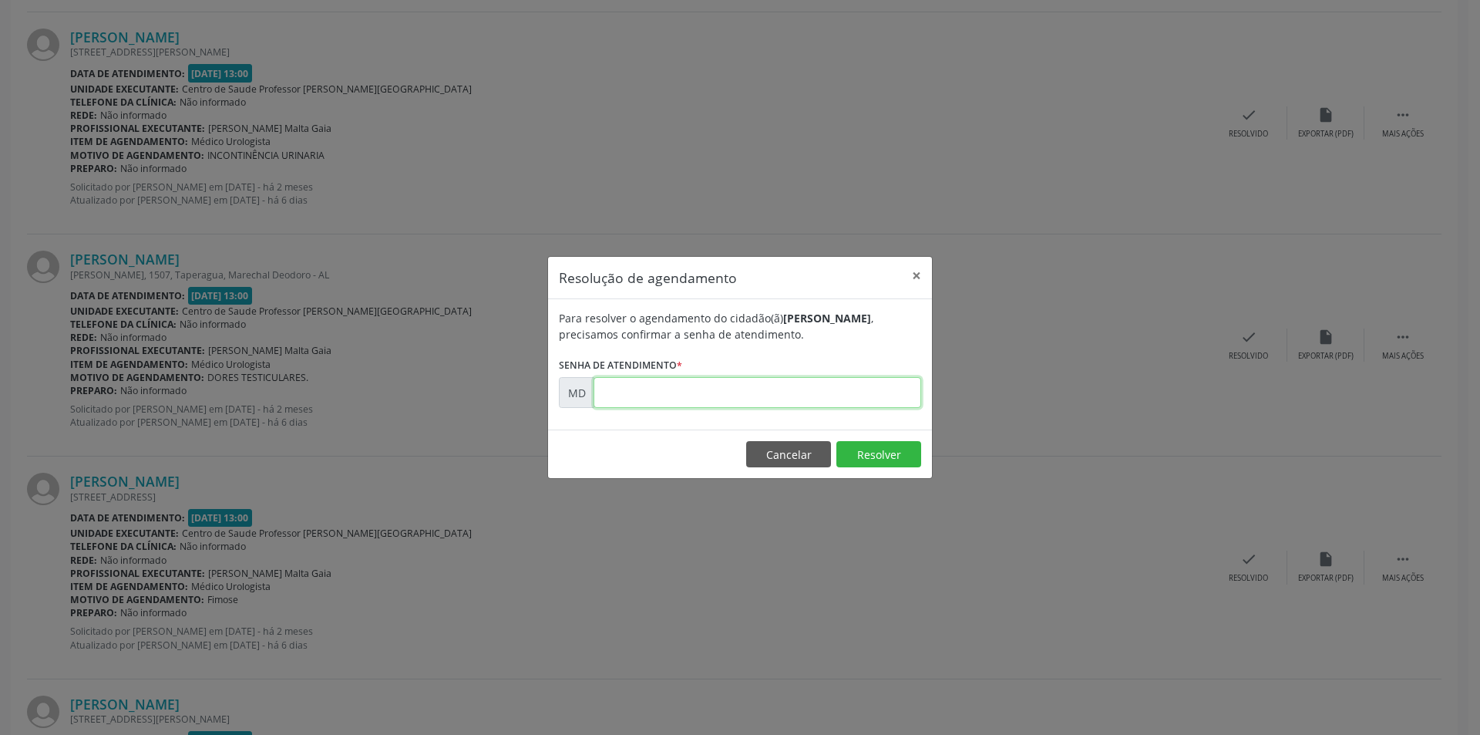
paste input "00002707"
type input "00002707"
click at [859, 463] on button "Resolver" at bounding box center [878, 454] width 85 height 26
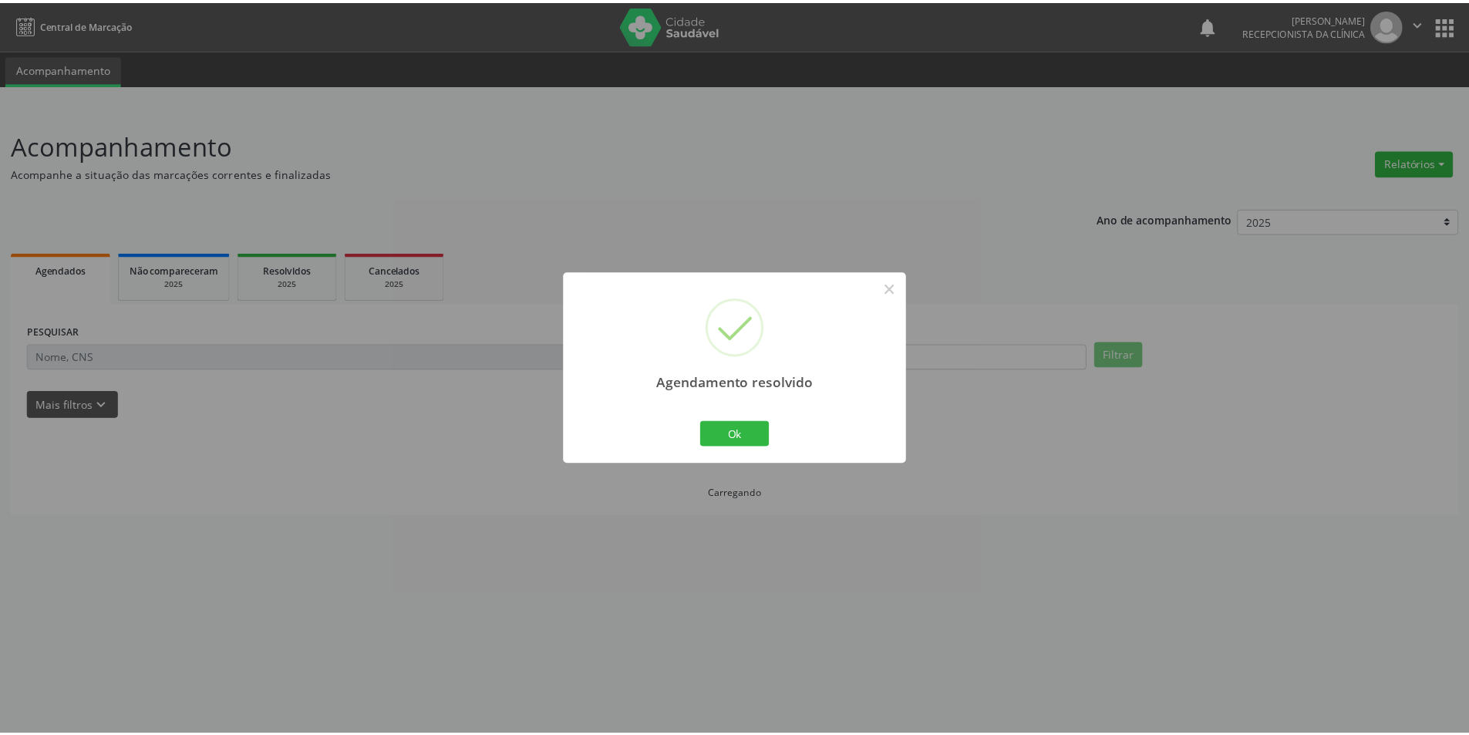
scroll to position [0, 0]
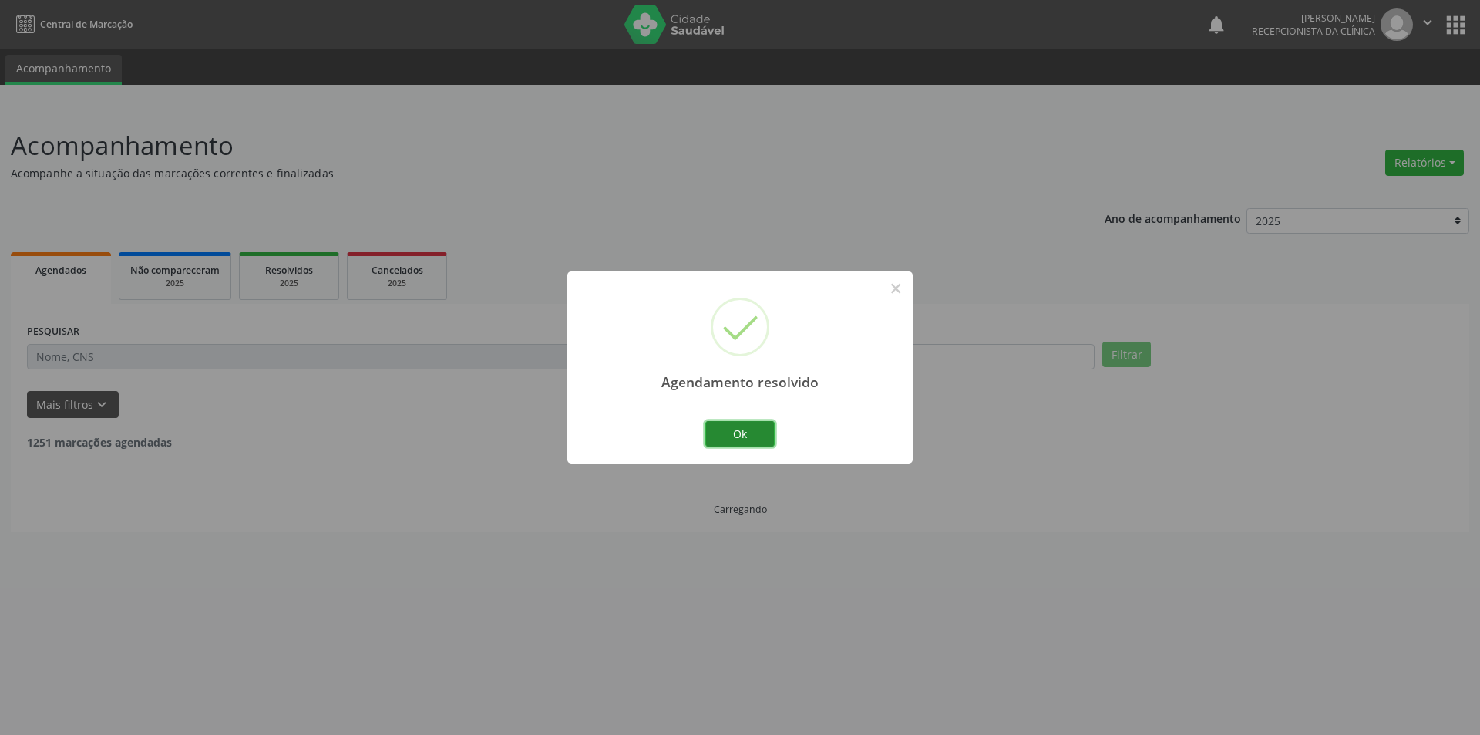
click at [761, 433] on button "Ok" at bounding box center [739, 434] width 69 height 26
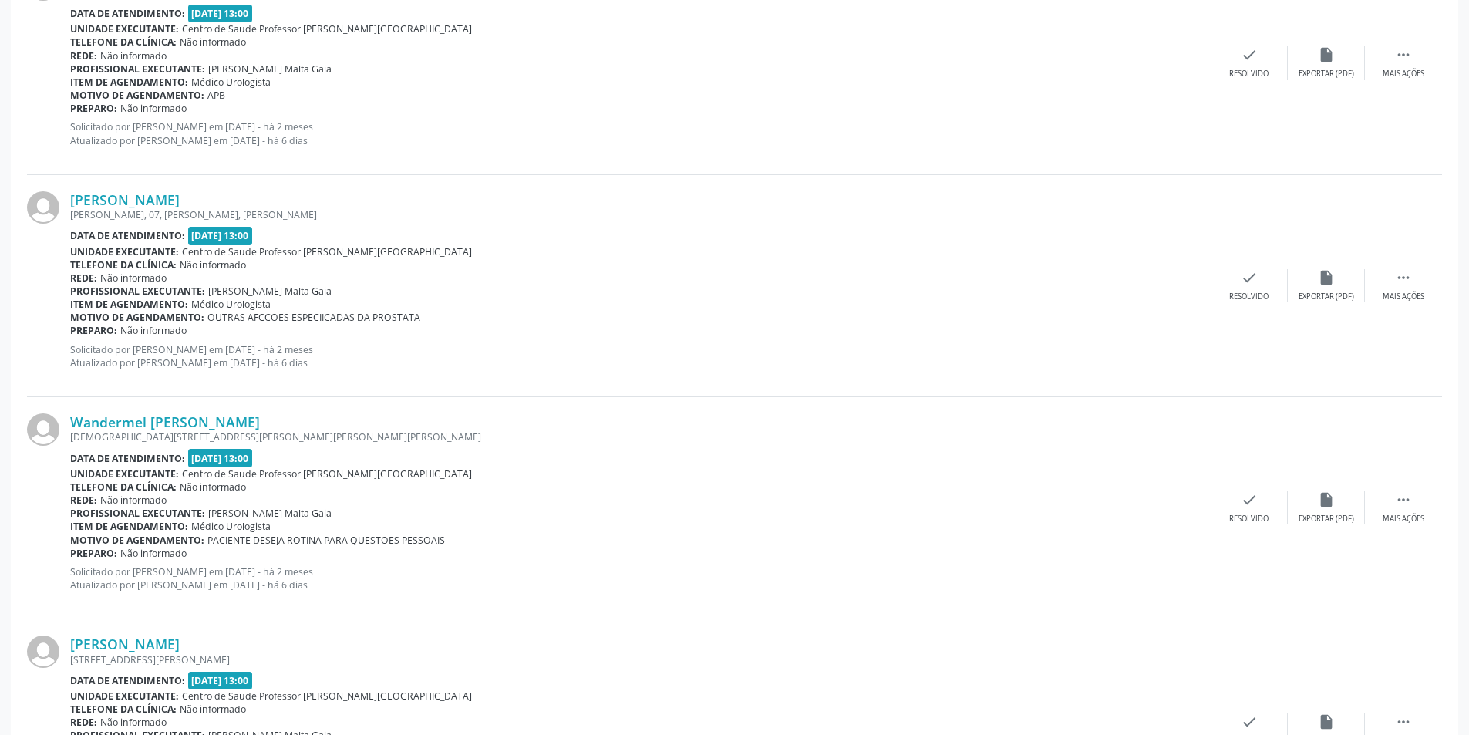
scroll to position [3006, 0]
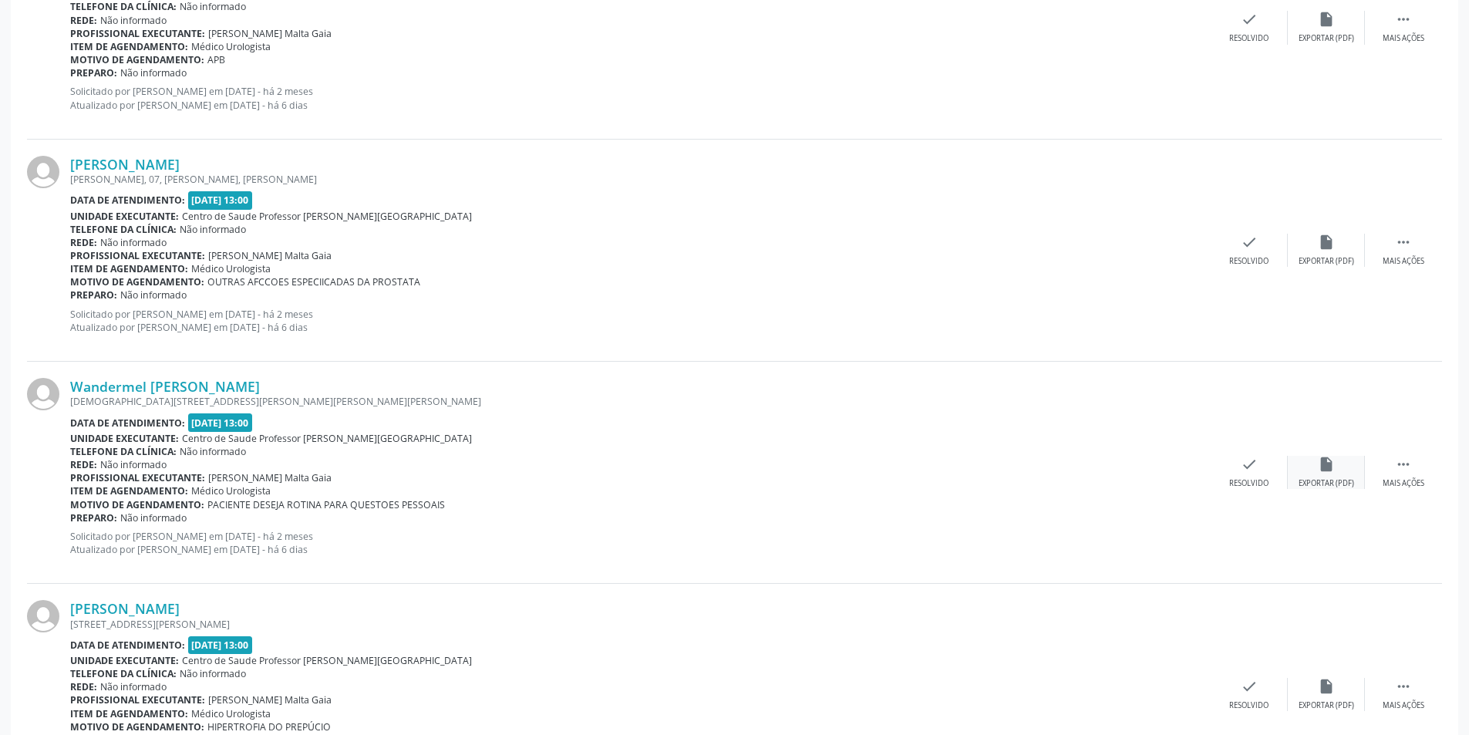
click at [1338, 482] on div "Exportar (PDF)" at bounding box center [1326, 483] width 56 height 11
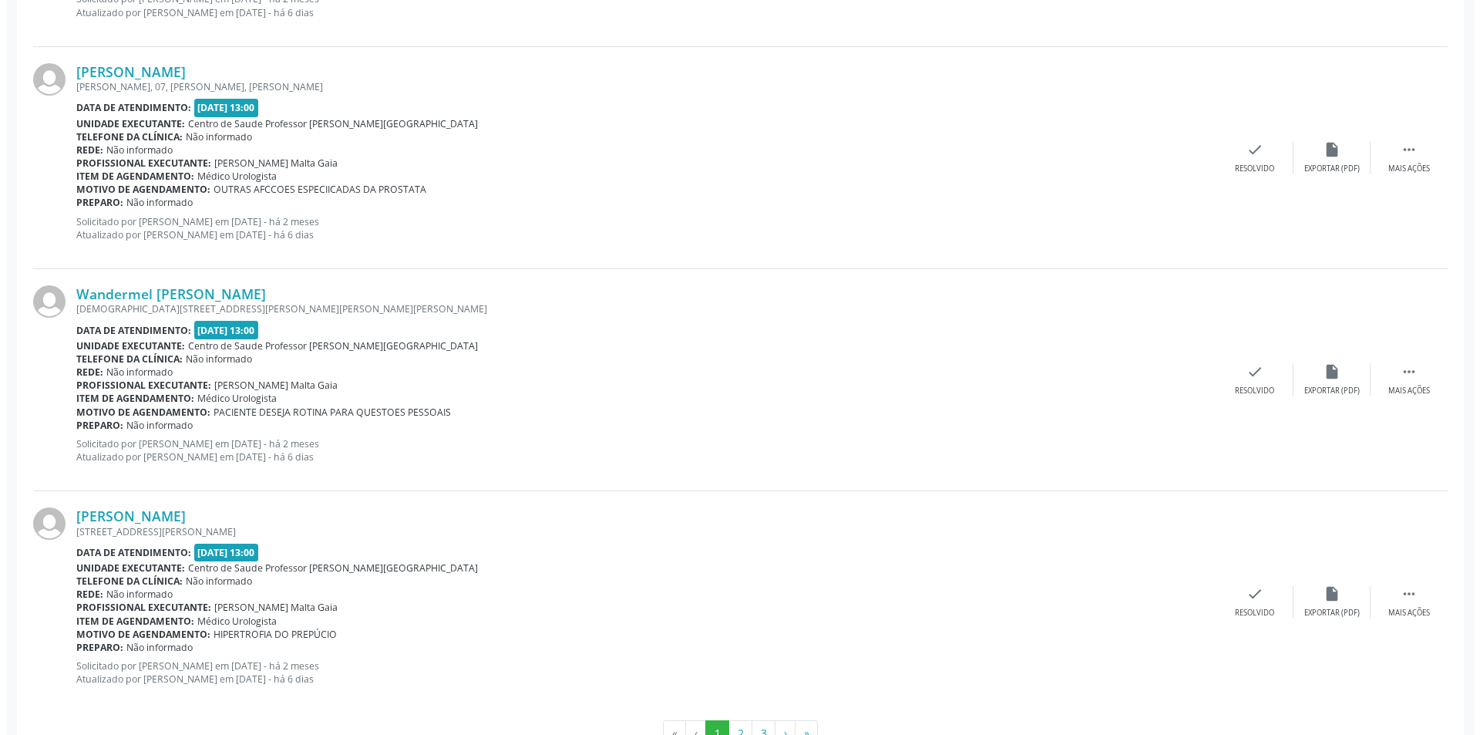
scroll to position [3071, 0]
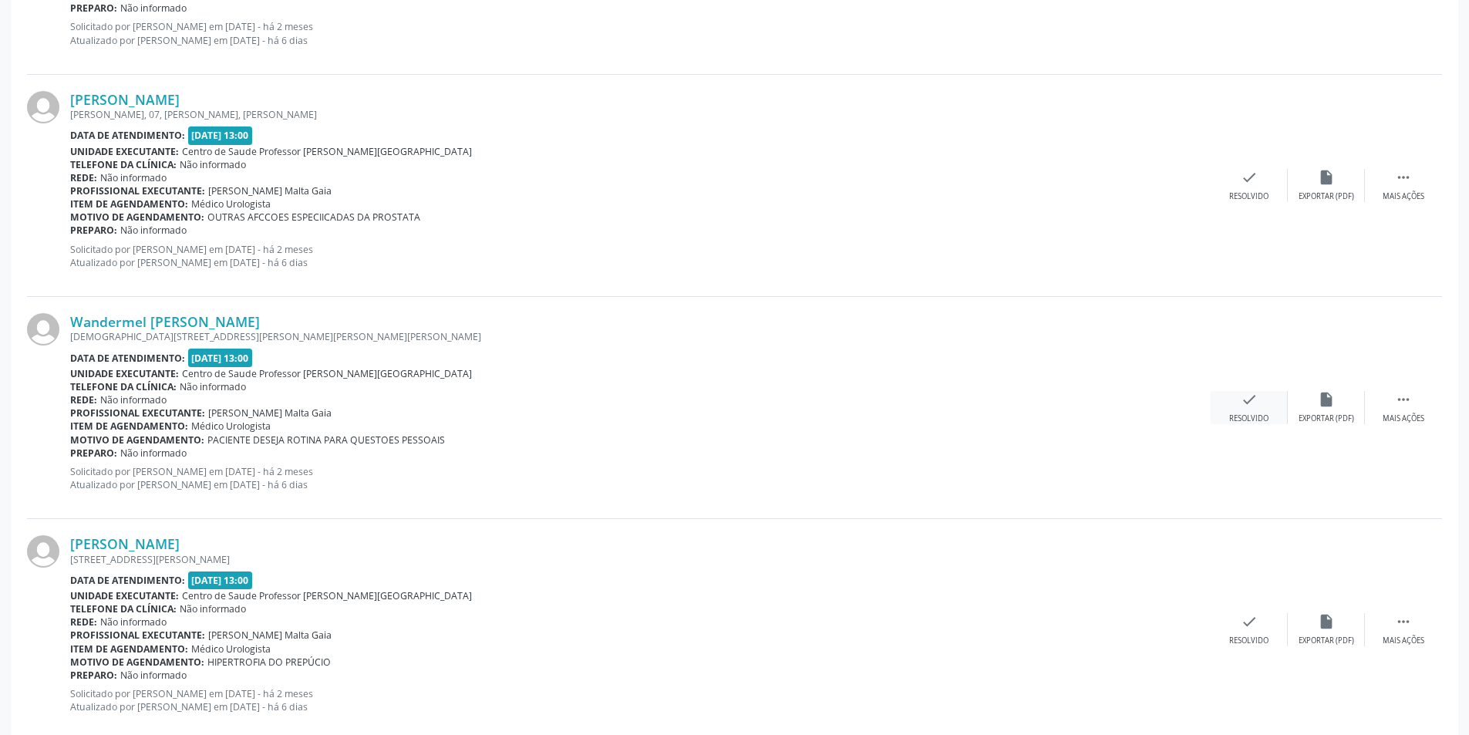
click at [1257, 409] on div "check Resolvido" at bounding box center [1248, 407] width 77 height 33
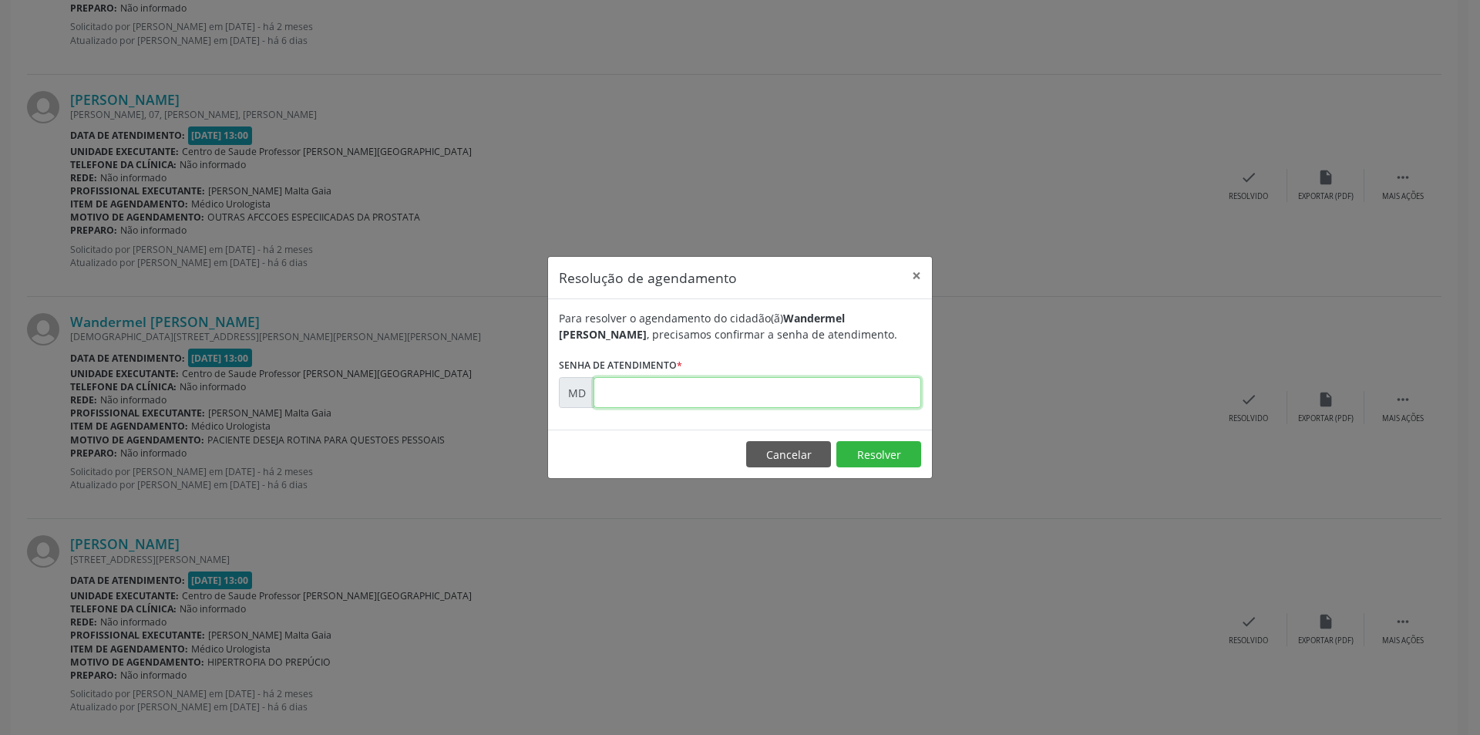
paste input "00003298"
type input "00003298"
click at [890, 459] on button "Resolver" at bounding box center [878, 454] width 85 height 26
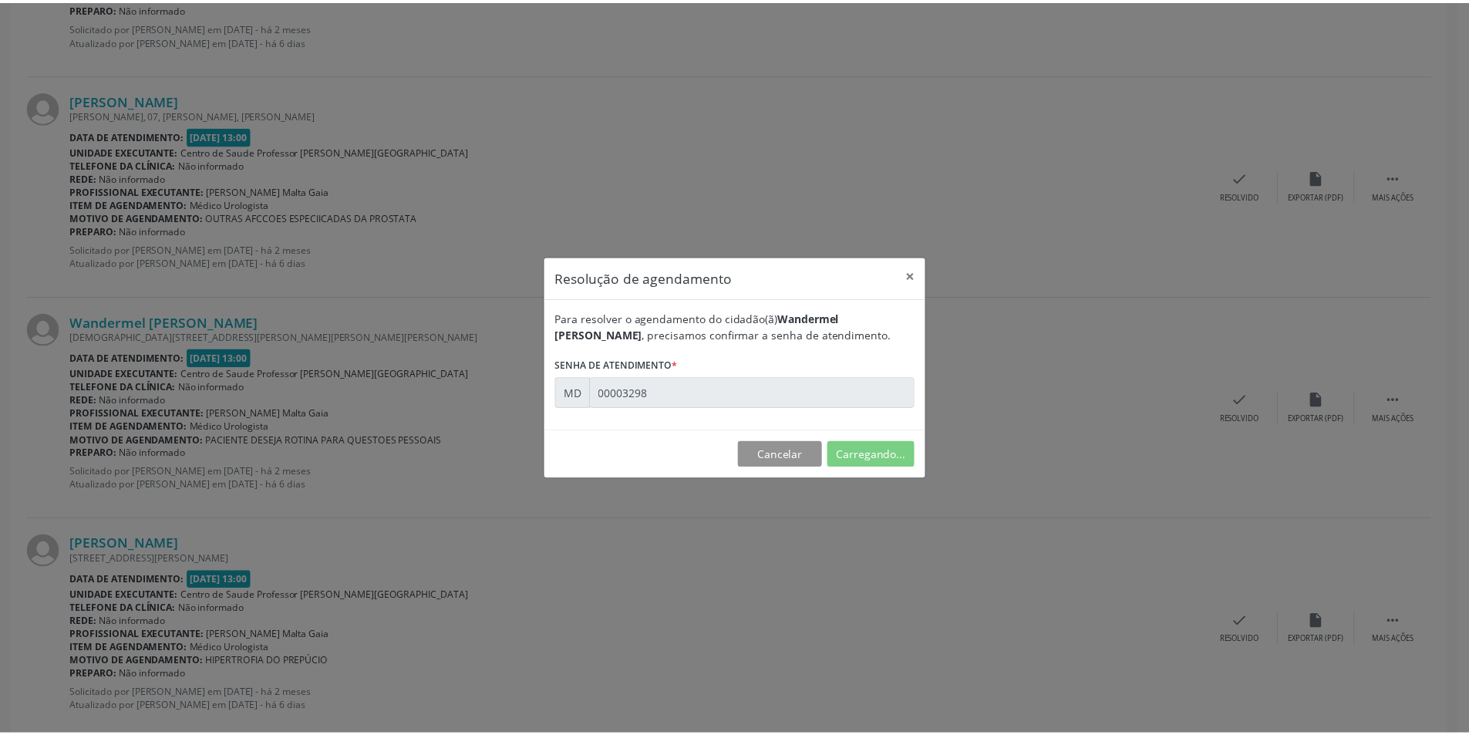
scroll to position [0, 0]
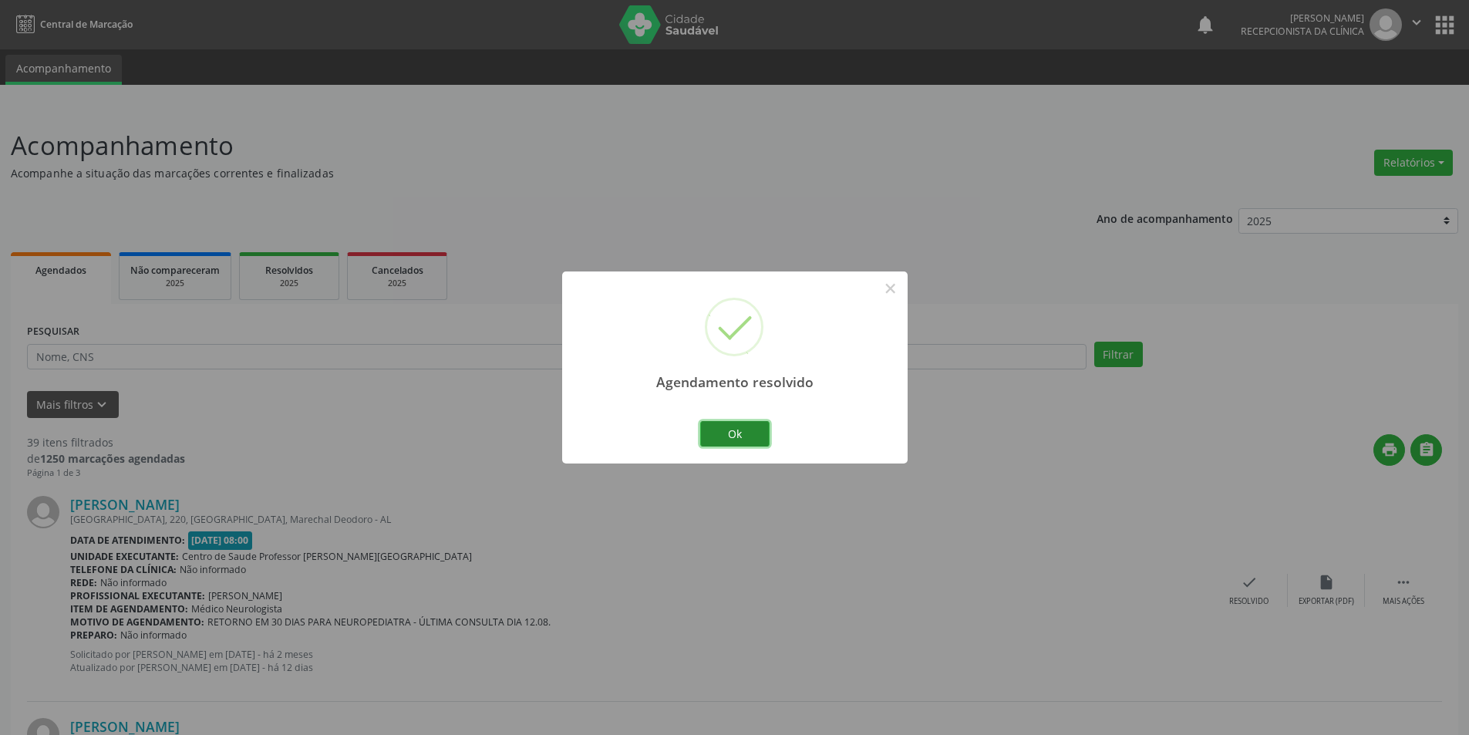
click at [749, 433] on button "Ok" at bounding box center [734, 434] width 69 height 26
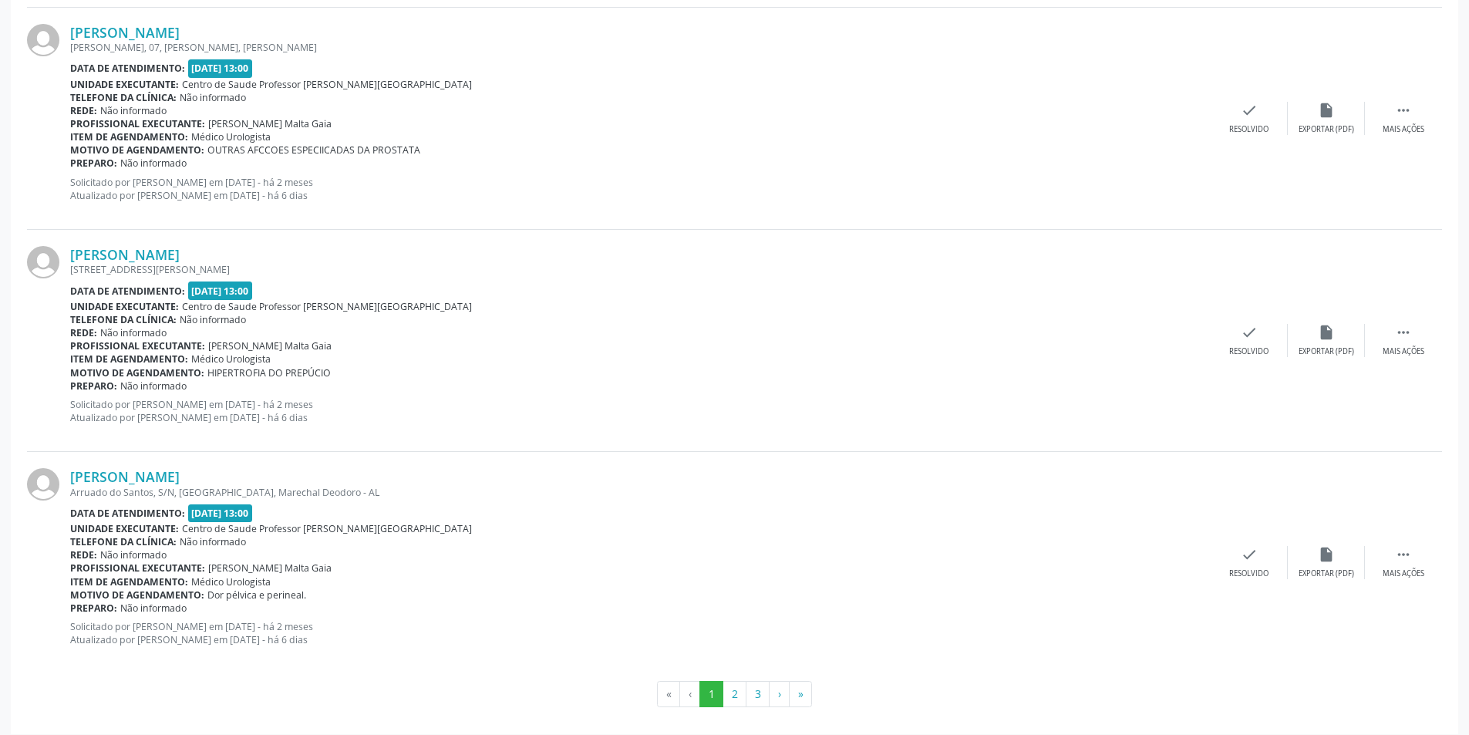
scroll to position [3148, 0]
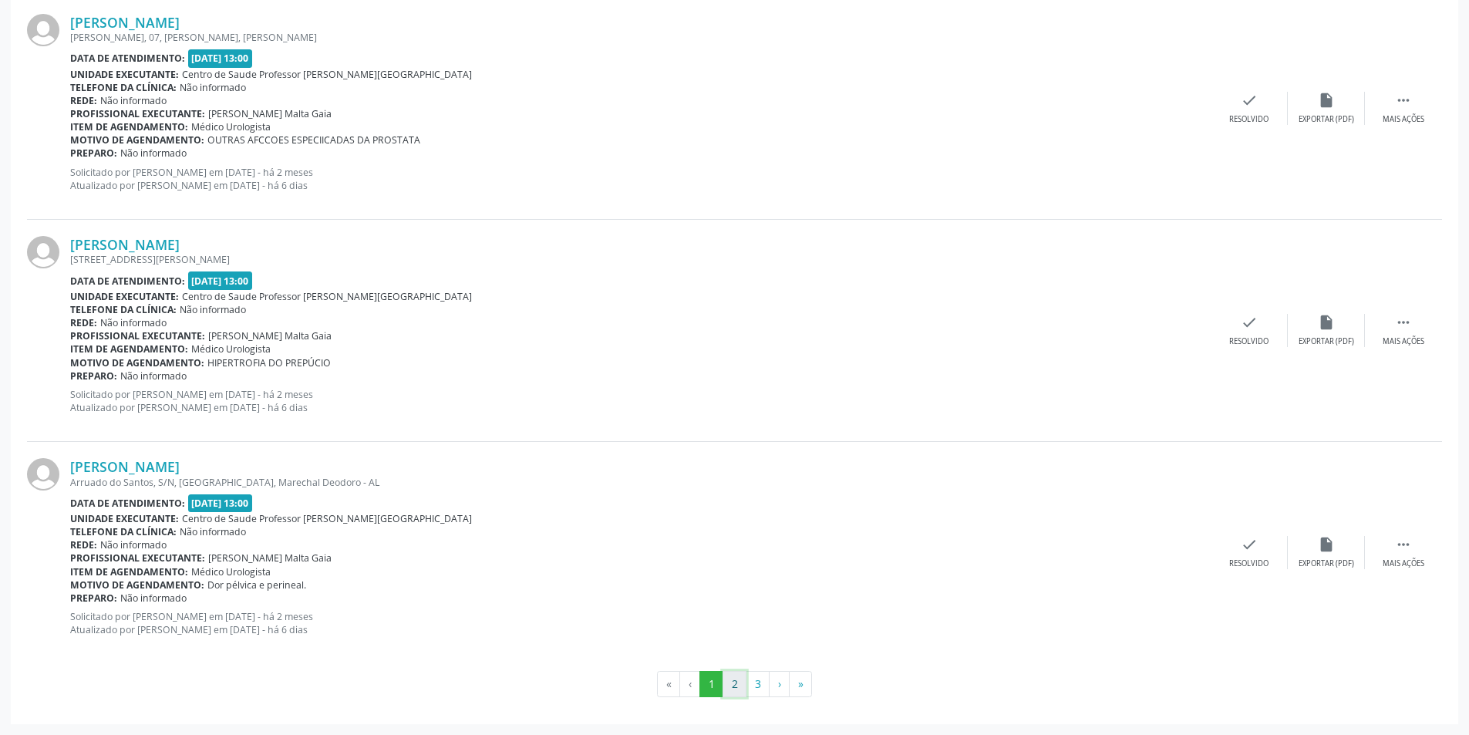
click at [731, 675] on button "2" at bounding box center [734, 684] width 24 height 26
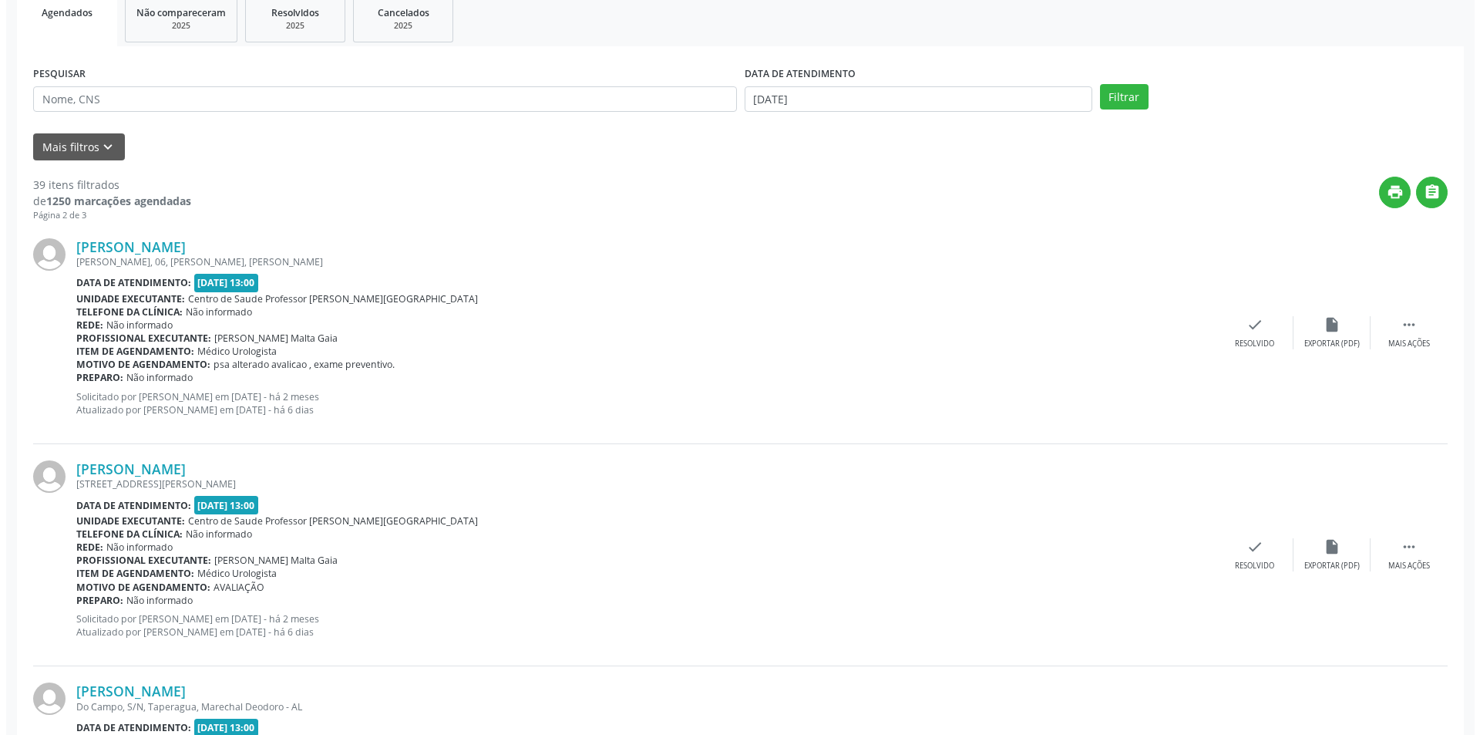
scroll to position [308, 0]
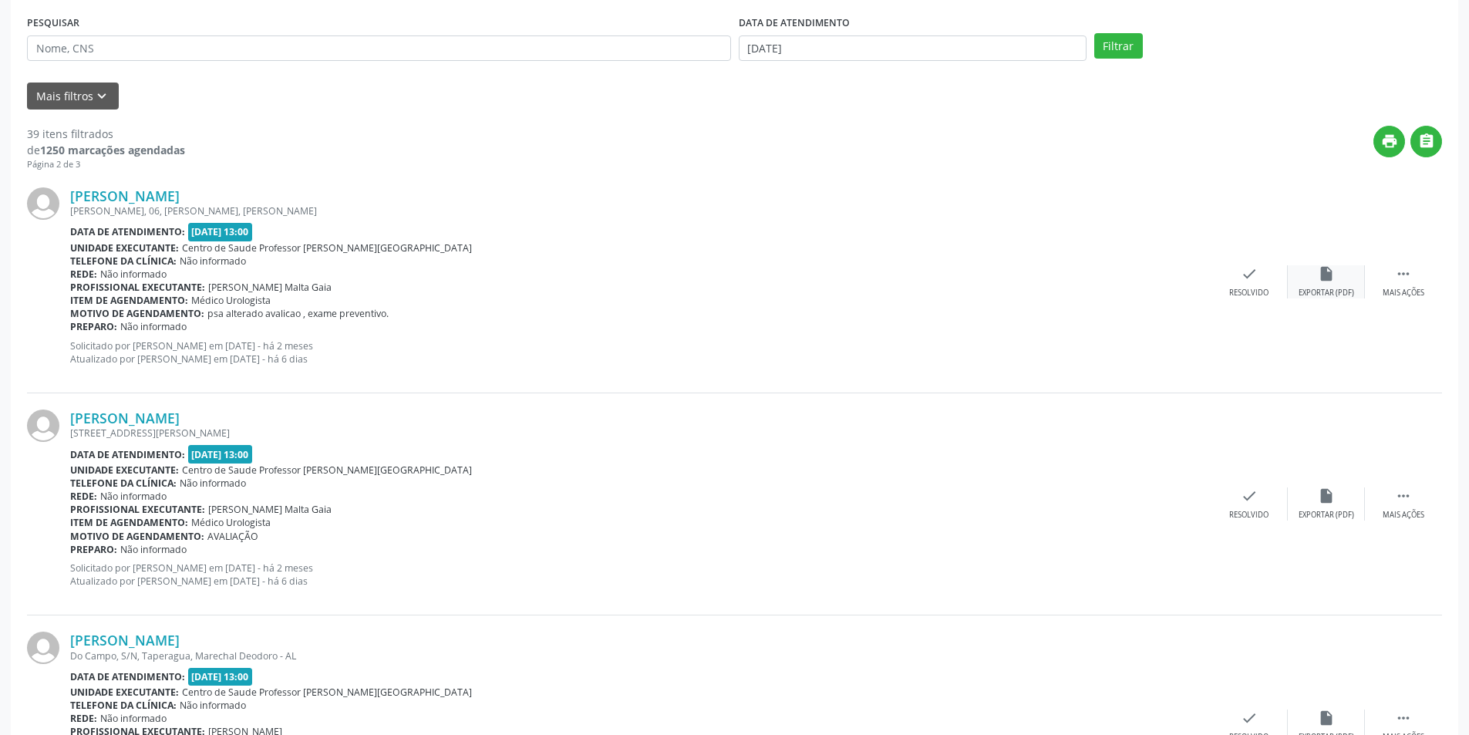
click at [1334, 288] on div "Exportar (PDF)" at bounding box center [1326, 293] width 56 height 11
click at [1241, 281] on icon "check" at bounding box center [1248, 273] width 17 height 17
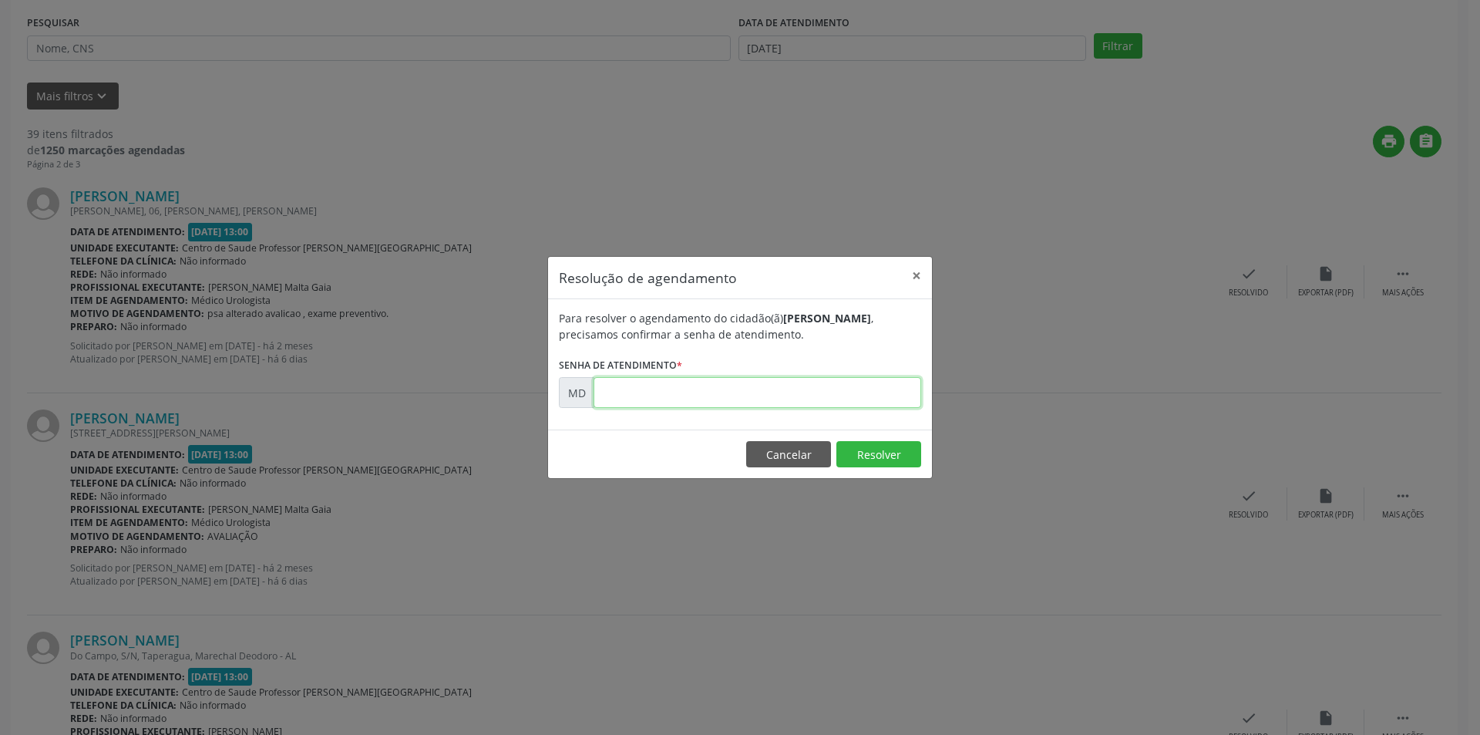
paste input "00003529"
type input "00003529"
click at [858, 446] on button "Resolver" at bounding box center [878, 454] width 85 height 26
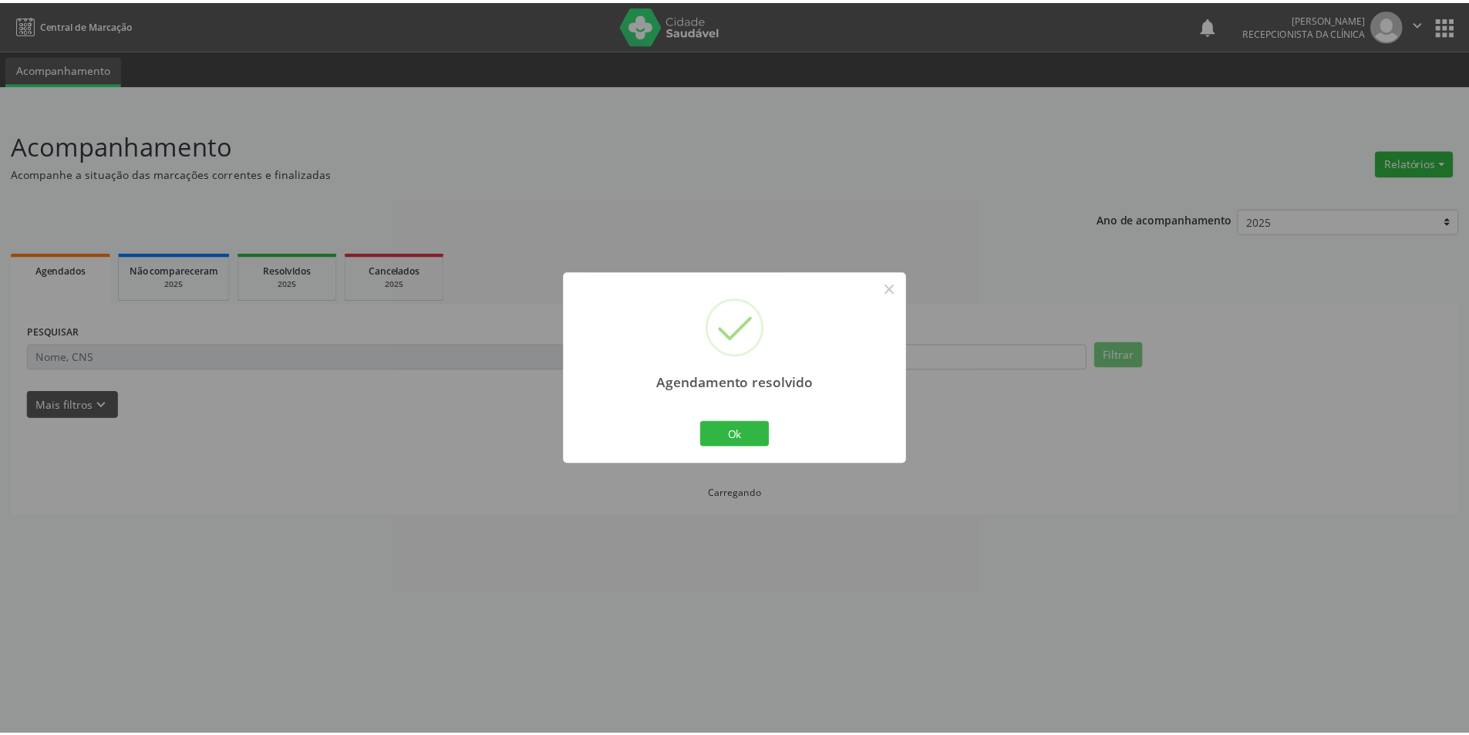
scroll to position [0, 0]
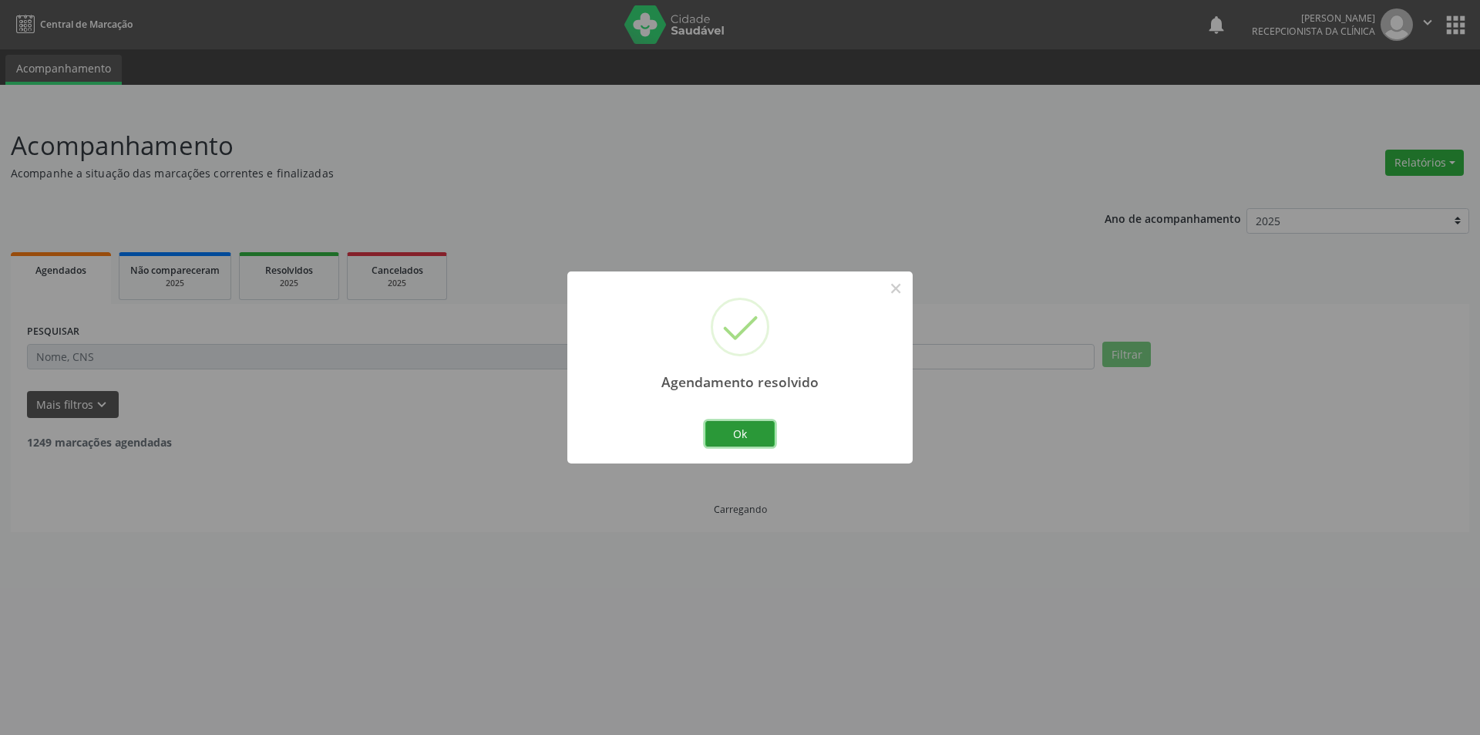
drag, startPoint x: 735, startPoint y: 439, endPoint x: 710, endPoint y: 354, distance: 88.5
click at [735, 435] on button "Ok" at bounding box center [739, 434] width 69 height 26
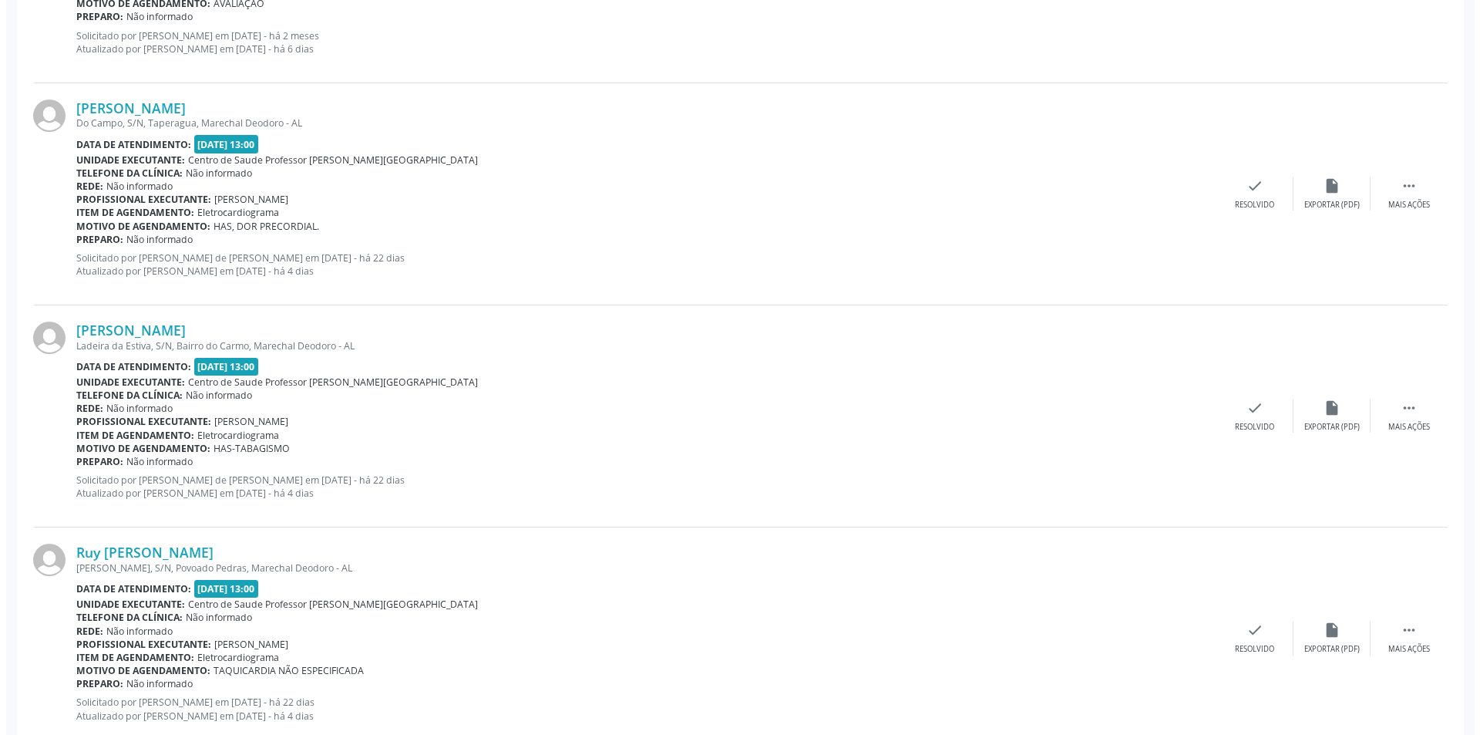
scroll to position [694, 0]
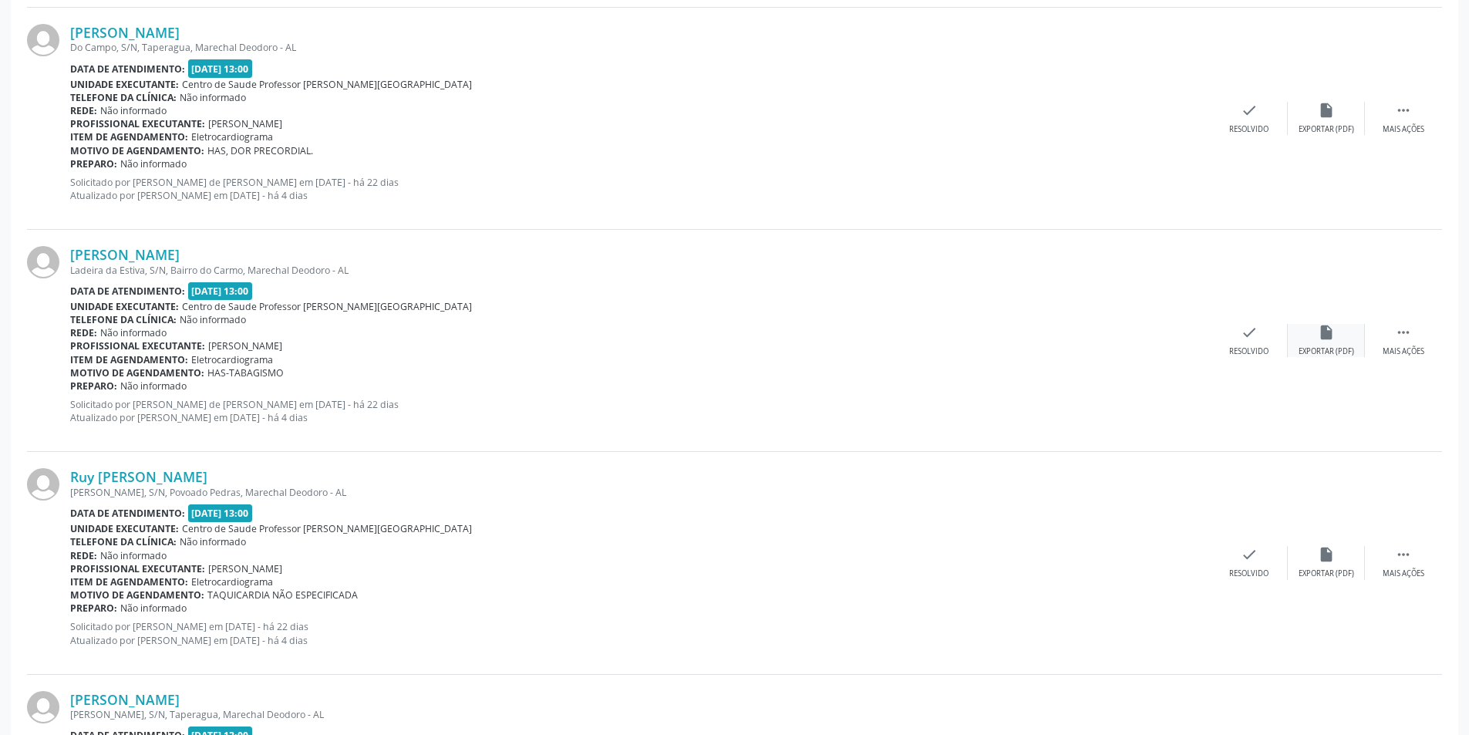
click at [1318, 347] on div "Exportar (PDF)" at bounding box center [1326, 351] width 56 height 11
click at [1223, 351] on div "check Resolvido" at bounding box center [1248, 340] width 77 height 33
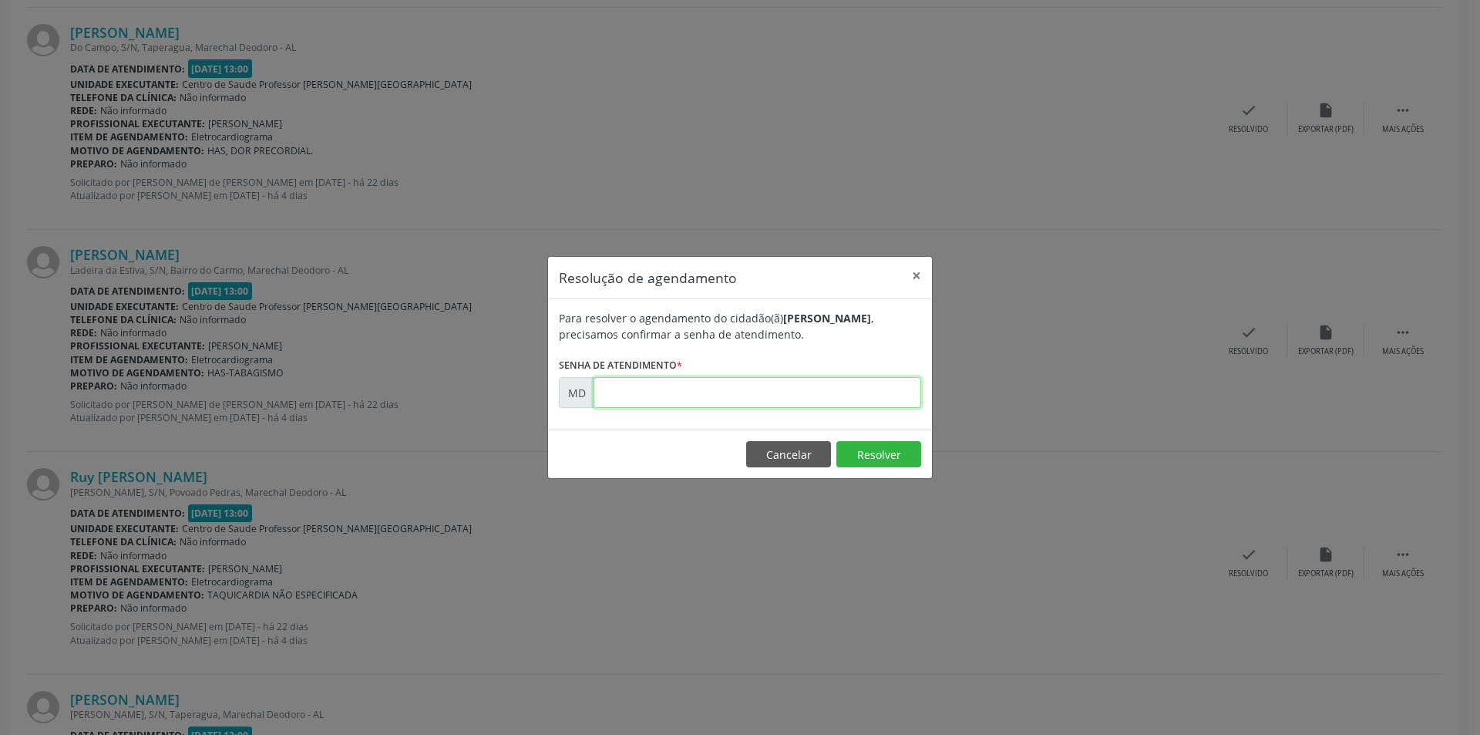
paste input "00010979"
type input "00010979"
click at [874, 460] on button "Resolver" at bounding box center [878, 454] width 85 height 26
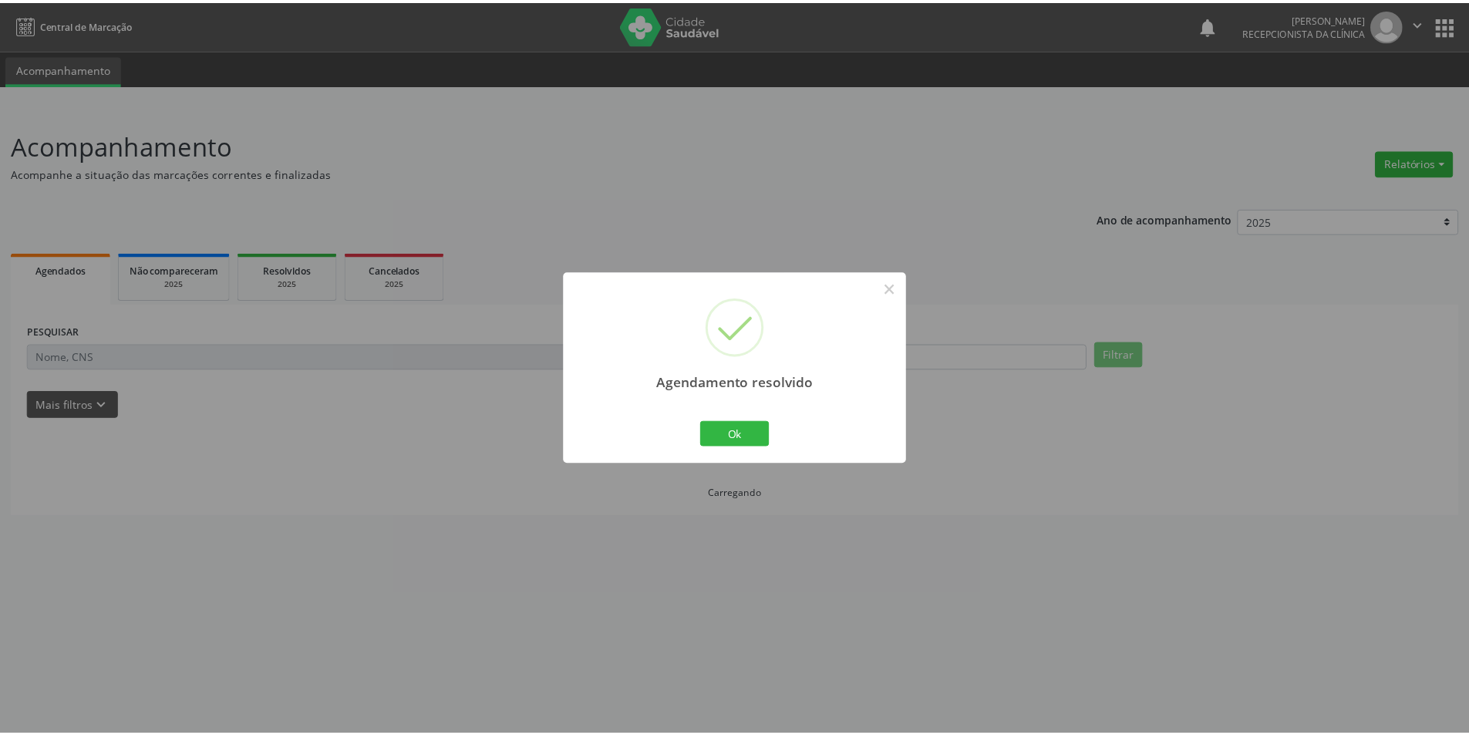
scroll to position [0, 0]
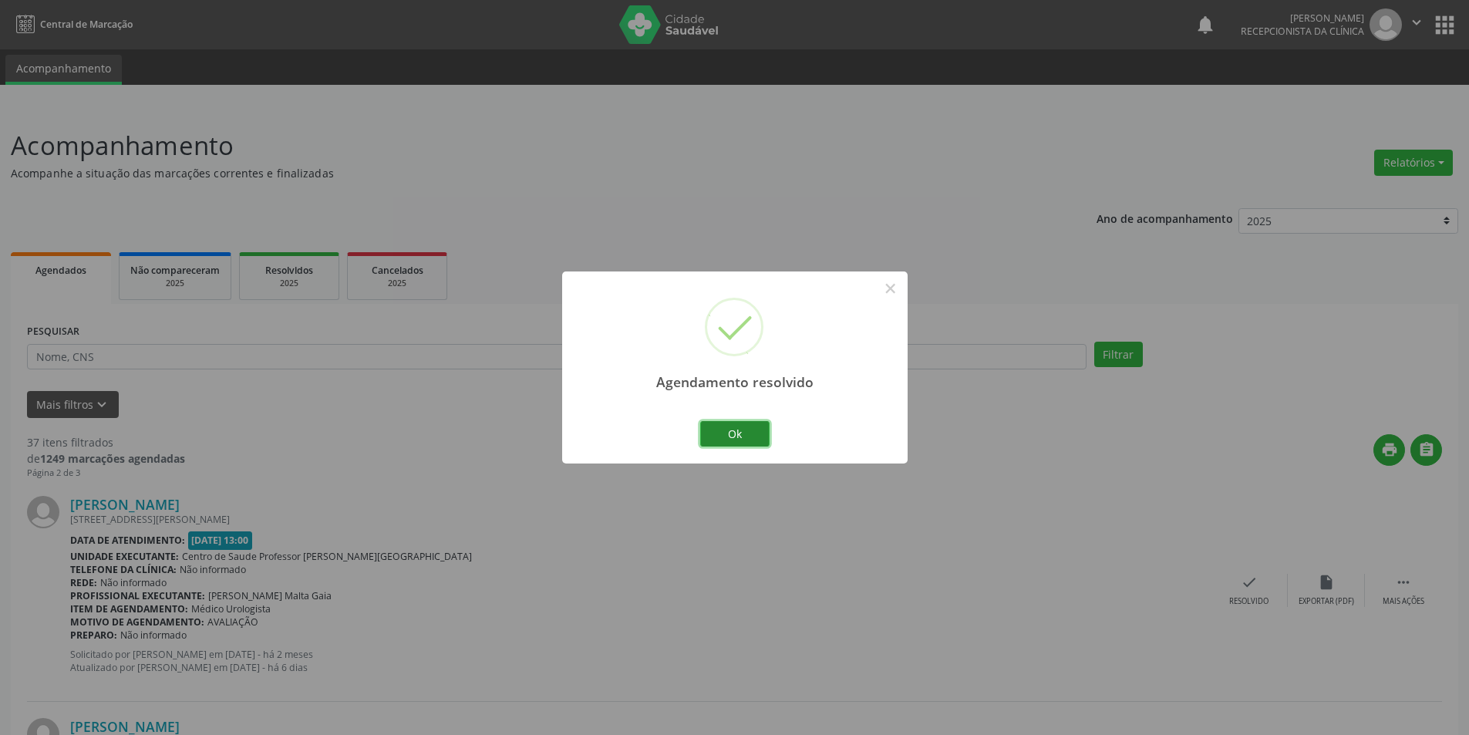
click at [738, 441] on button "Ok" at bounding box center [734, 434] width 69 height 26
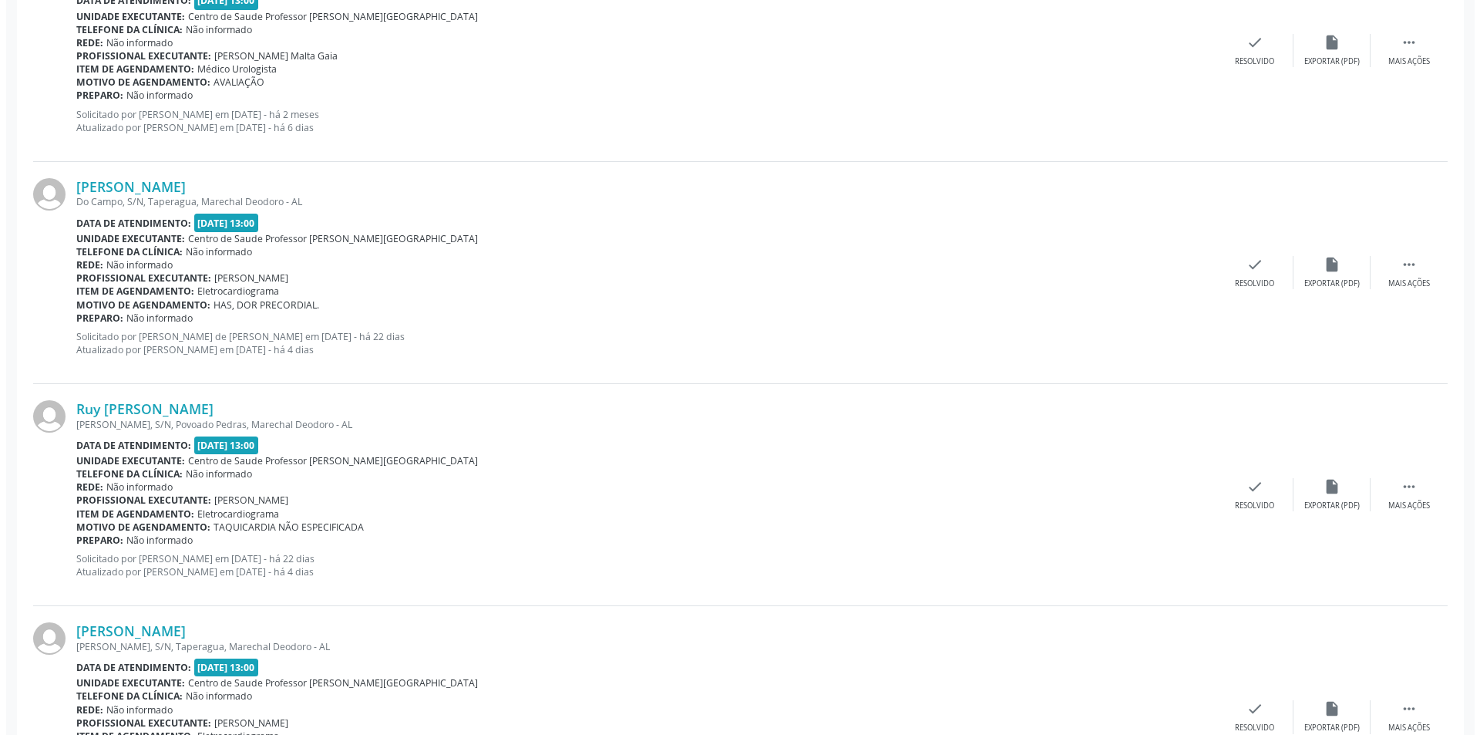
scroll to position [463, 0]
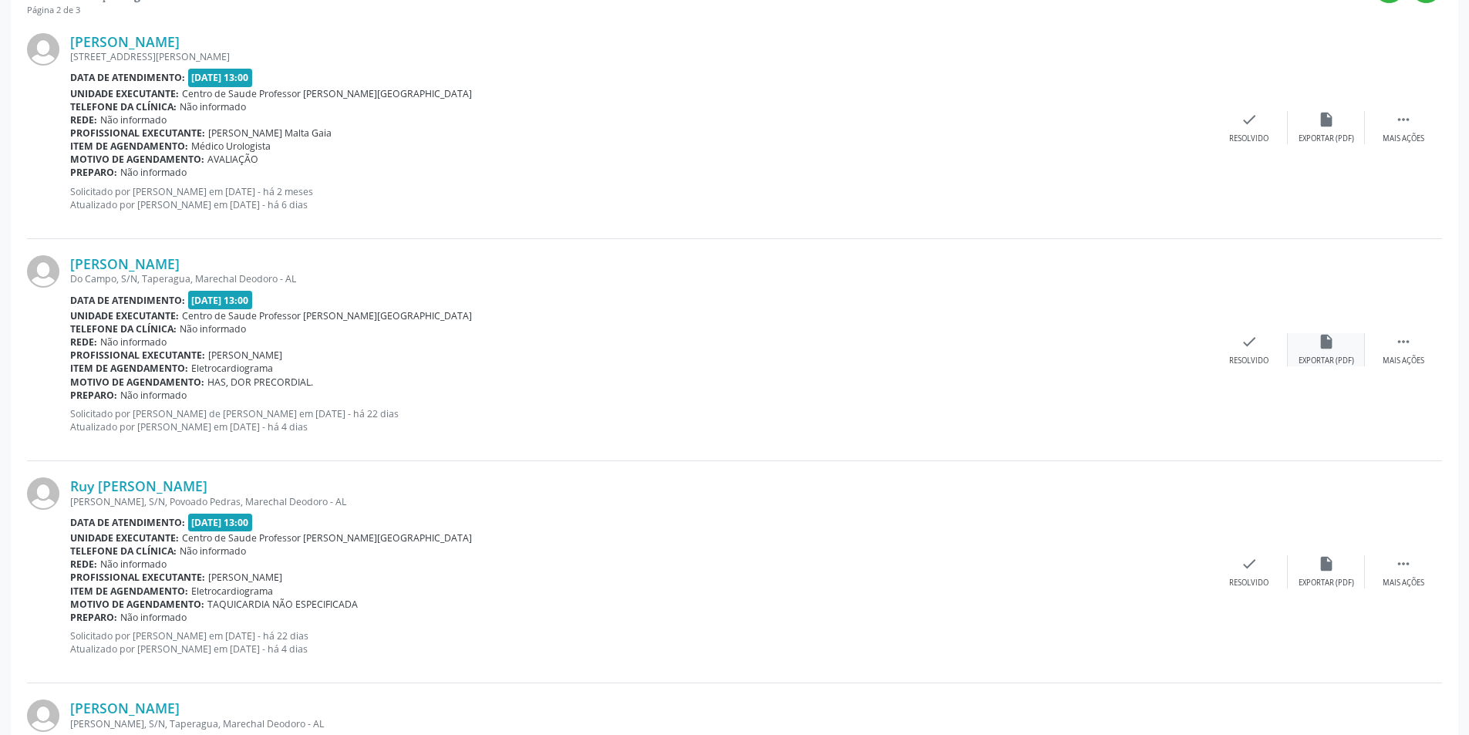
click at [1344, 345] on div "insert_drive_file Exportar (PDF)" at bounding box center [1325, 349] width 77 height 33
click at [1220, 345] on div "check Resolvido" at bounding box center [1248, 349] width 77 height 33
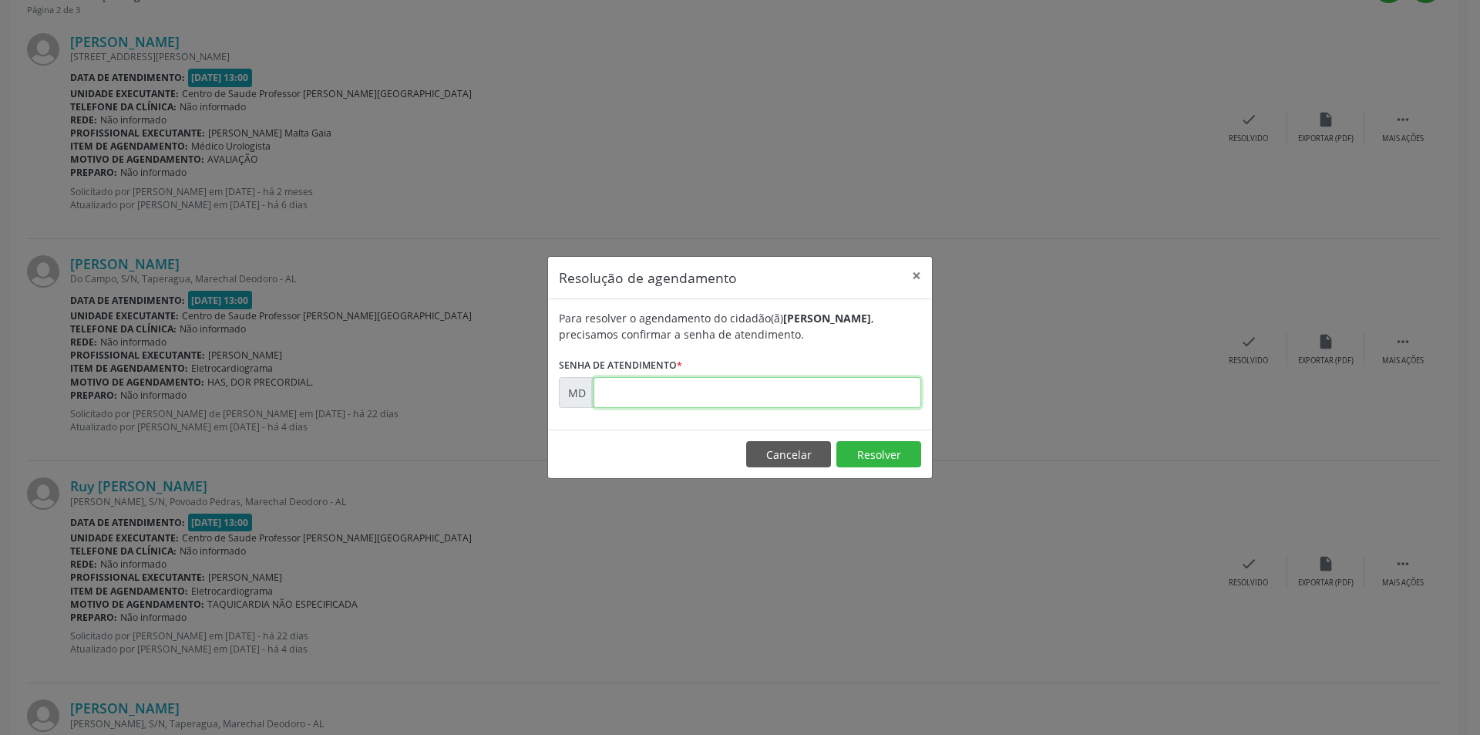
click at [695, 398] on input "text" at bounding box center [758, 392] width 328 height 31
paste input "00010975"
type input "00010975"
click at [876, 453] on button "Resolver" at bounding box center [878, 454] width 85 height 26
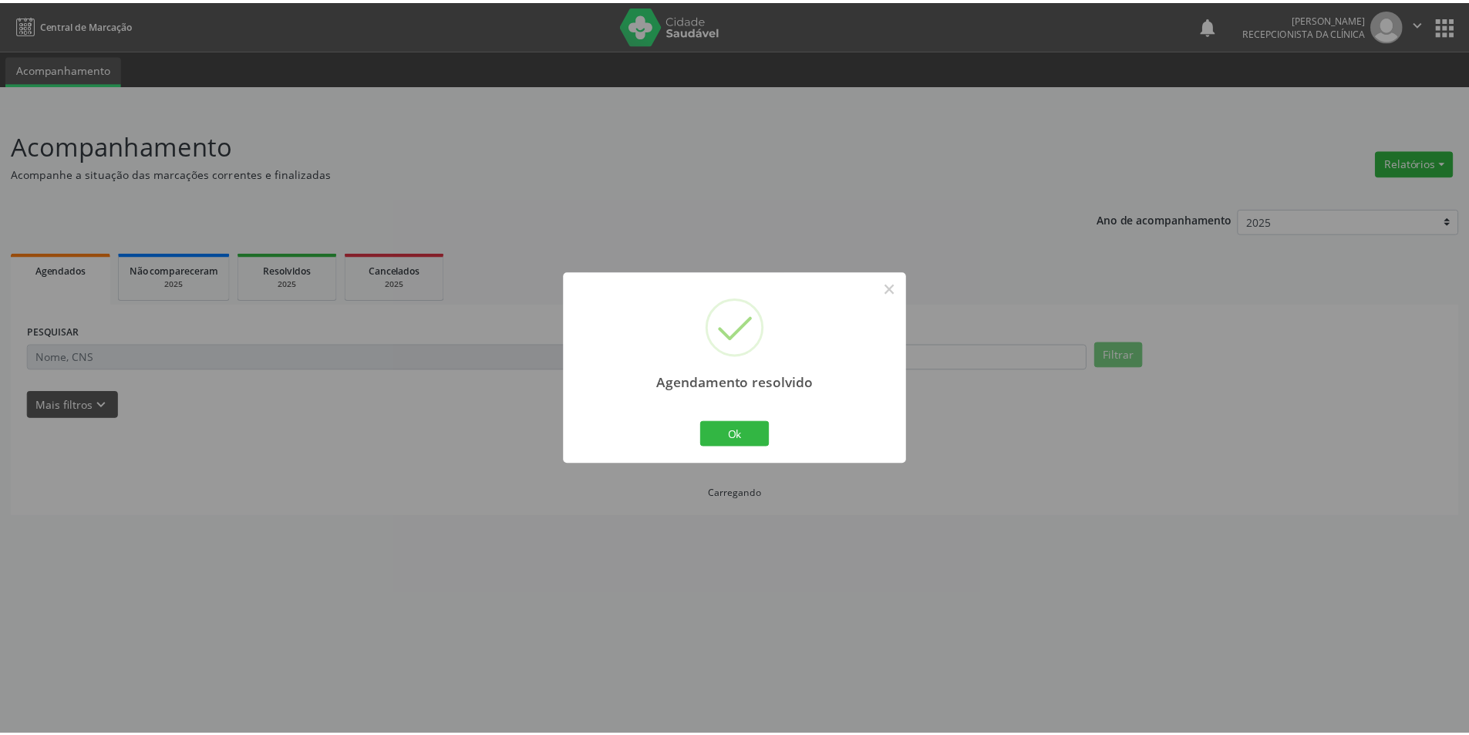
scroll to position [0, 0]
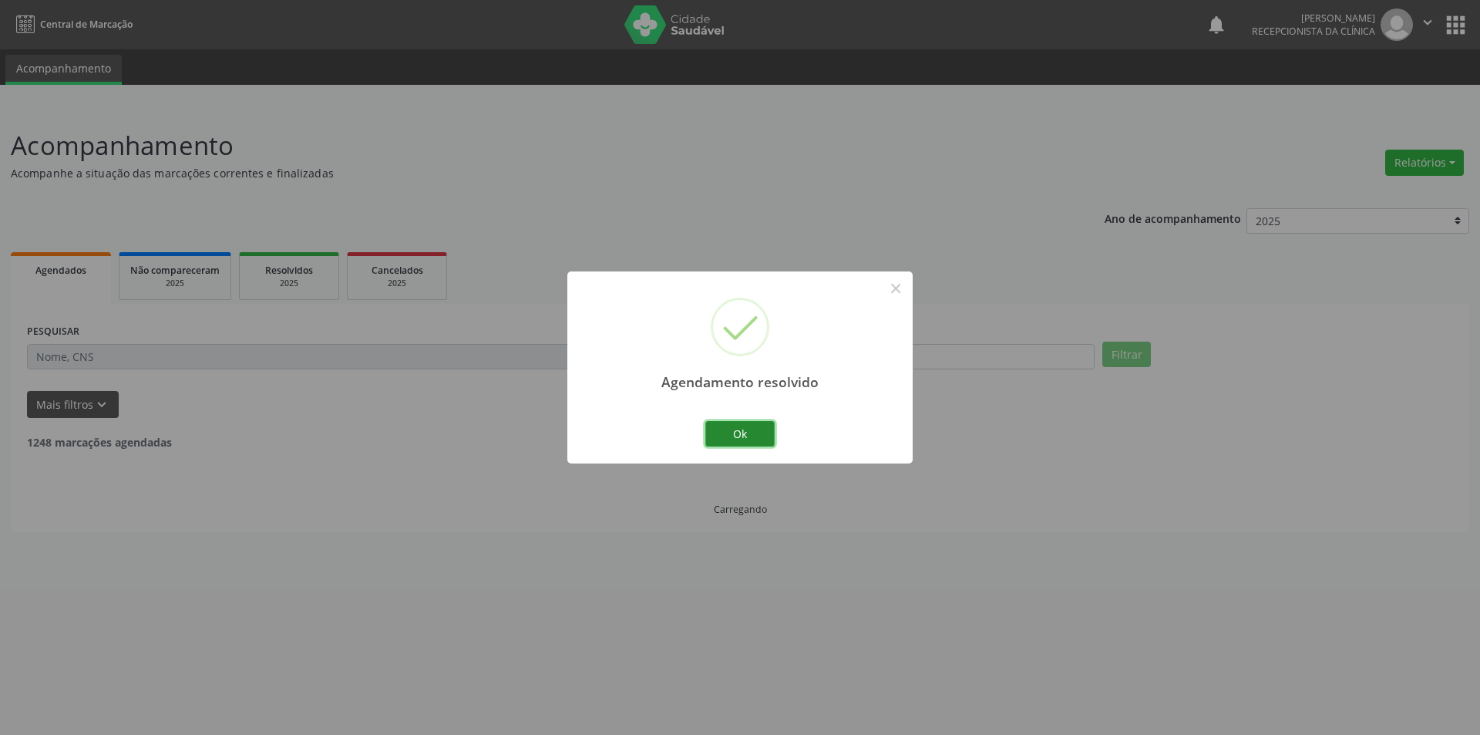
click at [766, 433] on button "Ok" at bounding box center [739, 434] width 69 height 26
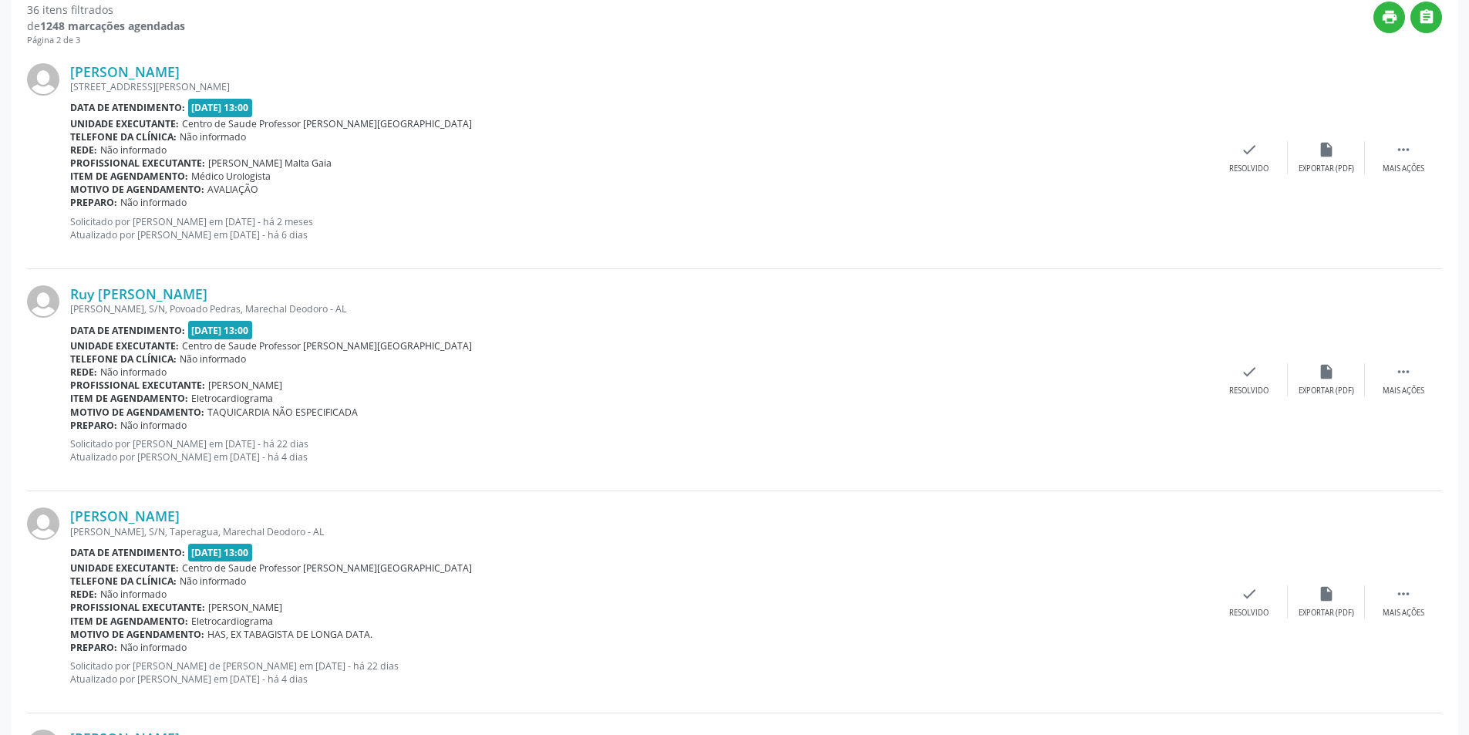
scroll to position [463, 0]
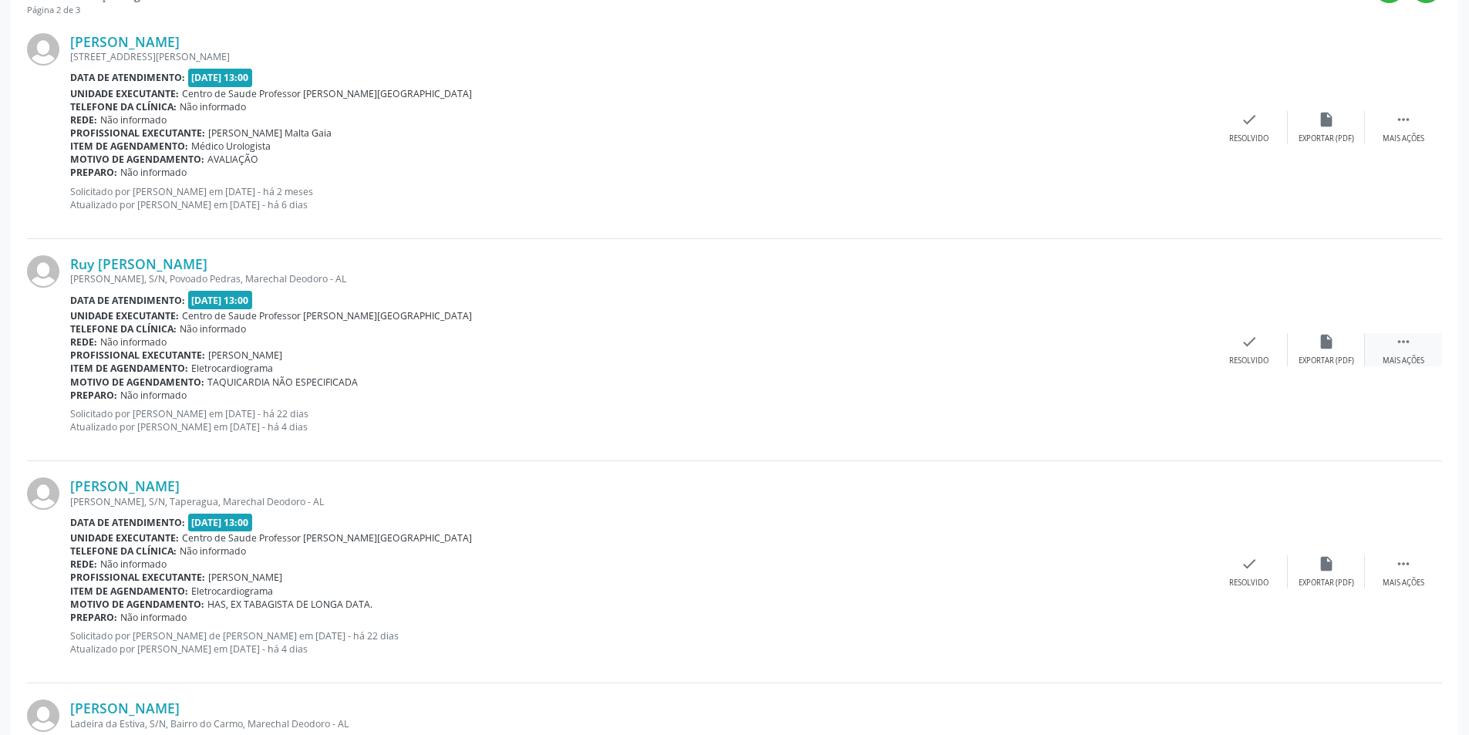
click at [1392, 351] on div " Mais ações" at bounding box center [1402, 349] width 77 height 33
click at [1323, 354] on div "alarm_off Não compareceu" at bounding box center [1325, 349] width 77 height 33
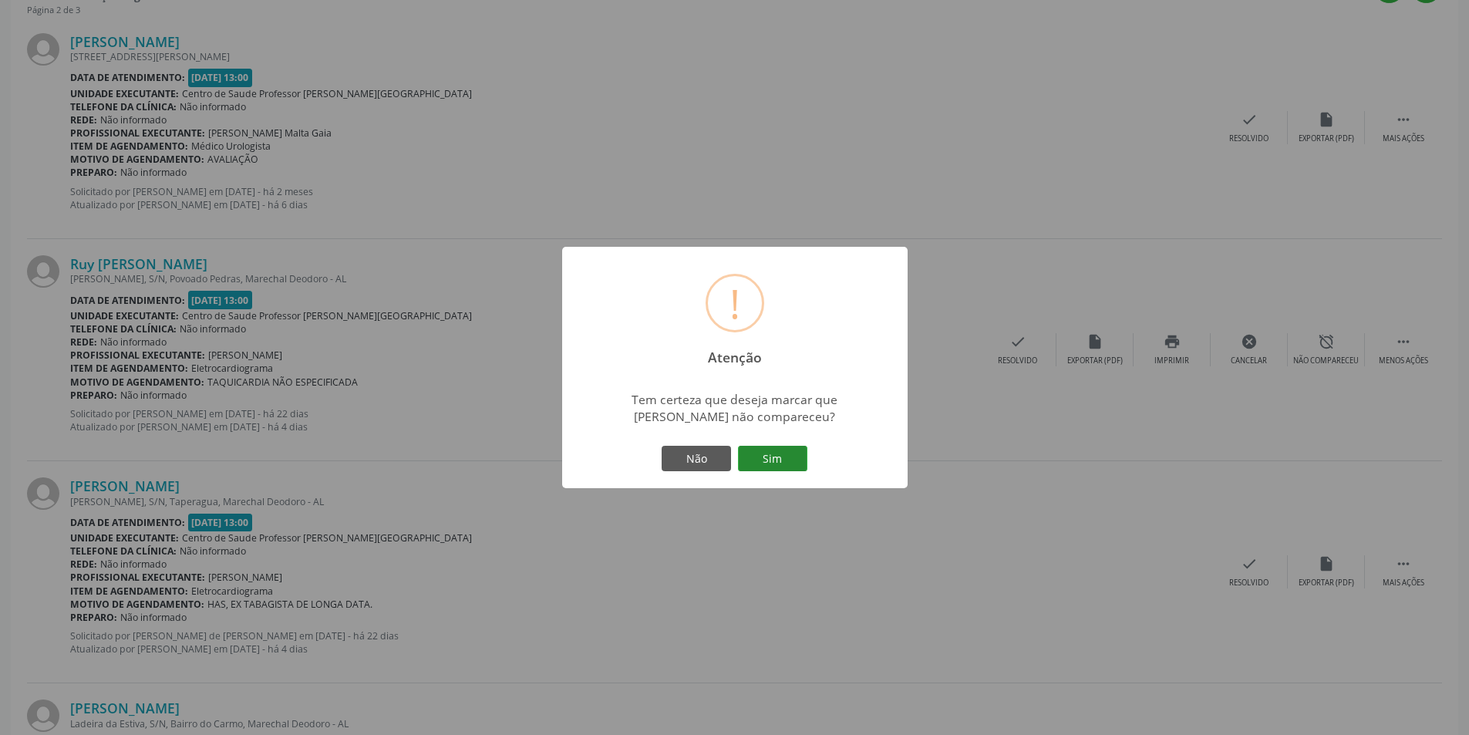
click at [751, 448] on button "Sim" at bounding box center [772, 459] width 69 height 26
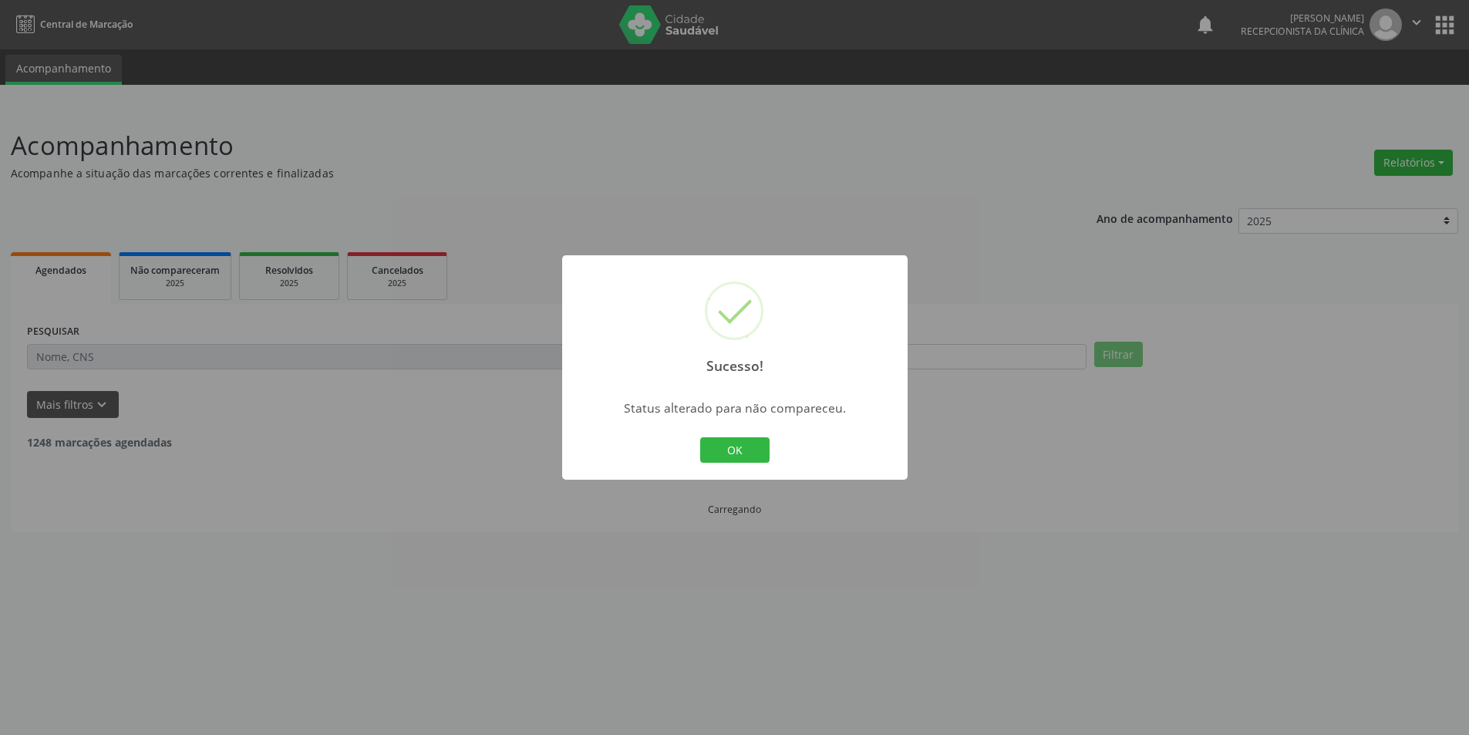
scroll to position [0, 0]
click at [709, 442] on button "OK" at bounding box center [739, 450] width 69 height 26
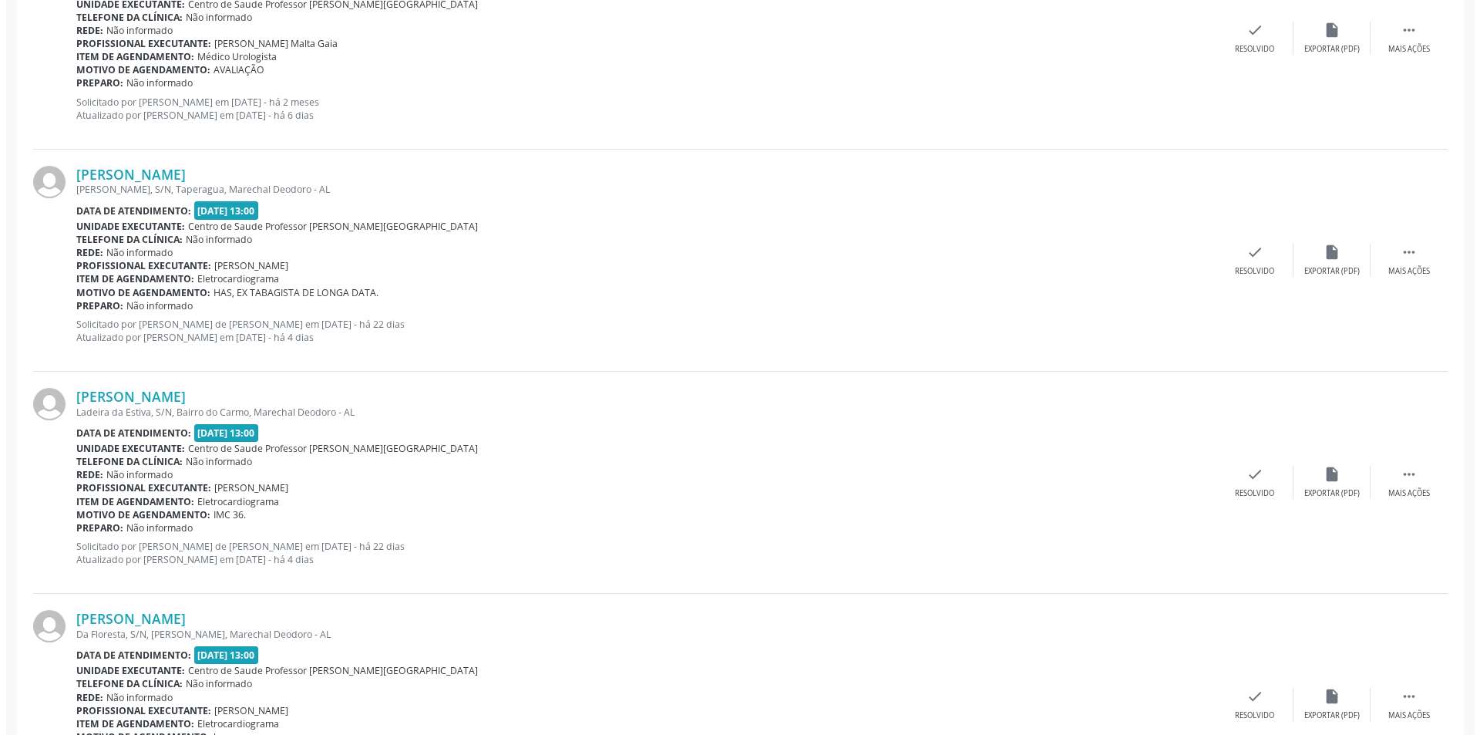
scroll to position [540, 0]
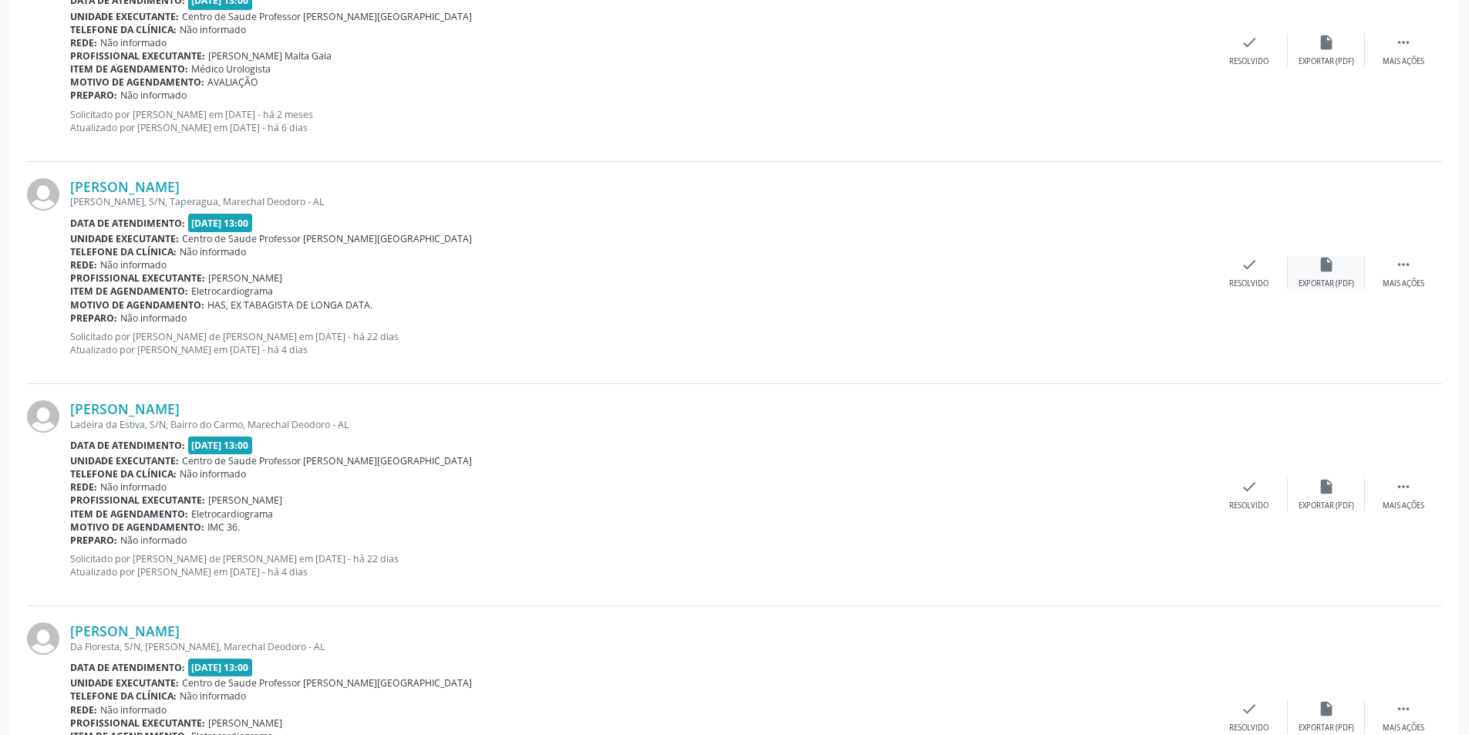
click at [1331, 287] on div "Exportar (PDF)" at bounding box center [1326, 283] width 56 height 11
click at [1238, 291] on div "[PERSON_NAME] [PERSON_NAME], S/N, [PERSON_NAME], Marechal Deodoro - AL Data de …" at bounding box center [734, 273] width 1415 height 222
click at [1262, 278] on div "Resolvido" at bounding box center [1248, 283] width 39 height 11
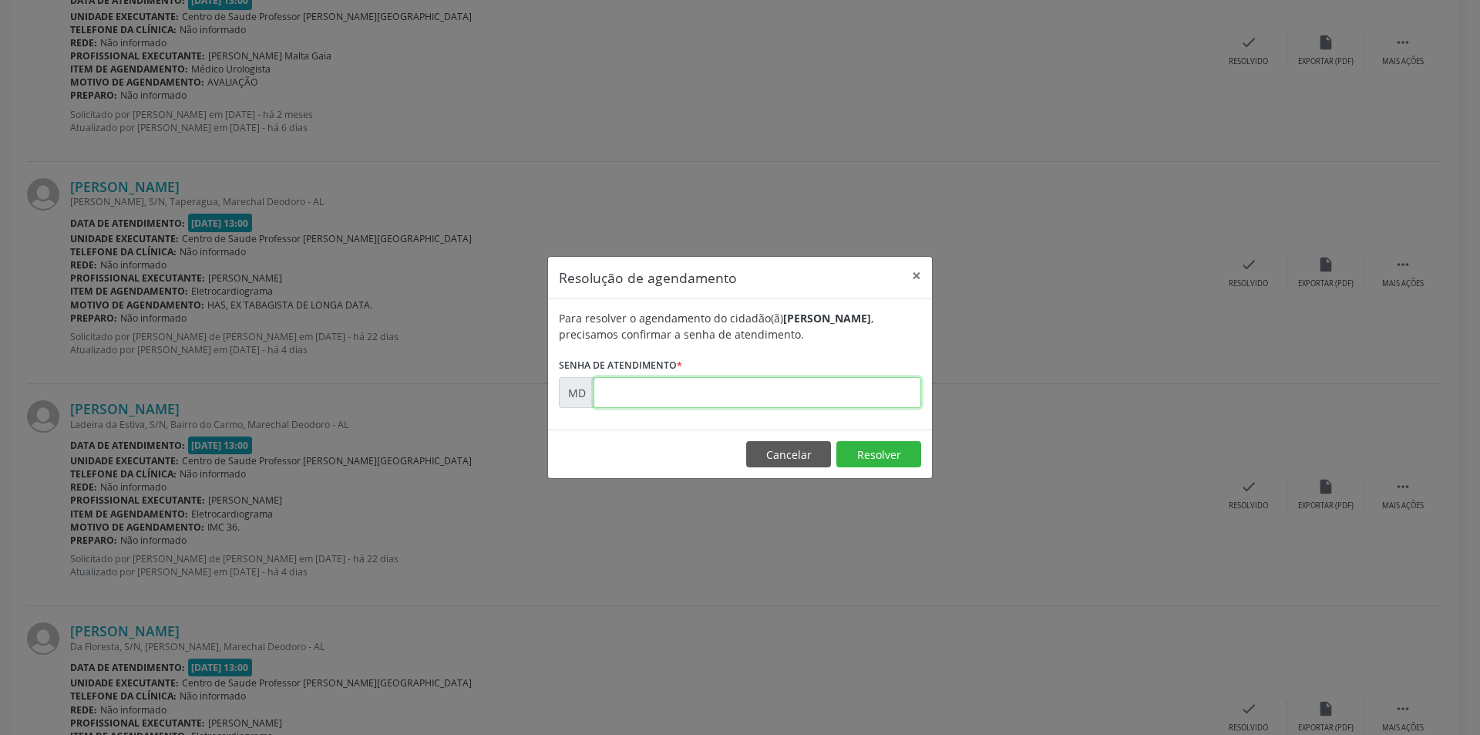
paste input "00011008"
type input "00011008"
click at [900, 459] on button "Resolver" at bounding box center [878, 454] width 85 height 26
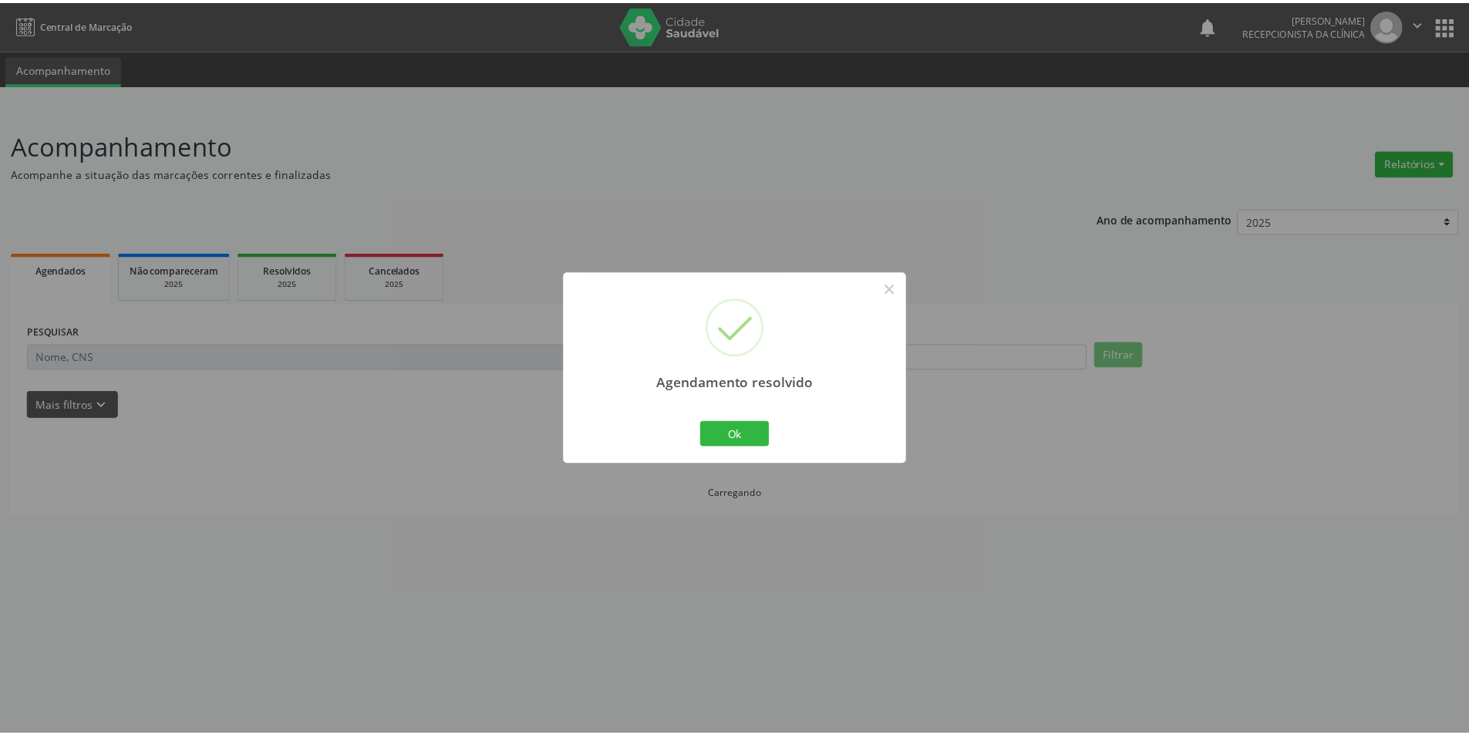
scroll to position [0, 0]
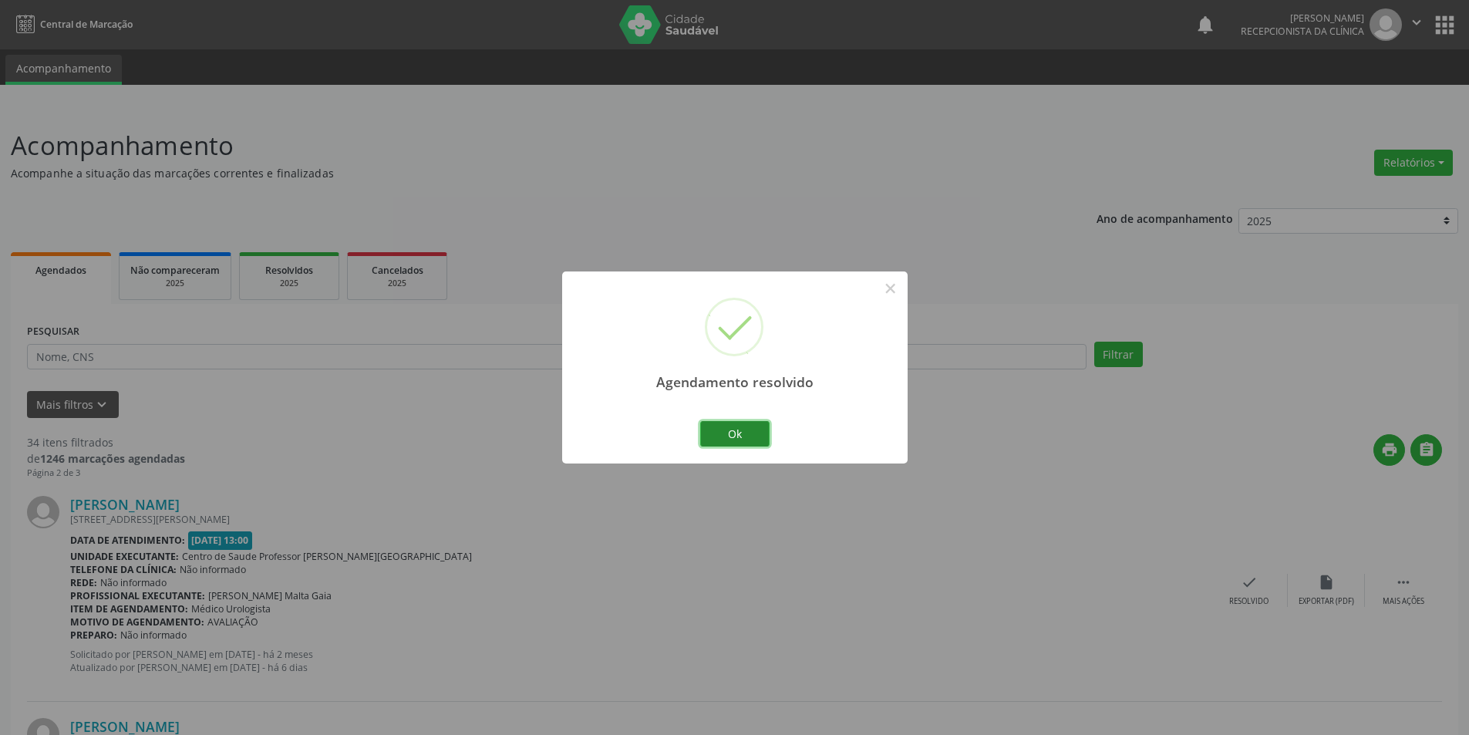
click at [757, 425] on button "Ok" at bounding box center [734, 434] width 69 height 26
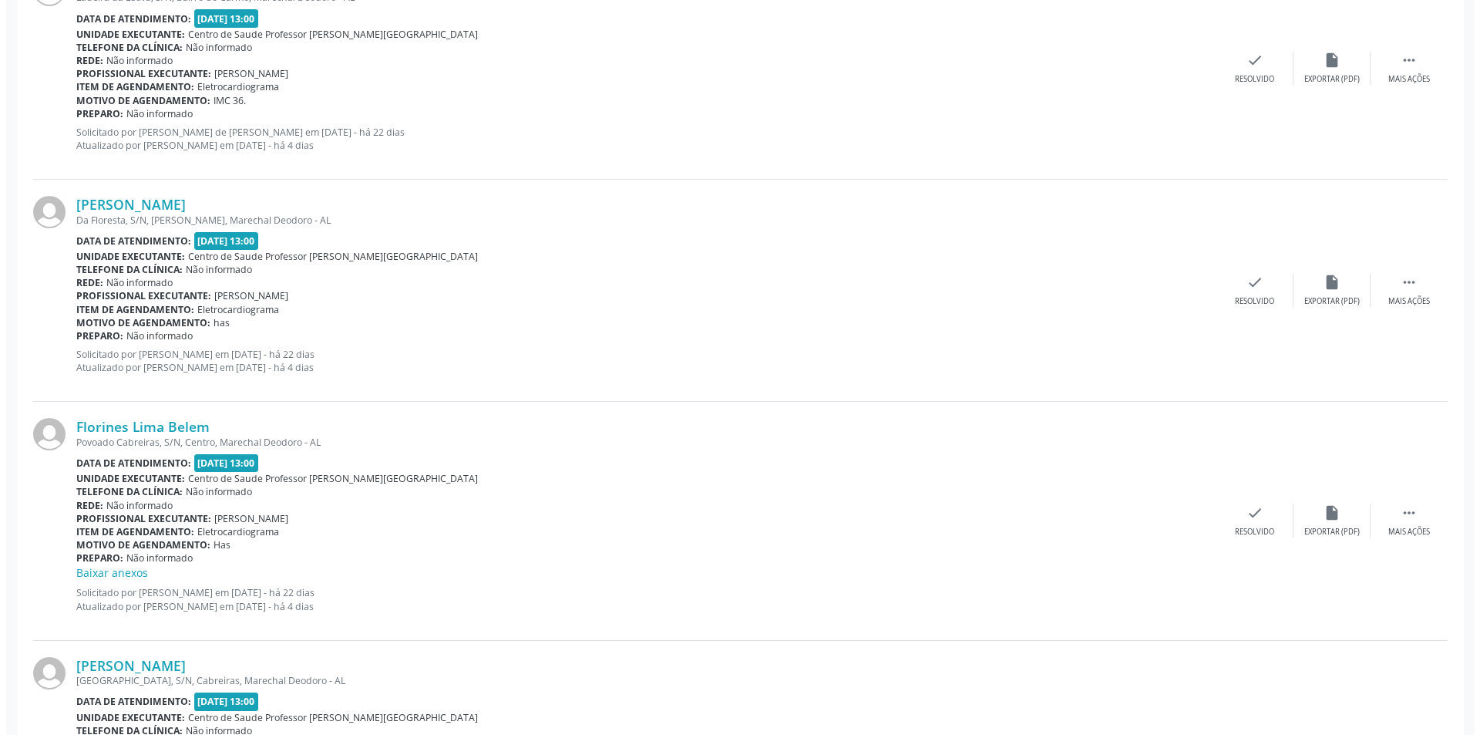
scroll to position [771, 0]
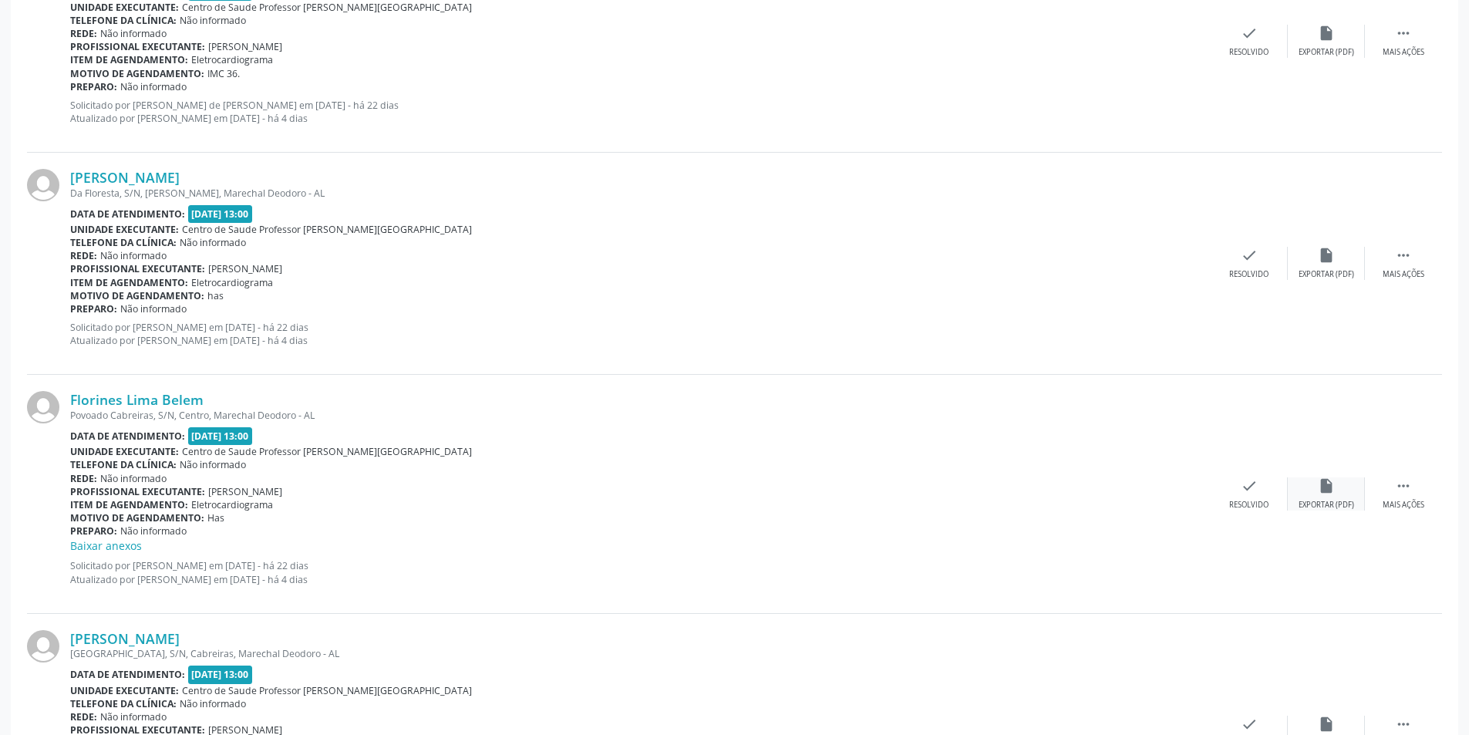
click at [1337, 510] on div "Exportar (PDF)" at bounding box center [1326, 505] width 56 height 11
click at [1259, 507] on div "Resolvido" at bounding box center [1248, 505] width 39 height 11
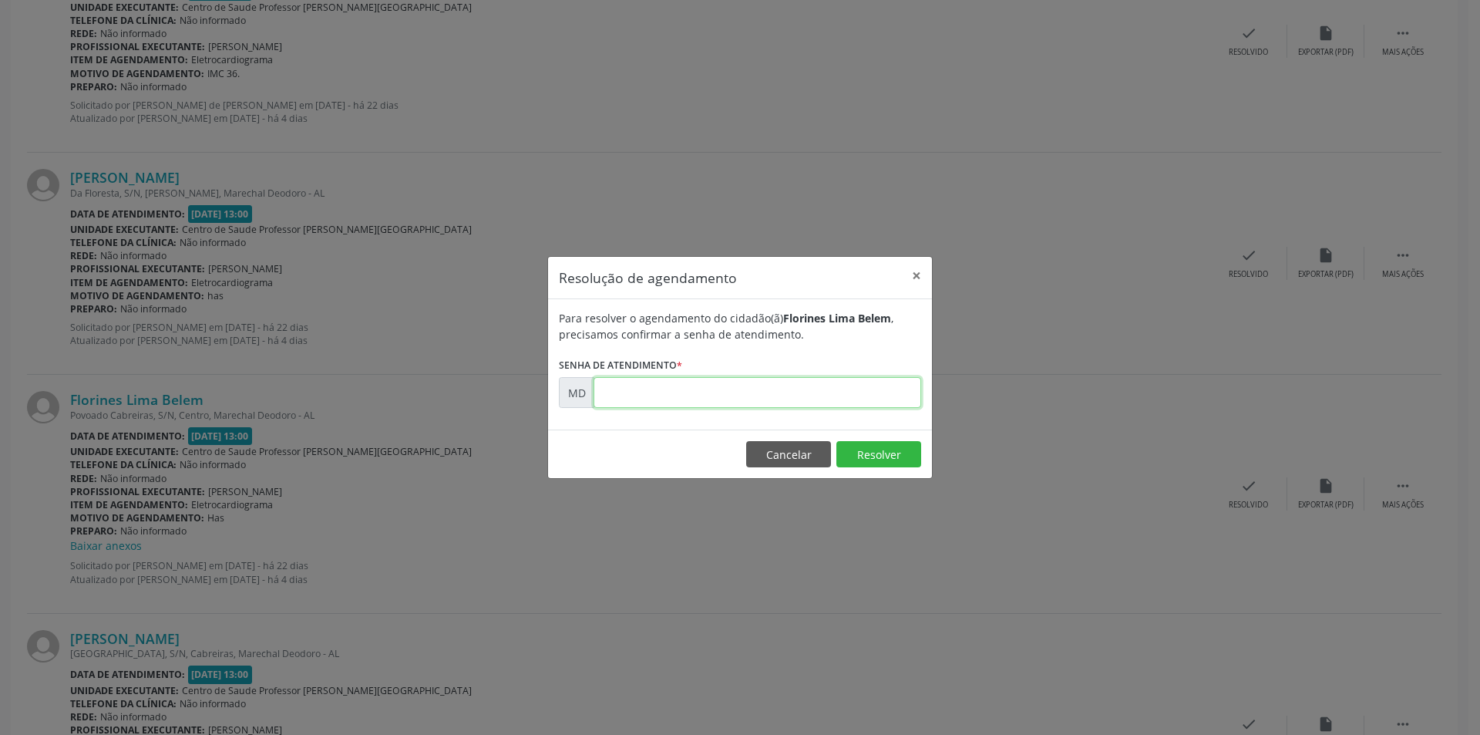
paste input "00011027"
type input "00011027"
click at [903, 442] on button "Resolver" at bounding box center [878, 454] width 85 height 26
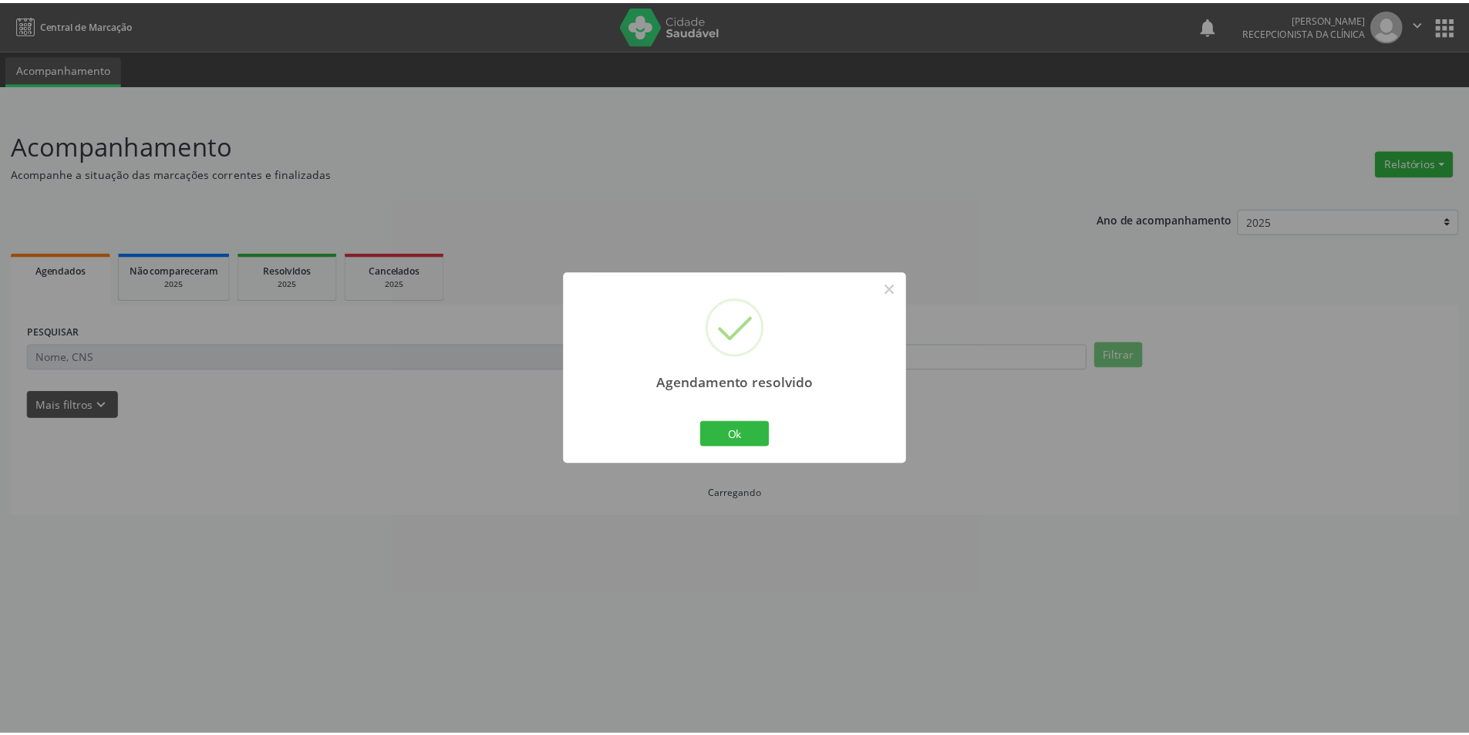
scroll to position [0, 0]
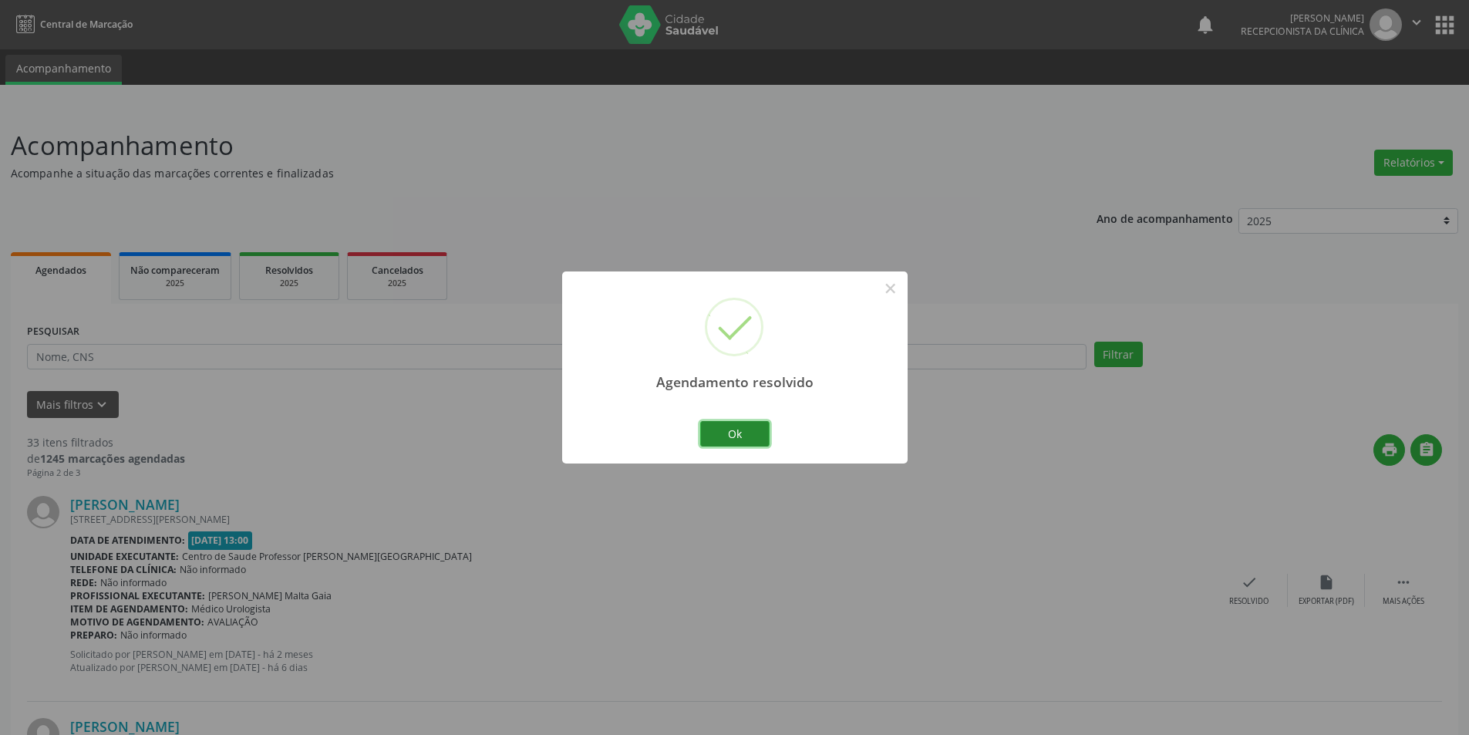
click at [749, 432] on button "Ok" at bounding box center [734, 434] width 69 height 26
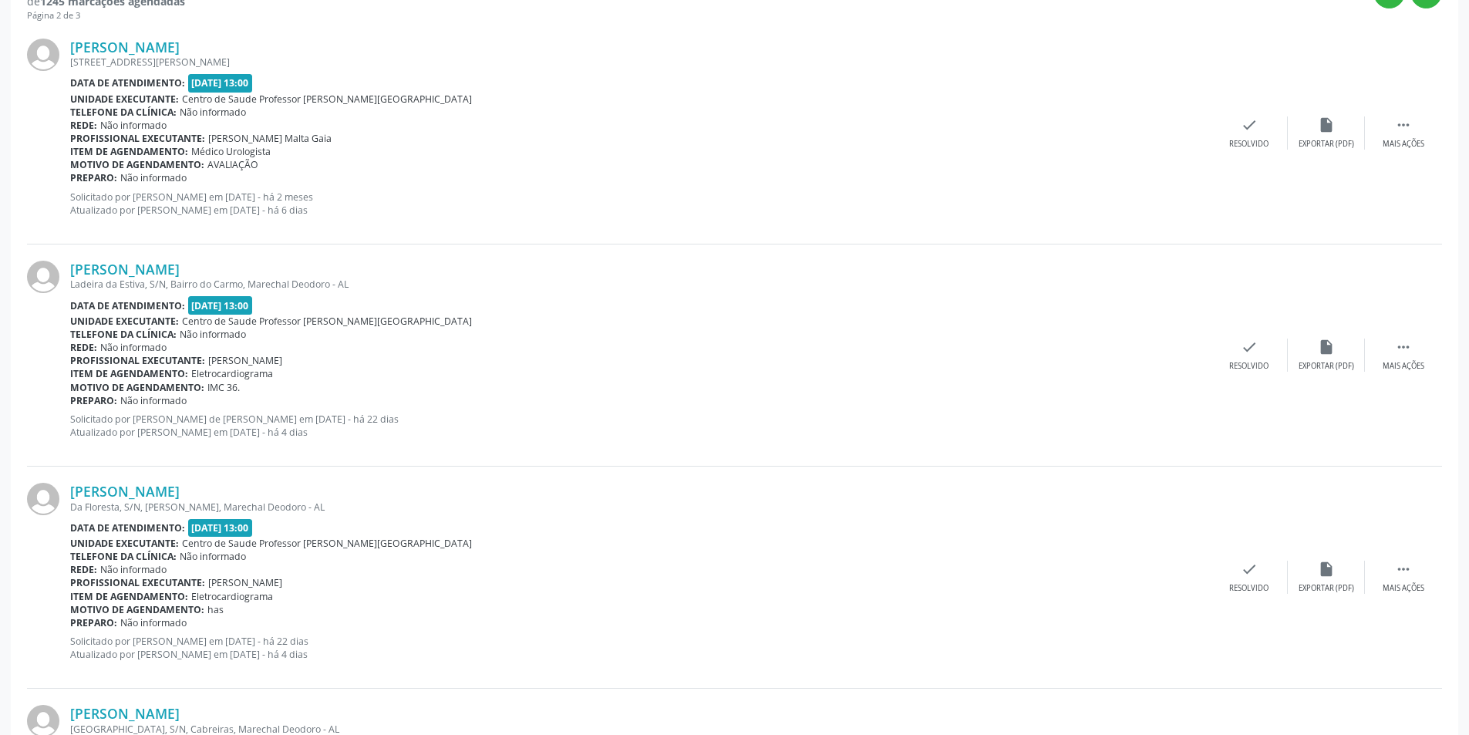
scroll to position [617, 0]
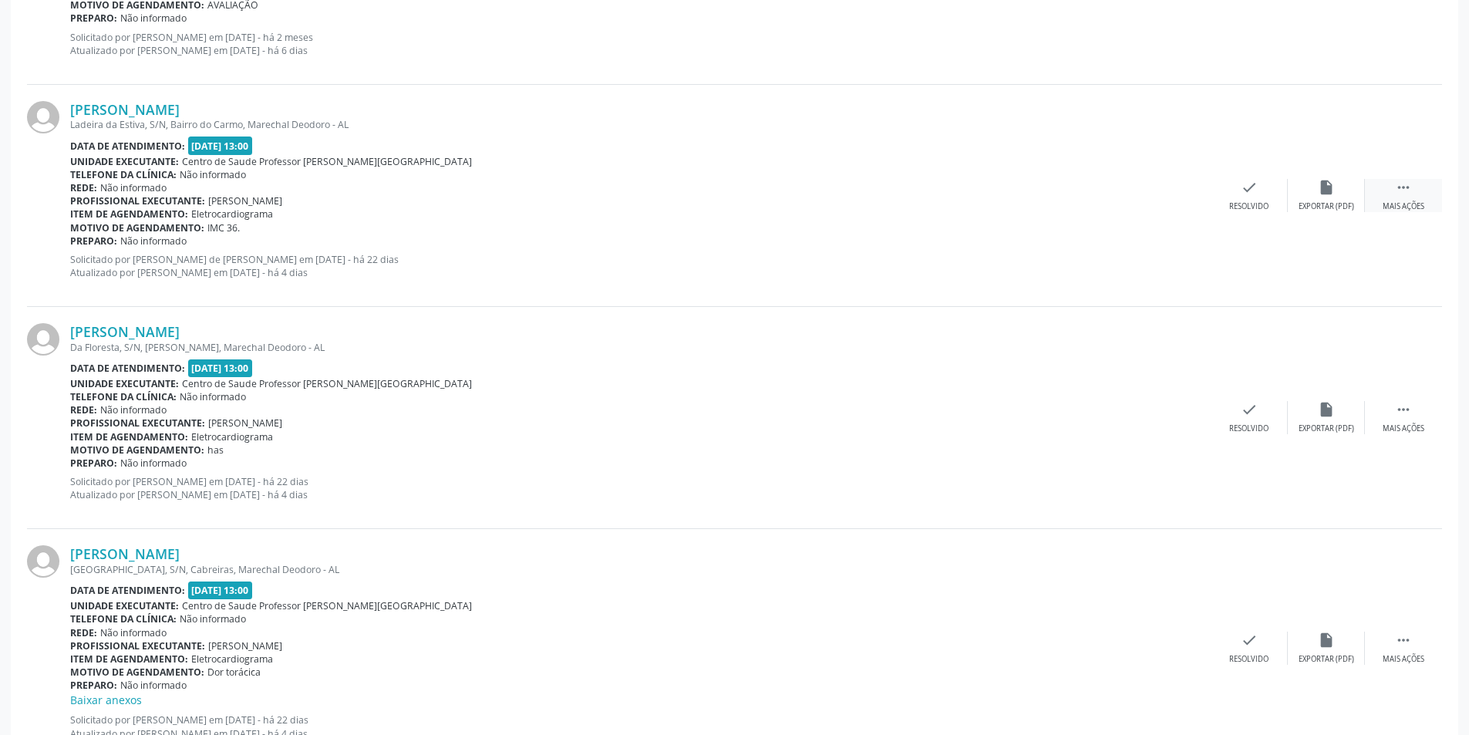
click at [1396, 204] on div "Mais ações" at bounding box center [1403, 206] width 42 height 11
click at [1334, 198] on div "alarm_off Não compareceu" at bounding box center [1325, 195] width 77 height 33
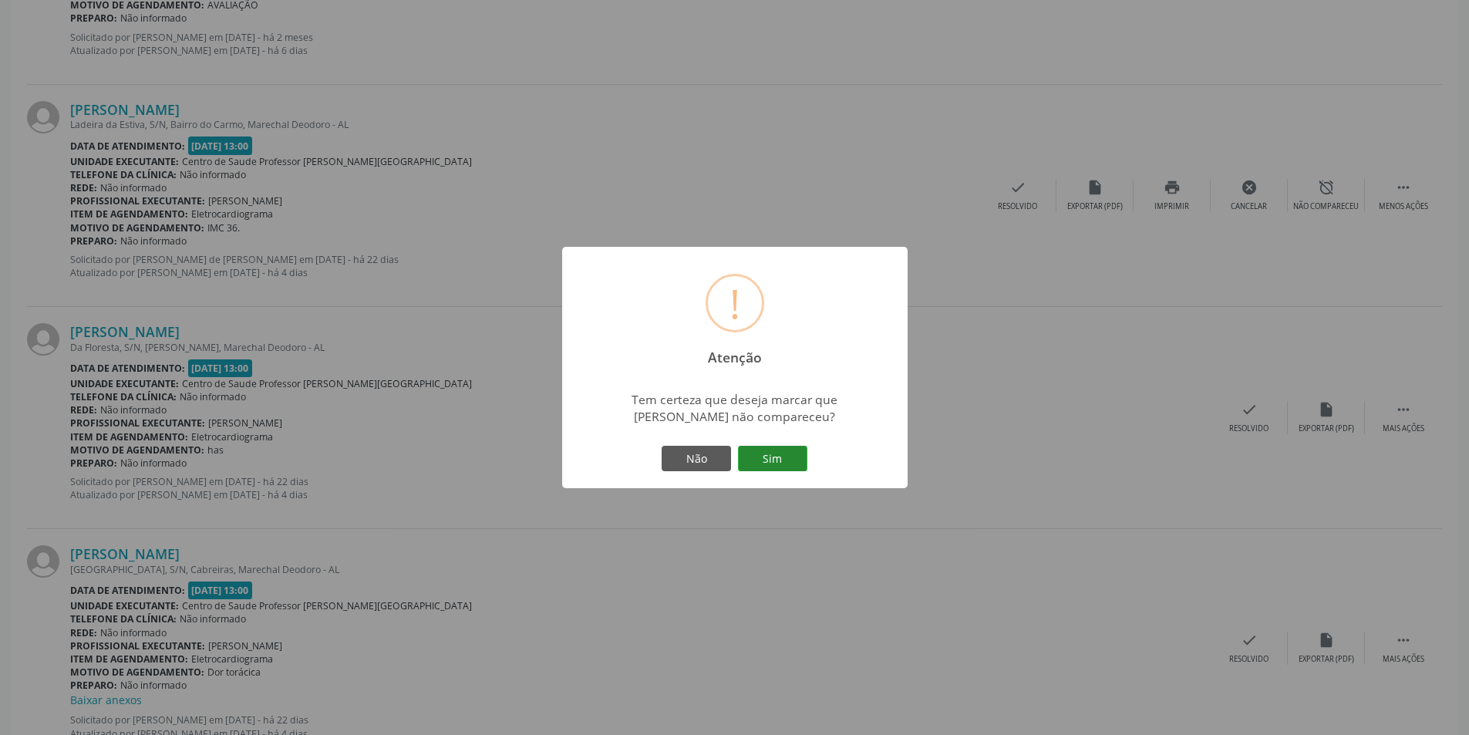
click at [767, 459] on button "Sim" at bounding box center [772, 459] width 69 height 26
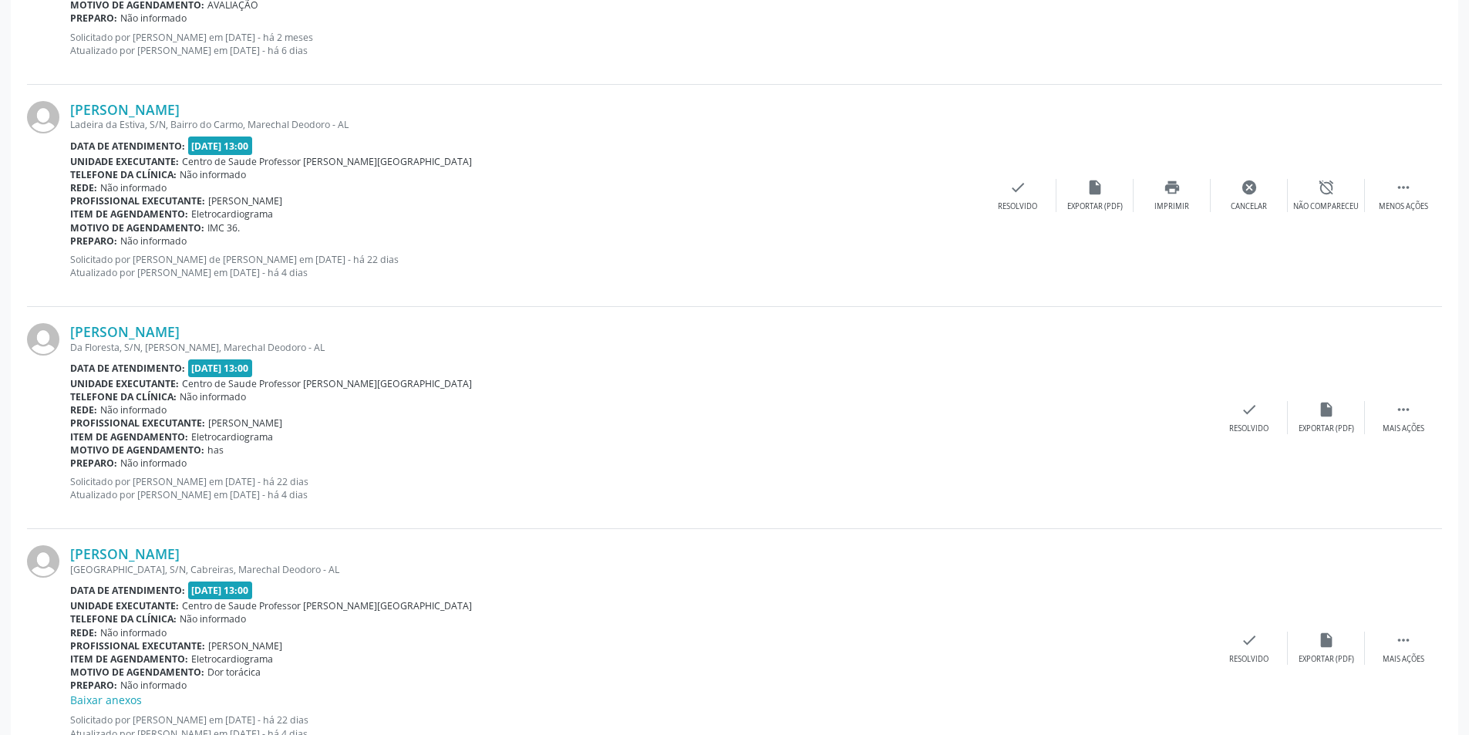
scroll to position [0, 0]
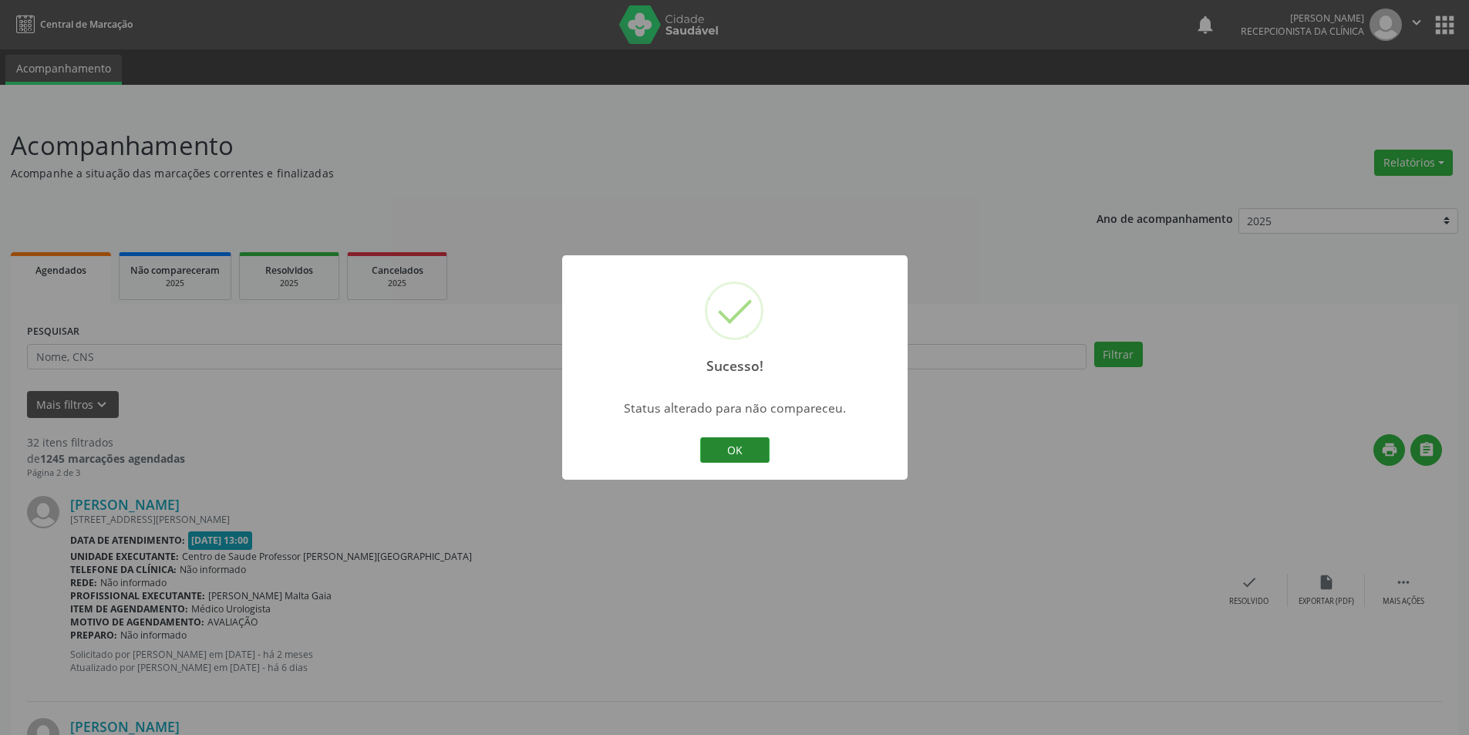
click at [760, 442] on button "OK" at bounding box center [734, 450] width 69 height 26
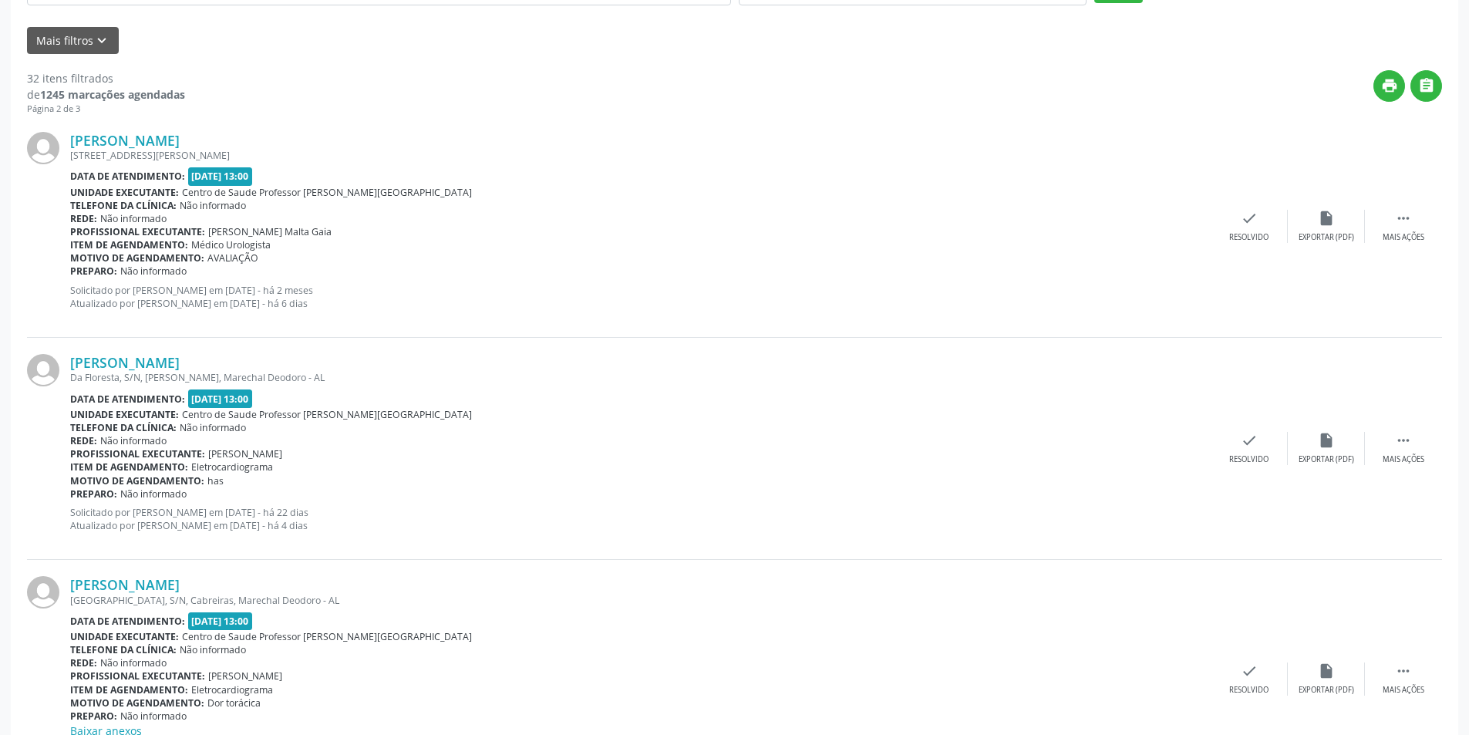
scroll to position [385, 0]
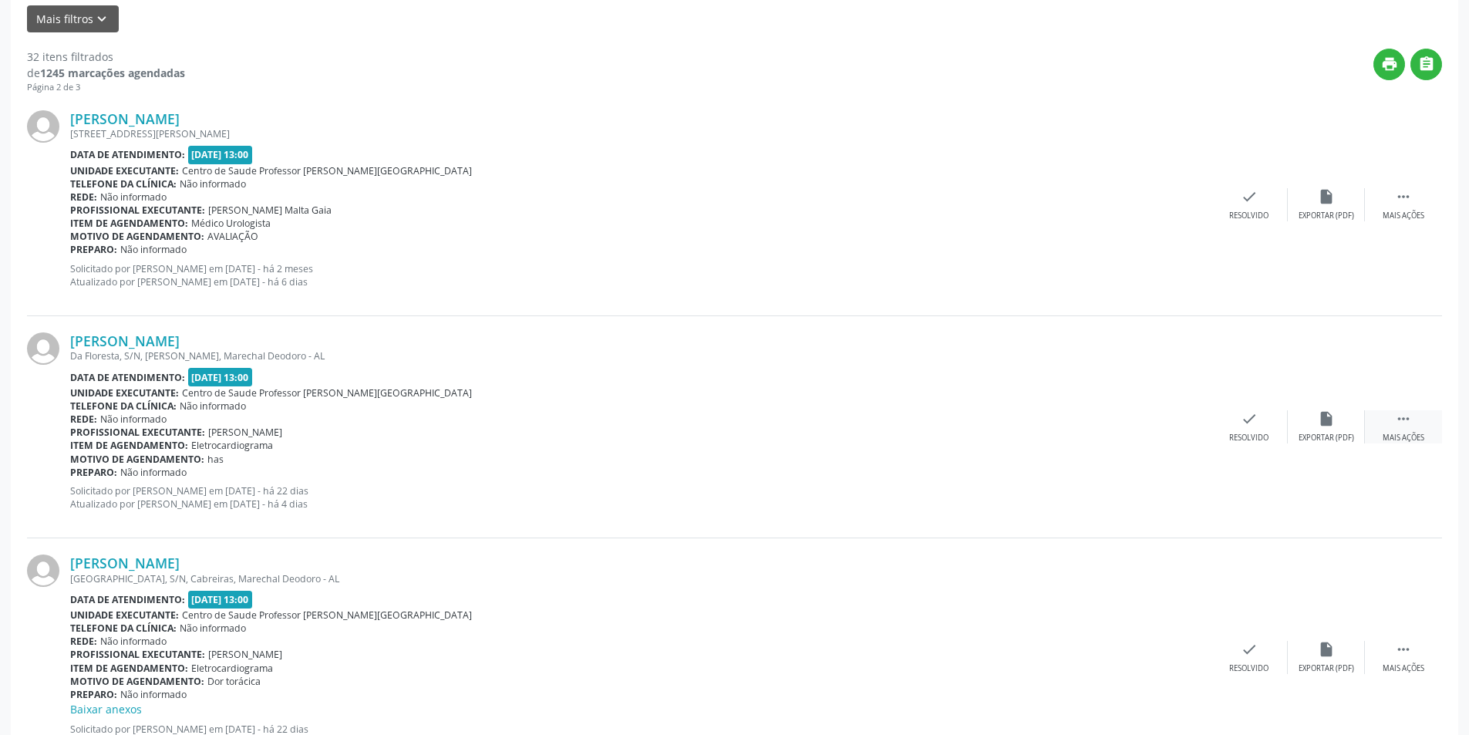
click at [1398, 416] on icon "" at bounding box center [1402, 418] width 17 height 17
click at [1315, 416] on div "alarm_off Não compareceu" at bounding box center [1325, 426] width 77 height 33
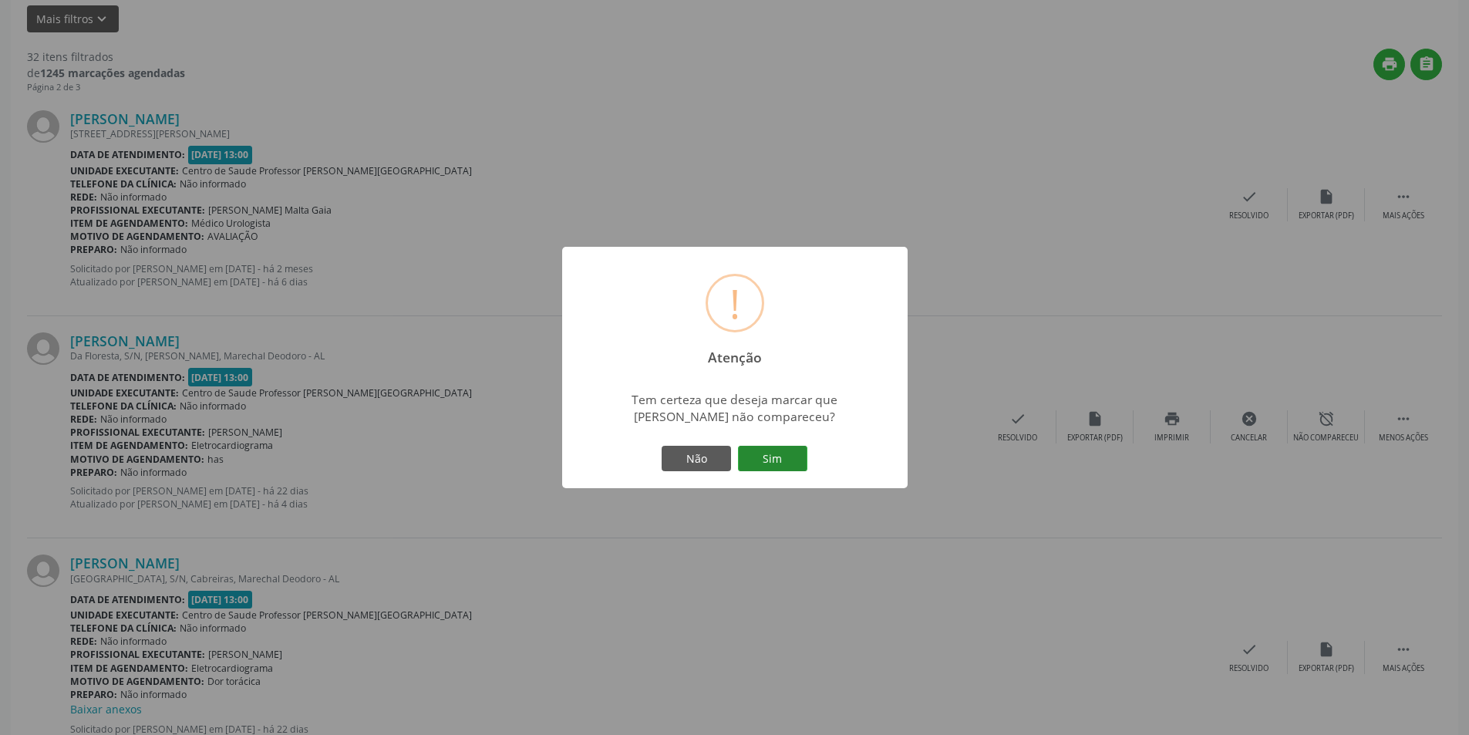
click at [781, 466] on button "Sim" at bounding box center [772, 459] width 69 height 26
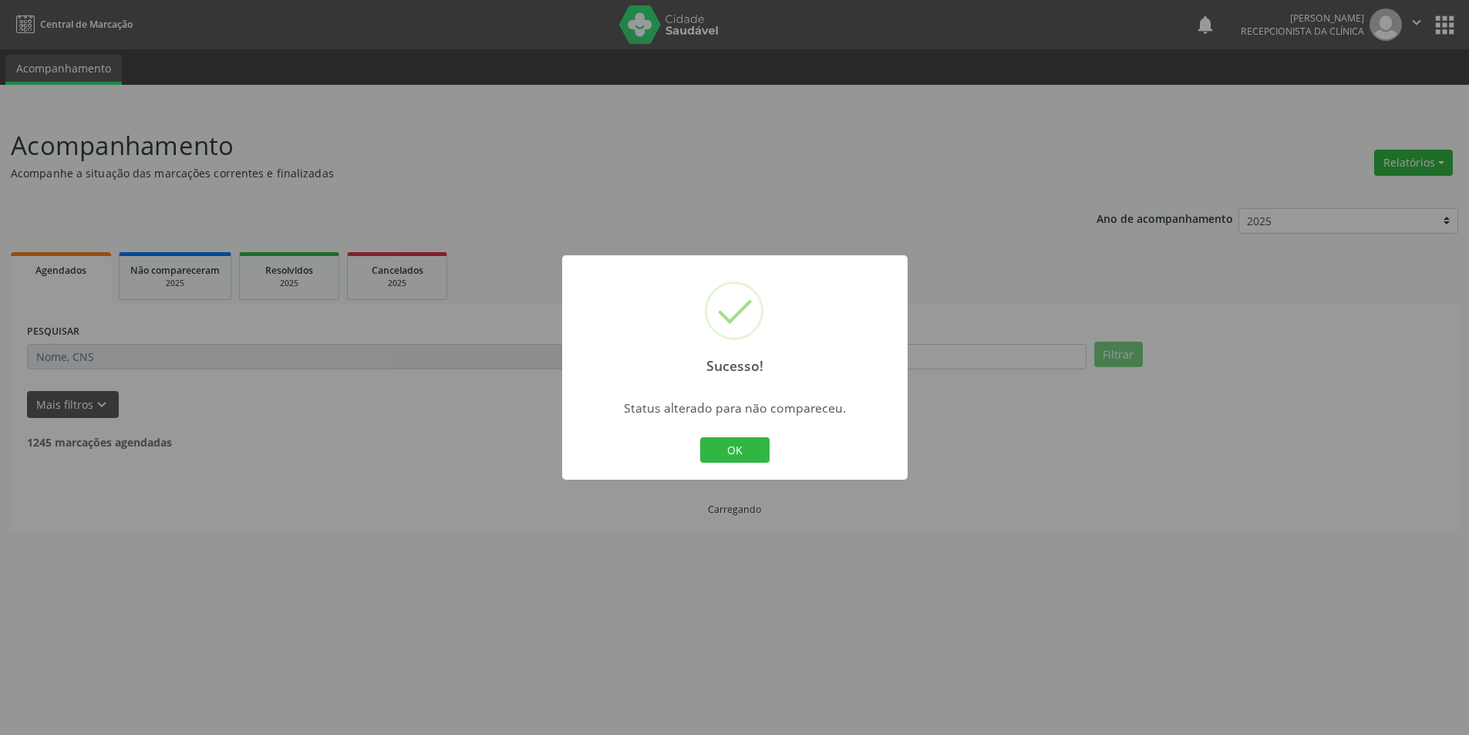
scroll to position [0, 0]
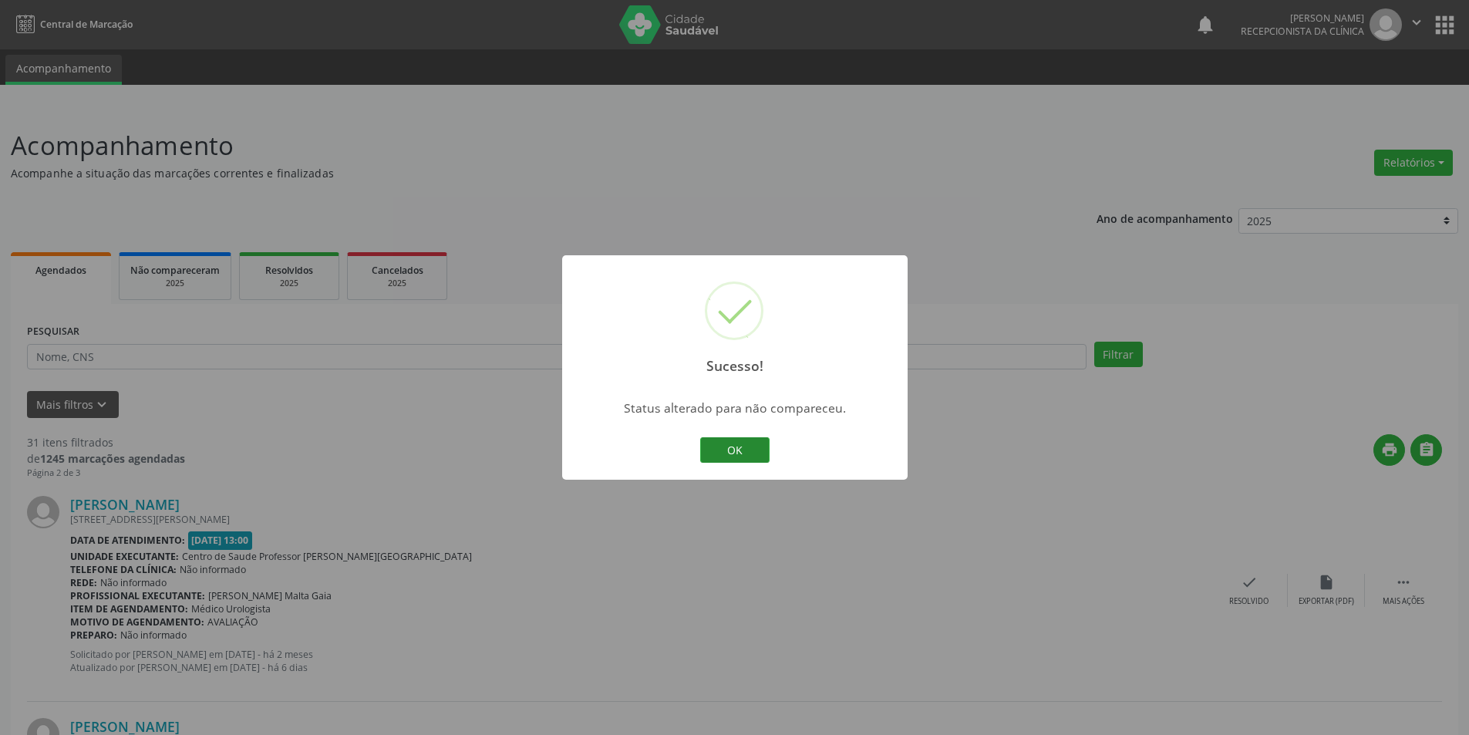
click at [732, 456] on button "OK" at bounding box center [734, 450] width 69 height 26
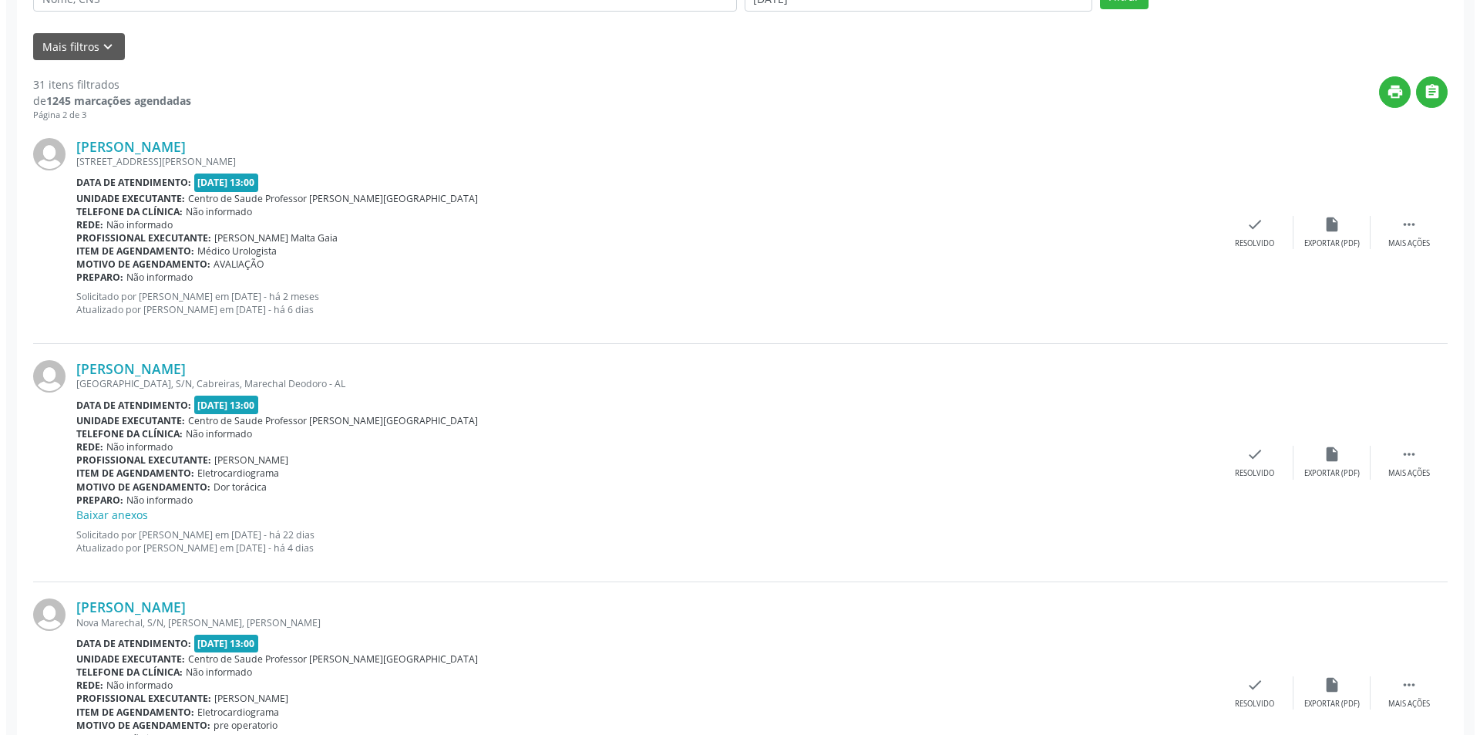
scroll to position [385, 0]
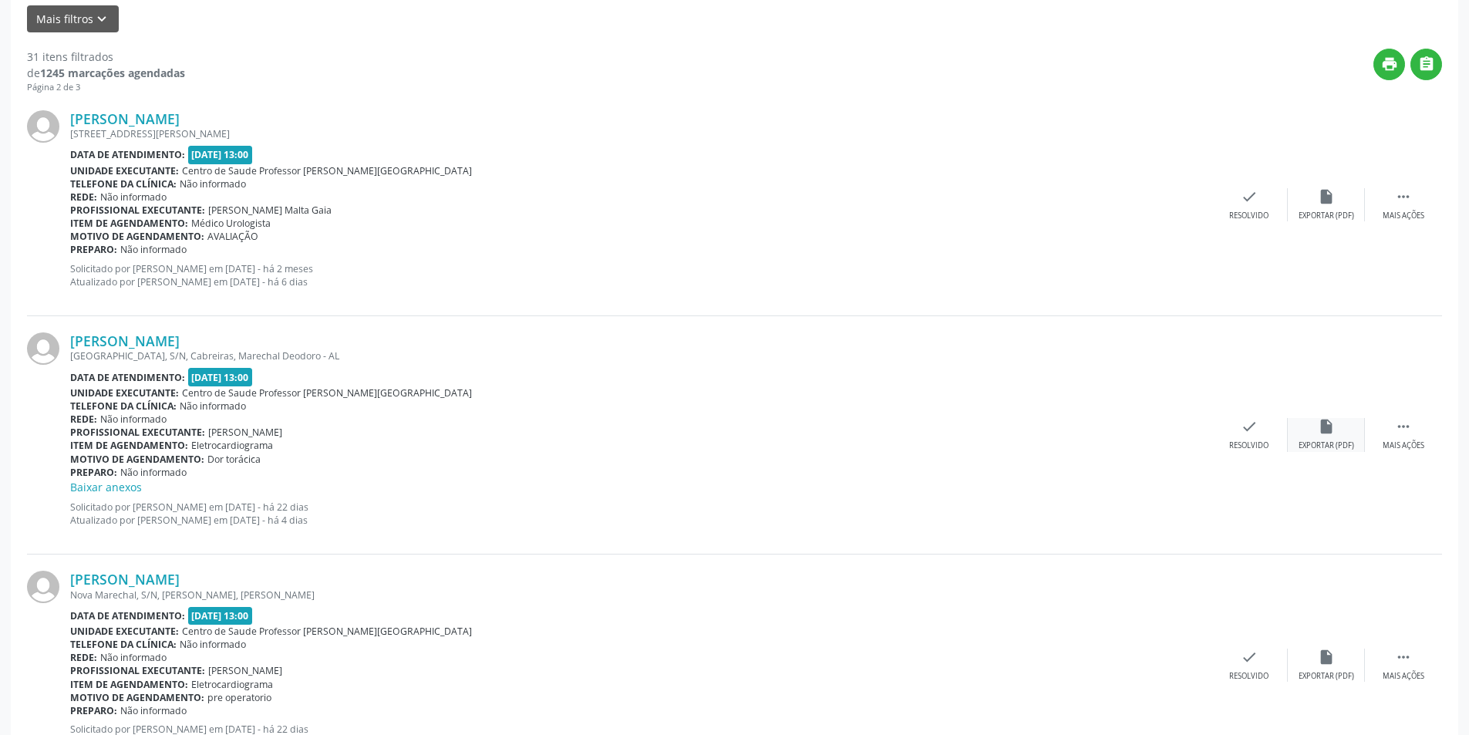
click at [1318, 427] on icon "insert_drive_file" at bounding box center [1325, 426] width 17 height 17
click at [1225, 441] on div "check Resolvido" at bounding box center [1248, 434] width 77 height 33
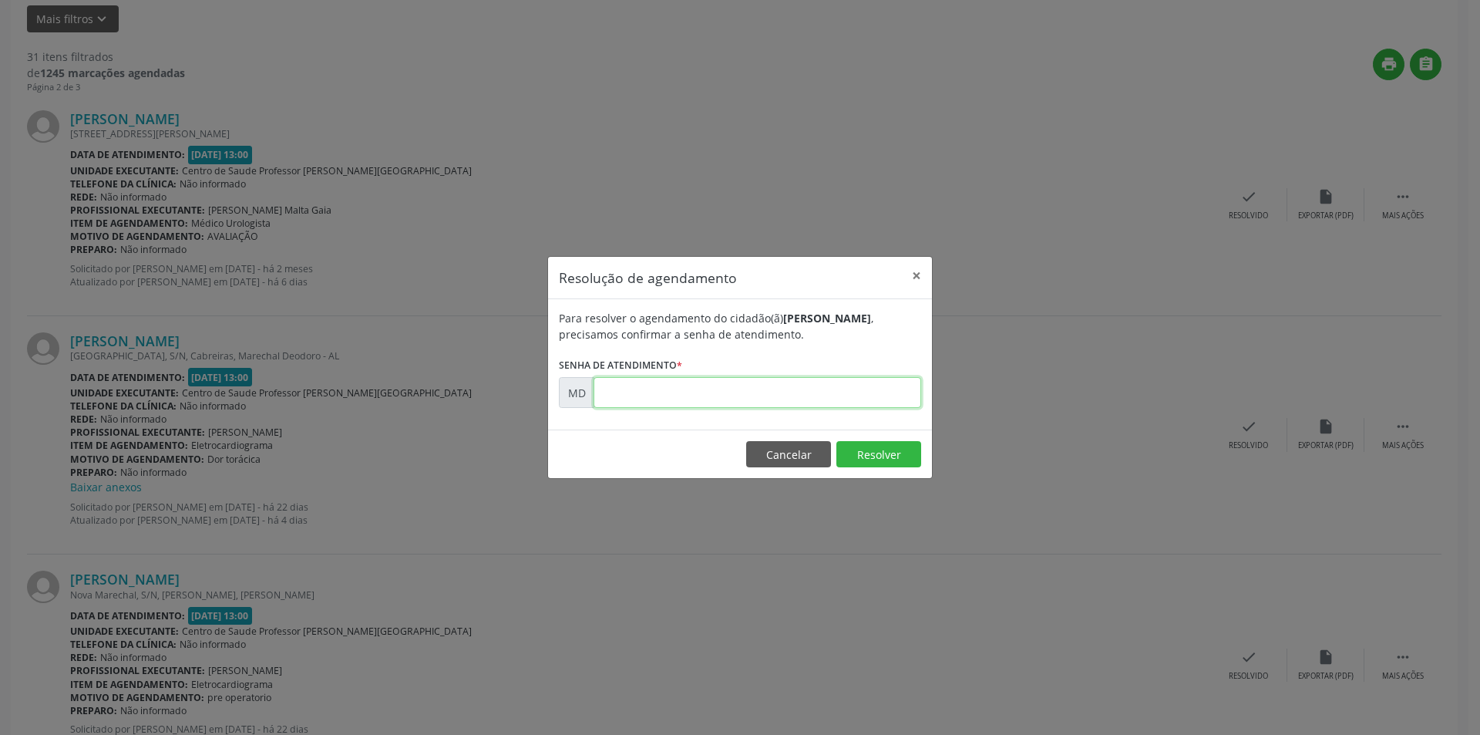
paste input "00011029"
type input "00011029"
click at [864, 442] on button "Resolver" at bounding box center [878, 454] width 85 height 26
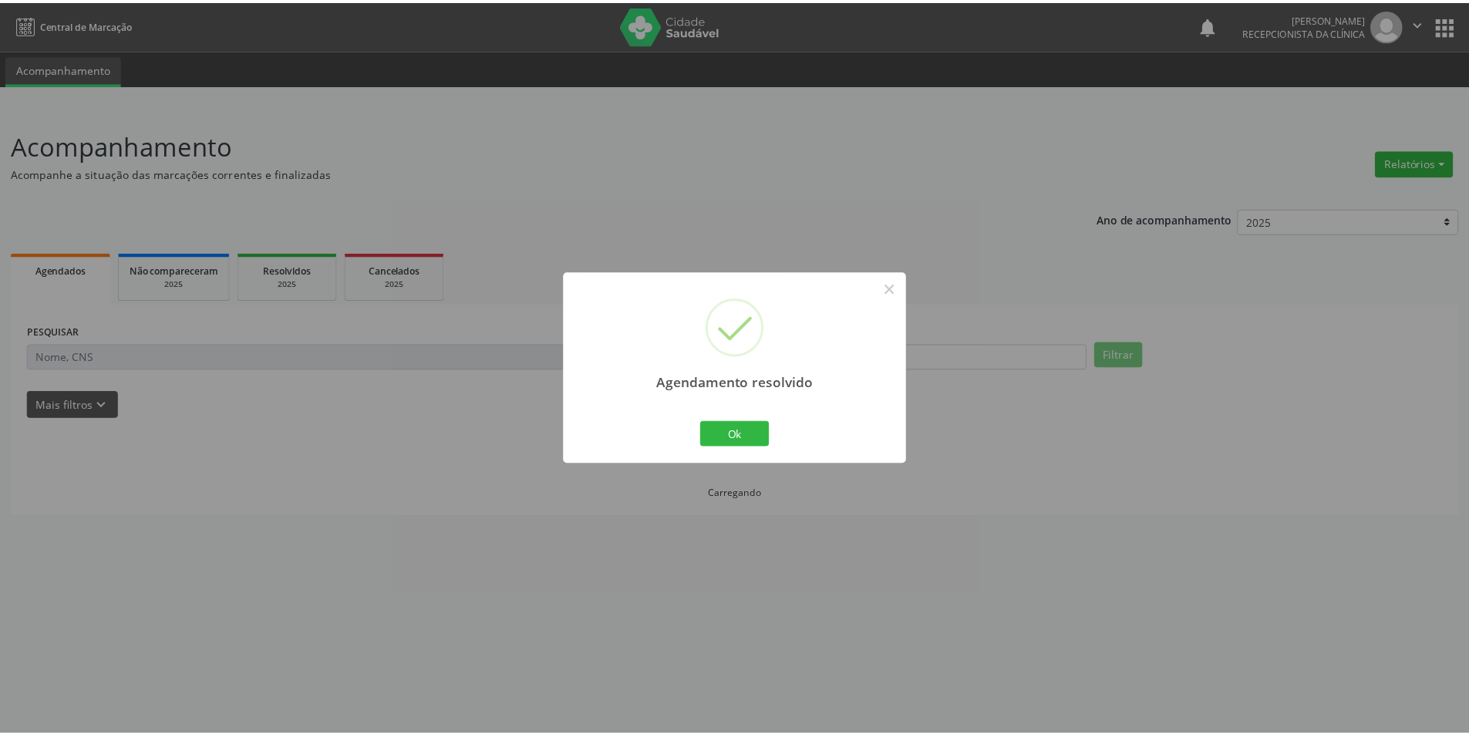
scroll to position [0, 0]
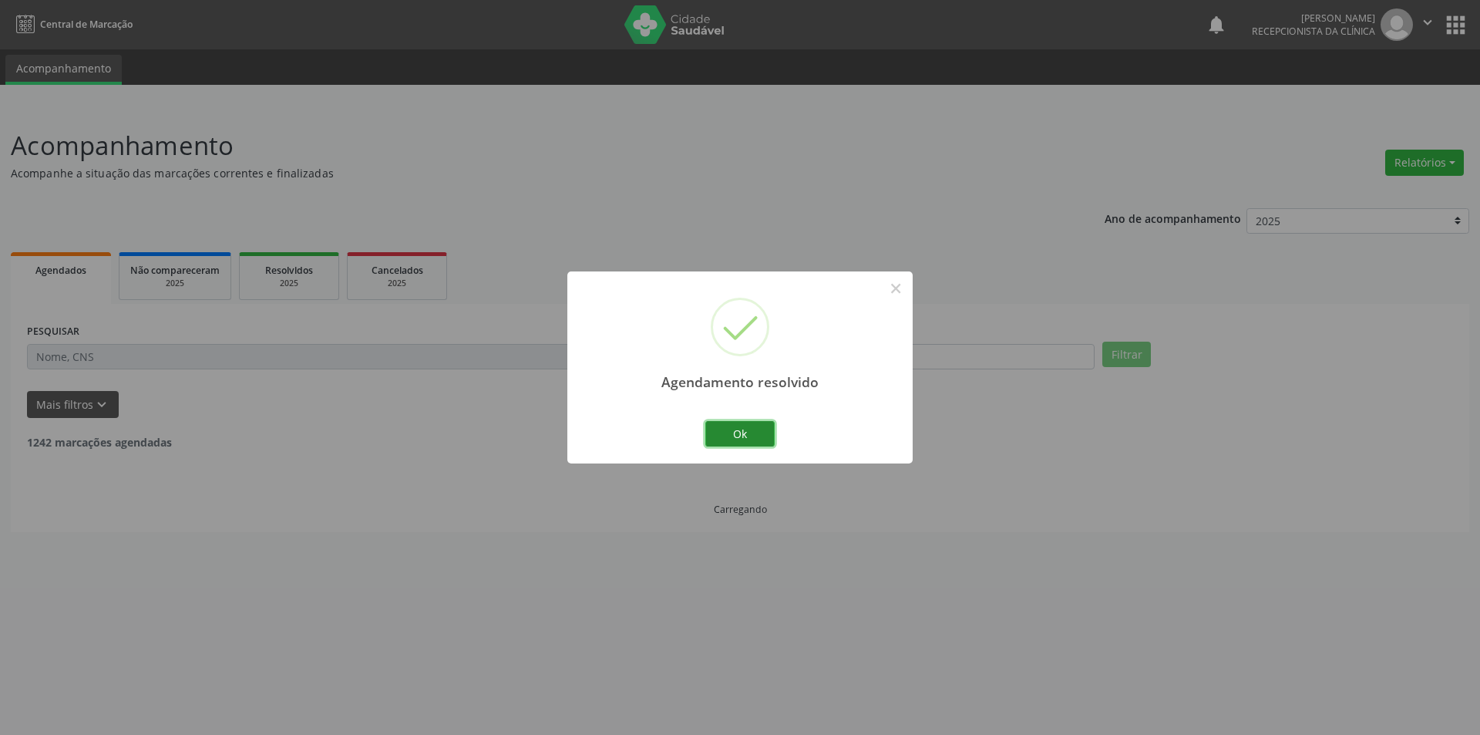
click at [740, 439] on button "Ok" at bounding box center [739, 434] width 69 height 26
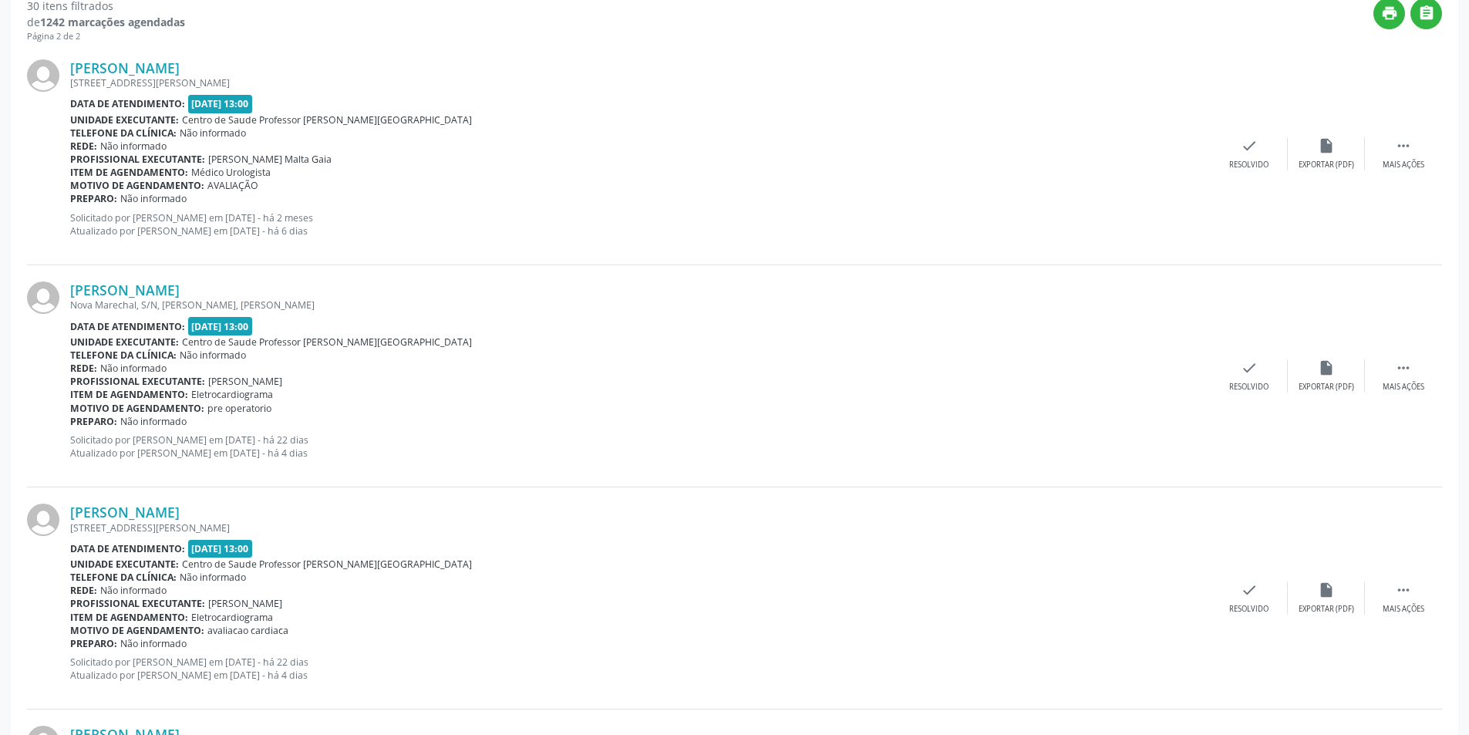
scroll to position [463, 0]
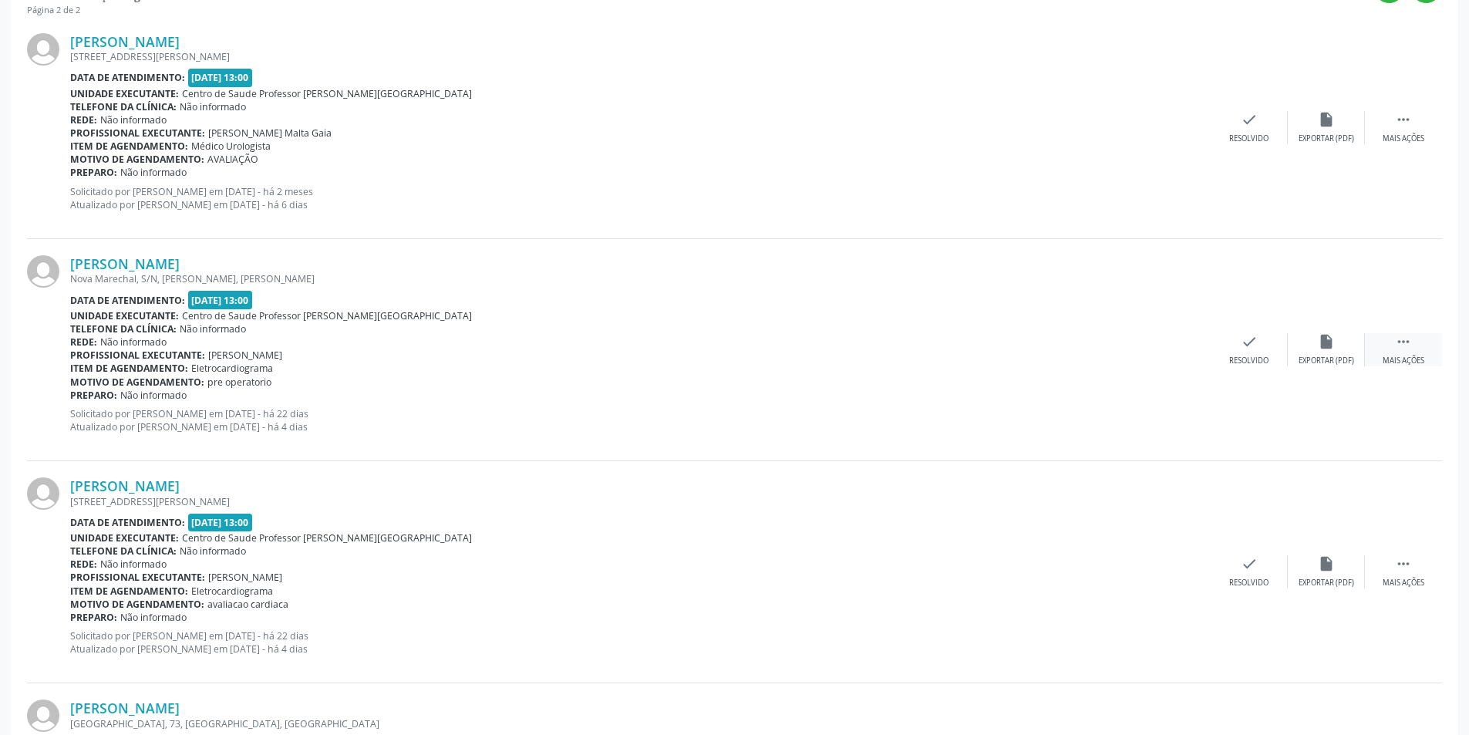
click at [1421, 365] on div "Mais ações" at bounding box center [1403, 360] width 42 height 11
click at [1353, 342] on div "alarm_off Não compareceu" at bounding box center [1325, 349] width 77 height 33
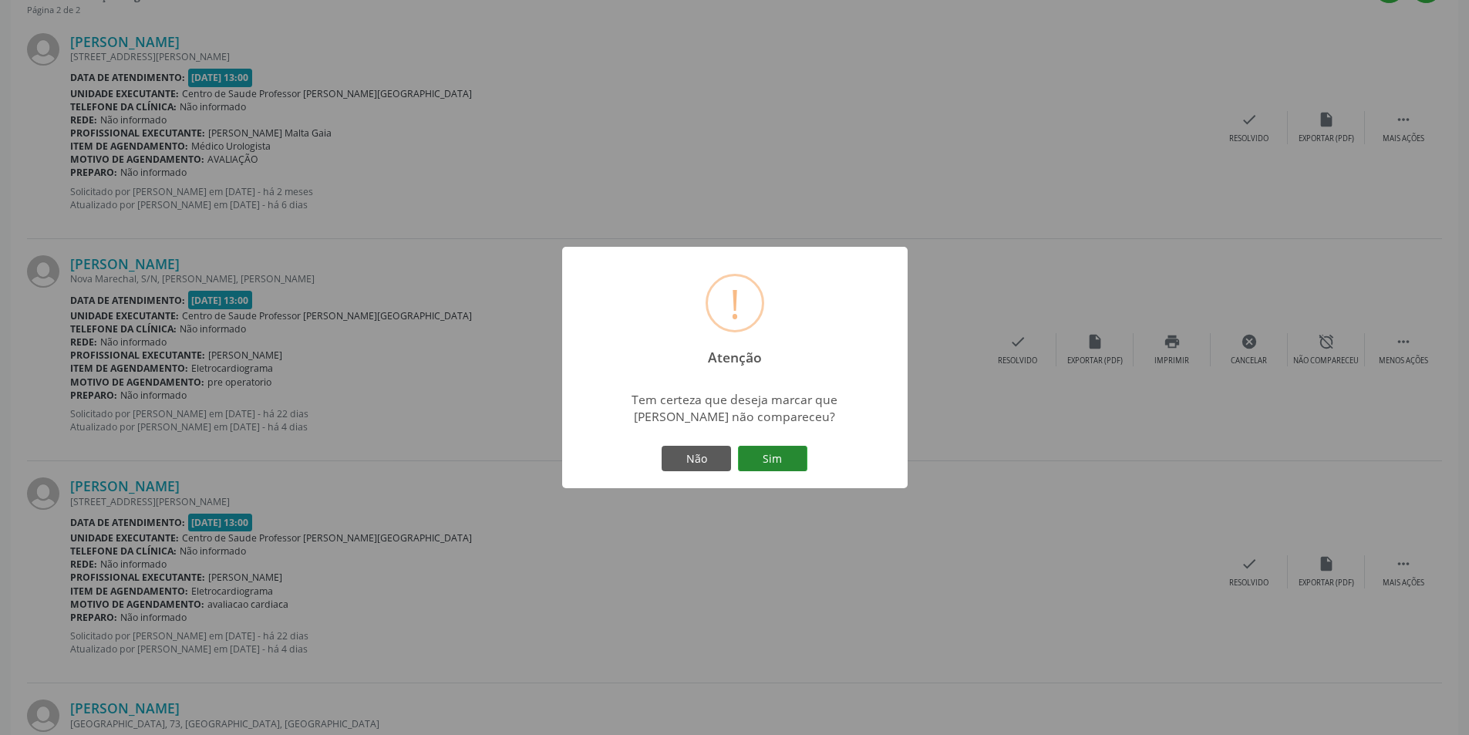
click at [776, 462] on button "Sim" at bounding box center [772, 459] width 69 height 26
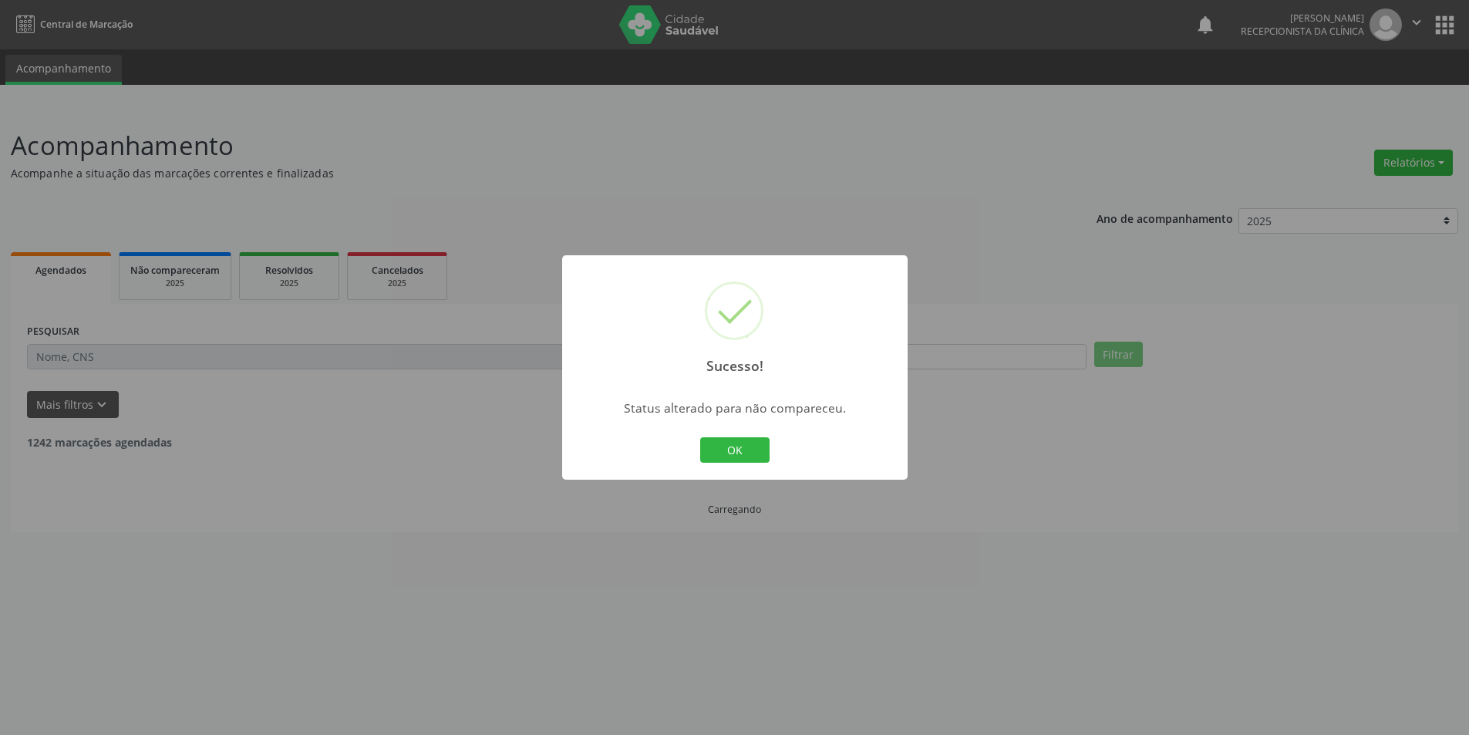
scroll to position [0, 0]
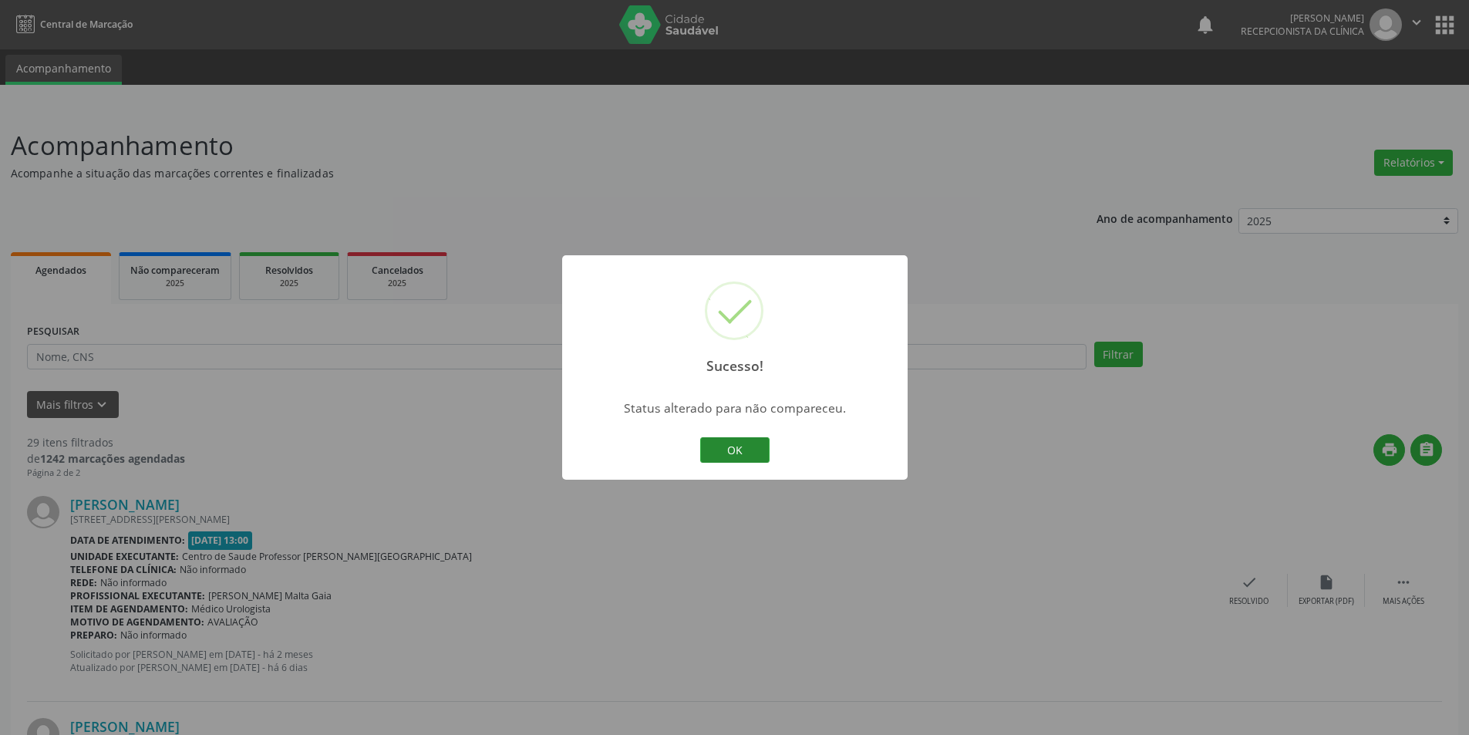
click at [745, 451] on button "OK" at bounding box center [734, 450] width 69 height 26
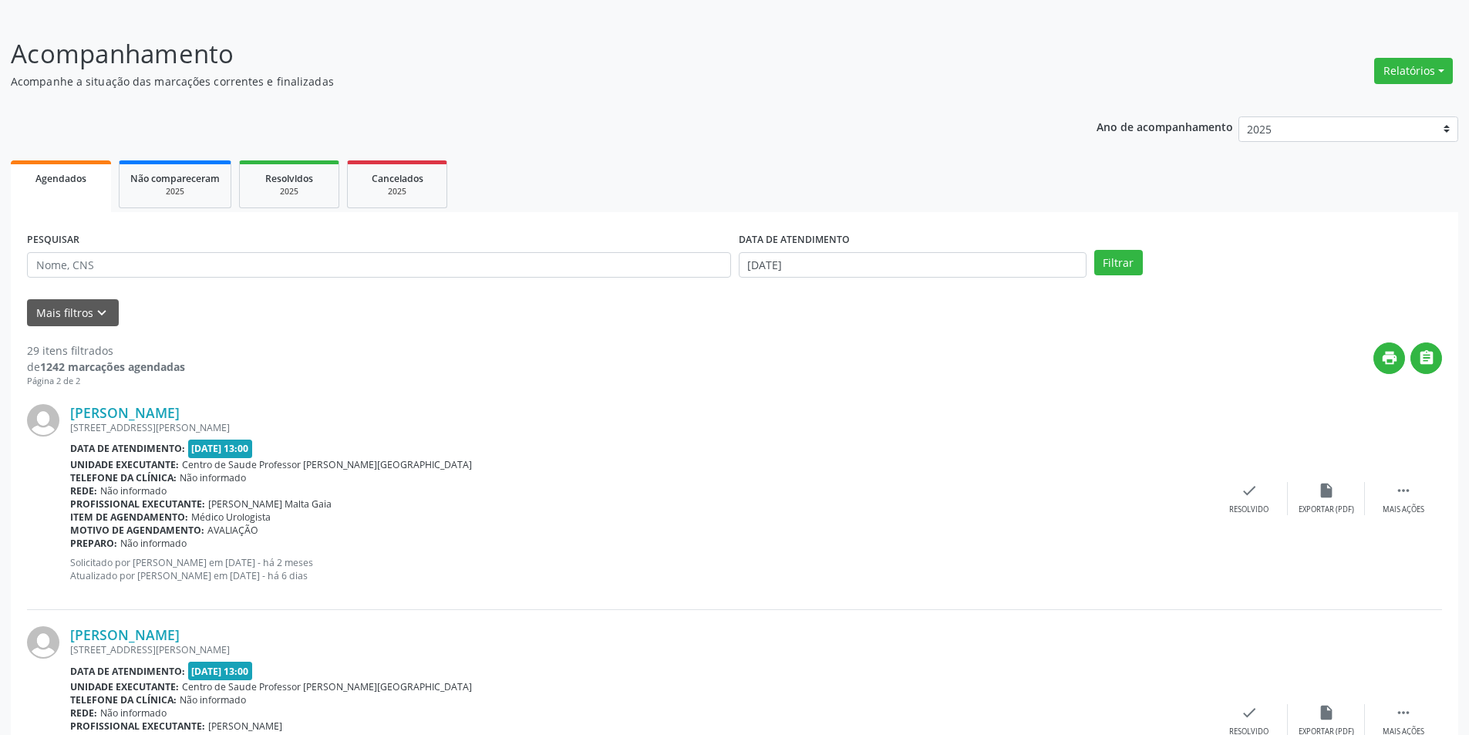
scroll to position [385, 0]
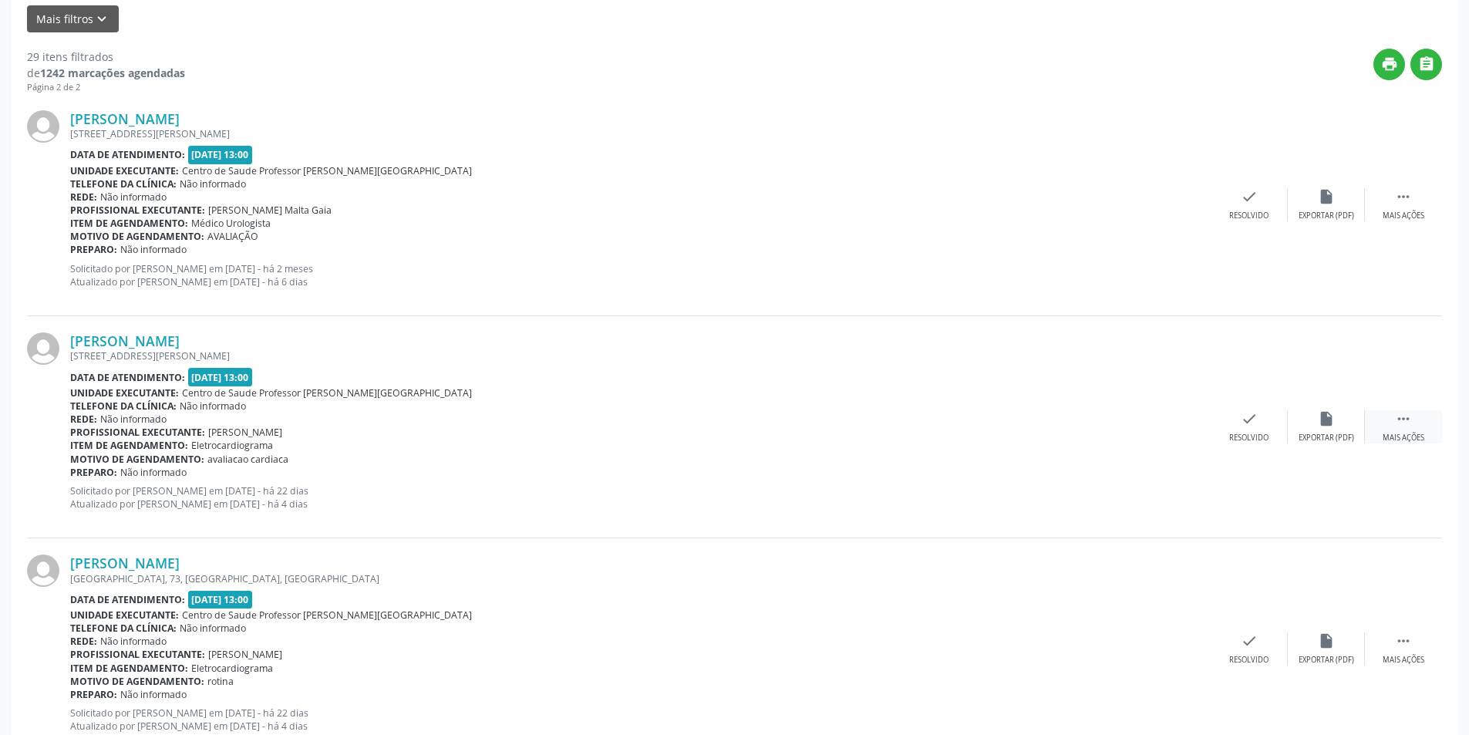
click at [1419, 436] on div "Mais ações" at bounding box center [1403, 437] width 42 height 11
click at [1319, 419] on icon "alarm_off" at bounding box center [1325, 418] width 17 height 17
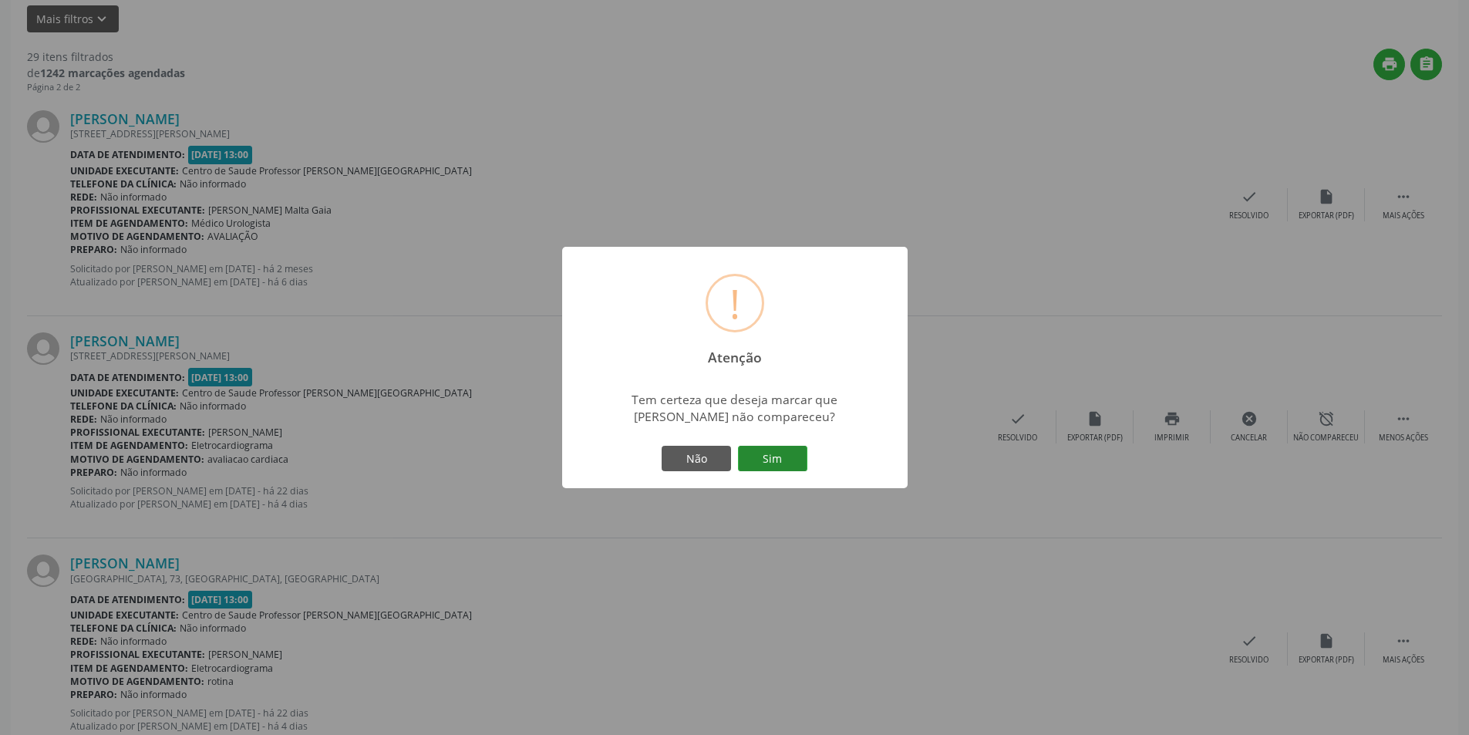
click at [801, 448] on button "Sim" at bounding box center [772, 459] width 69 height 26
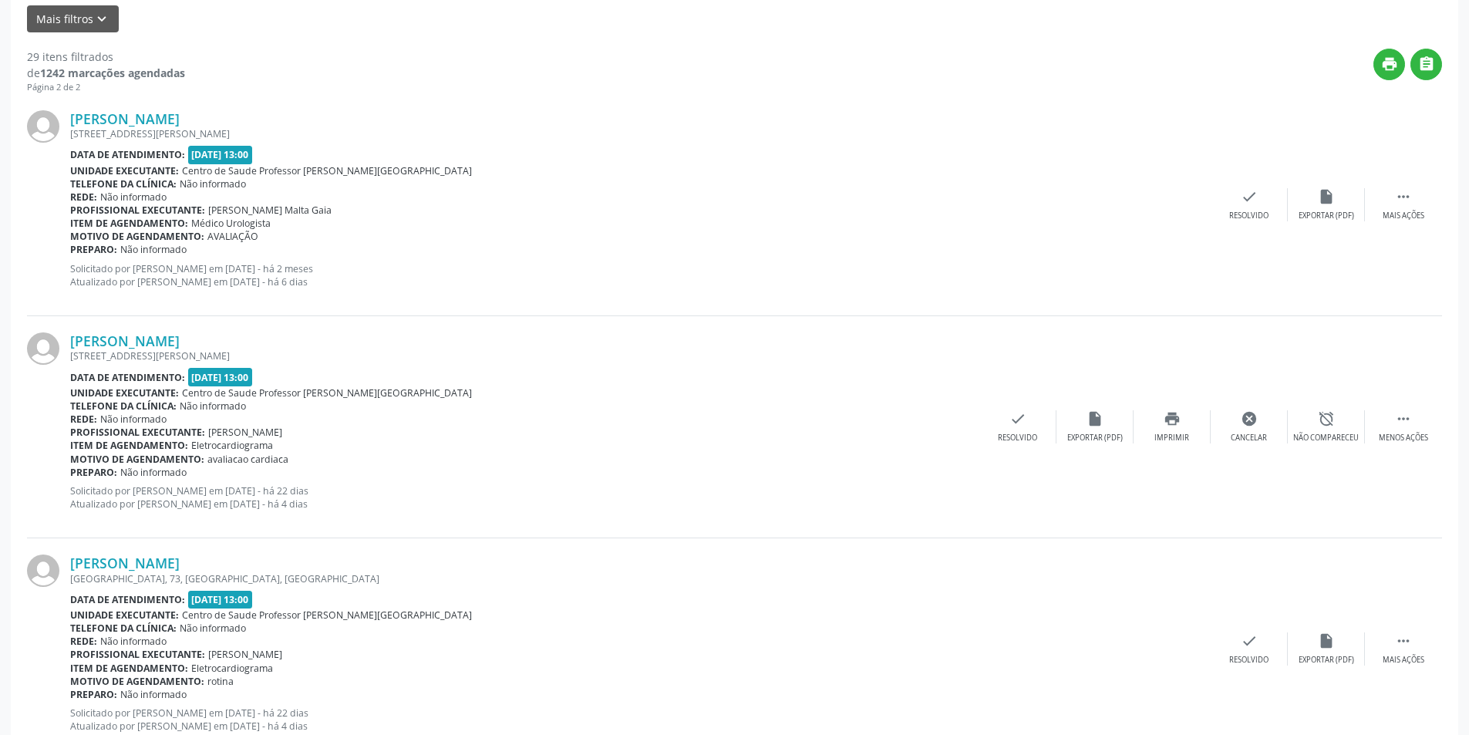
scroll to position [0, 0]
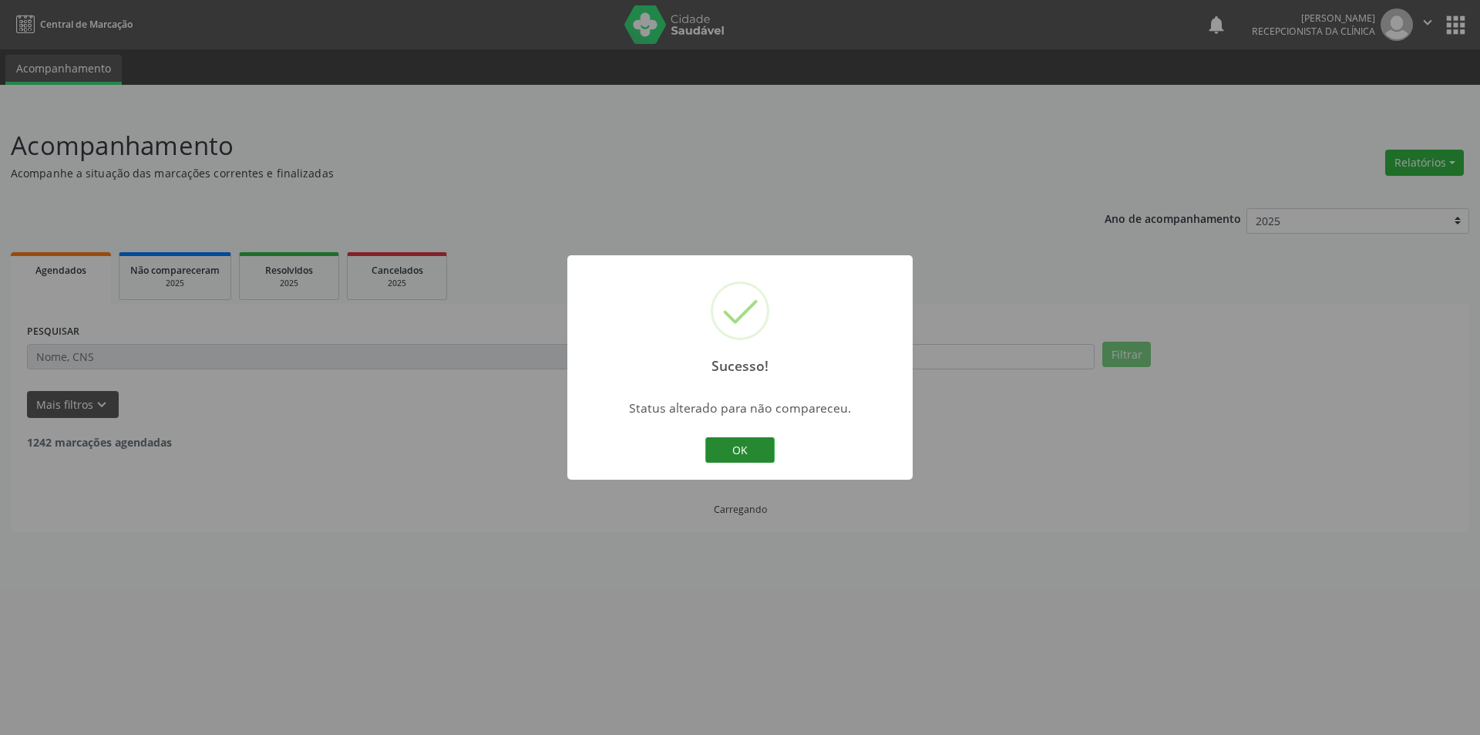
click at [771, 442] on button "OK" at bounding box center [739, 450] width 69 height 26
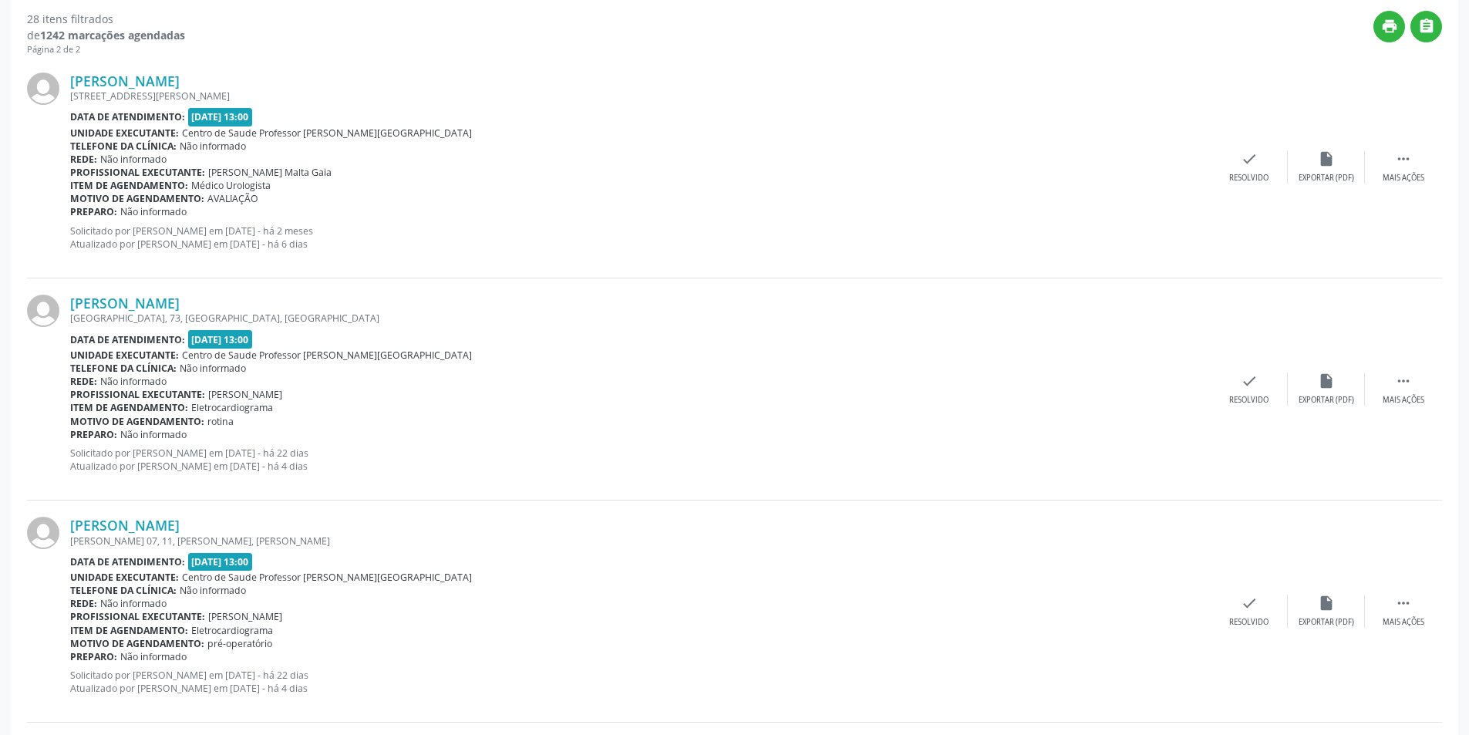
scroll to position [463, 0]
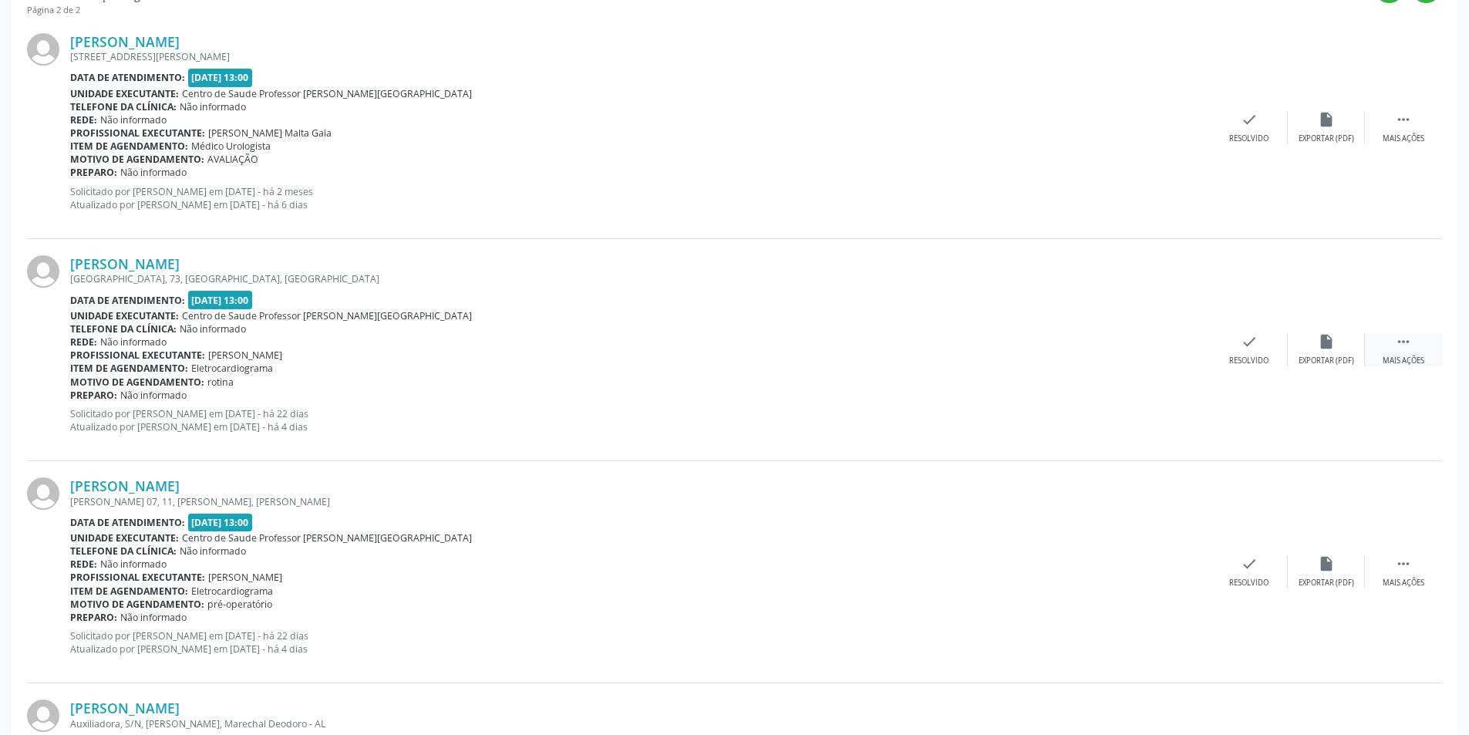
click at [1401, 355] on div "Mais ações" at bounding box center [1403, 360] width 42 height 11
click at [1324, 353] on div "alarm_off Não compareceu" at bounding box center [1325, 349] width 77 height 33
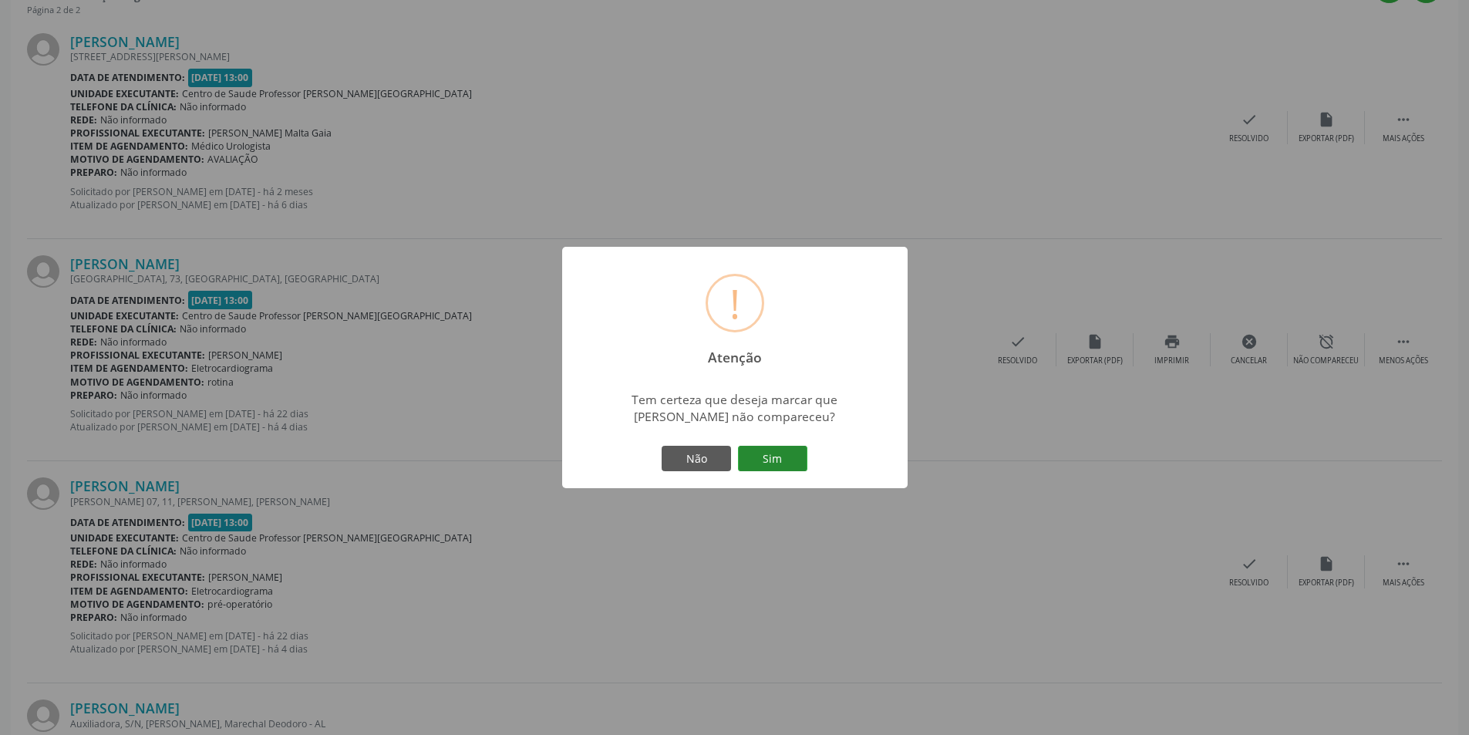
click at [772, 461] on button "Sim" at bounding box center [772, 459] width 69 height 26
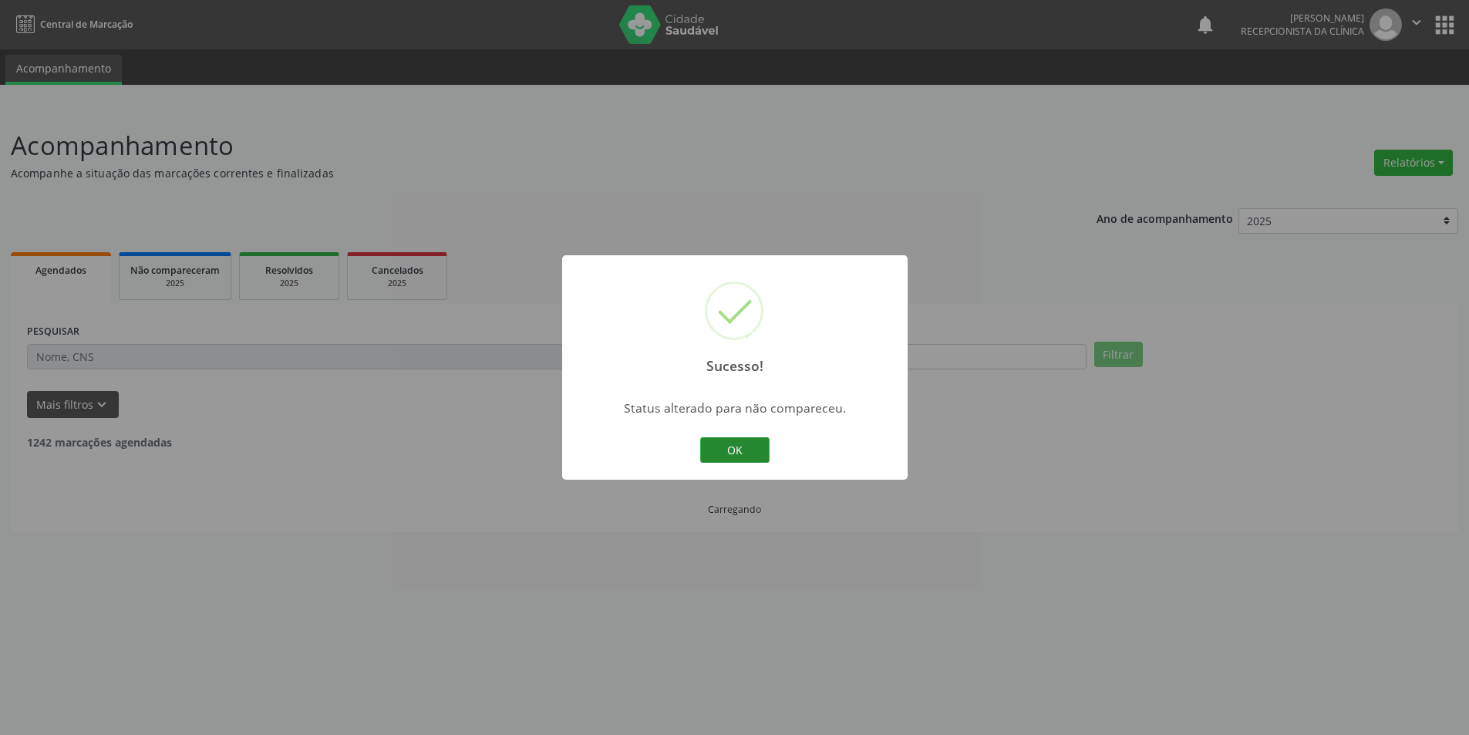
scroll to position [0, 0]
click at [744, 450] on button "OK" at bounding box center [739, 450] width 69 height 26
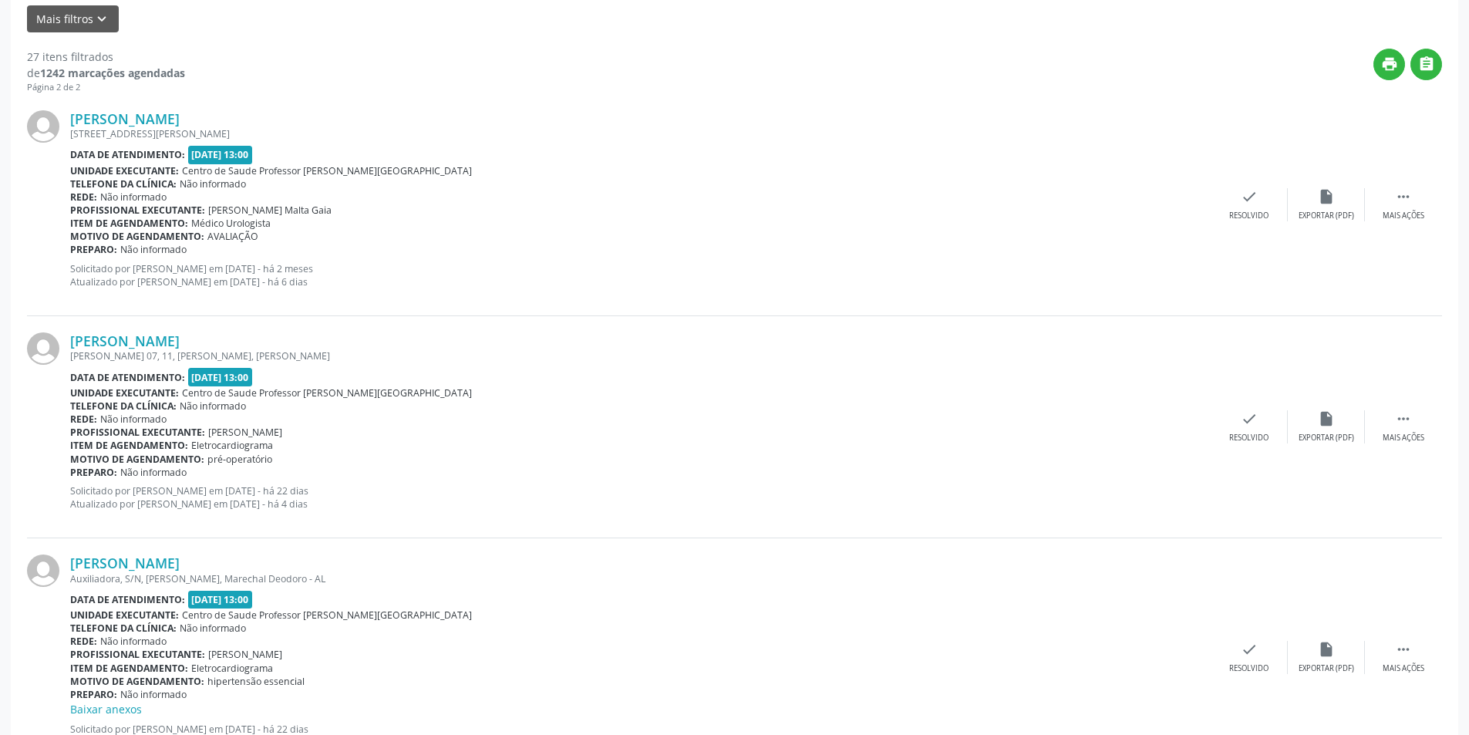
scroll to position [463, 0]
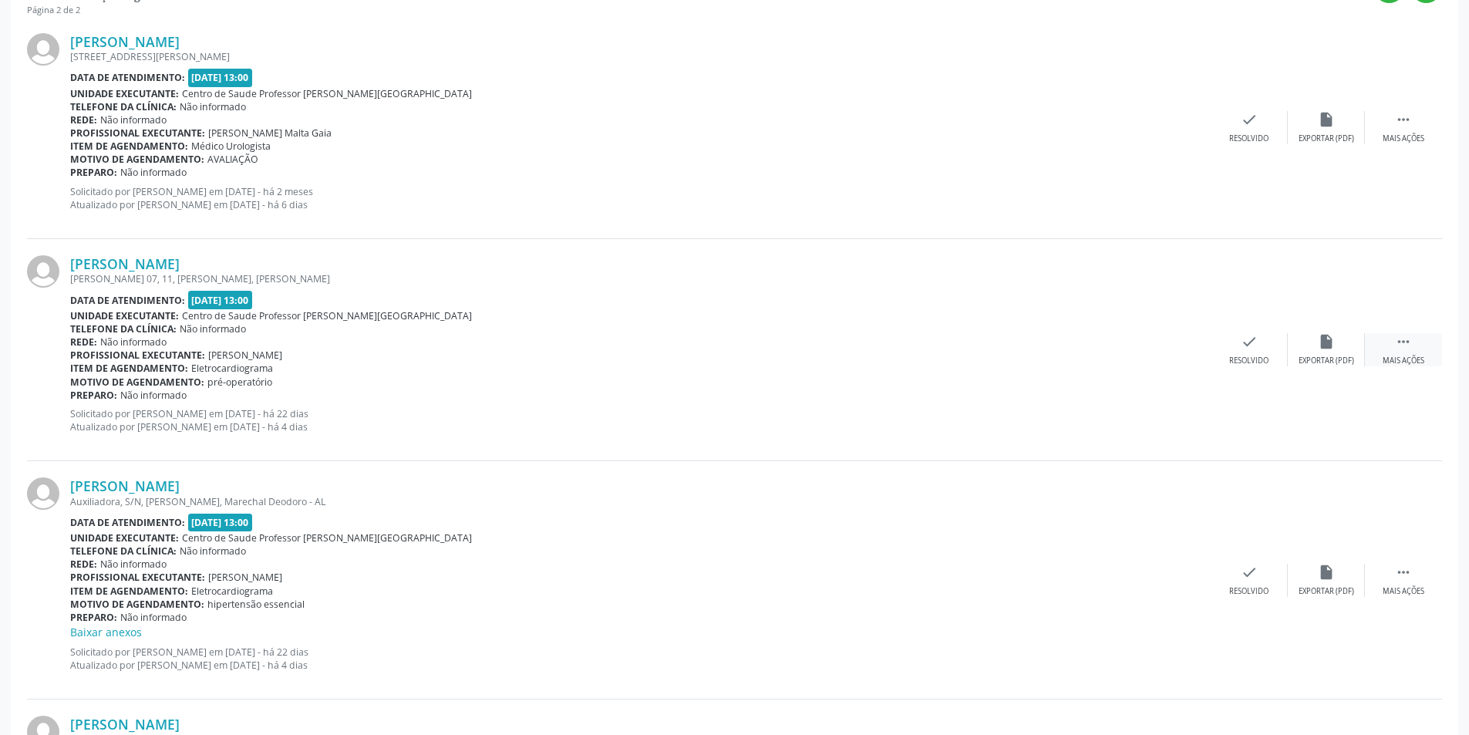
click at [1396, 341] on icon "" at bounding box center [1402, 341] width 17 height 17
click at [1327, 358] on div "Não compareceu" at bounding box center [1326, 360] width 66 height 11
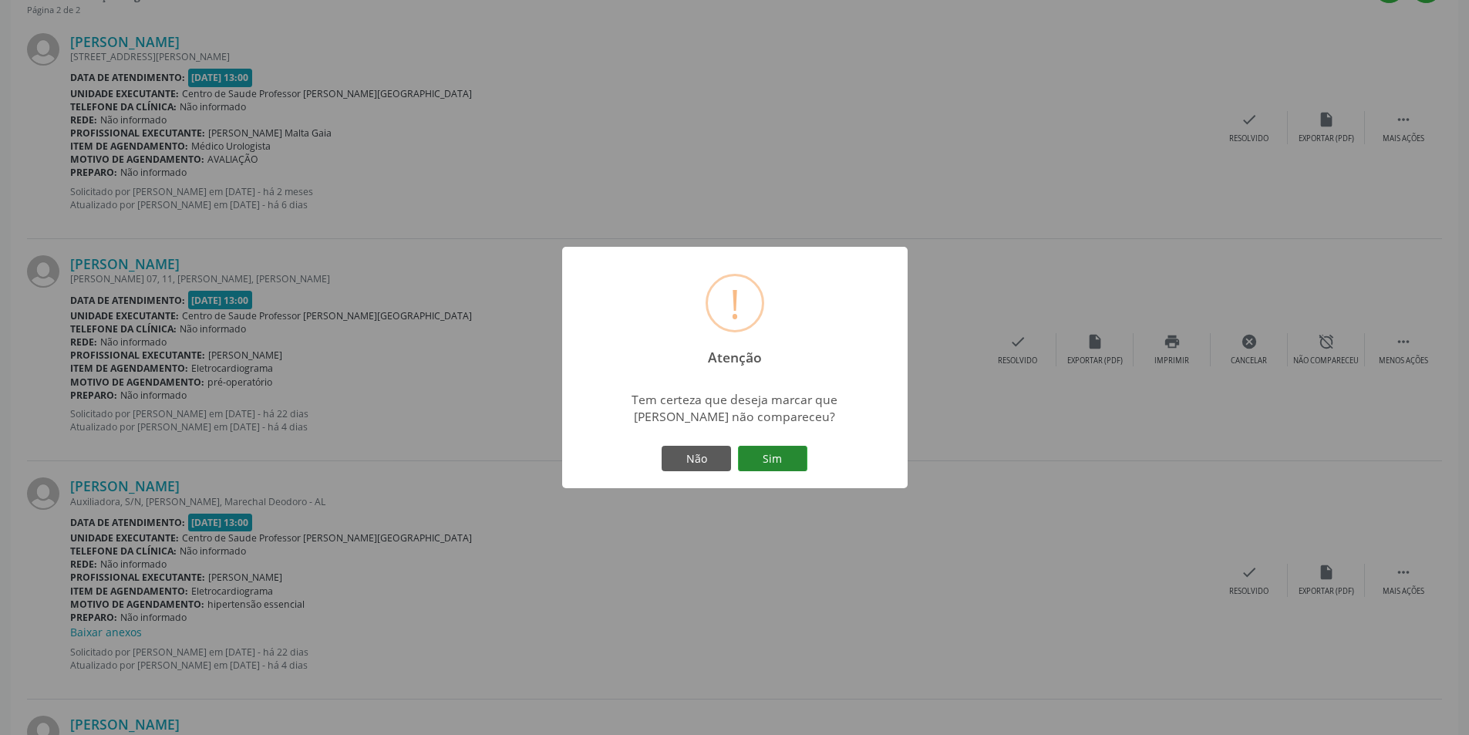
click at [756, 456] on button "Sim" at bounding box center [772, 459] width 69 height 26
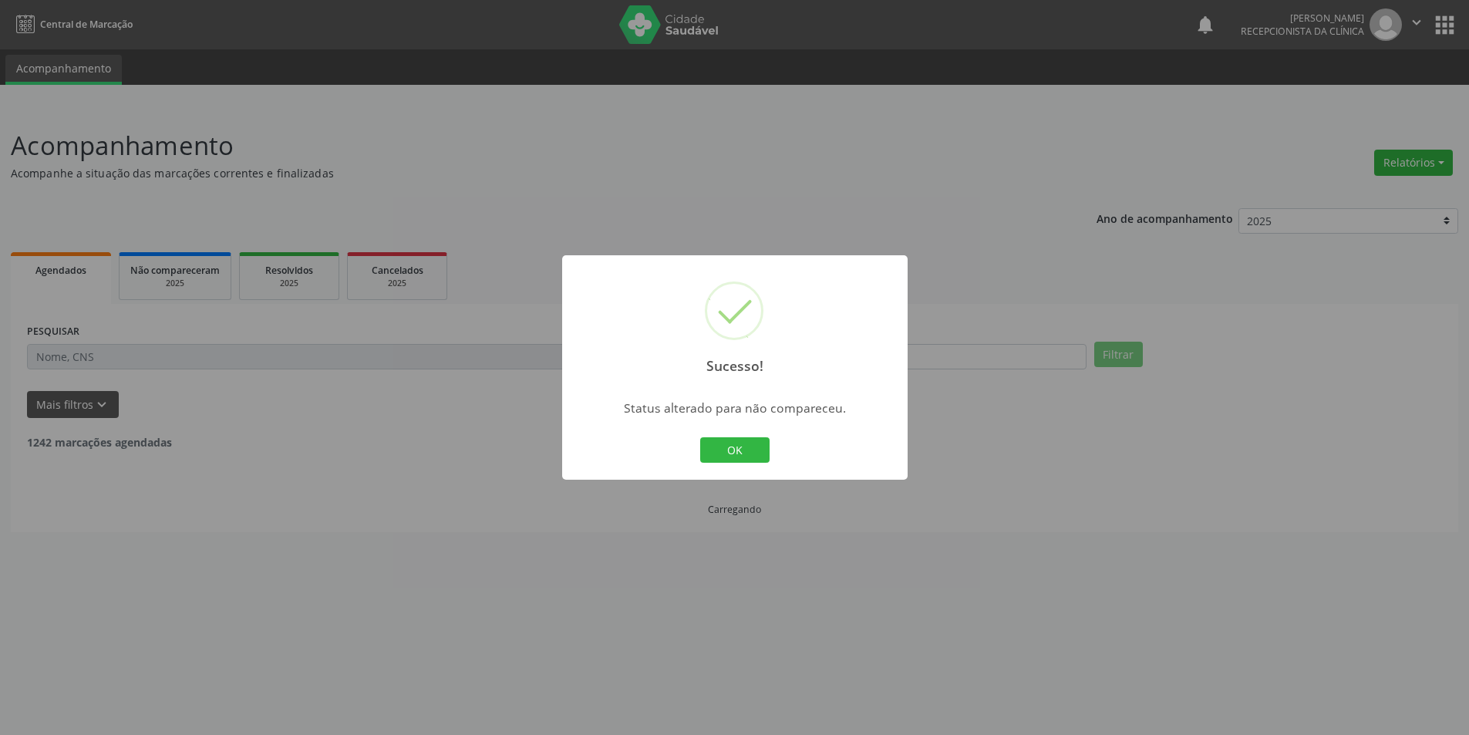
scroll to position [0, 0]
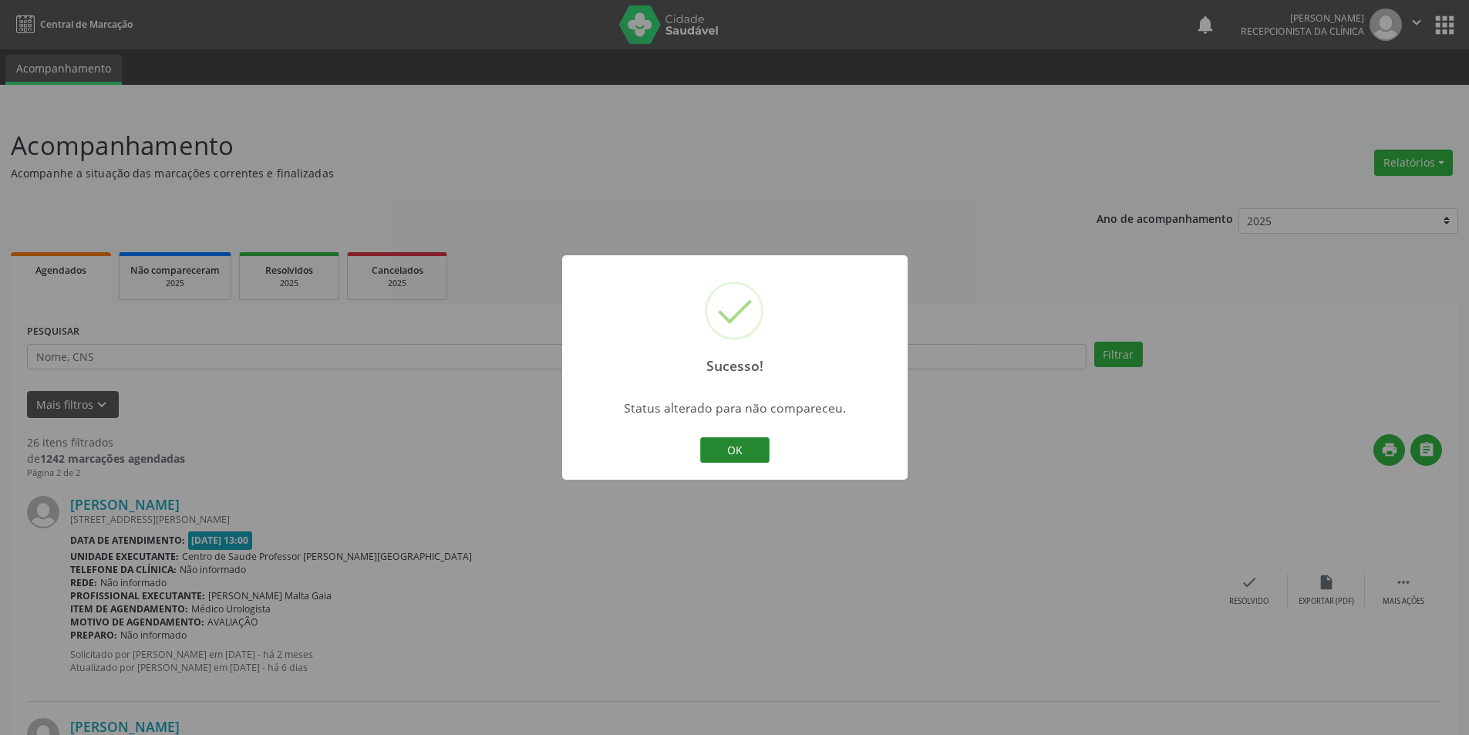
click at [749, 444] on button "OK" at bounding box center [734, 450] width 69 height 26
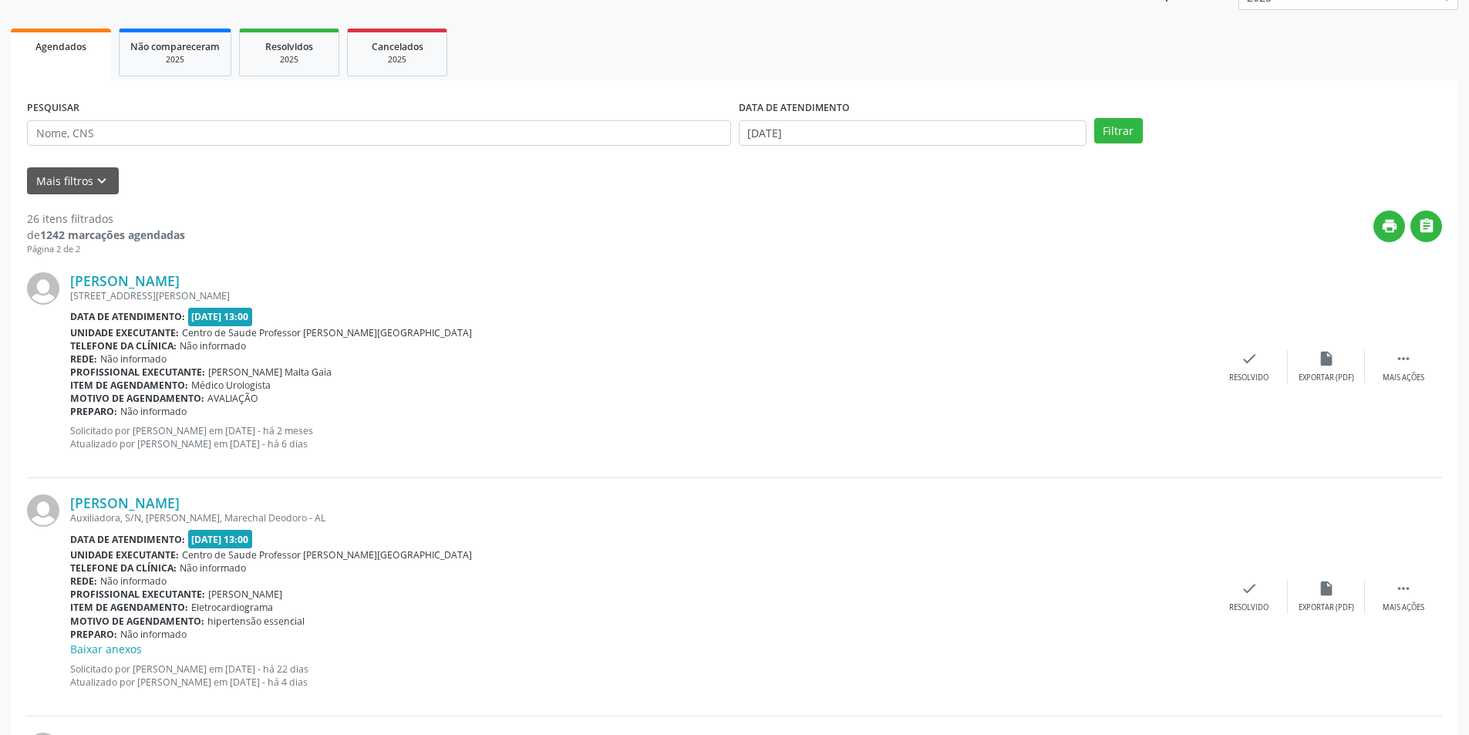
scroll to position [463, 0]
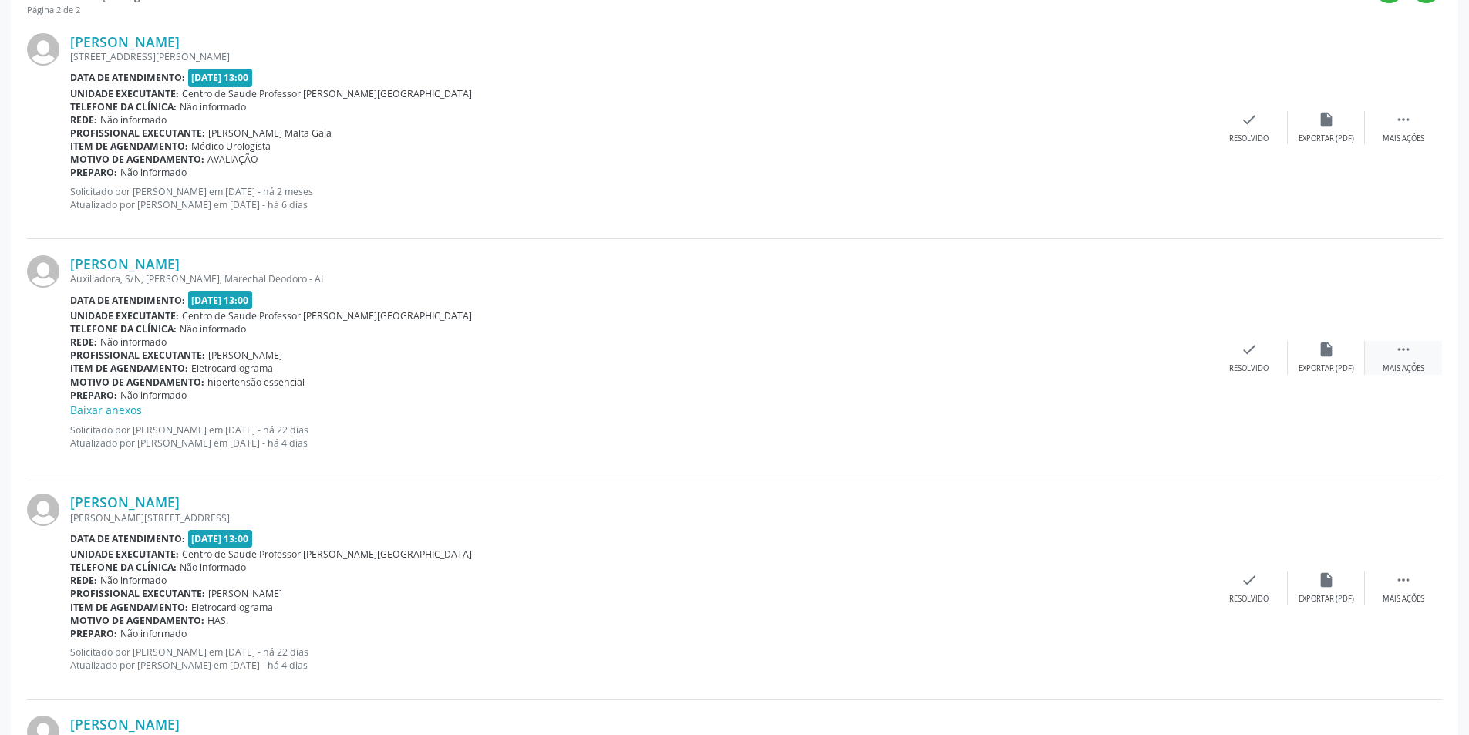
click at [1407, 355] on icon "" at bounding box center [1402, 349] width 17 height 17
click at [1341, 358] on div "alarm_off Não compareceu" at bounding box center [1325, 357] width 77 height 33
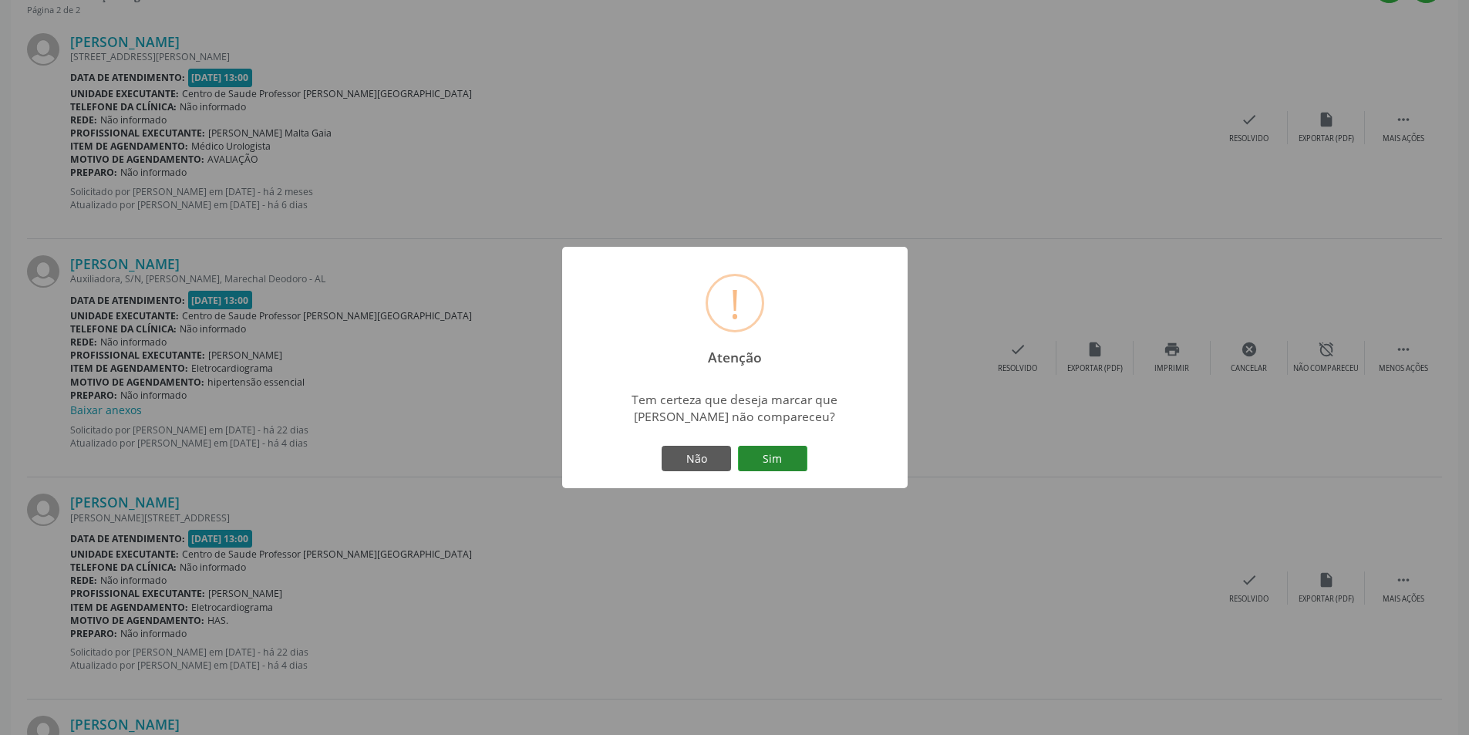
click at [778, 456] on button "Sim" at bounding box center [772, 459] width 69 height 26
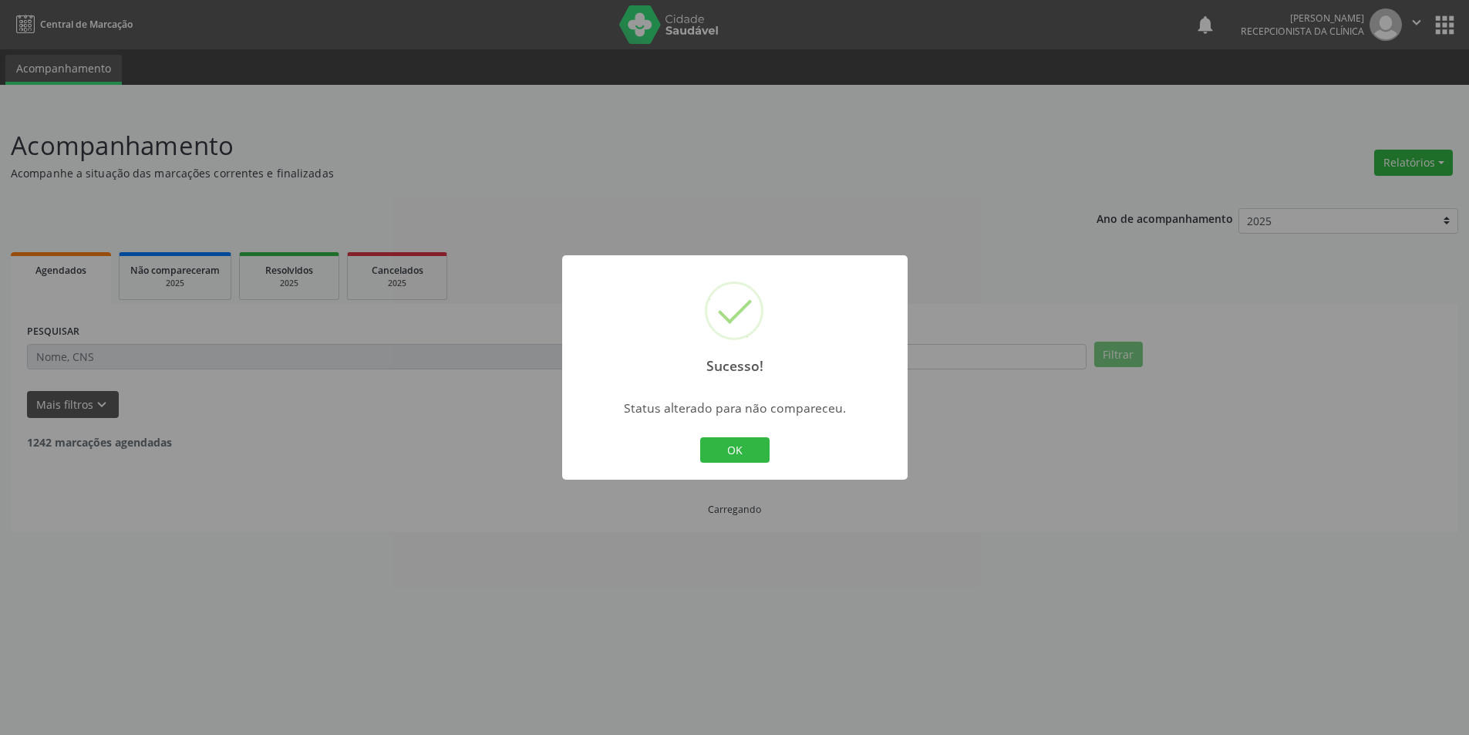
scroll to position [0, 0]
click at [766, 453] on button "OK" at bounding box center [739, 450] width 69 height 26
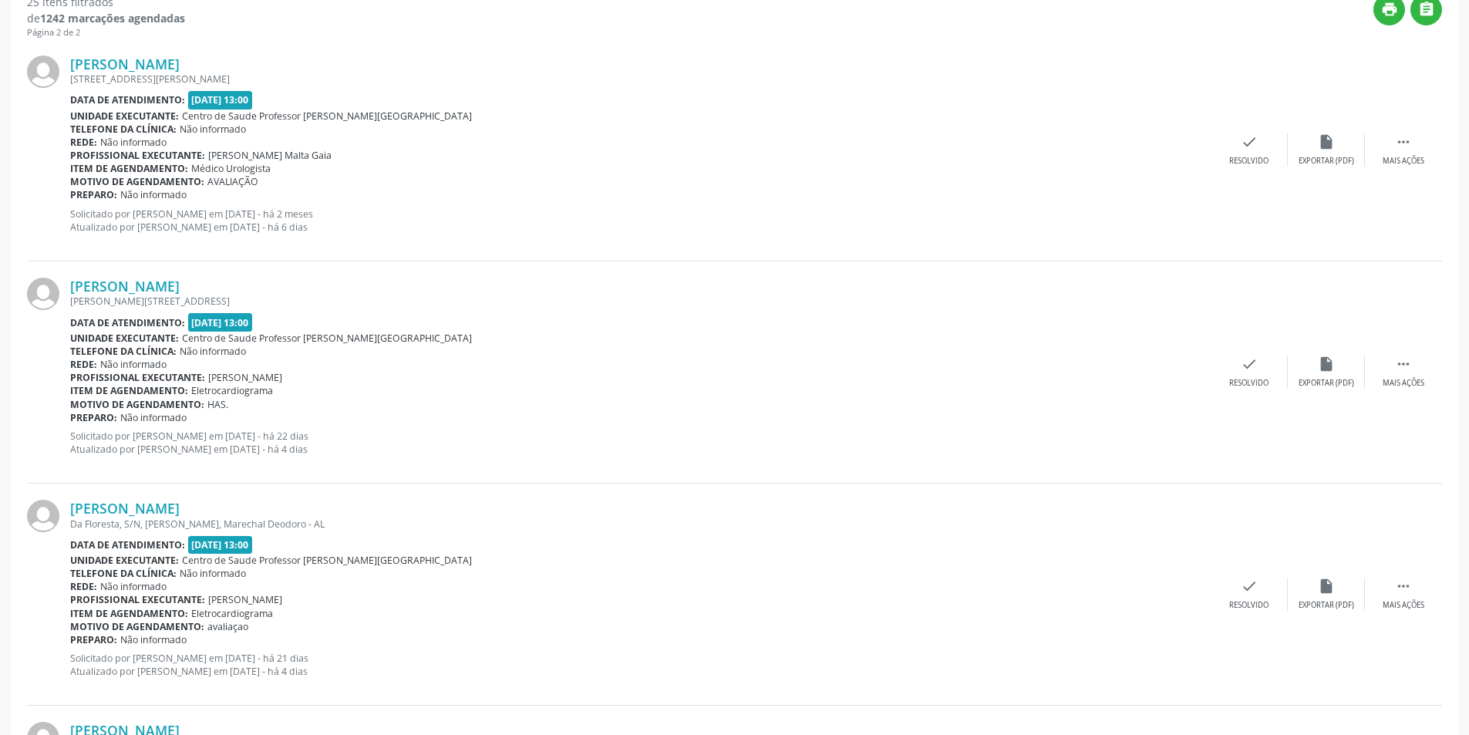
scroll to position [463, 0]
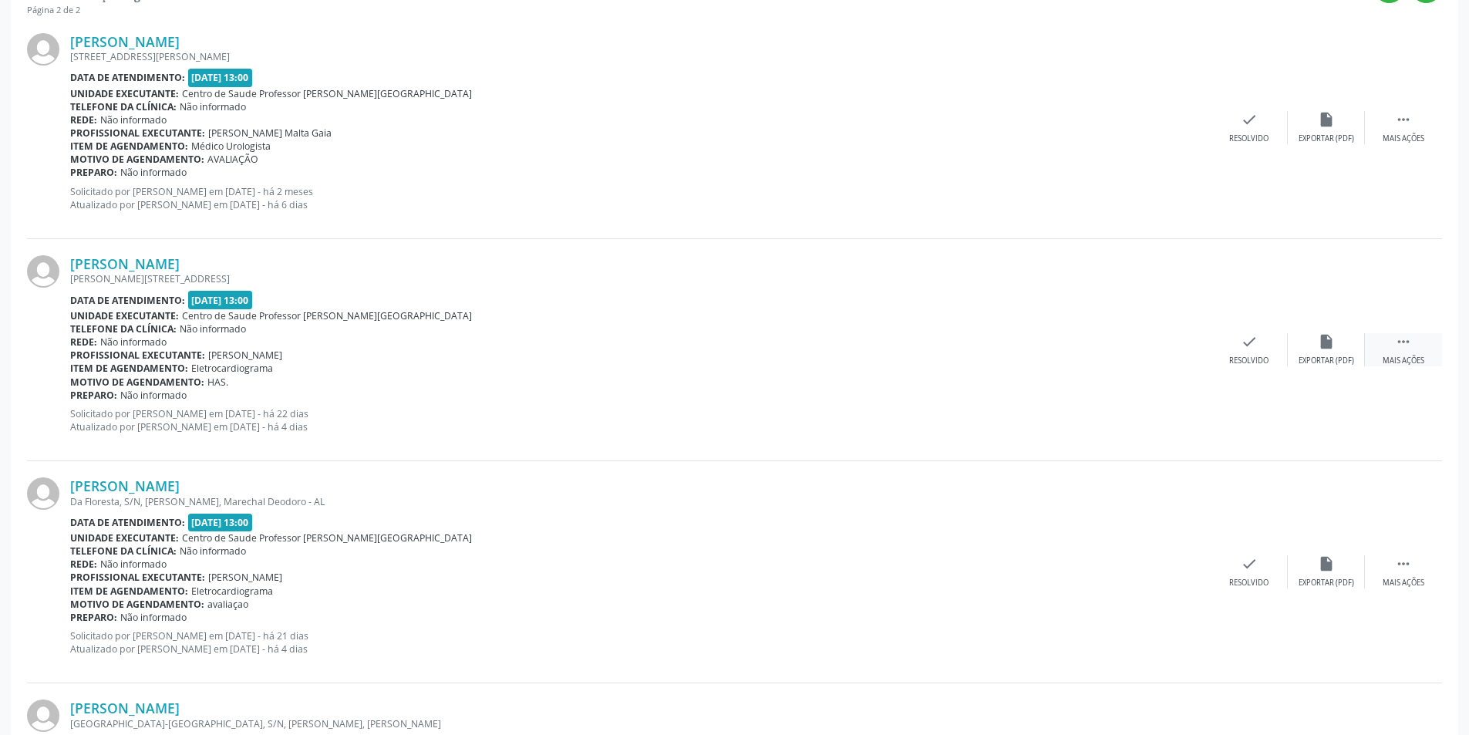
click at [1387, 344] on div " Mais ações" at bounding box center [1402, 349] width 77 height 33
click at [1324, 366] on div "Não compareceu" at bounding box center [1326, 360] width 66 height 11
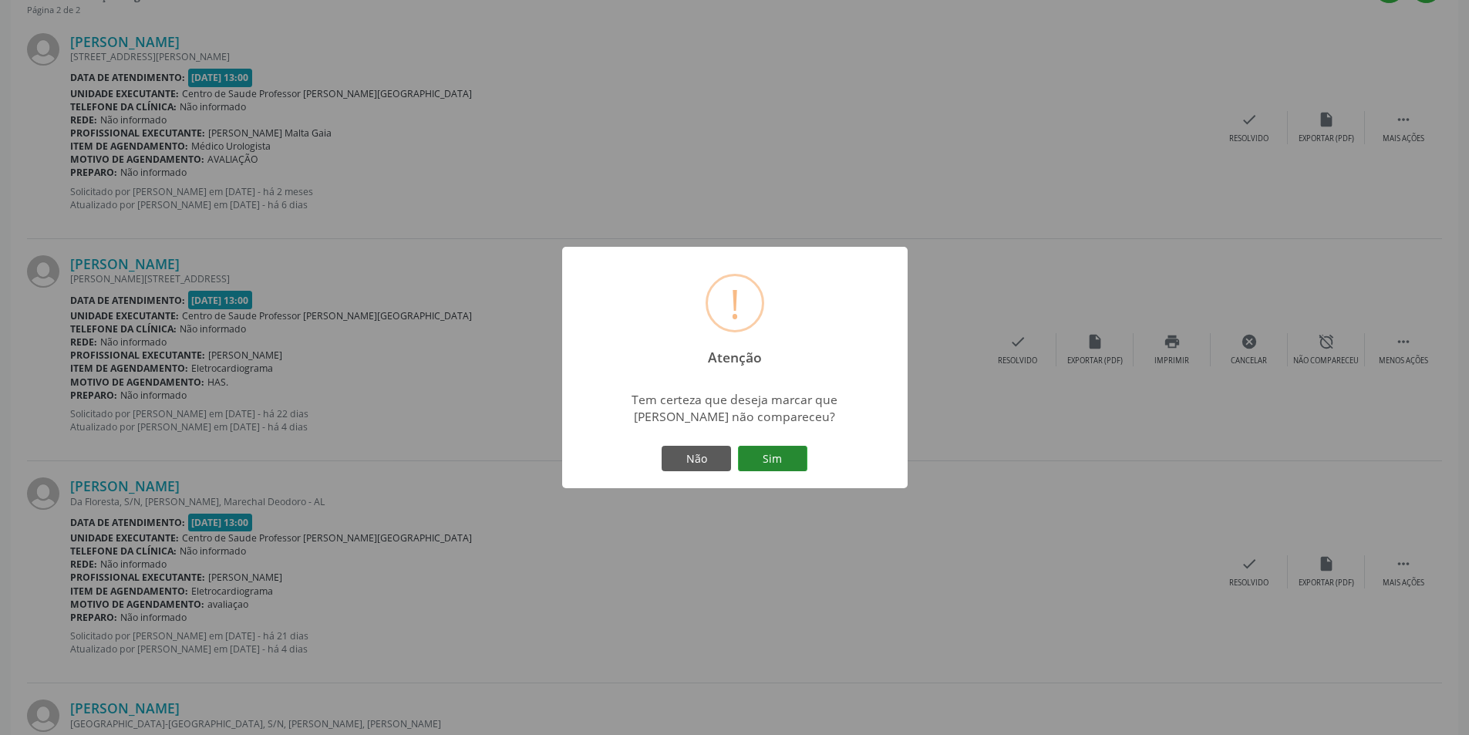
click at [769, 451] on button "Sim" at bounding box center [772, 459] width 69 height 26
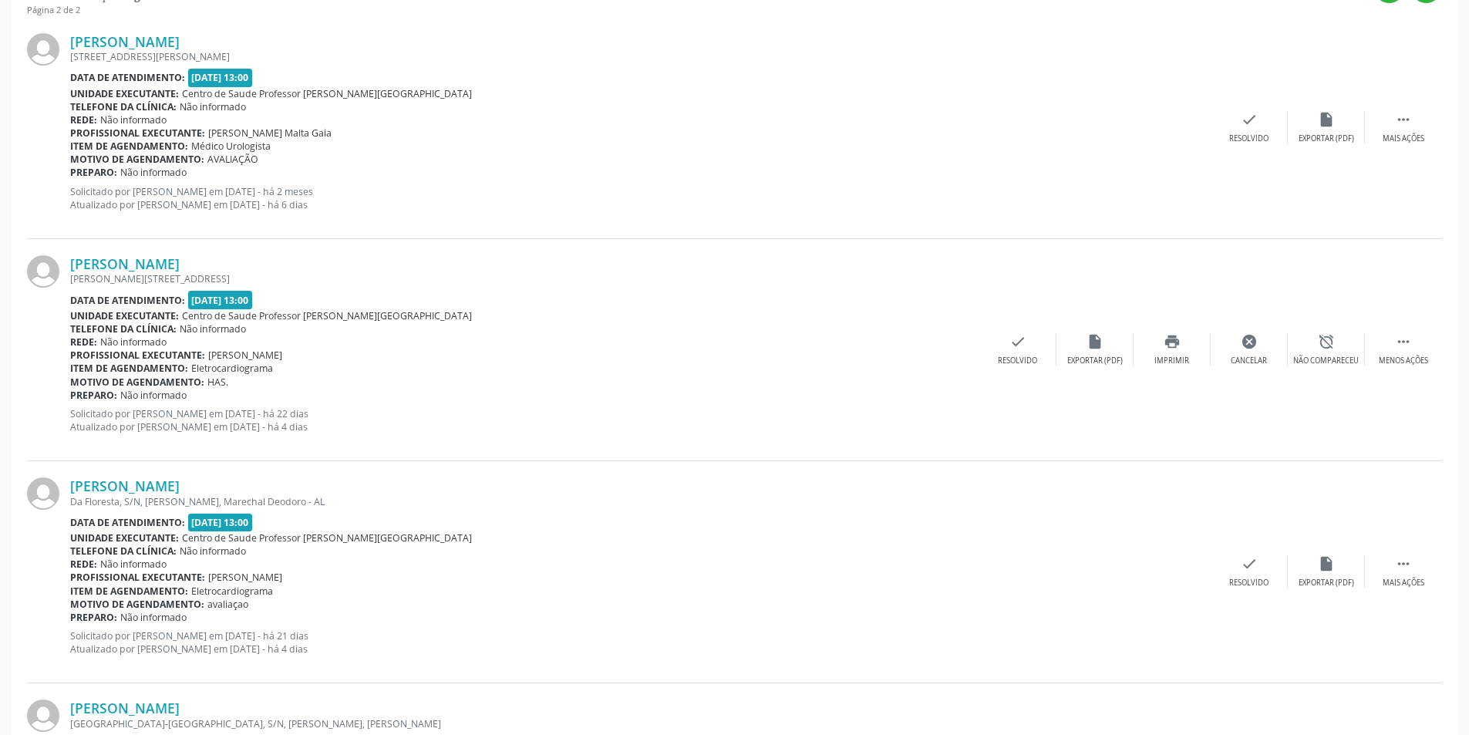
scroll to position [0, 0]
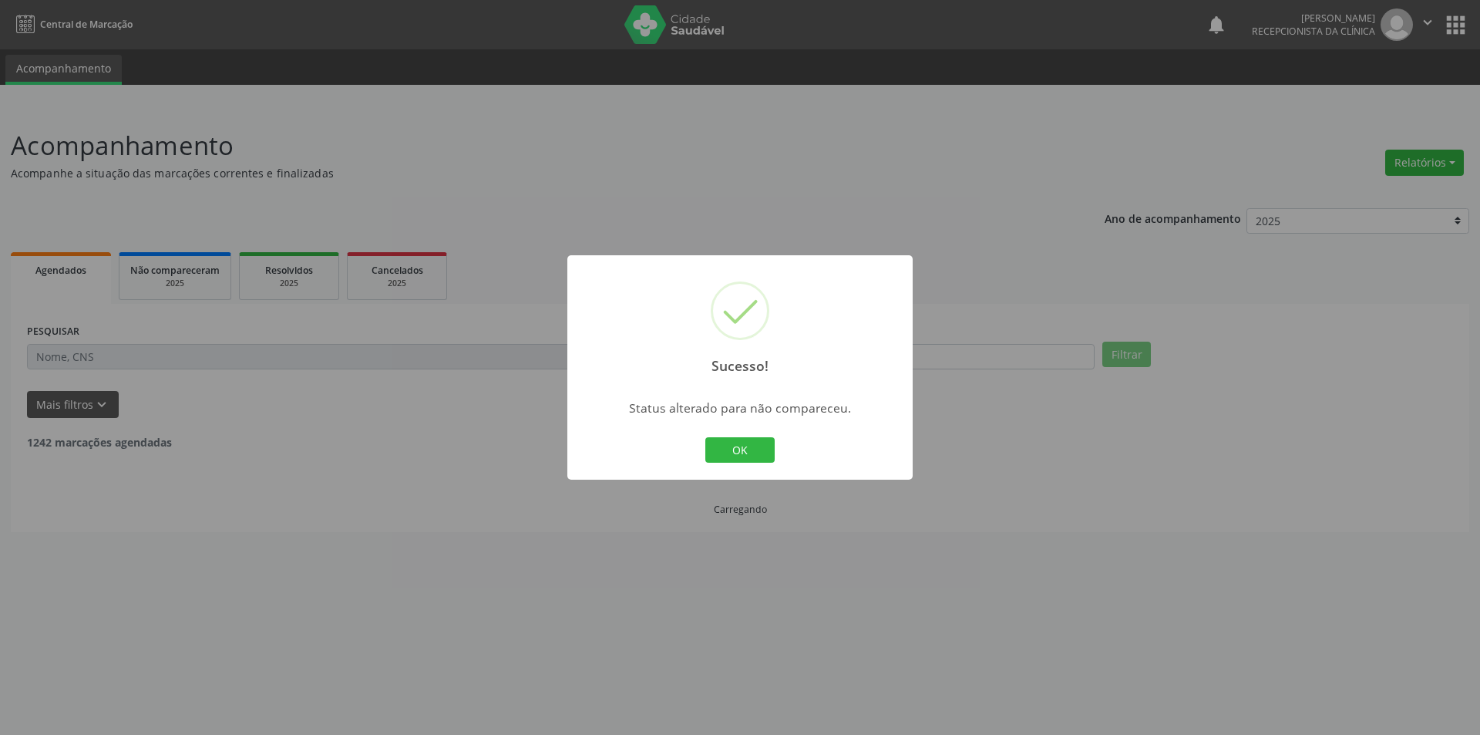
click at [718, 444] on button "OK" at bounding box center [739, 450] width 69 height 26
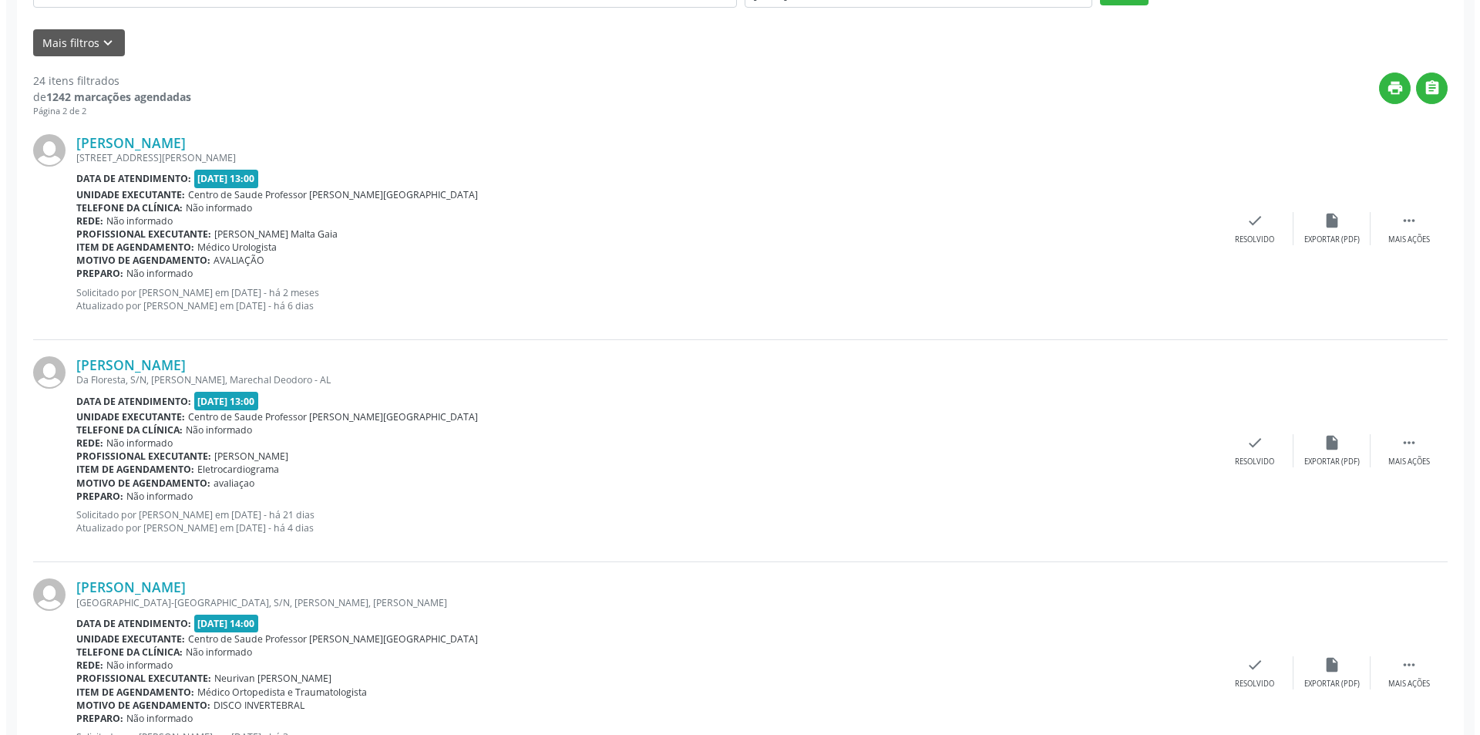
scroll to position [385, 0]
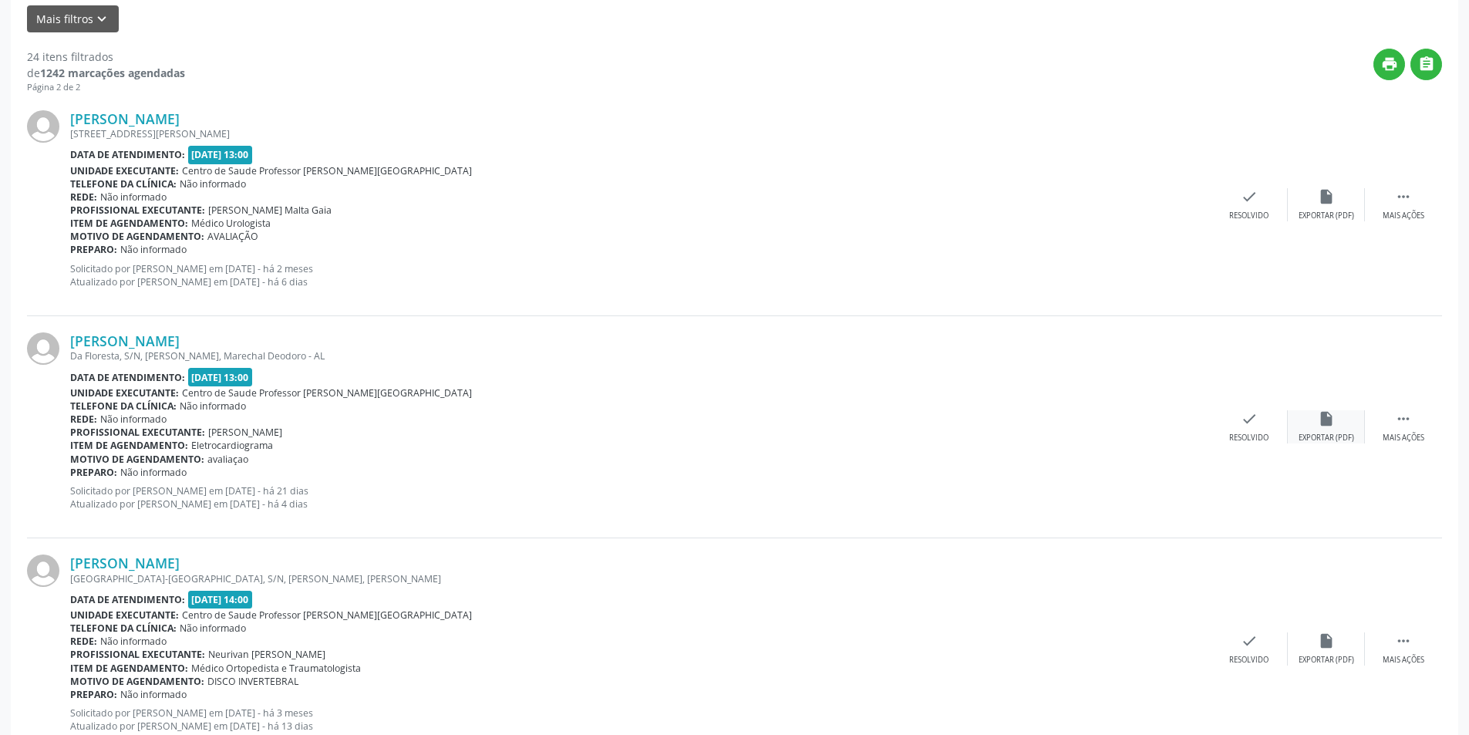
click at [1332, 433] on div "Exportar (PDF)" at bounding box center [1326, 437] width 56 height 11
click at [1257, 436] on div "Resolvido" at bounding box center [1248, 437] width 39 height 11
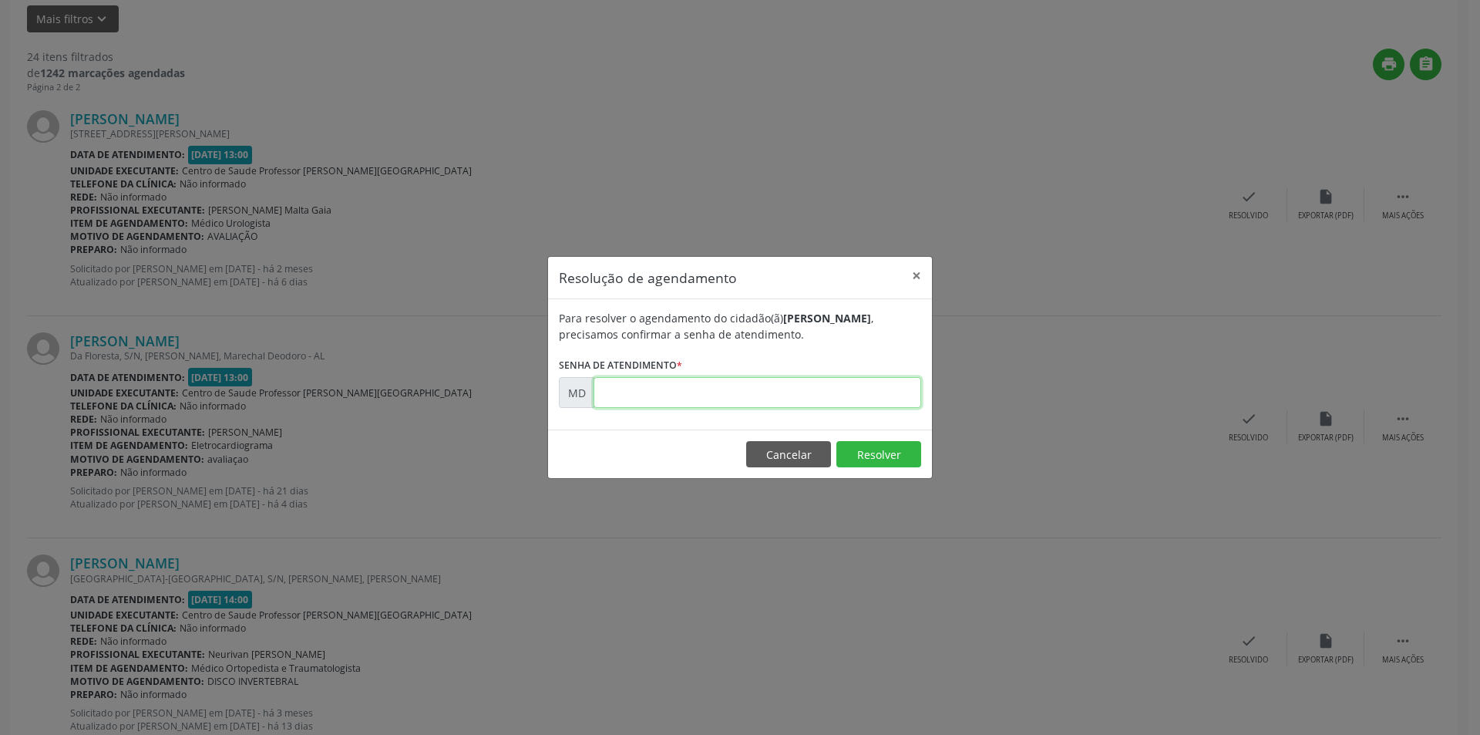
paste input "00011247"
type input "00011247"
click at [891, 458] on button "Resolver" at bounding box center [878, 454] width 85 height 26
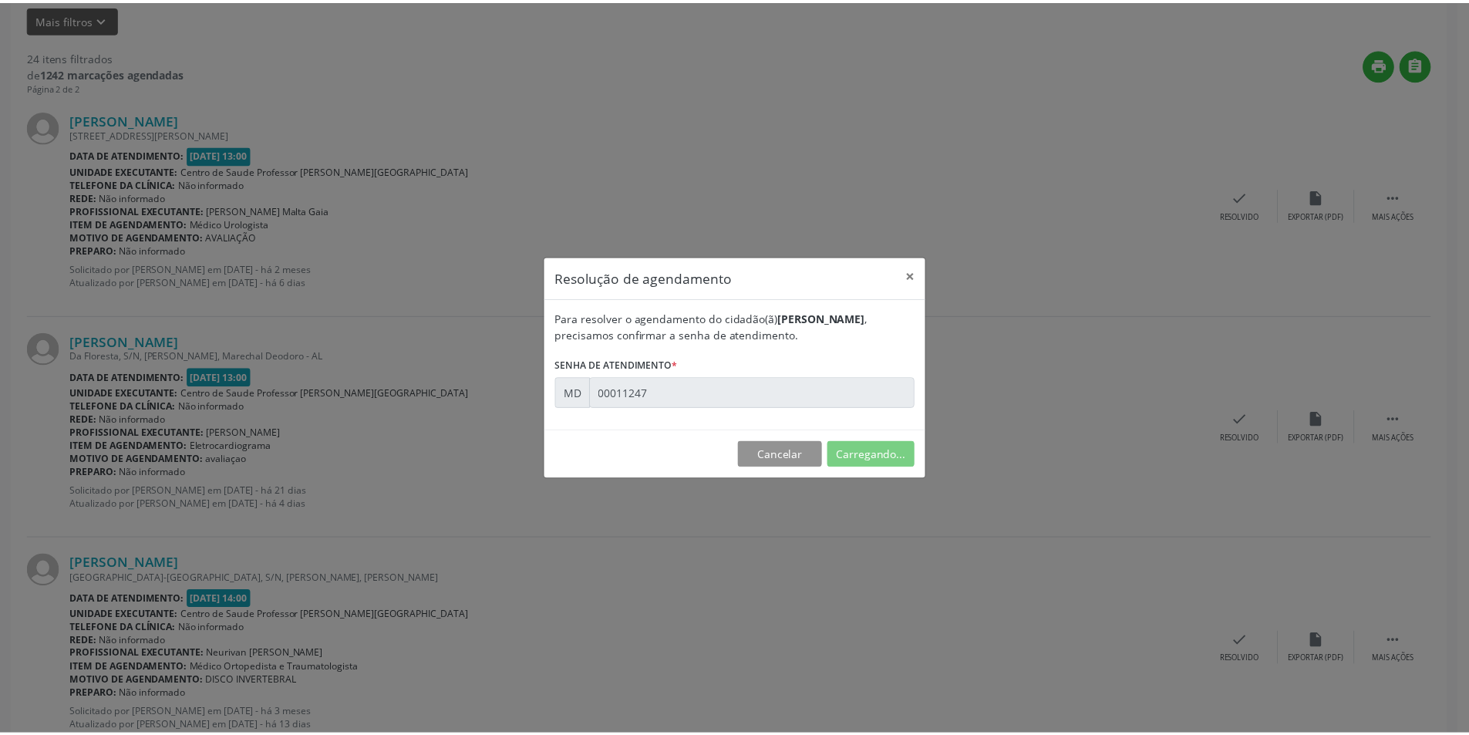
scroll to position [0, 0]
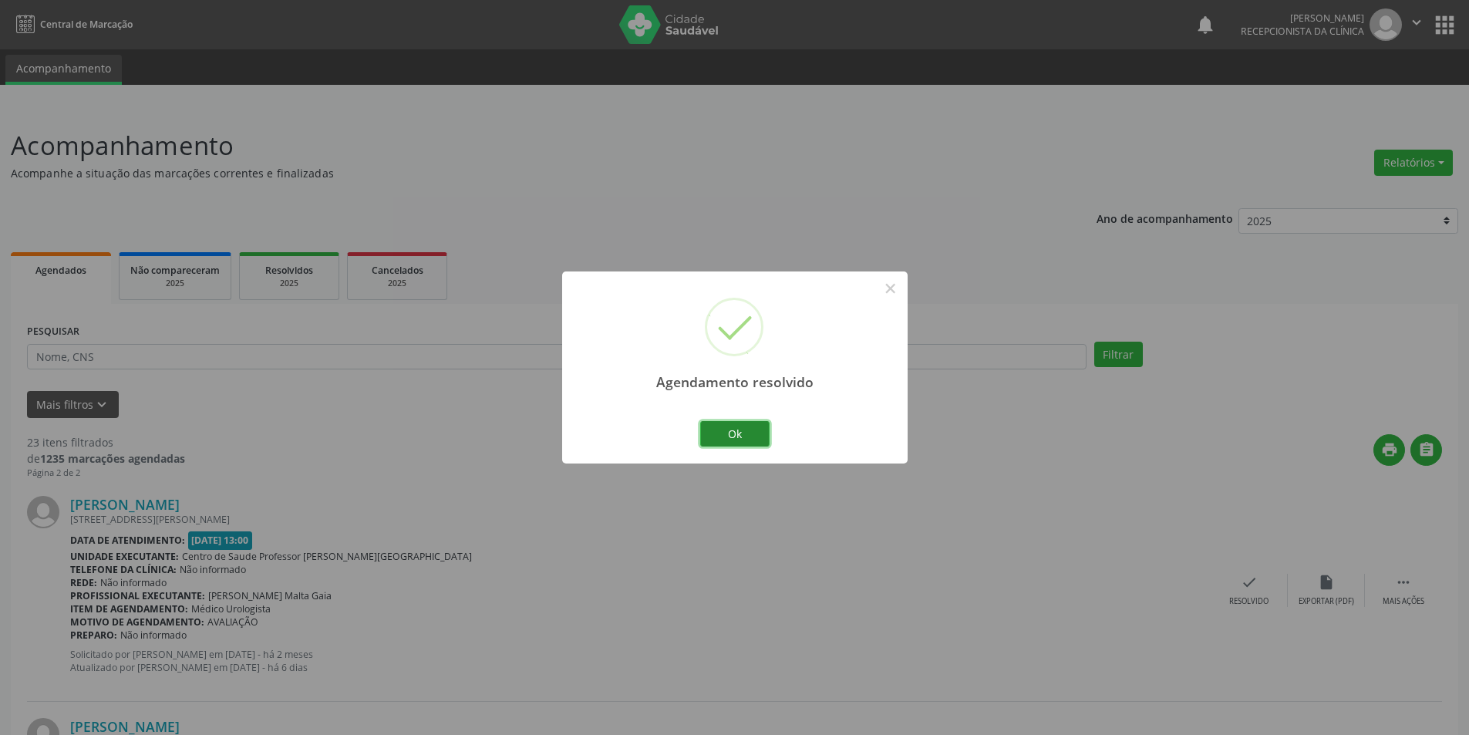
click at [736, 438] on button "Ok" at bounding box center [734, 434] width 69 height 26
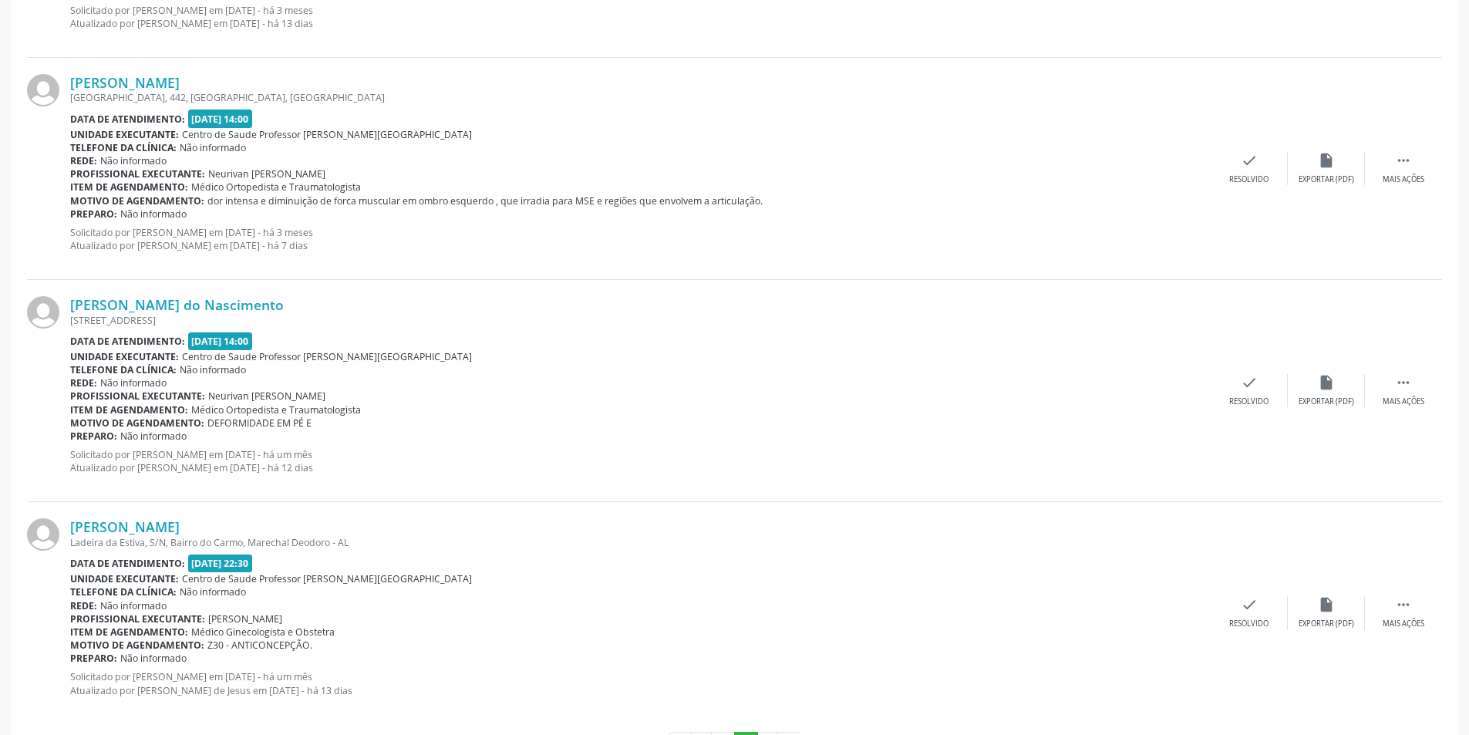
scroll to position [1593, 0]
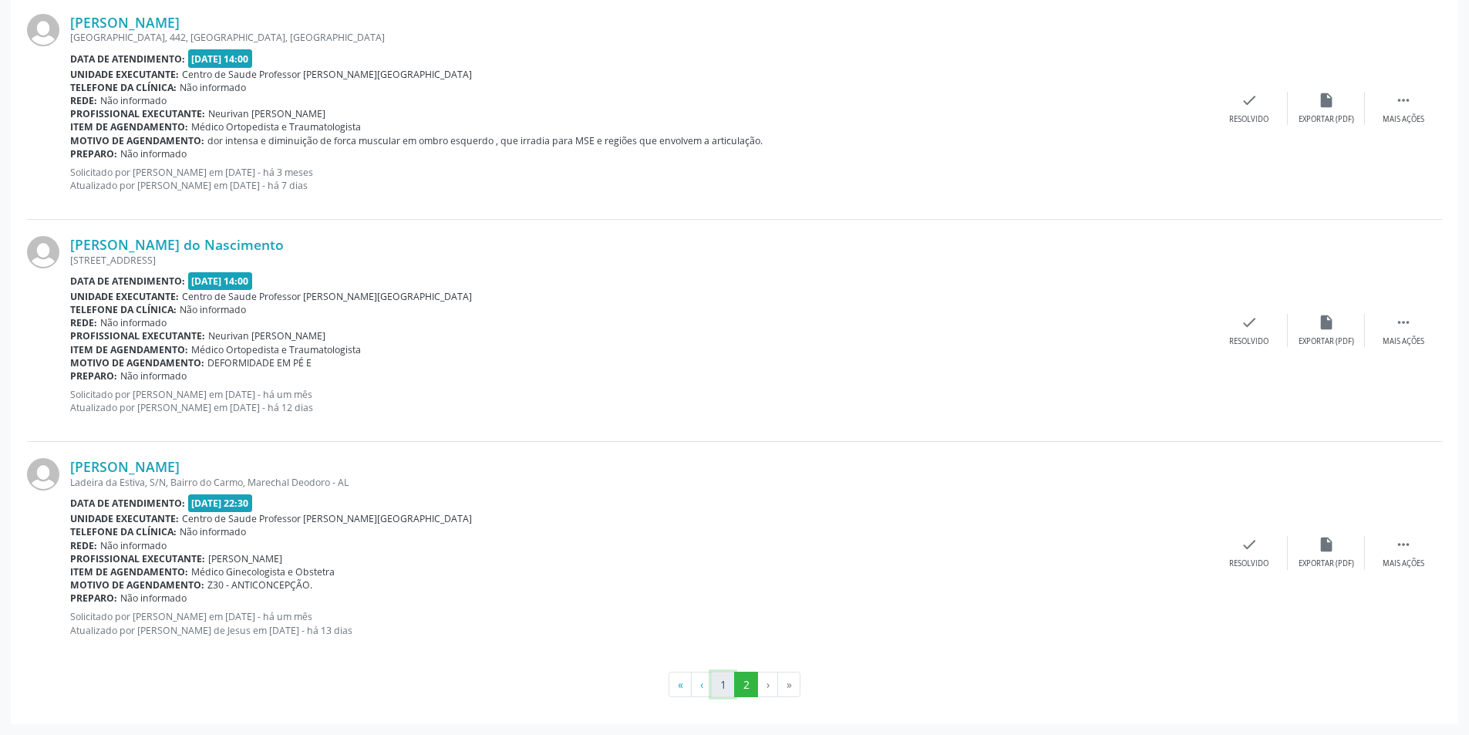
click at [718, 678] on button "1" at bounding box center [723, 684] width 24 height 26
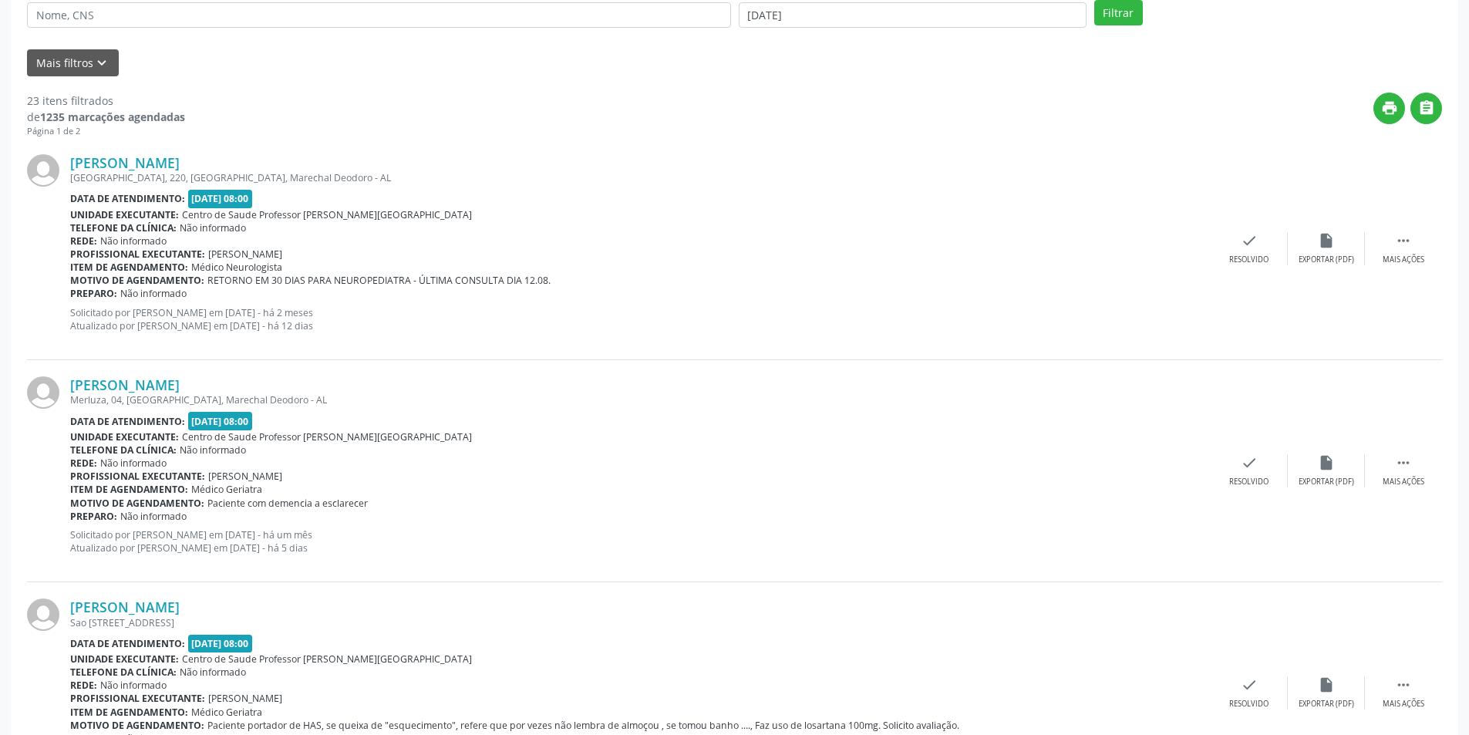
scroll to position [463, 0]
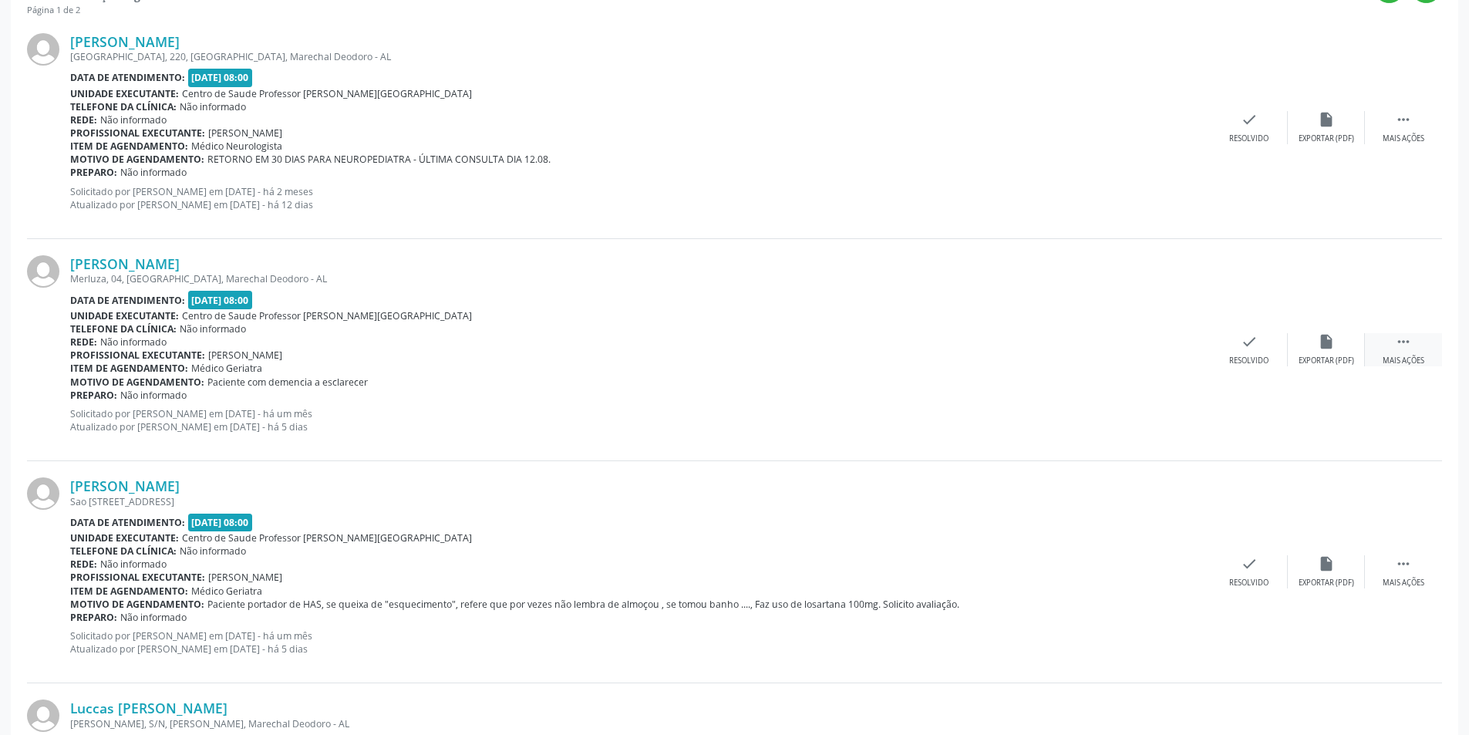
click at [1394, 343] on icon "" at bounding box center [1402, 341] width 17 height 17
click at [1336, 375] on div "[PERSON_NAME] Merluza, 04, [GEOGRAPHIC_DATA], Marechal Deodoro - AL Data de ate…" at bounding box center [734, 350] width 1415 height 222
click at [1329, 348] on icon "alarm_off" at bounding box center [1325, 341] width 17 height 17
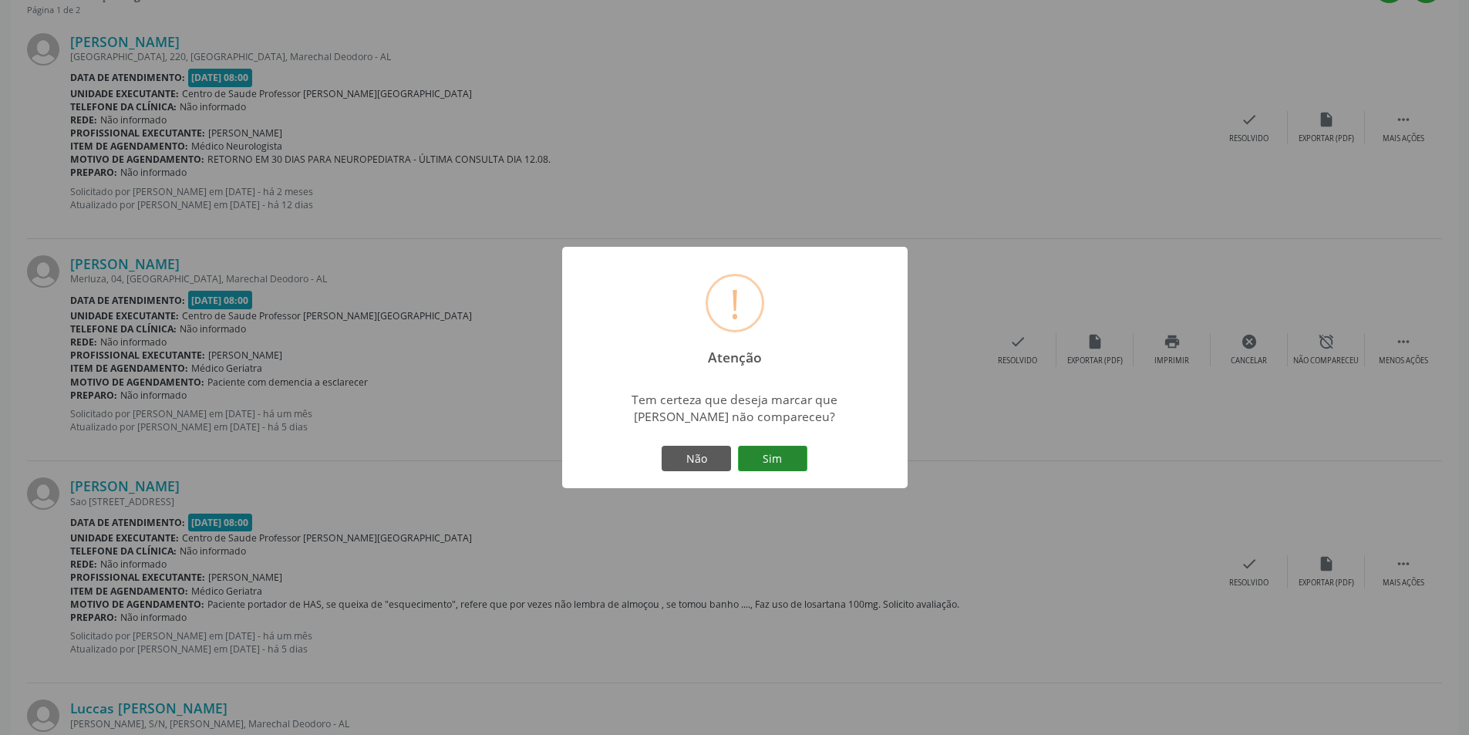
click at [788, 459] on button "Sim" at bounding box center [772, 459] width 69 height 26
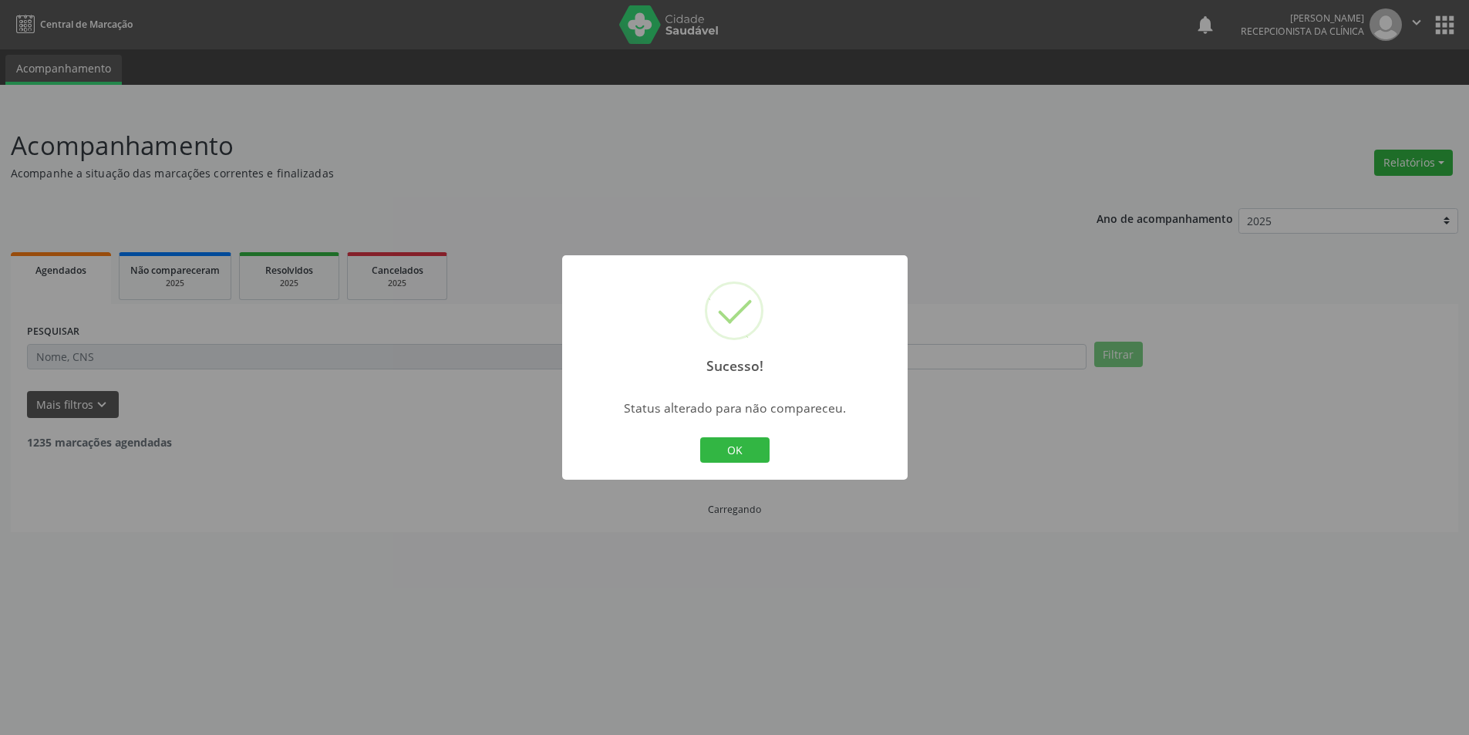
scroll to position [0, 0]
click at [755, 445] on button "OK" at bounding box center [739, 450] width 69 height 26
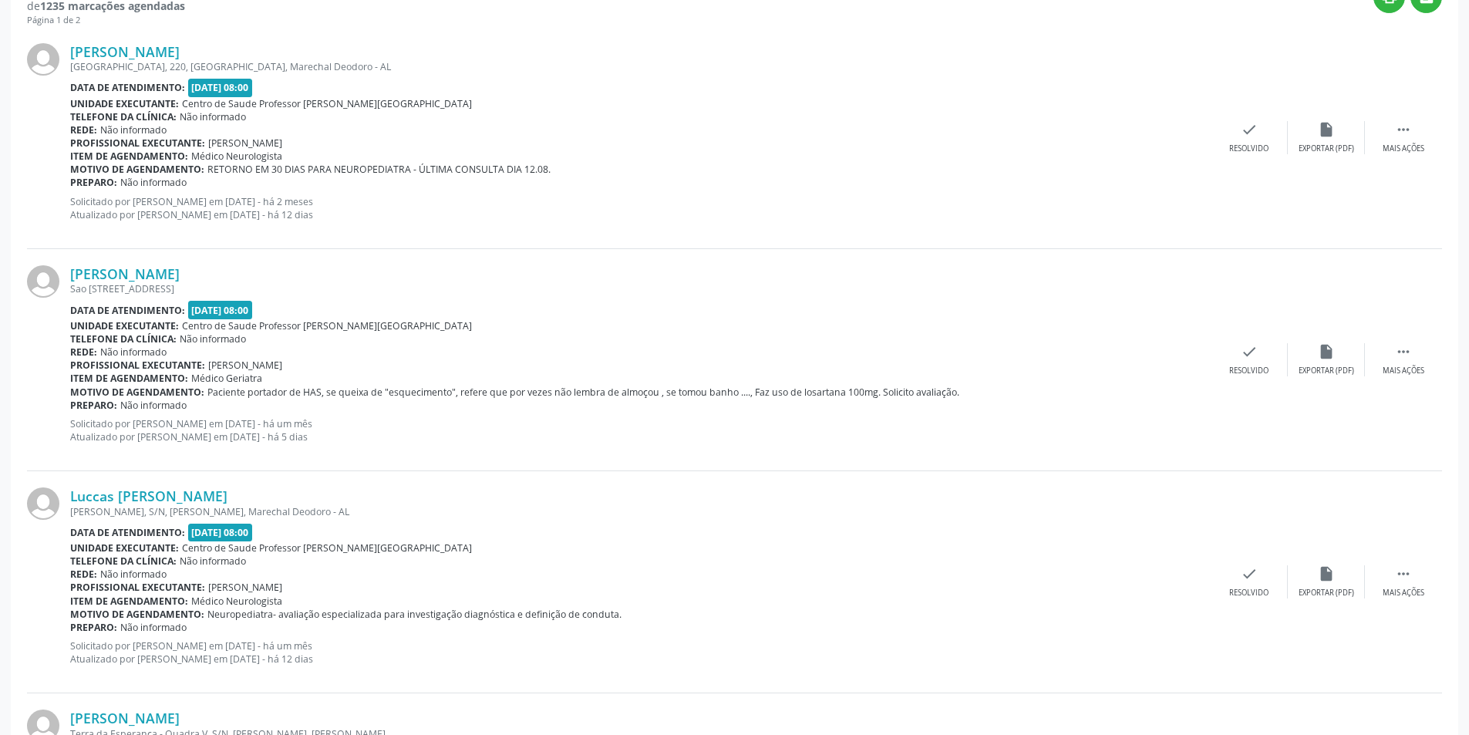
scroll to position [463, 0]
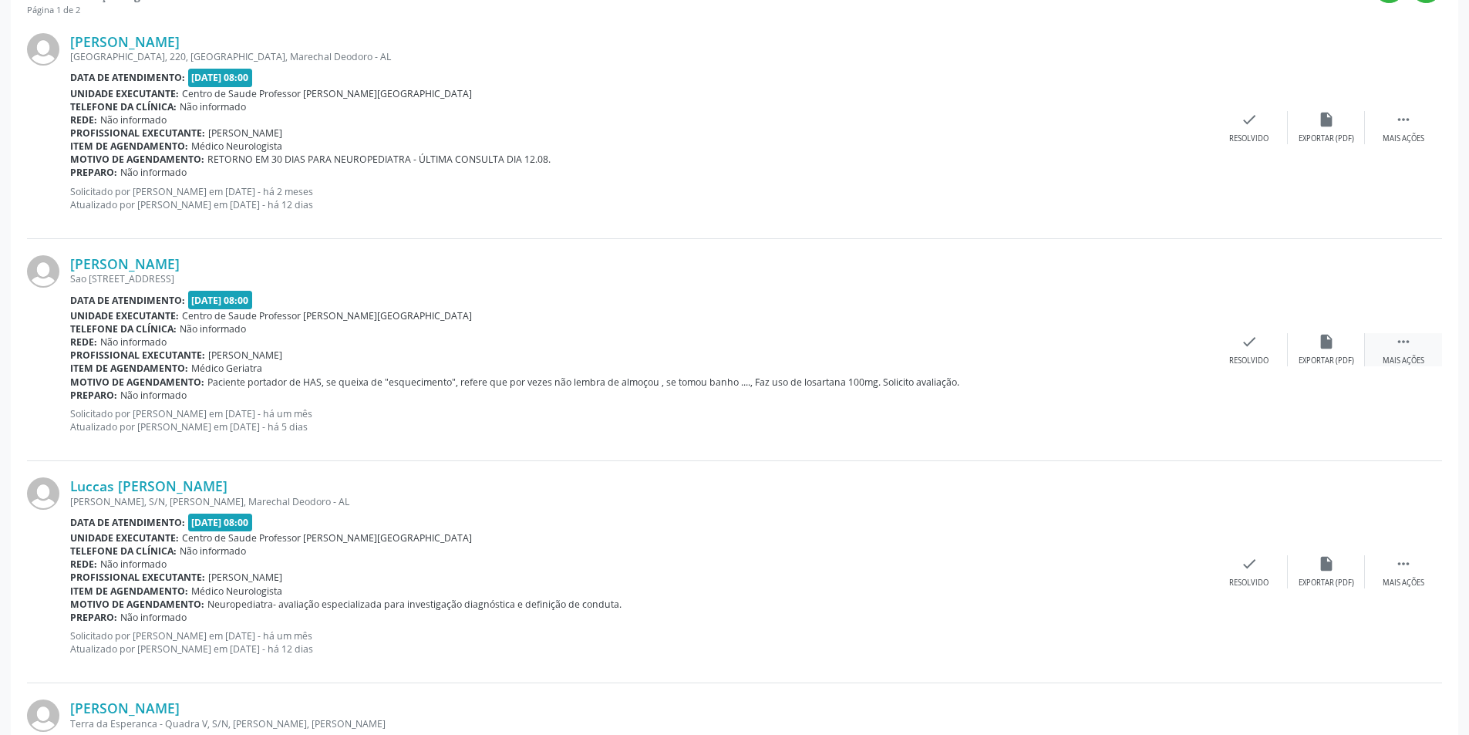
click at [1406, 349] on icon "" at bounding box center [1402, 341] width 17 height 17
click at [1324, 354] on div "alarm_off Não compareceu" at bounding box center [1325, 349] width 77 height 33
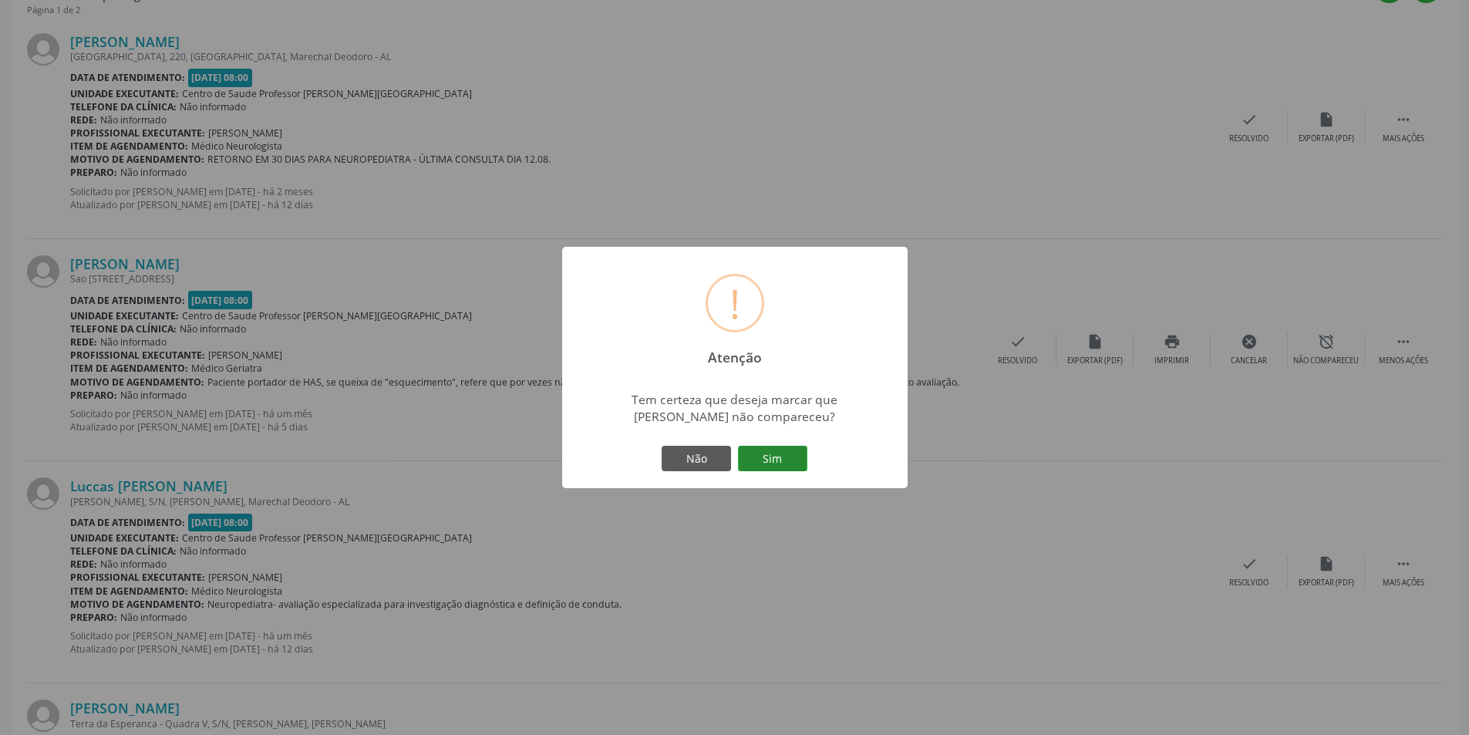
click at [761, 452] on button "Sim" at bounding box center [772, 459] width 69 height 26
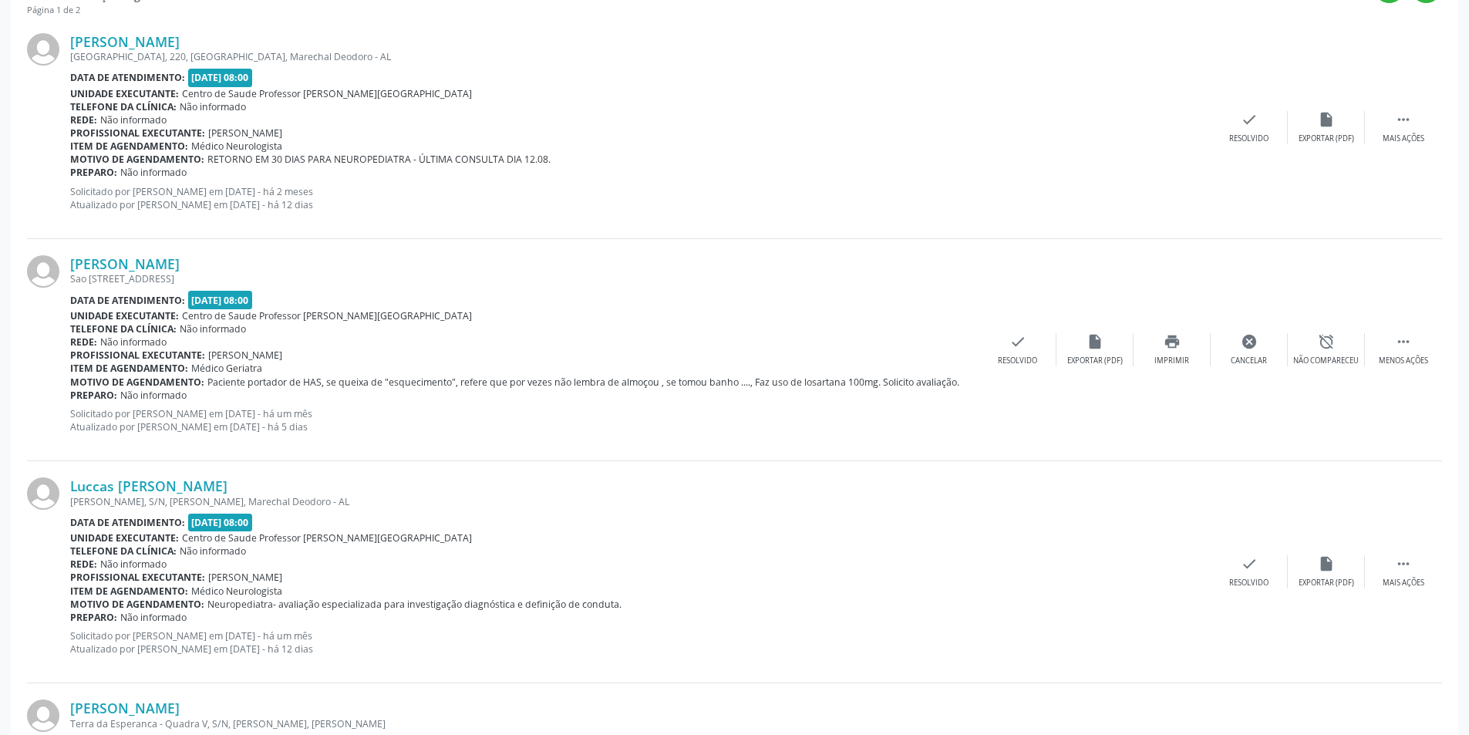
scroll to position [0, 0]
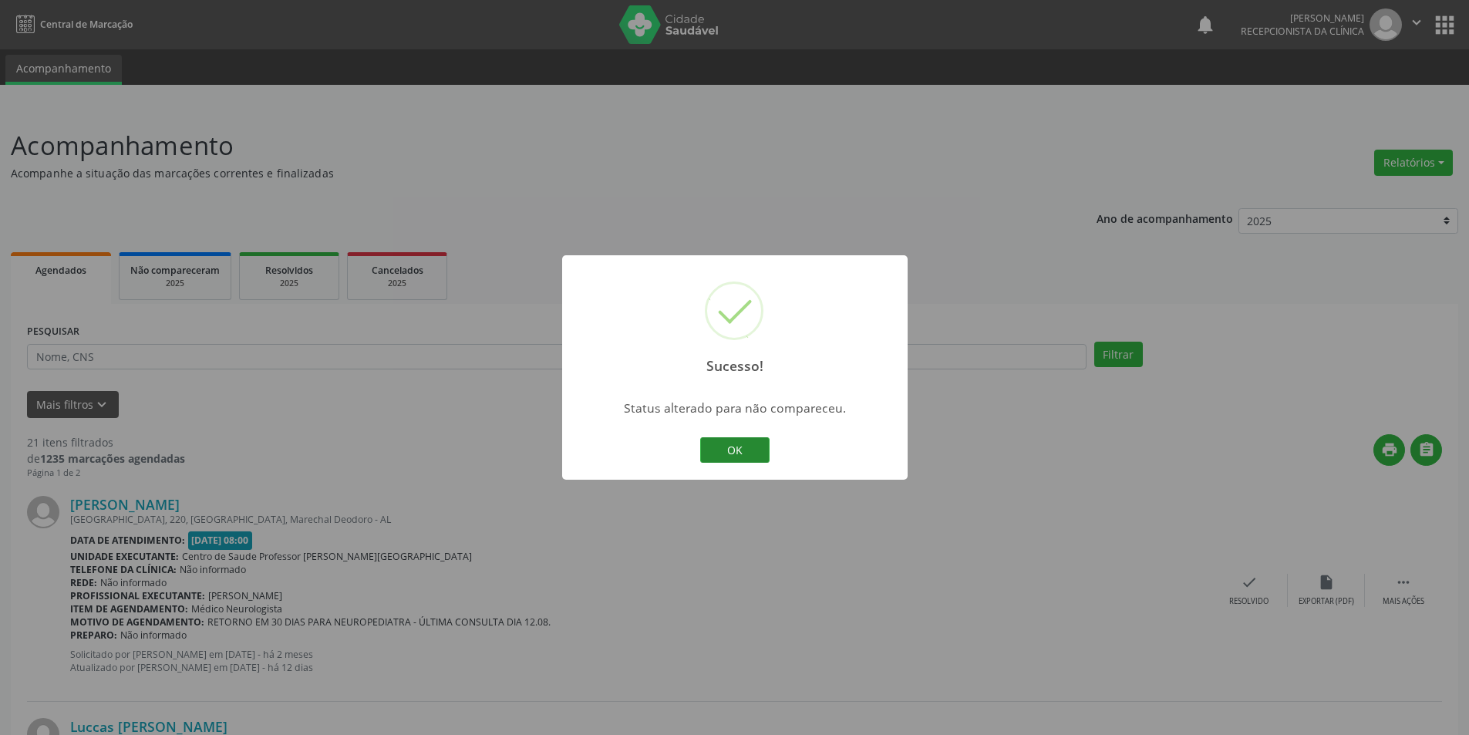
click at [753, 441] on button "OK" at bounding box center [734, 450] width 69 height 26
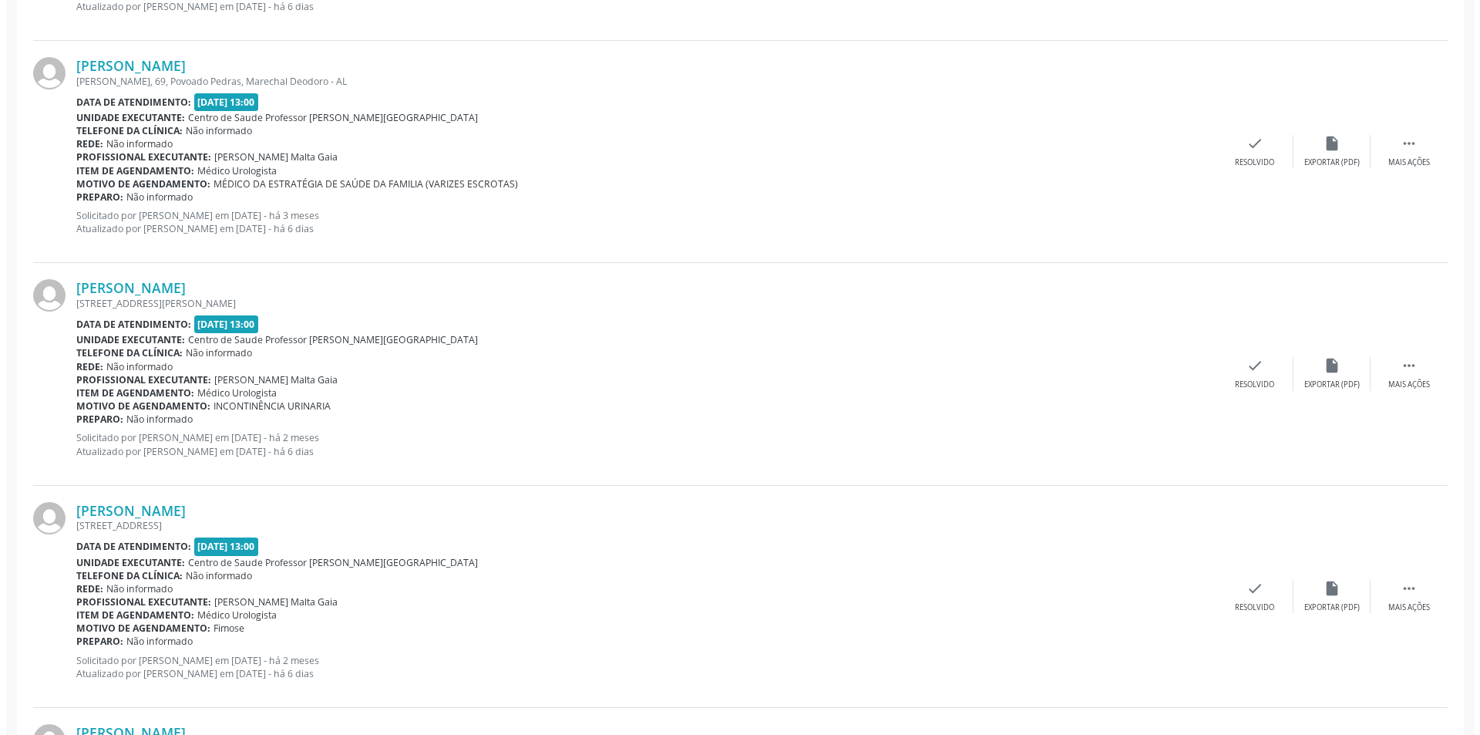
scroll to position [1773, 0]
click at [1349, 623] on div "[PERSON_NAME] [STREET_ADDRESS] Data de atendimento: [DATE] 13:00 Unidade execut…" at bounding box center [734, 595] width 1415 height 222
click at [1341, 607] on div "Exportar (PDF)" at bounding box center [1326, 606] width 56 height 11
click at [1257, 597] on div "check Resolvido" at bounding box center [1248, 594] width 77 height 33
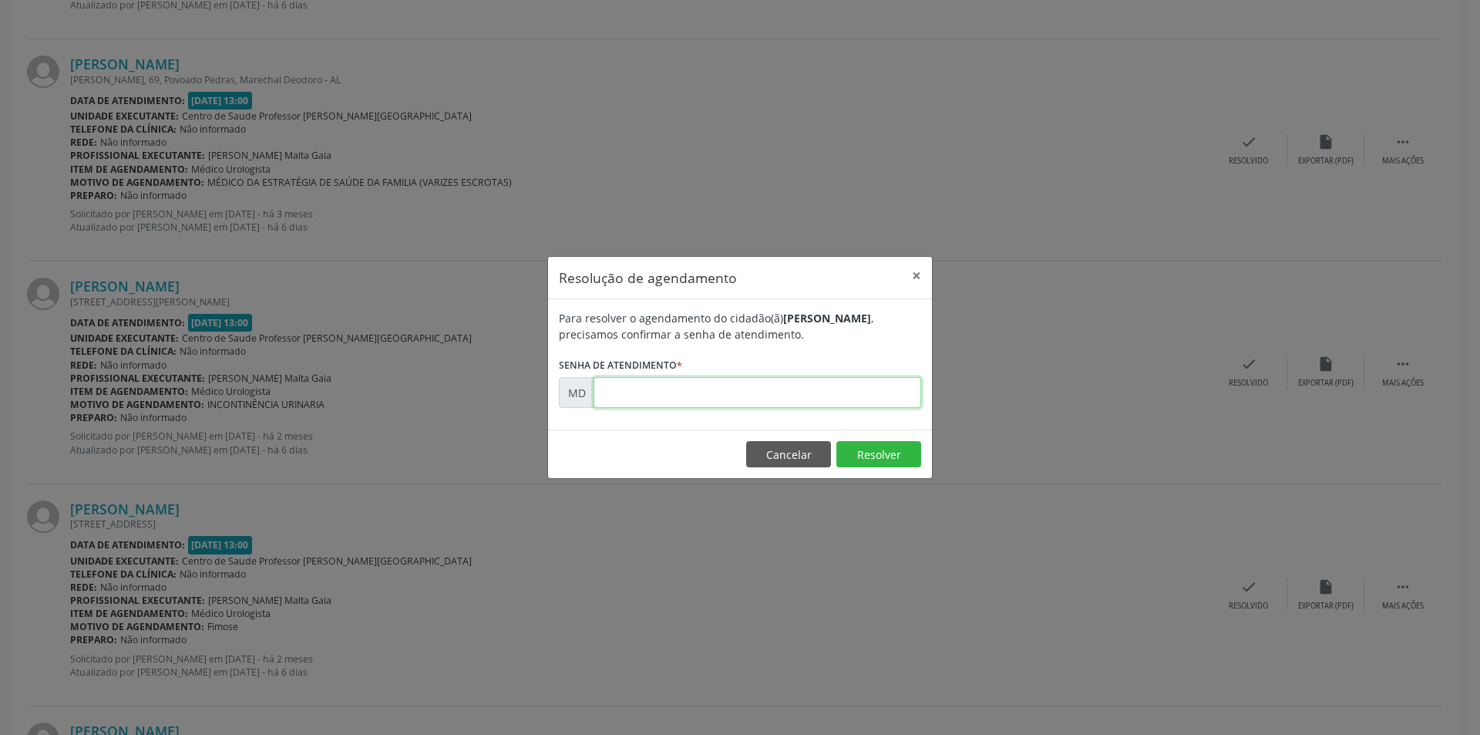
paste input "00002716"
type input "00002716"
click at [883, 451] on button "Resolver" at bounding box center [878, 454] width 85 height 26
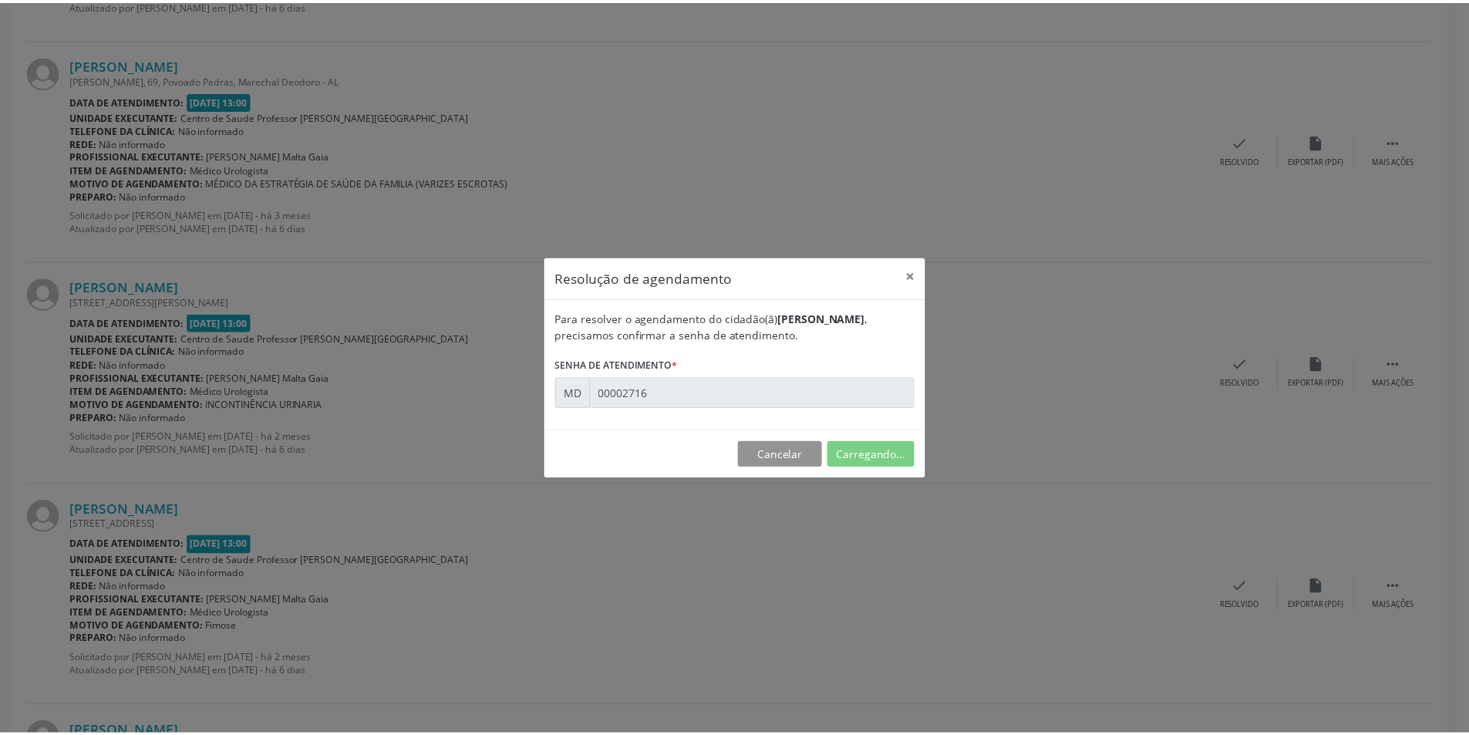
scroll to position [0, 0]
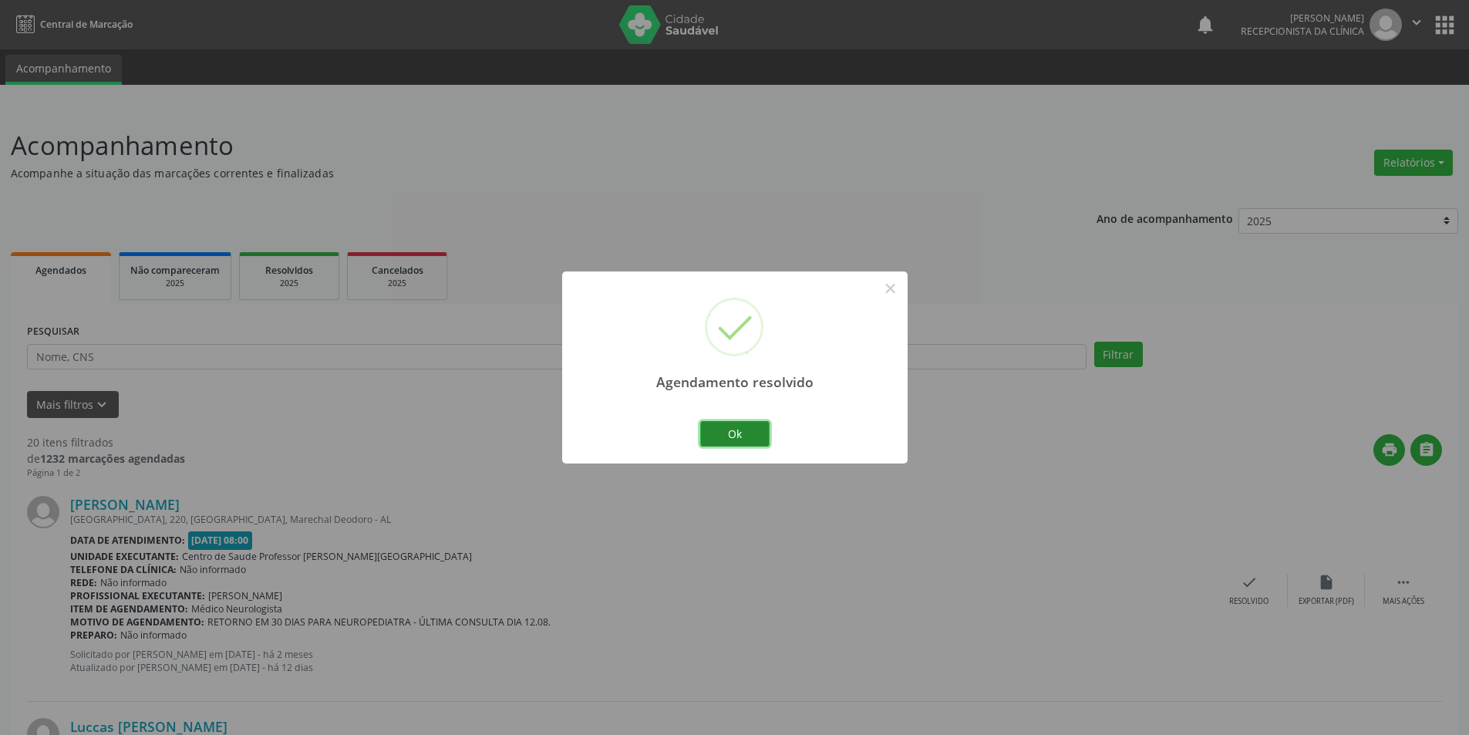
click at [736, 431] on button "Ok" at bounding box center [734, 434] width 69 height 26
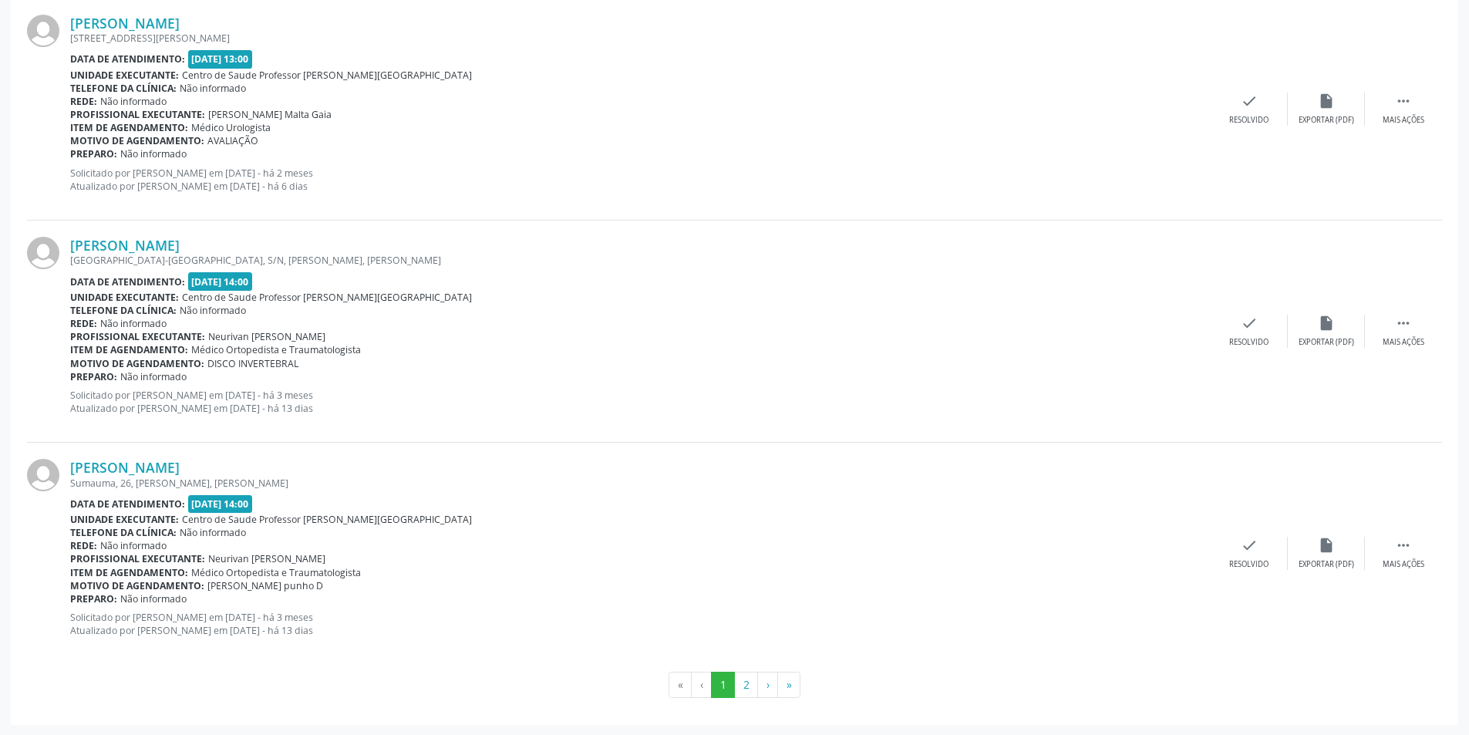
scroll to position [3148, 0]
click at [743, 671] on button "2" at bounding box center [746, 684] width 24 height 26
